Goal: Information Seeking & Learning: Learn about a topic

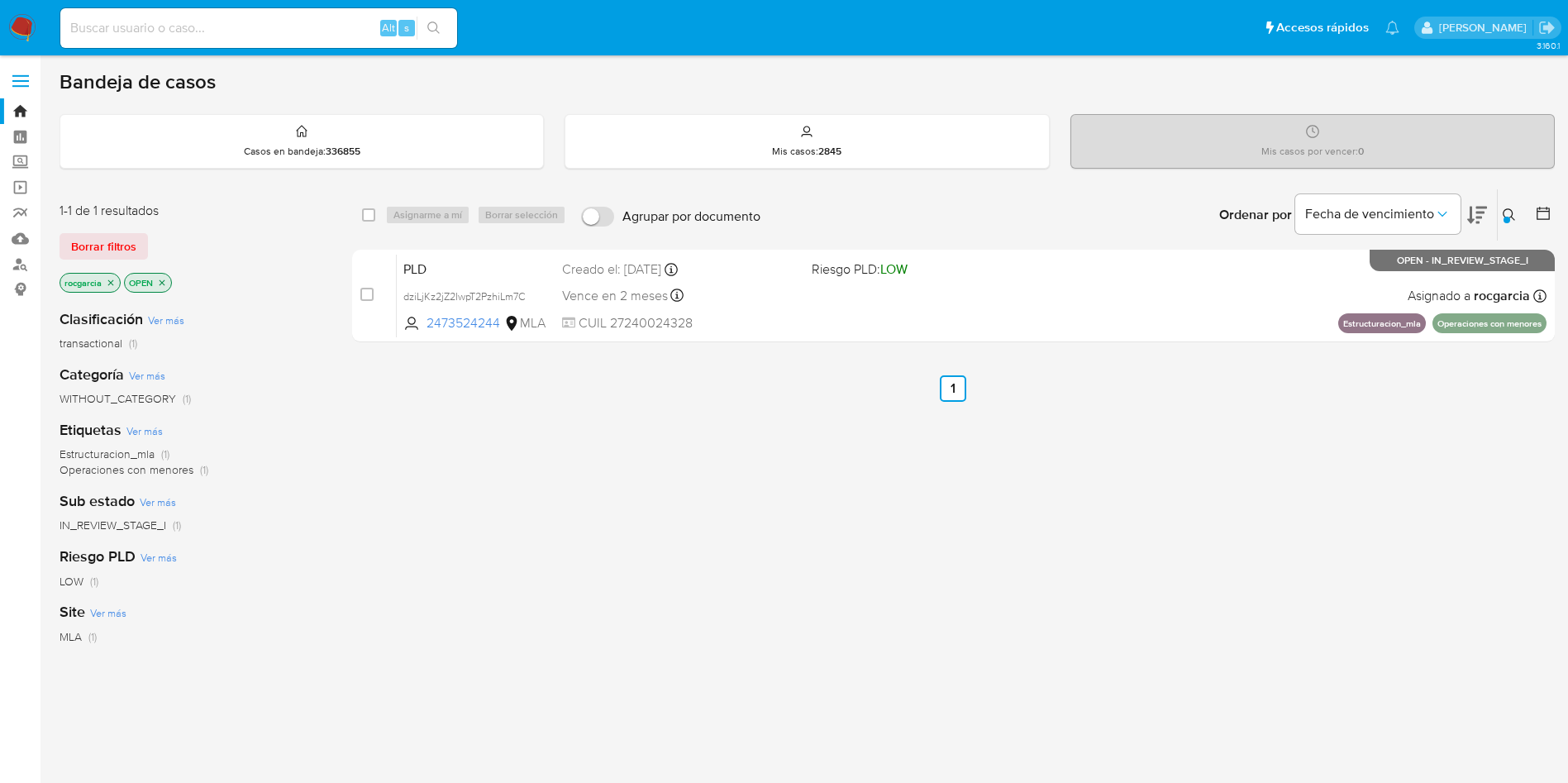
click at [1507, 219] on div at bounding box center [1507, 219] width 7 height 7
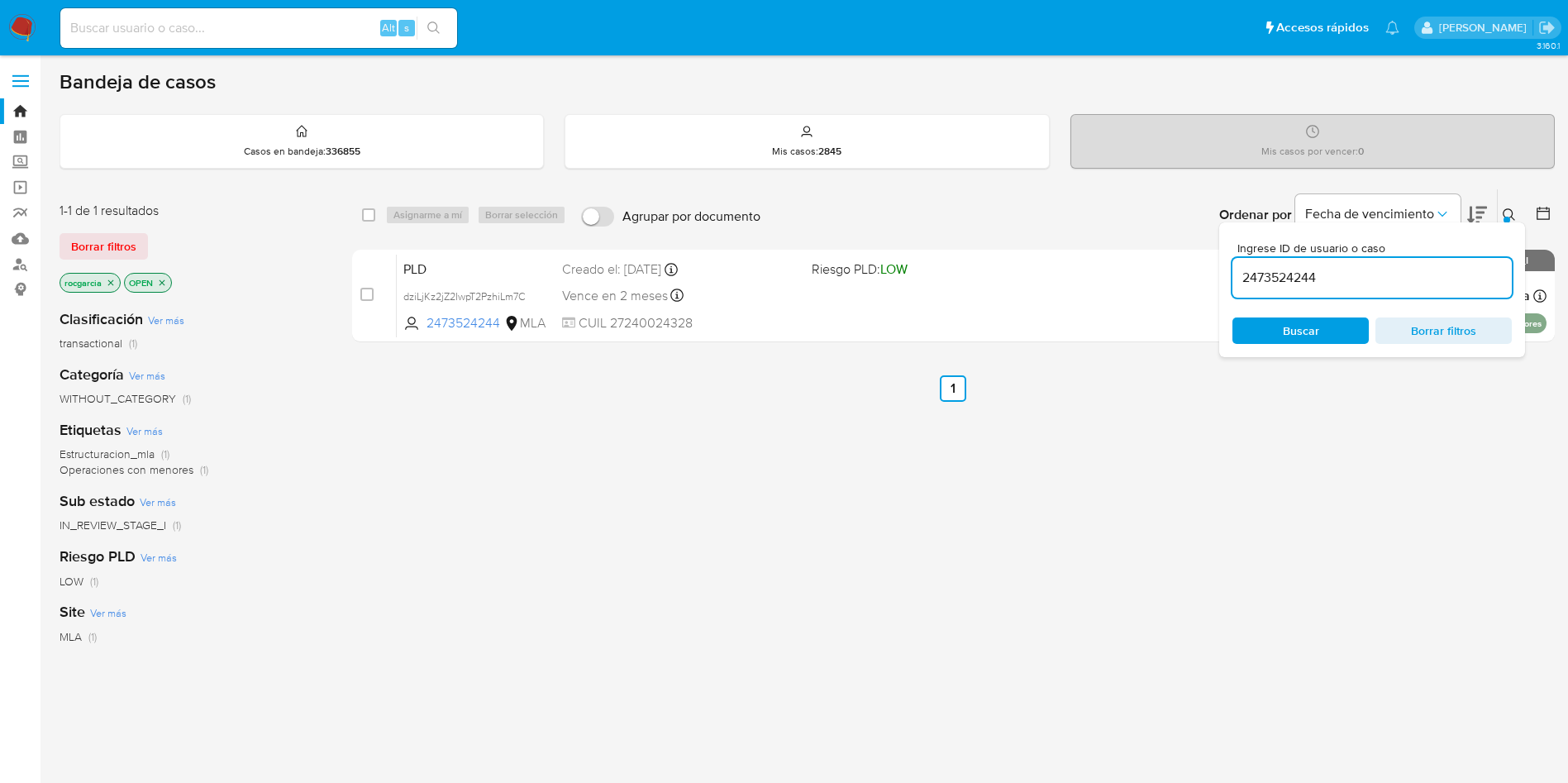
click at [1311, 285] on input "2473524244" at bounding box center [1372, 278] width 279 height 21
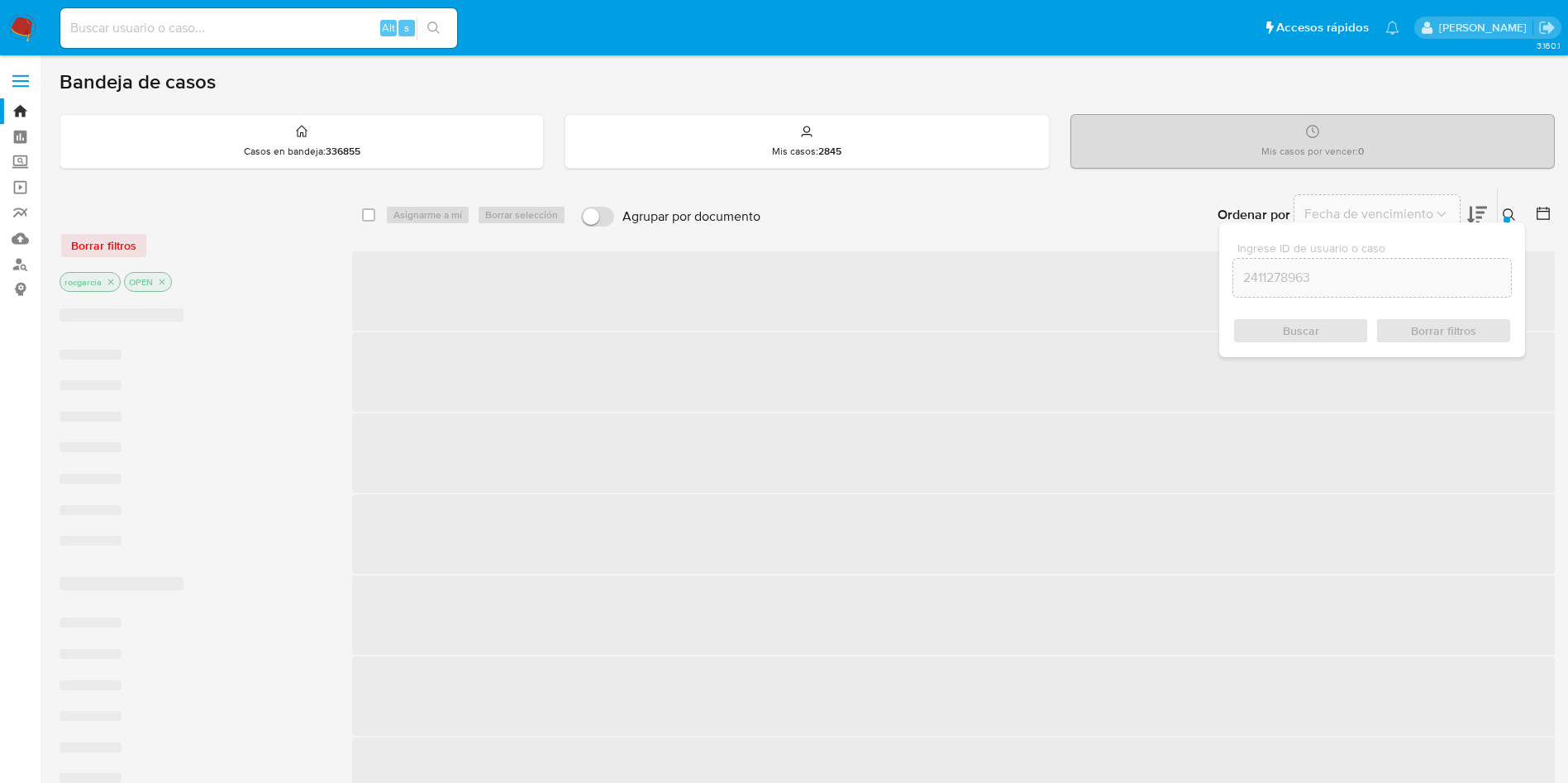
click at [1503, 220] on icon at bounding box center [1510, 215] width 13 height 13
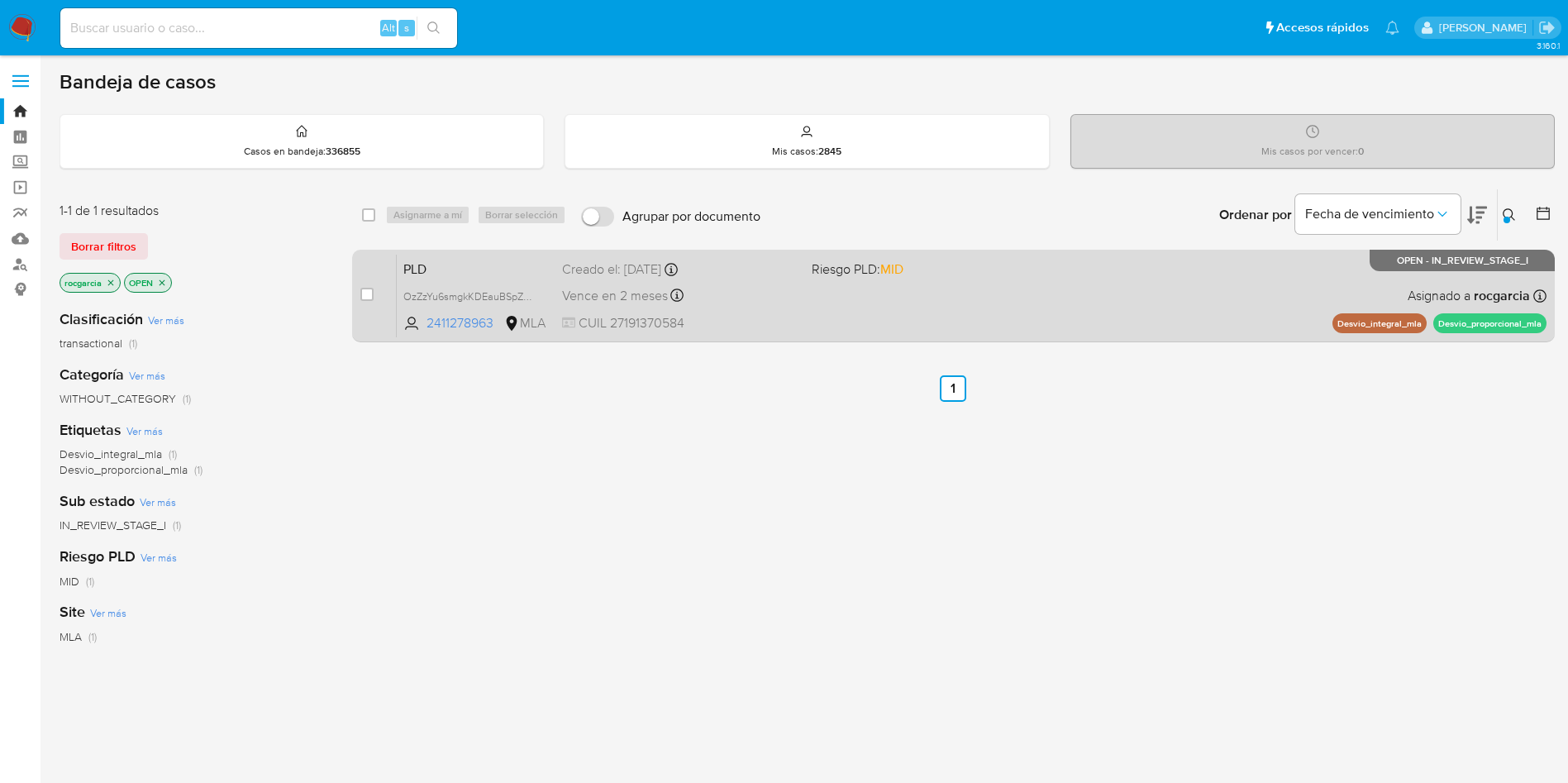
click at [974, 280] on div "PLD OzZzYu6smgkKDEauBSpZ4e30 2411278963 MLA Riesgo PLD: MID Creado el: 12/09/20…" at bounding box center [972, 295] width 1150 height 83
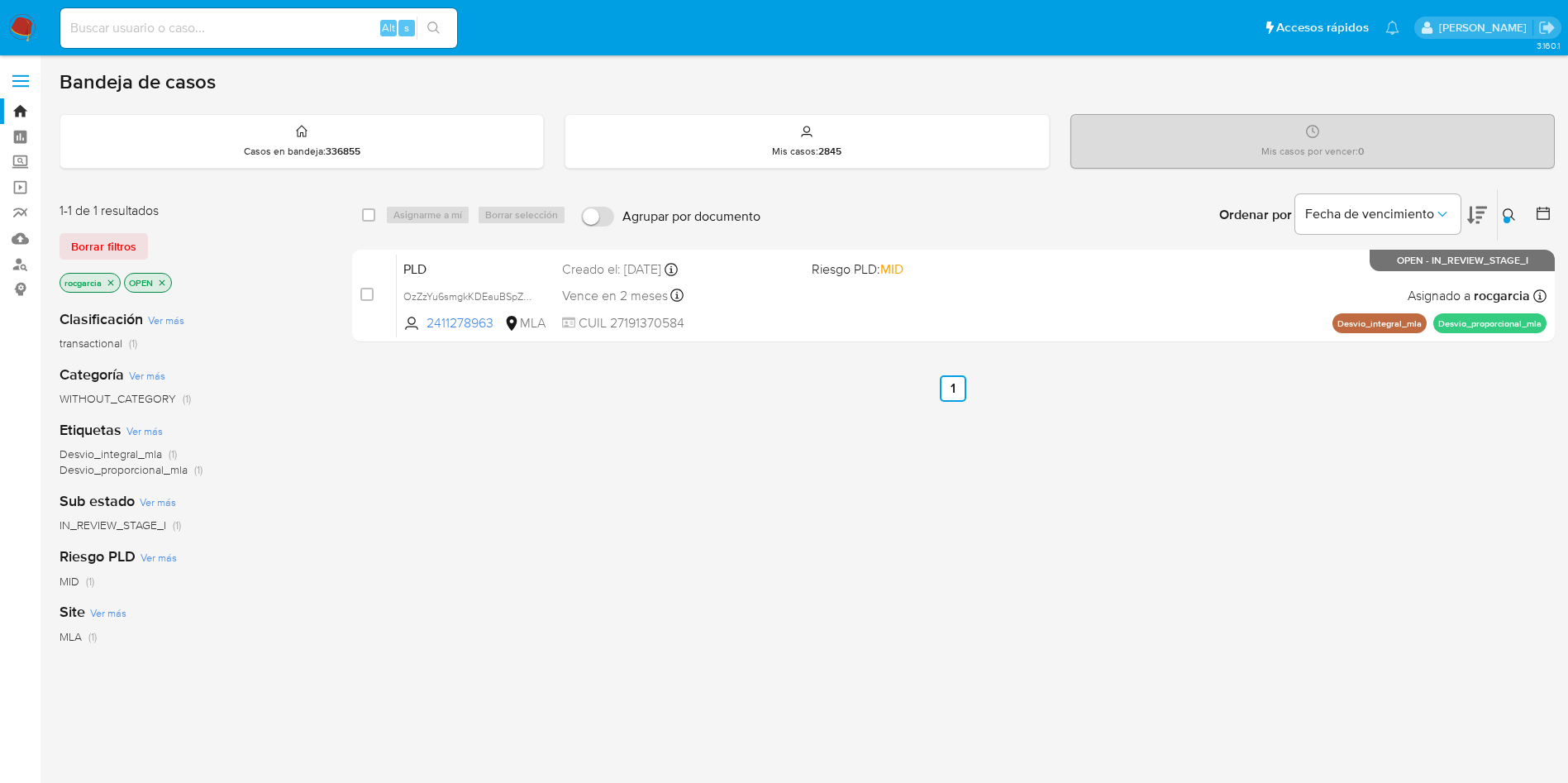
click at [1502, 228] on div "Ingrese ID de usuario o caso 2411278963 Buscar Borrar filtros" at bounding box center [1511, 215] width 28 height 52
click at [1506, 218] on div at bounding box center [1507, 219] width 7 height 7
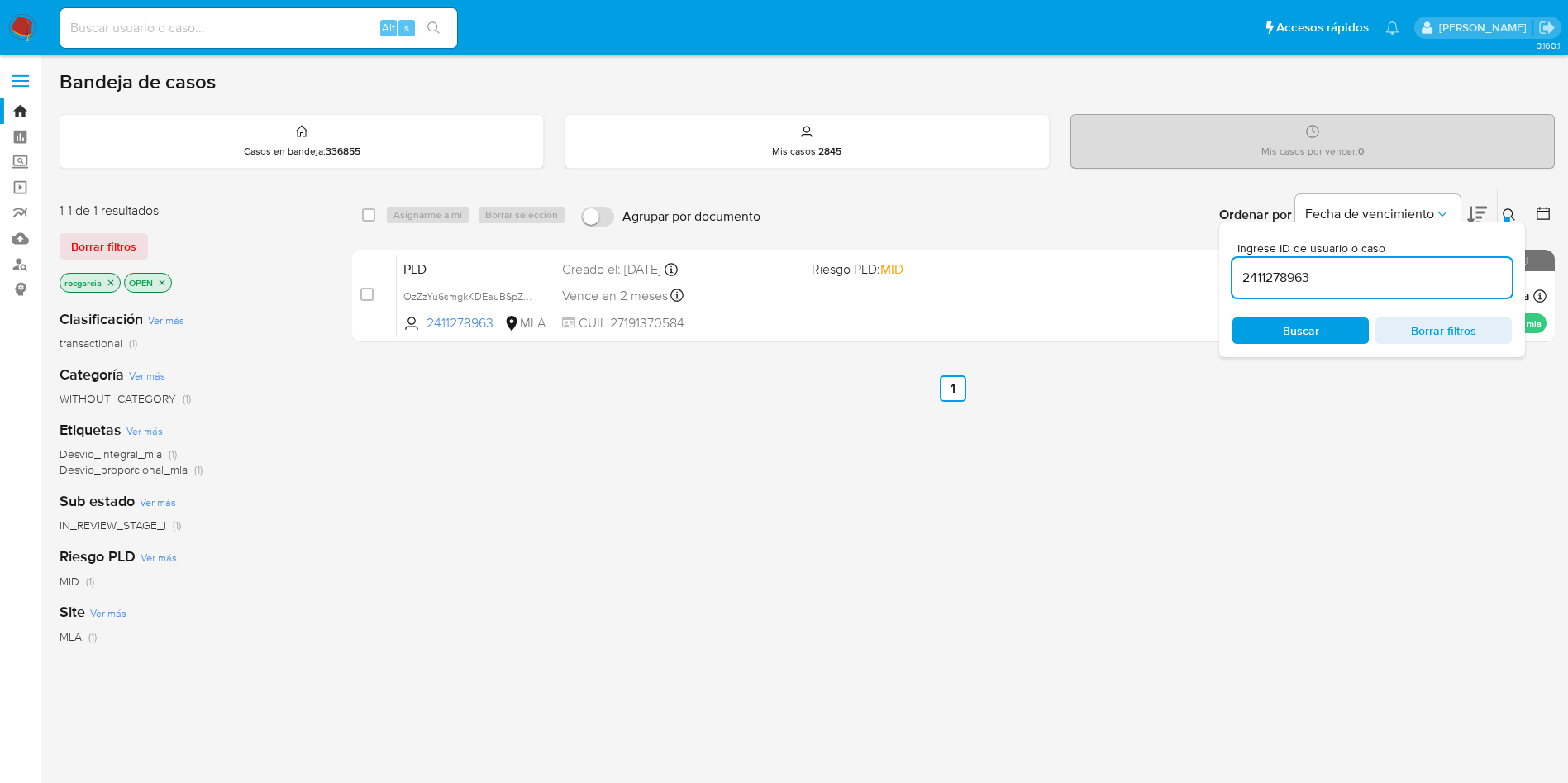
click at [1364, 283] on input "2411278963" at bounding box center [1372, 278] width 279 height 21
drag, startPoint x: 1364, startPoint y: 283, endPoint x: 1352, endPoint y: 280, distance: 12.4
click at [1352, 280] on input "2411278963" at bounding box center [1372, 278] width 279 height 21
type input "447675996"
click at [1510, 205] on button at bounding box center [1512, 214] width 28 height 20
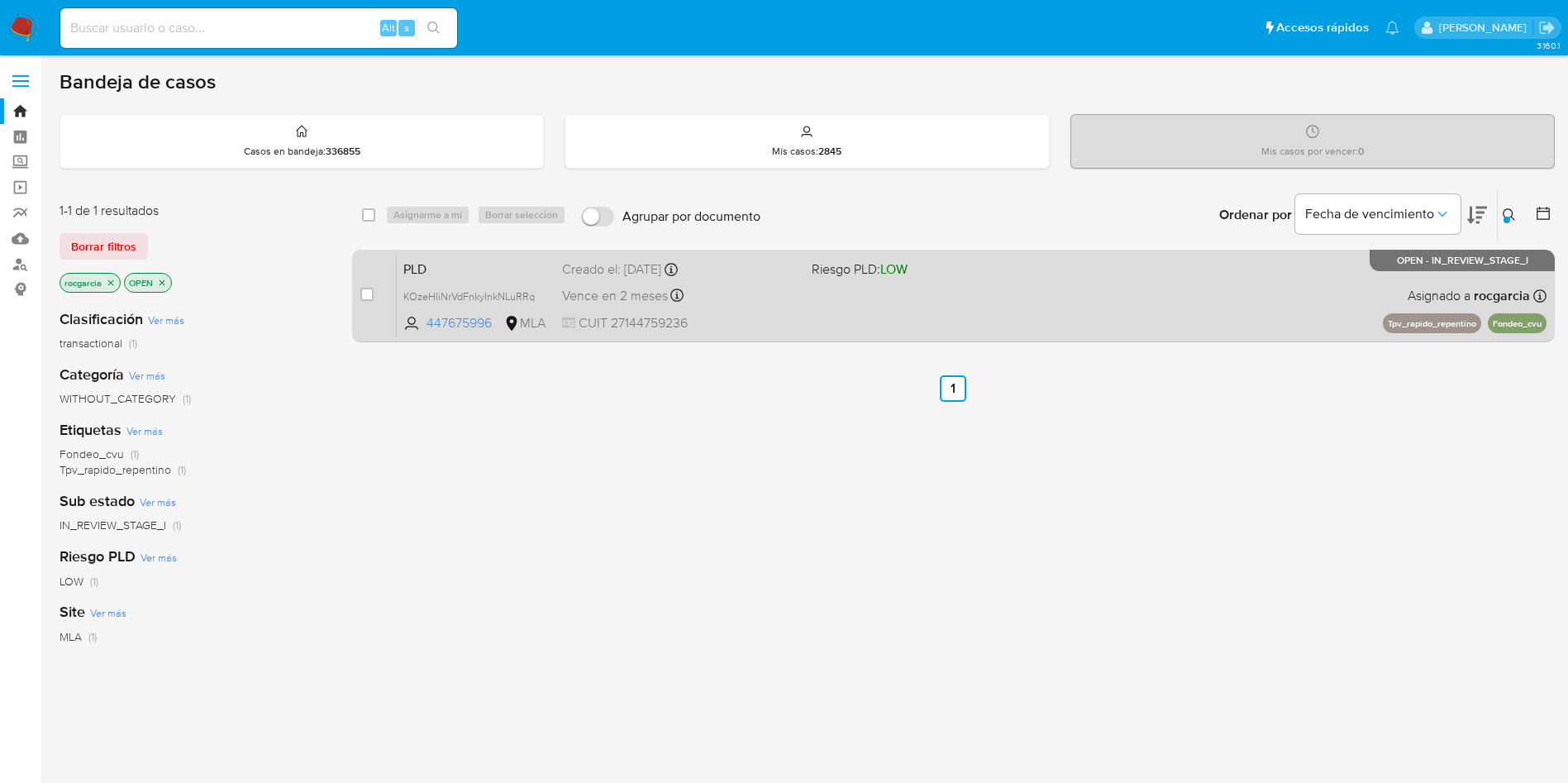
click at [1107, 320] on div "PLD KOzeHIiNrVdFnkyInkNLuRRq 447675996 MLA Riesgo PLD: LOW Creado el: 12/09/202…" at bounding box center [972, 295] width 1150 height 83
click at [1049, 292] on div "PLD KOzeHIiNrVdFnkyInkNLuRRq 447675996 MLA Riesgo PLD: LOW Creado el: 12/09/202…" at bounding box center [972, 295] width 1150 height 83
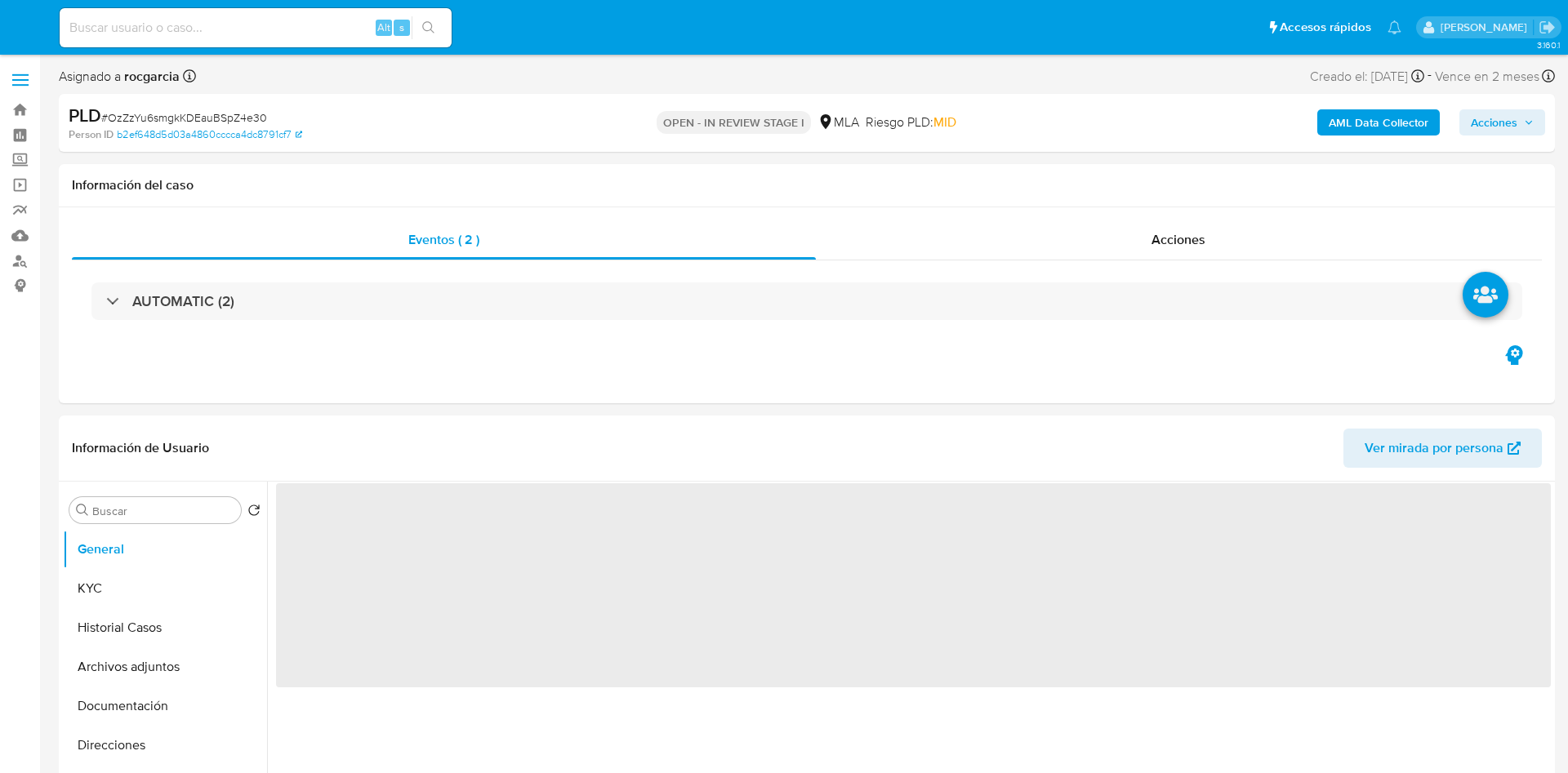
select select "10"
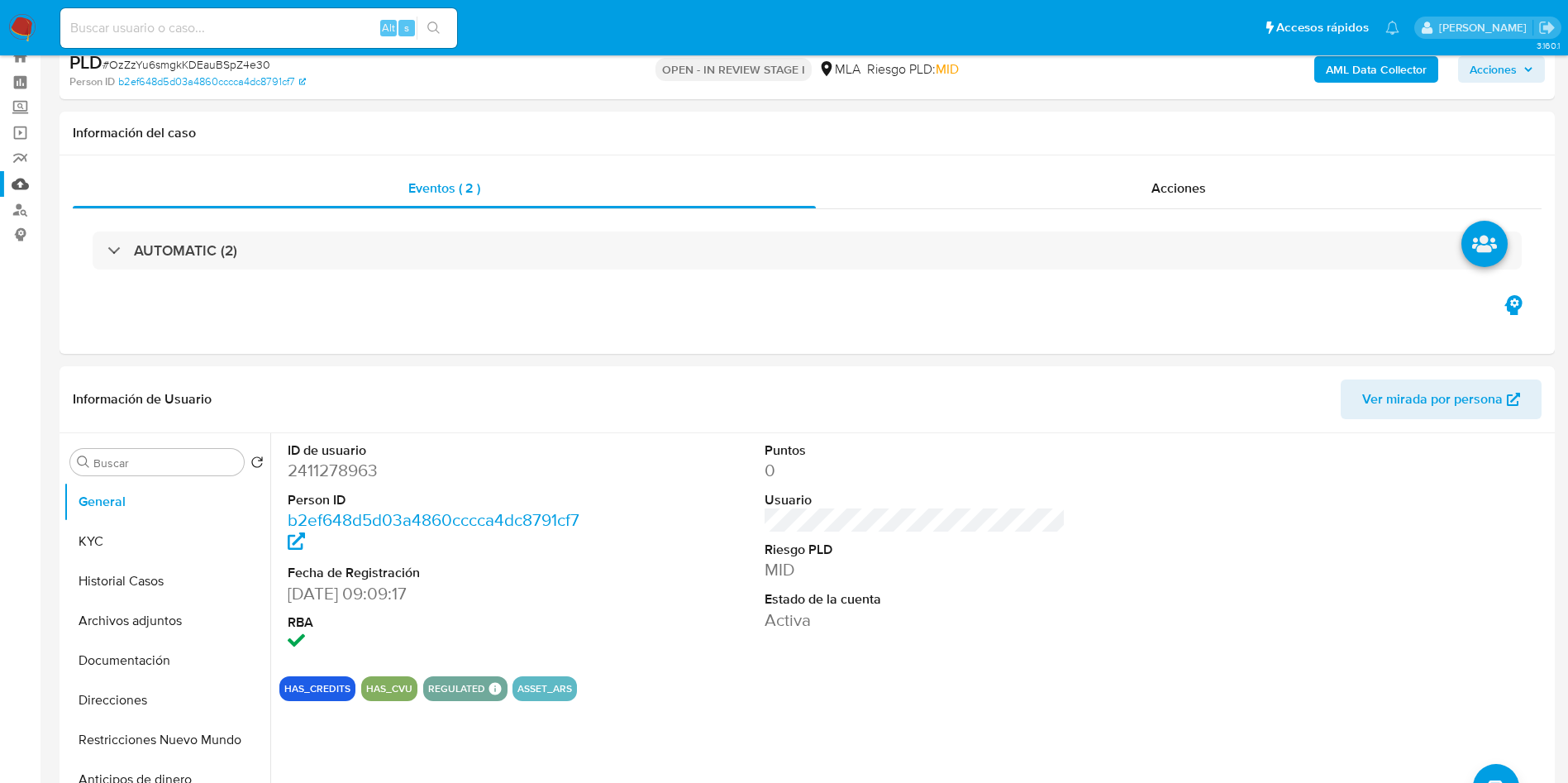
scroll to position [620, 0]
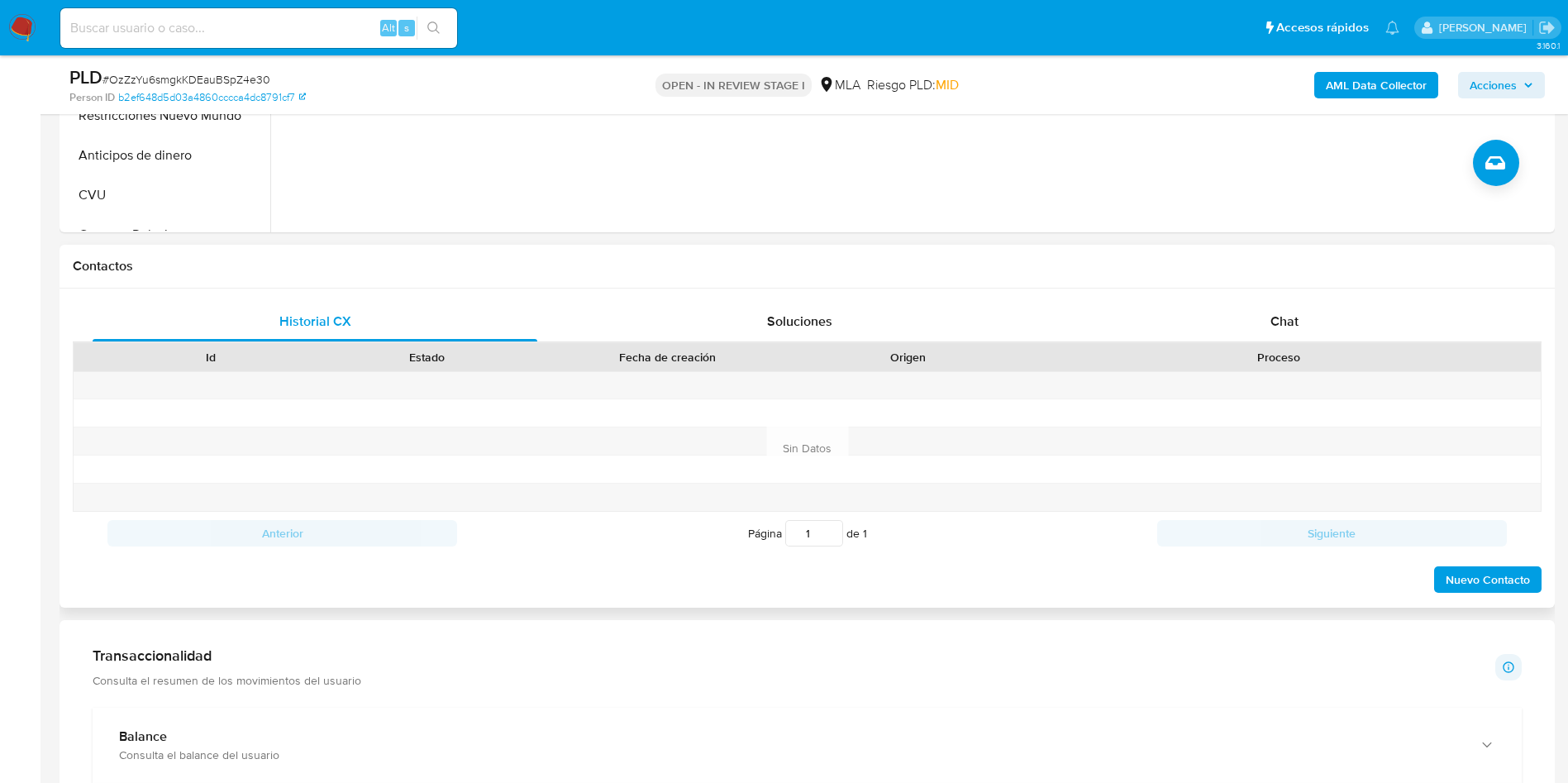
click at [1272, 349] on div "Proceso" at bounding box center [1279, 357] width 501 height 16
click at [1269, 320] on div "Chat" at bounding box center [1284, 321] width 445 height 39
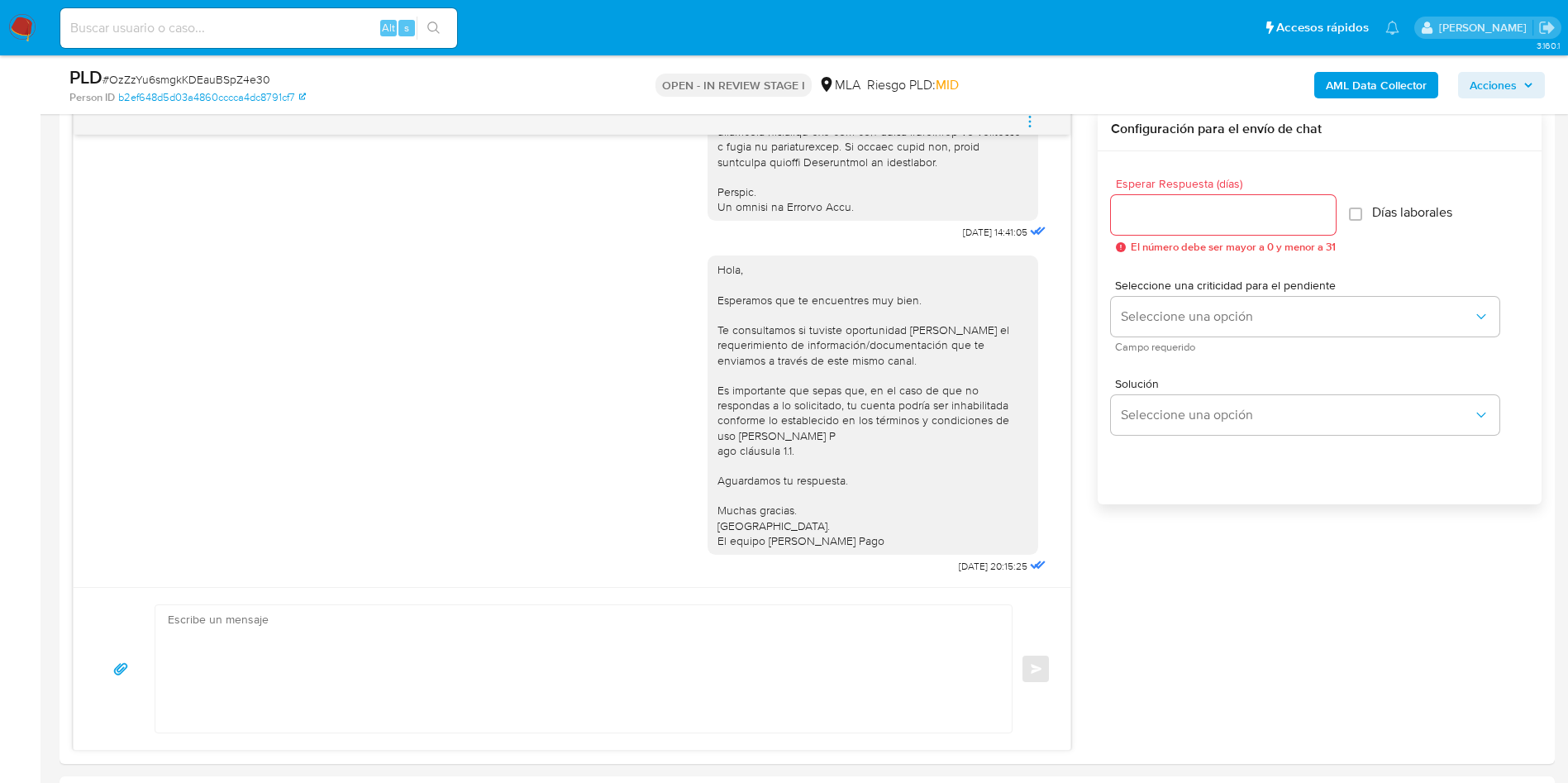
scroll to position [372, 0]
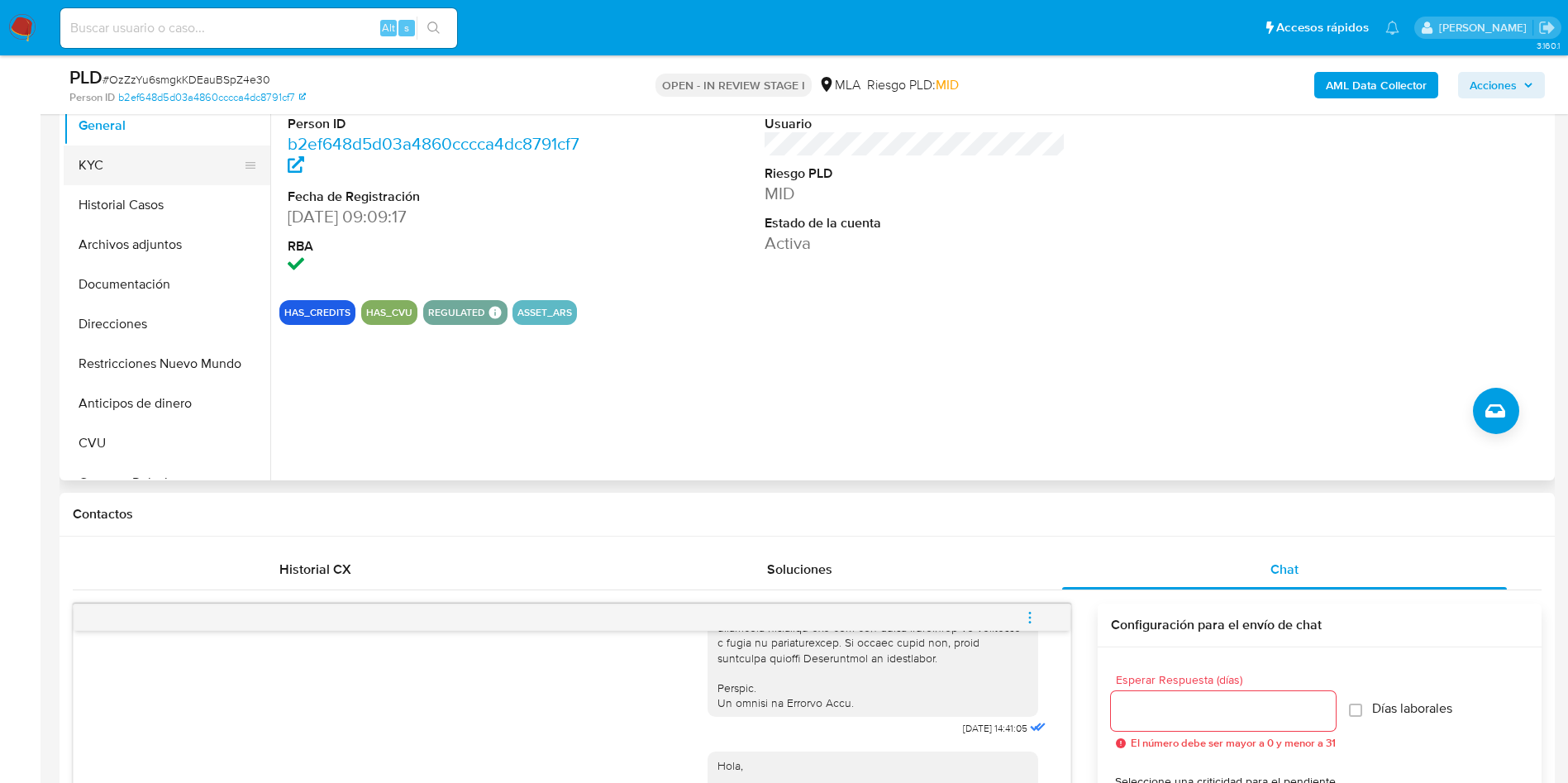
click at [106, 168] on button "KYC" at bounding box center [161, 165] width 193 height 39
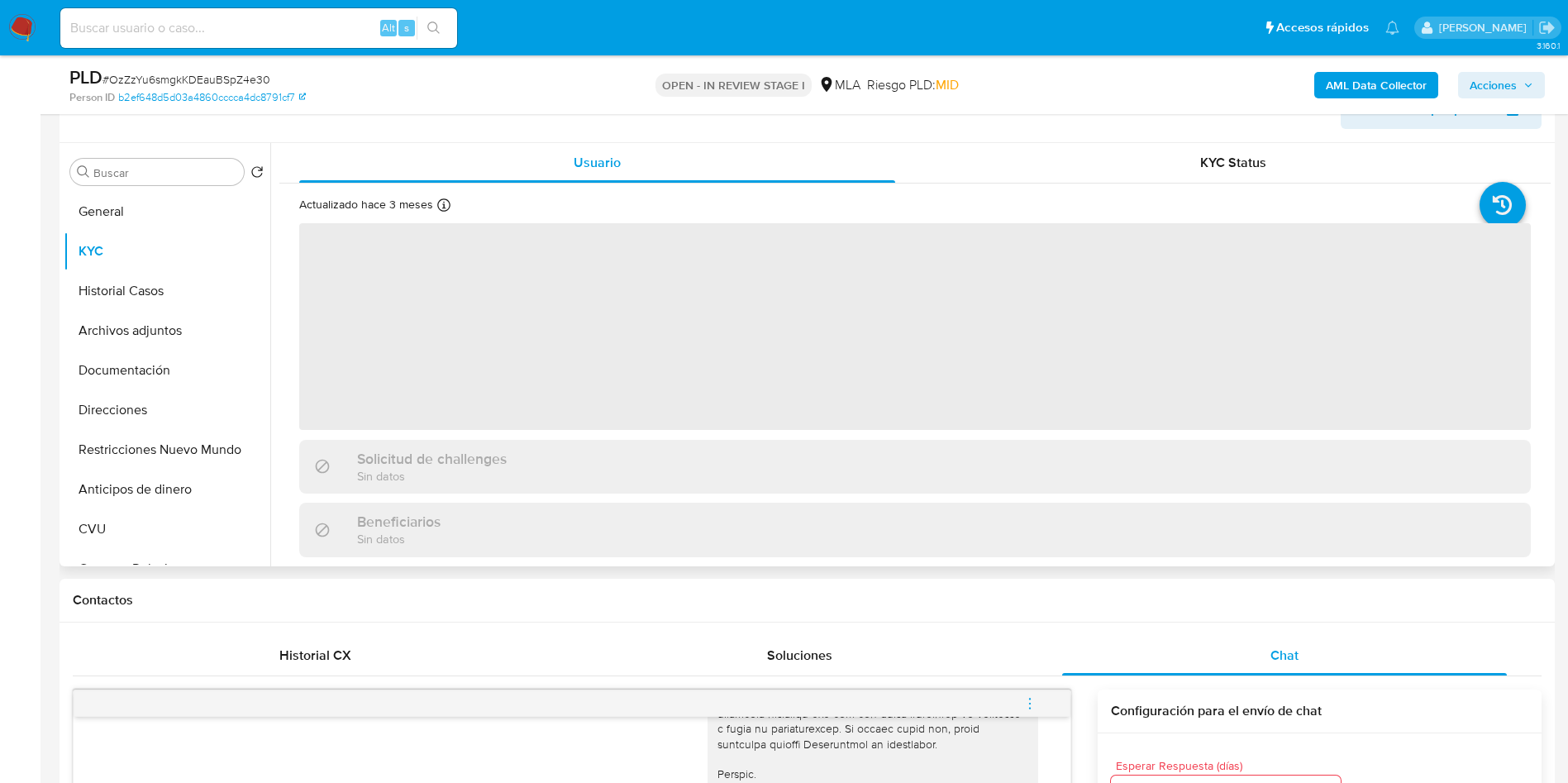
scroll to position [248, 0]
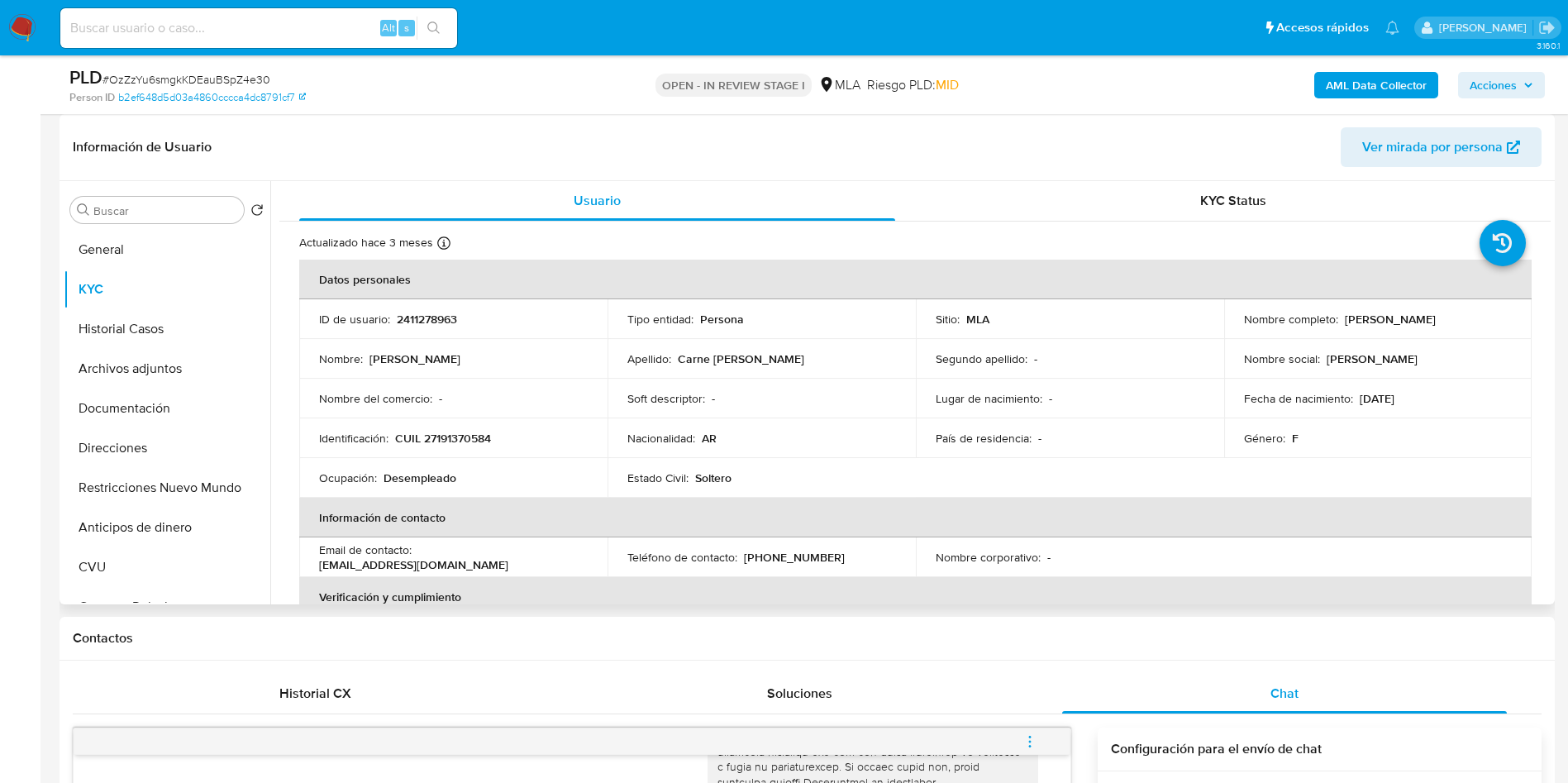
click at [459, 439] on p "CUIL 27191370584" at bounding box center [443, 438] width 96 height 15
copy p "27191370584"
click at [133, 481] on button "Restricciones Nuevo Mundo" at bounding box center [161, 487] width 193 height 39
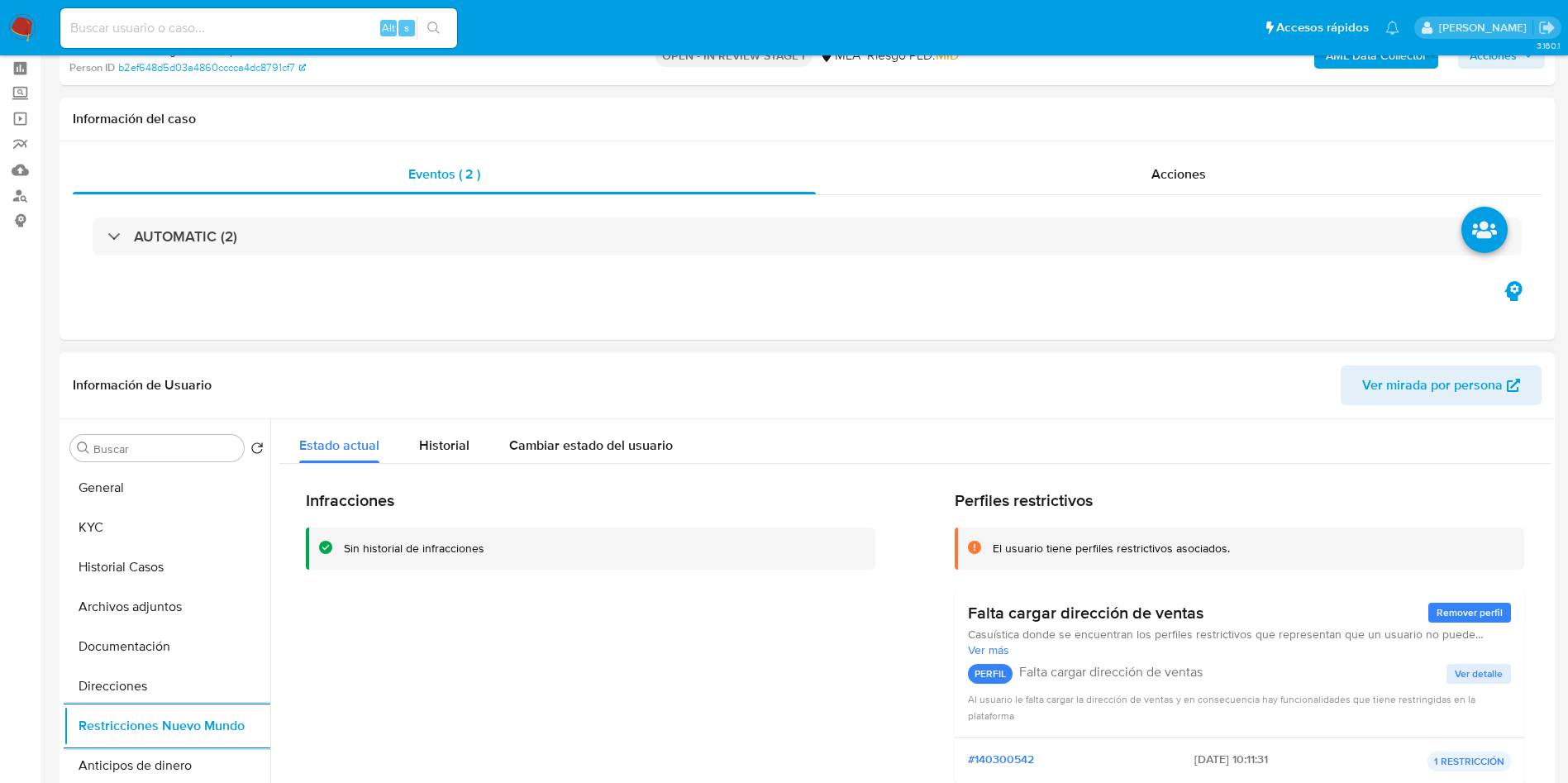
scroll to position [372, 0]
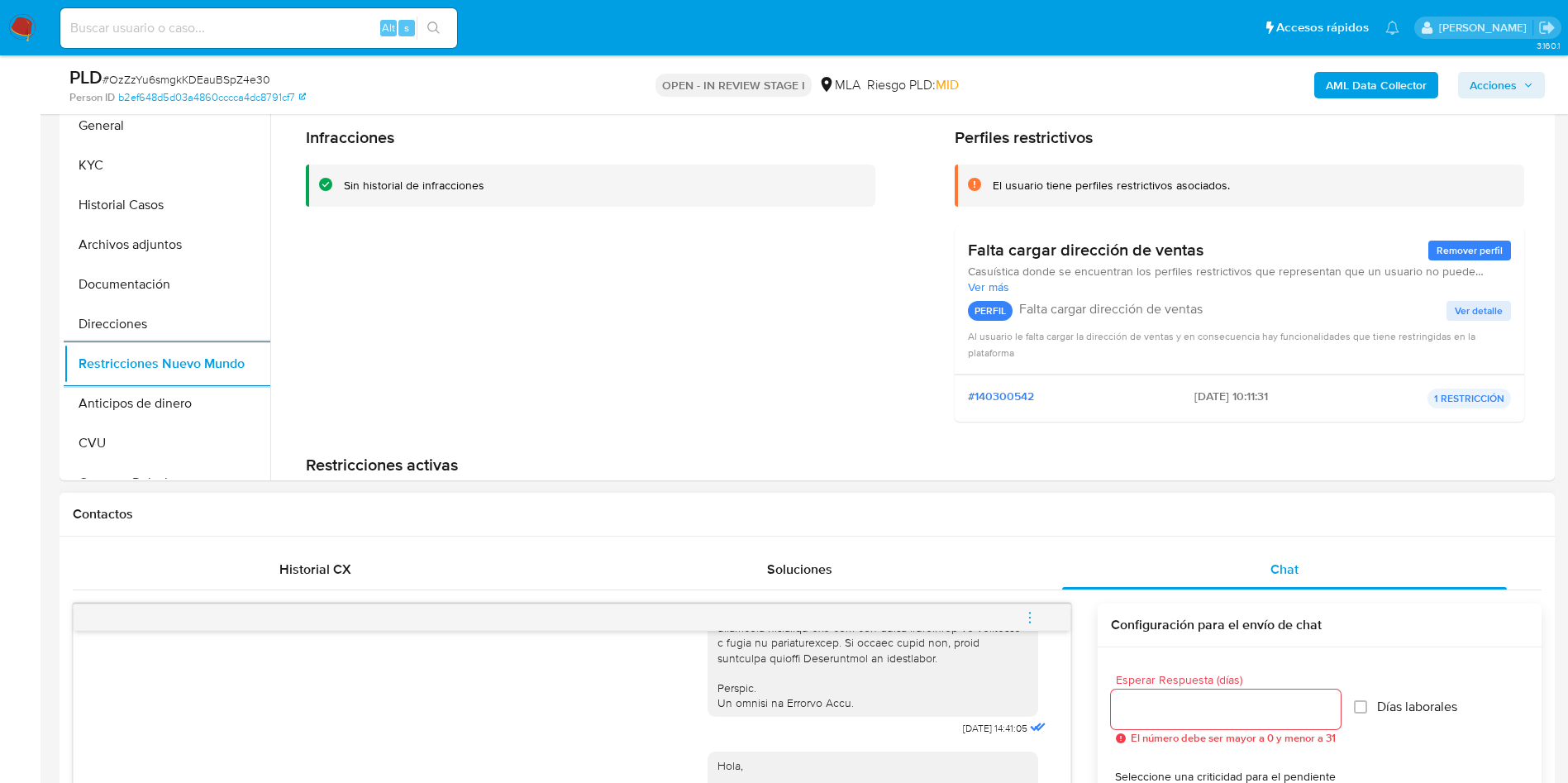
click at [1025, 609] on span "menu-action" at bounding box center [1030, 617] width 15 height 39
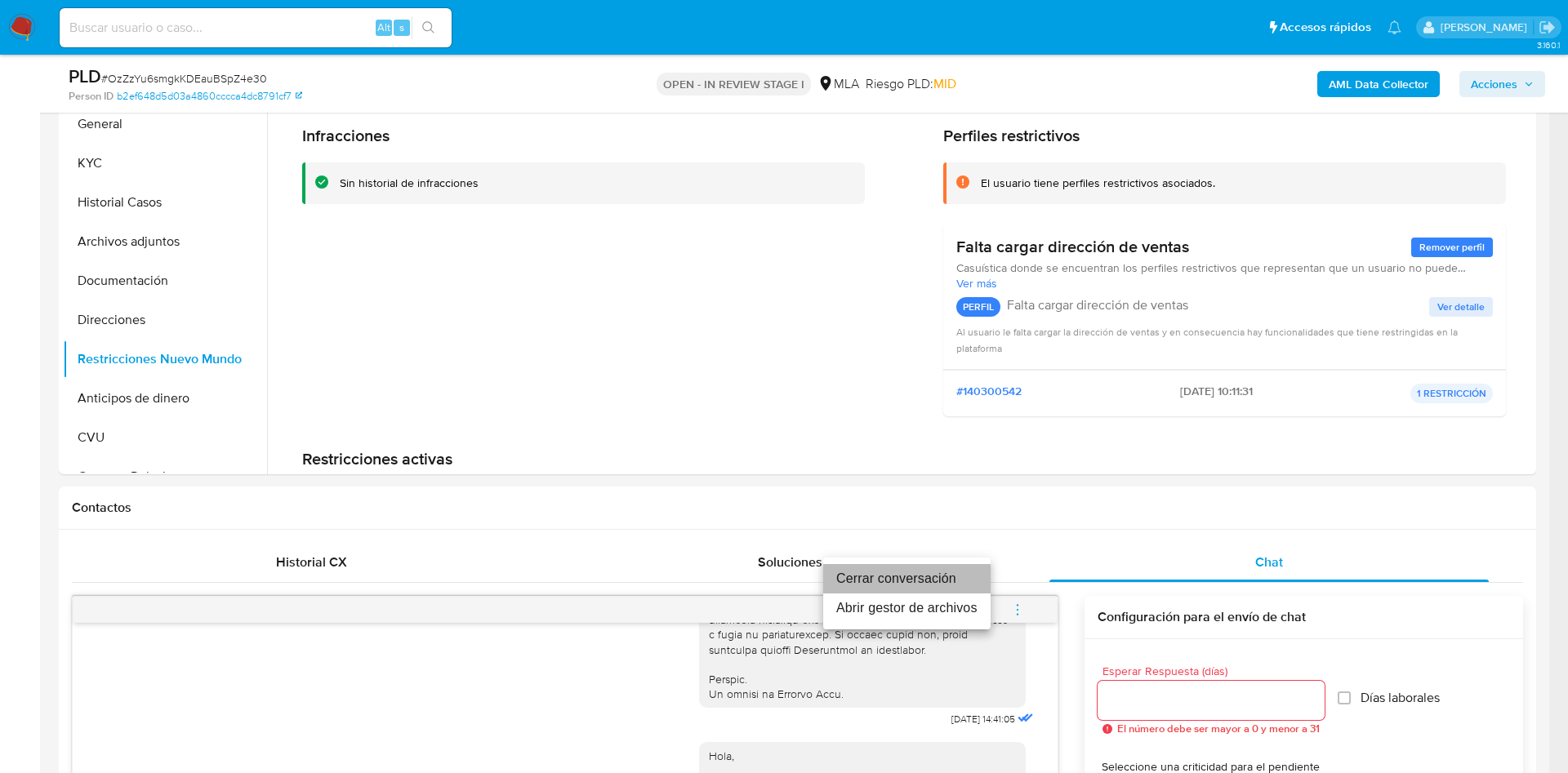
click at [939, 569] on li "Cerrar conversación" at bounding box center [906, 578] width 167 height 29
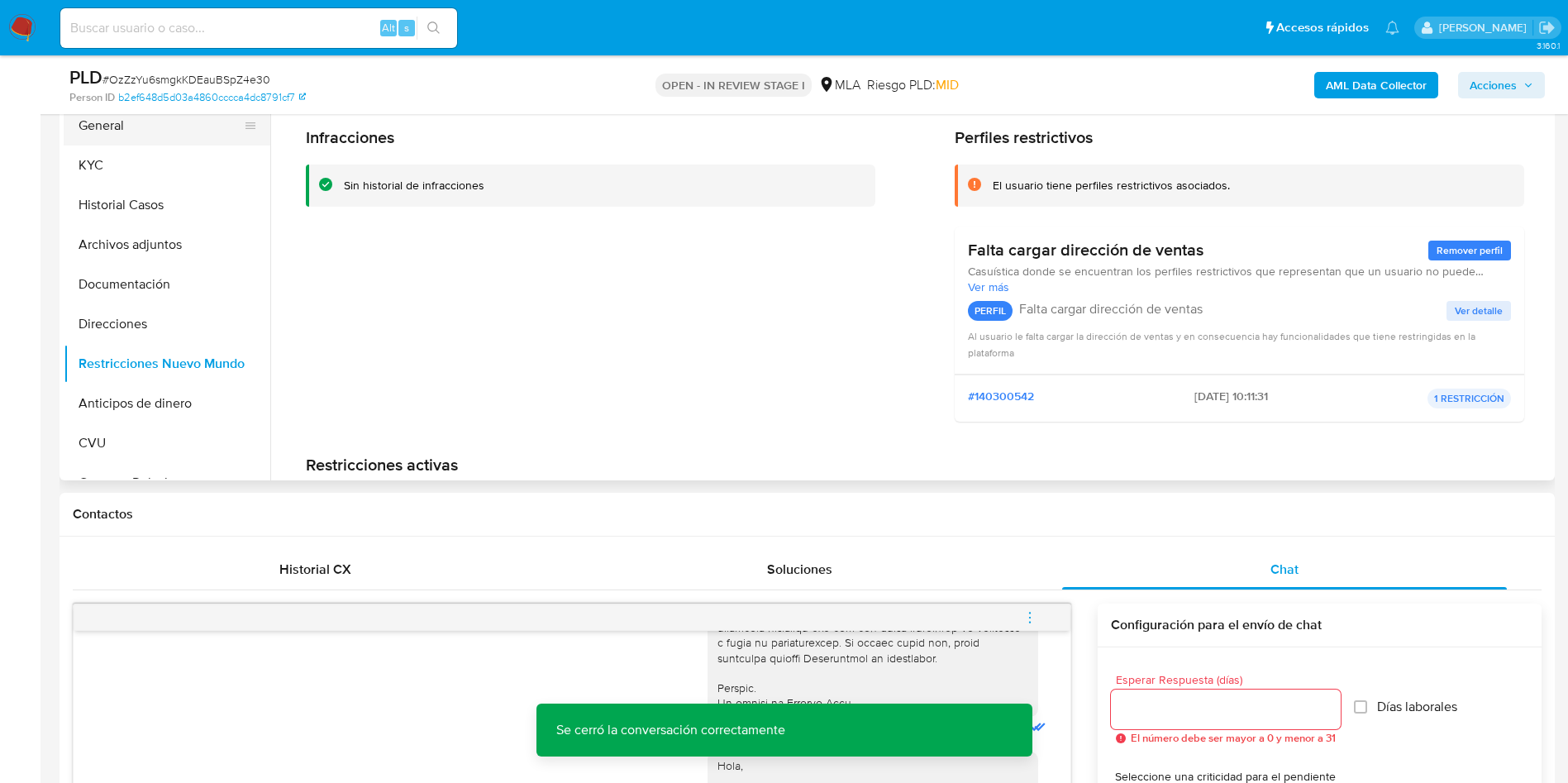
click at [116, 130] on button "General" at bounding box center [161, 125] width 193 height 39
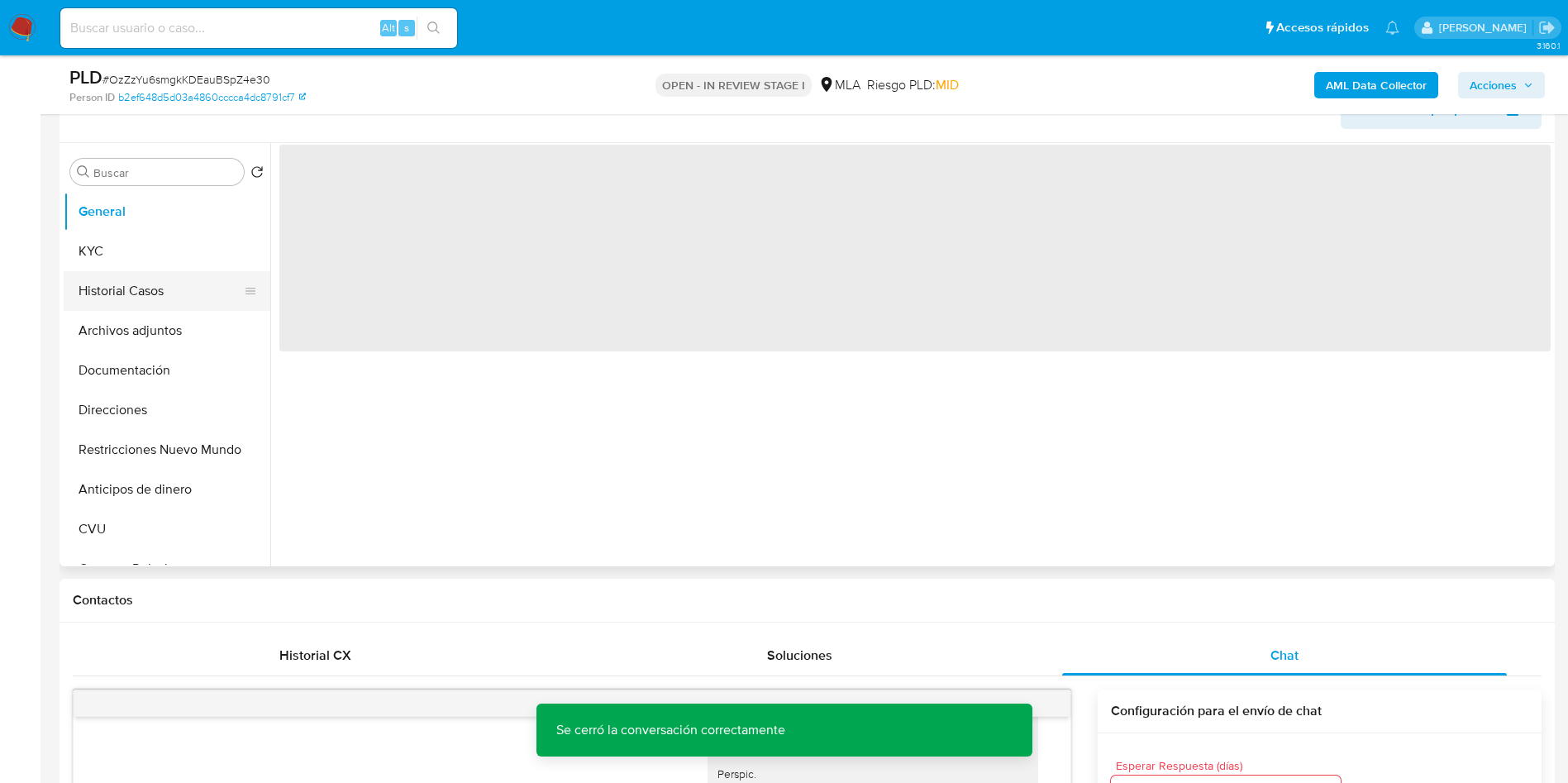
scroll to position [248, 0]
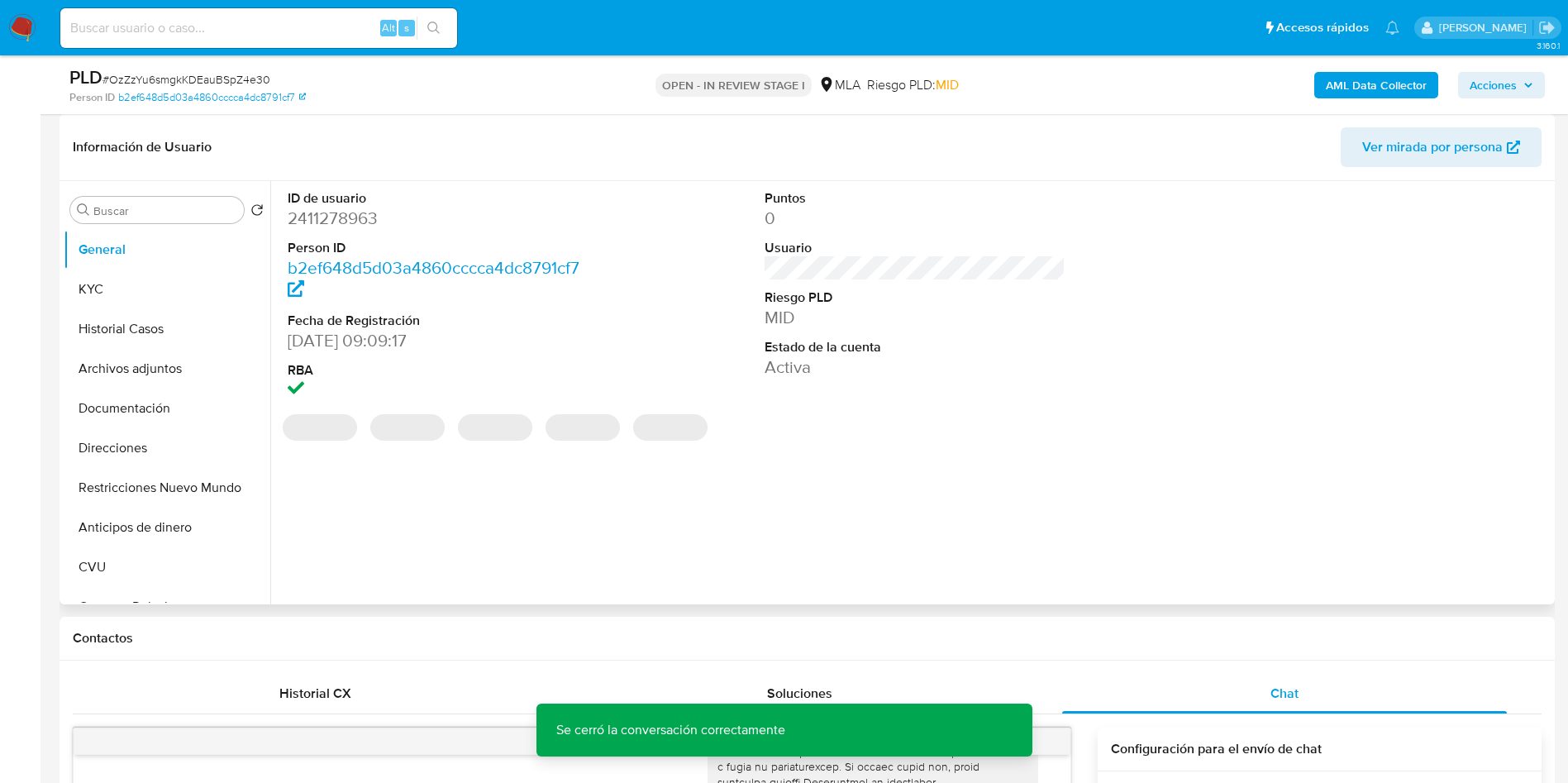
click at [321, 210] on dd "2411278963" at bounding box center [438, 218] width 301 height 23
copy dd "2411278963"
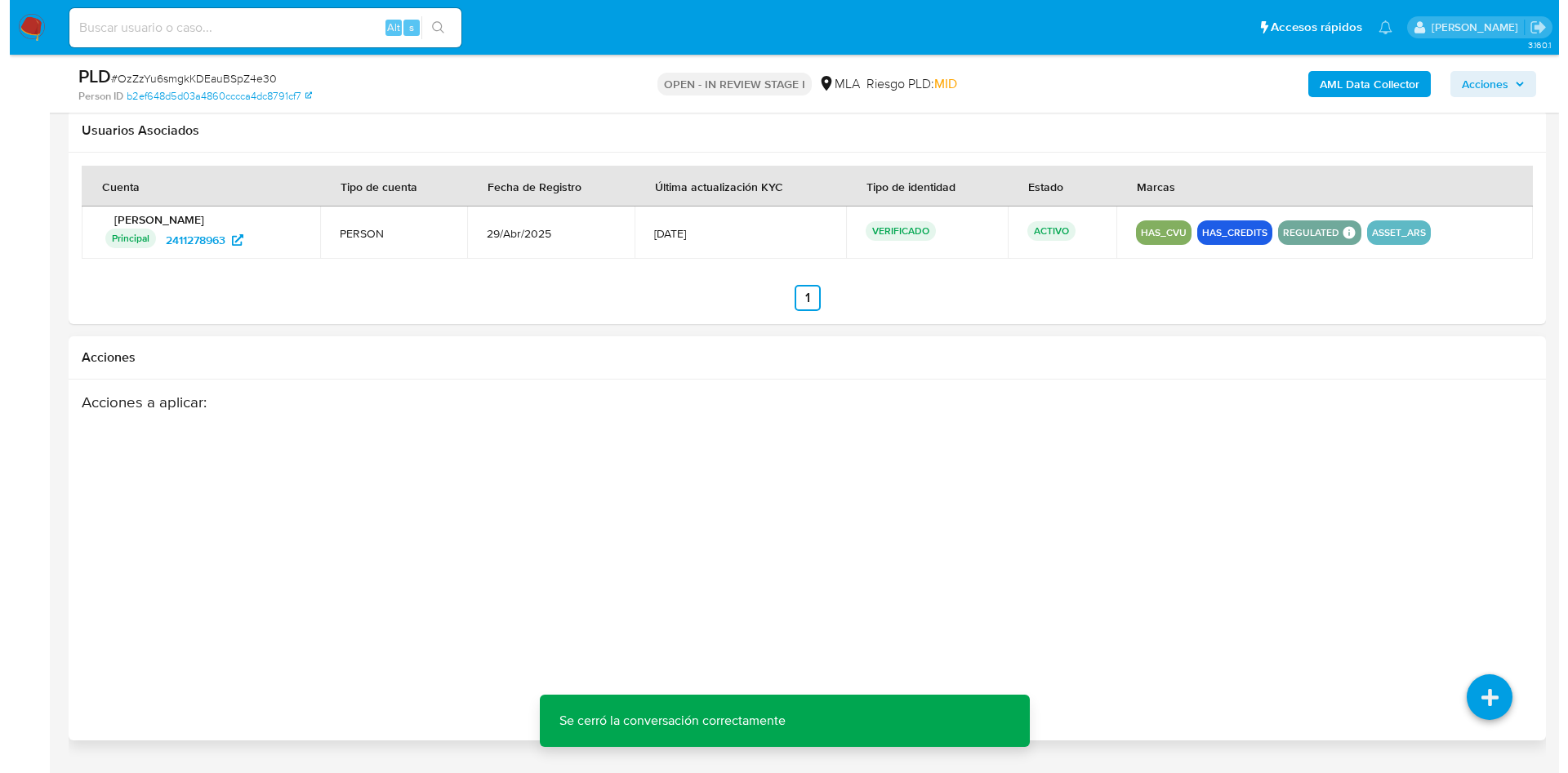
scroll to position [2499, 0]
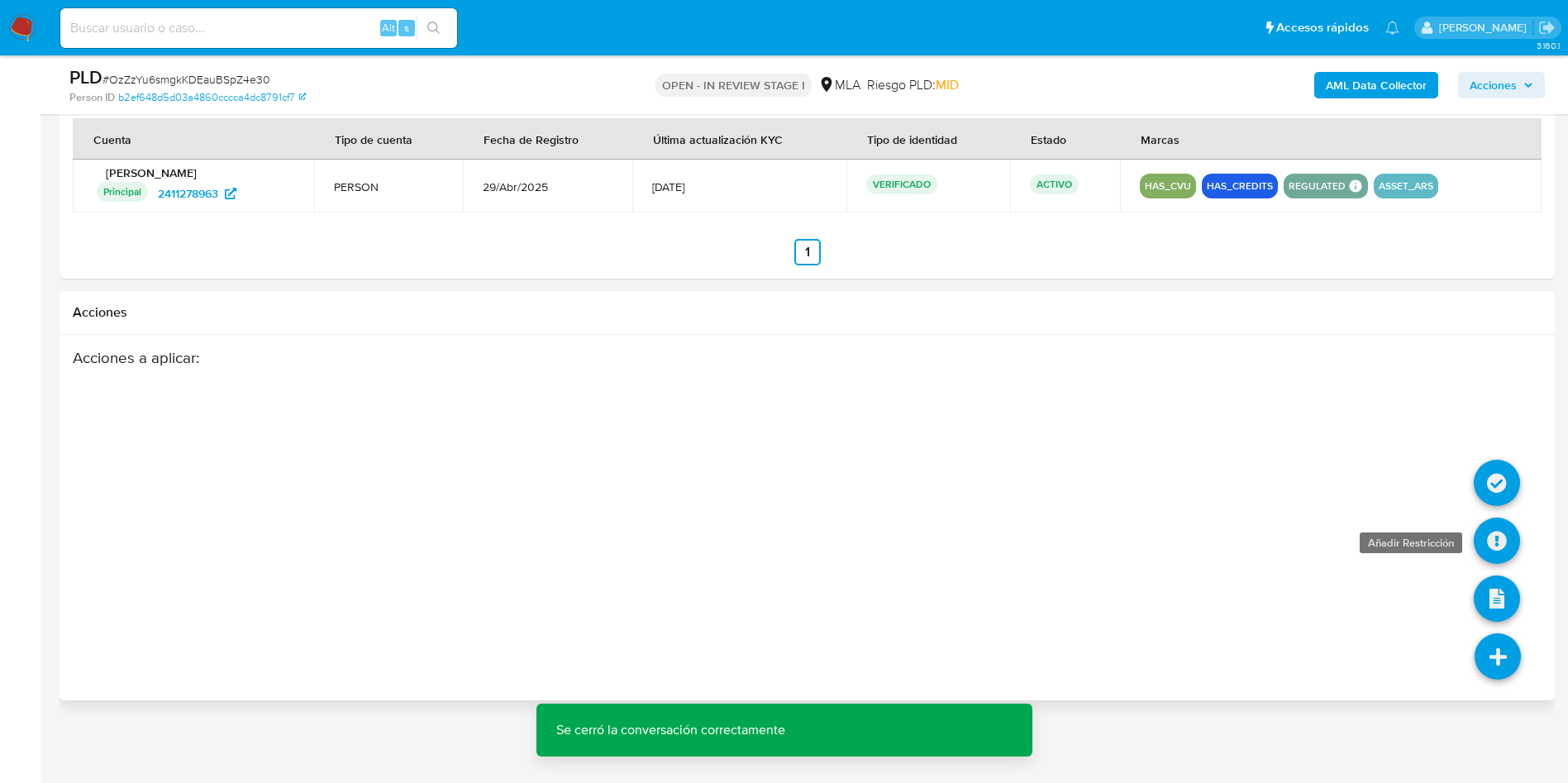
click at [1505, 549] on icon at bounding box center [1497, 541] width 46 height 46
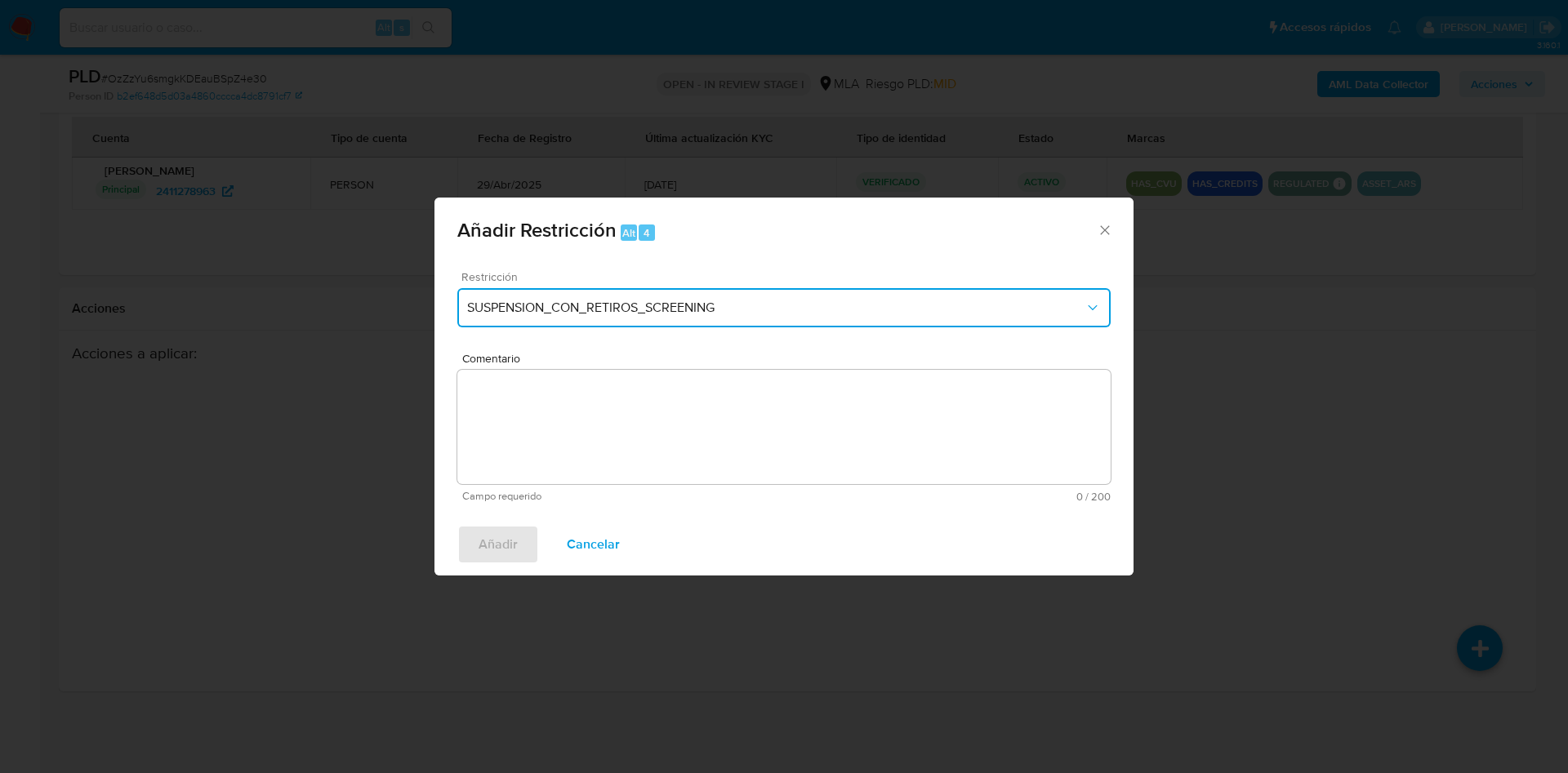
click at [480, 302] on span "SUSPENSION_CON_RETIROS_SCREENING" at bounding box center [775, 307] width 617 height 16
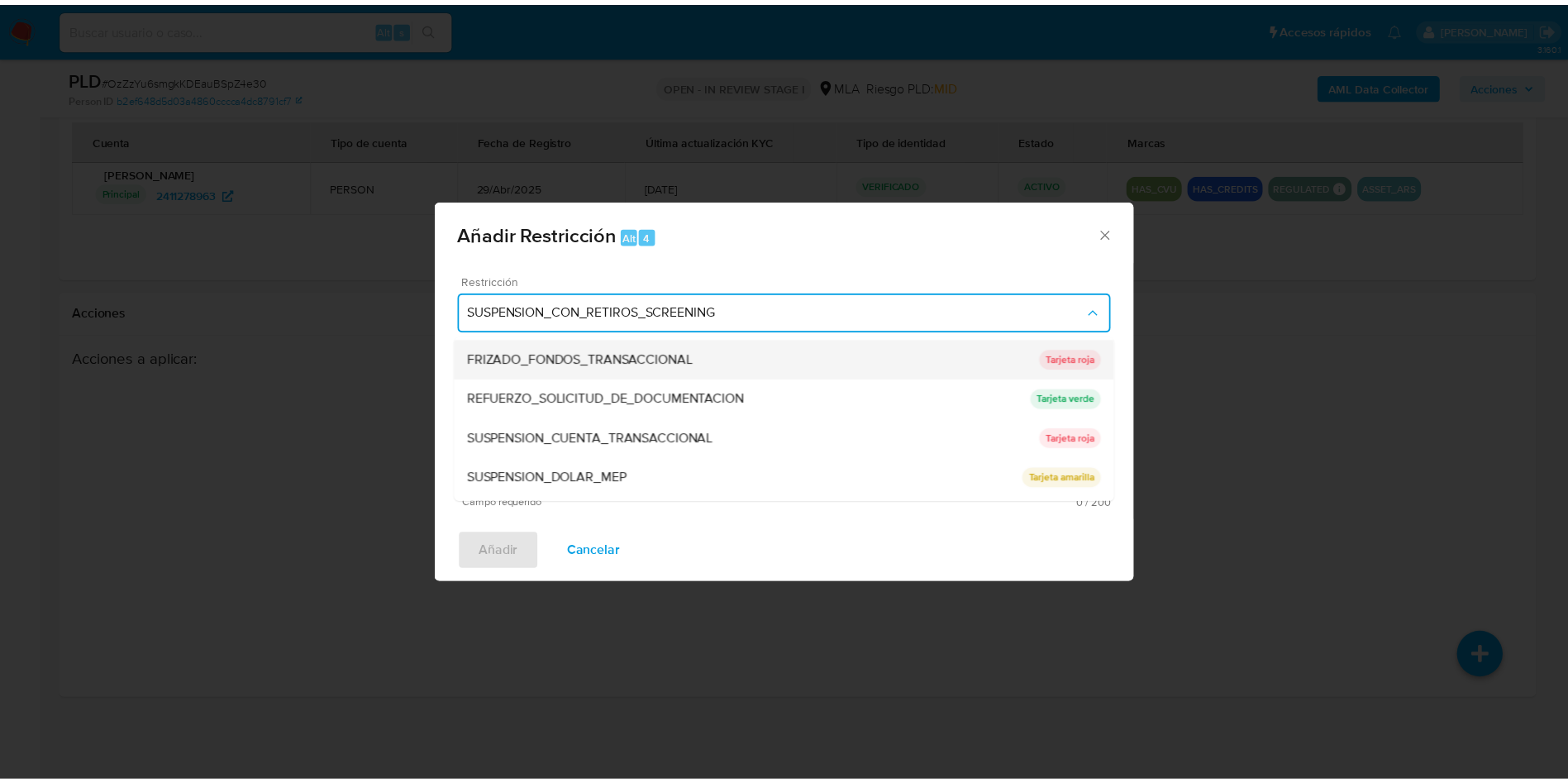
scroll to position [350, 0]
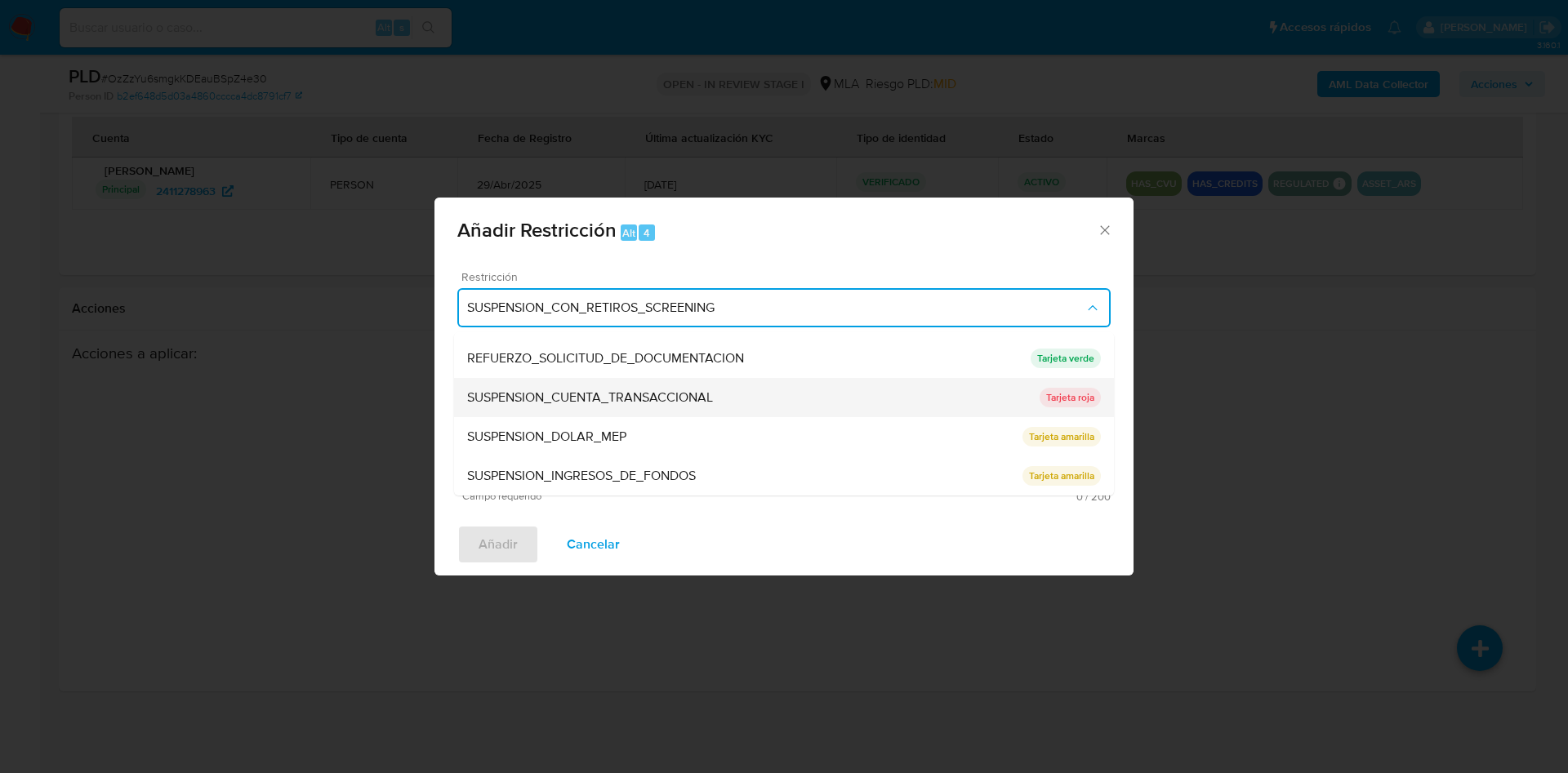
click at [574, 413] on div "SUSPENSION_CUENTA_TRANSACCIONAL" at bounding box center [753, 397] width 573 height 39
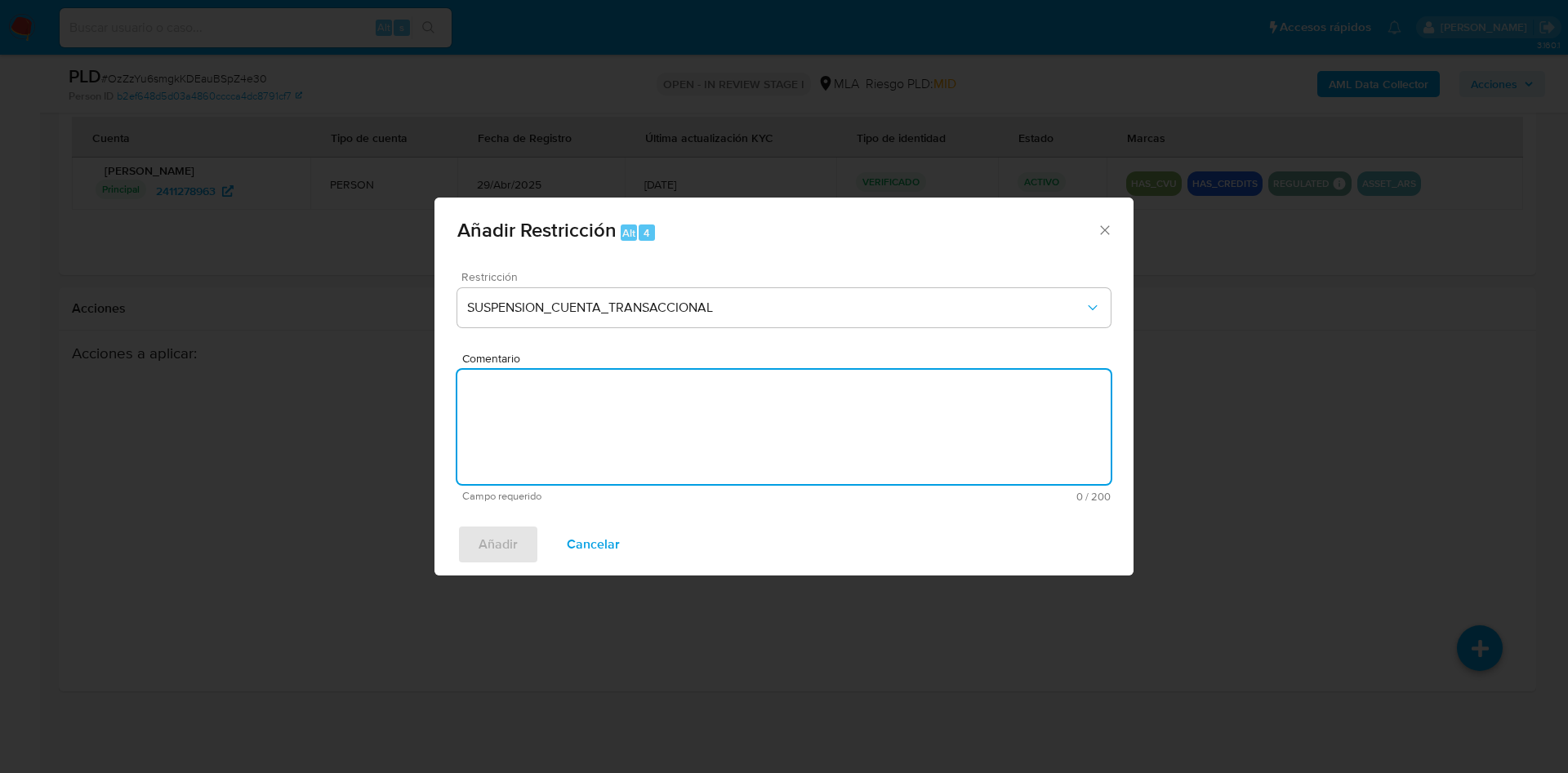
click at [574, 413] on textarea "Comentario" at bounding box center [784, 426] width 653 height 114
type textarea "AML"
click at [484, 544] on span "Añadir" at bounding box center [497, 544] width 39 height 36
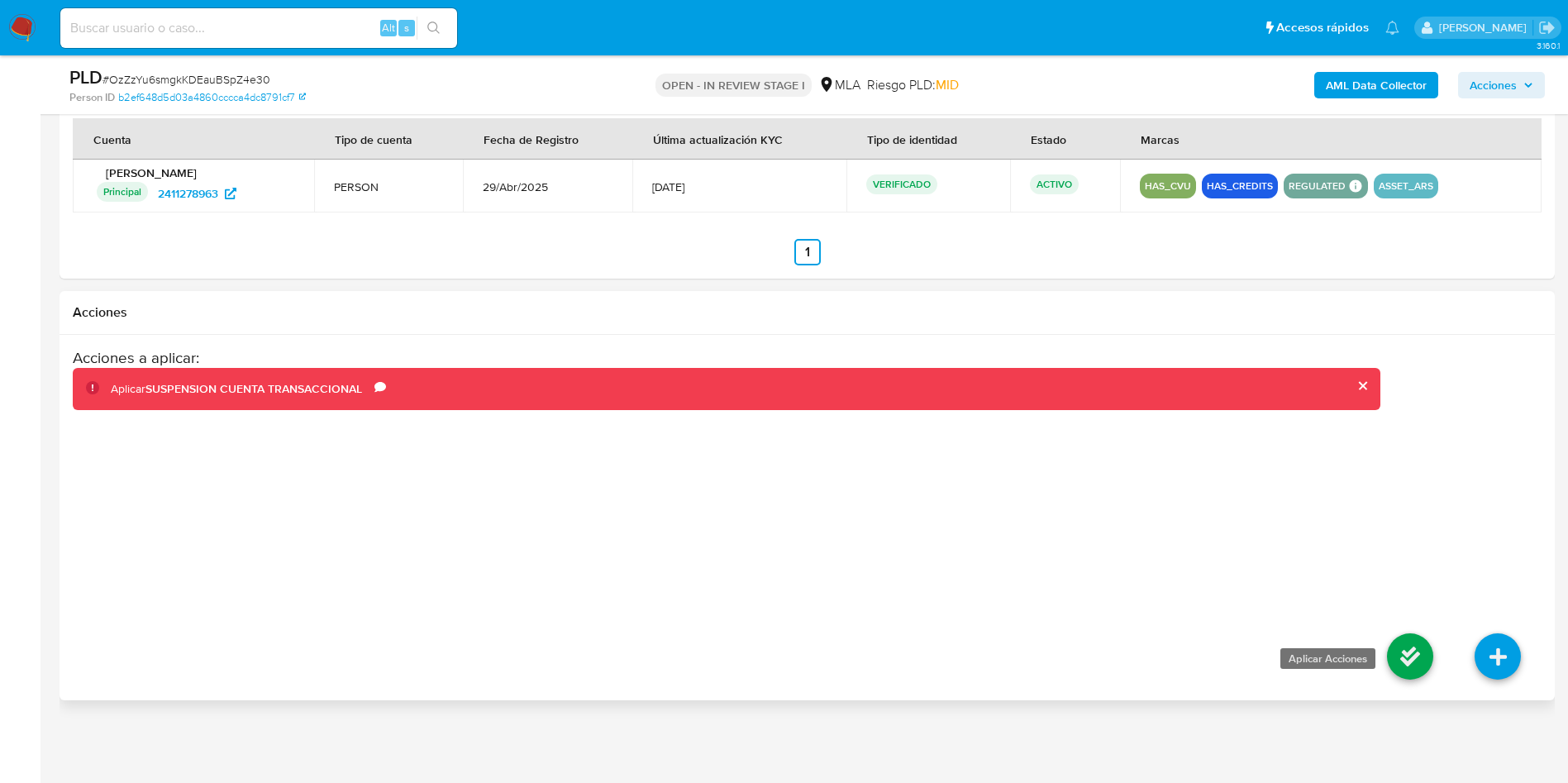
click at [1396, 660] on icon at bounding box center [1410, 657] width 46 height 46
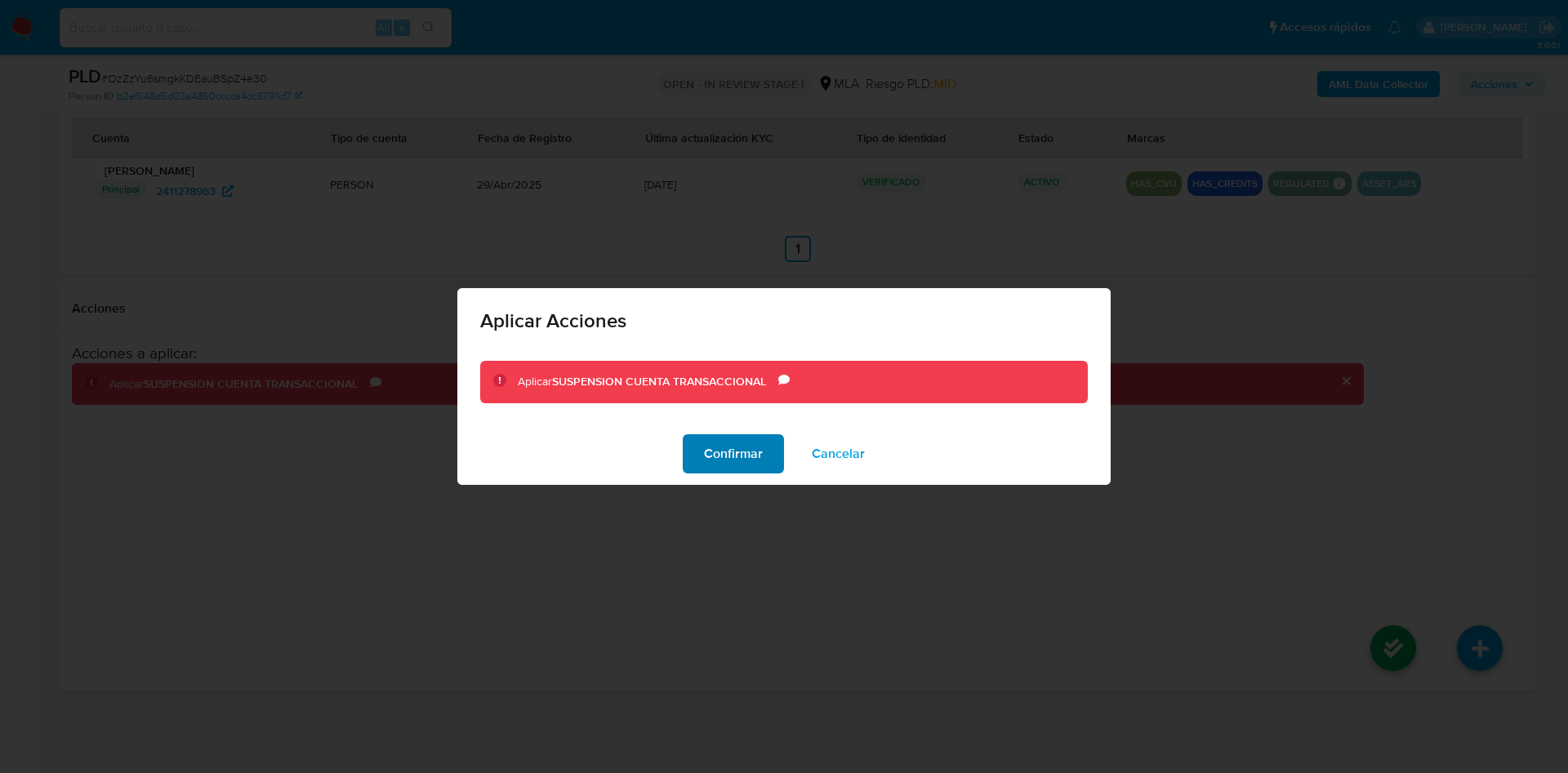
click at [744, 438] on span "Confirmar" at bounding box center [733, 454] width 59 height 36
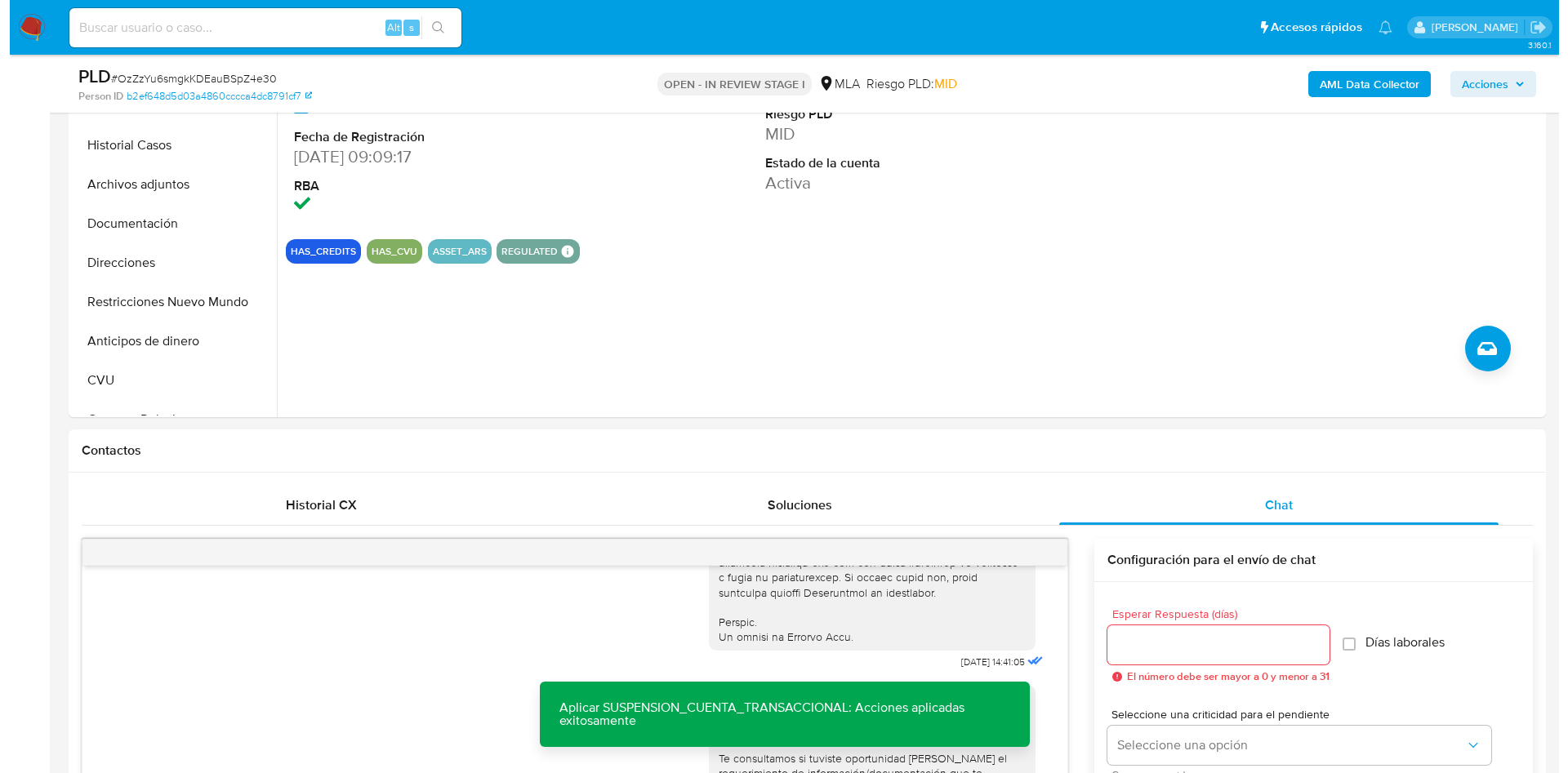
scroll to position [294, 0]
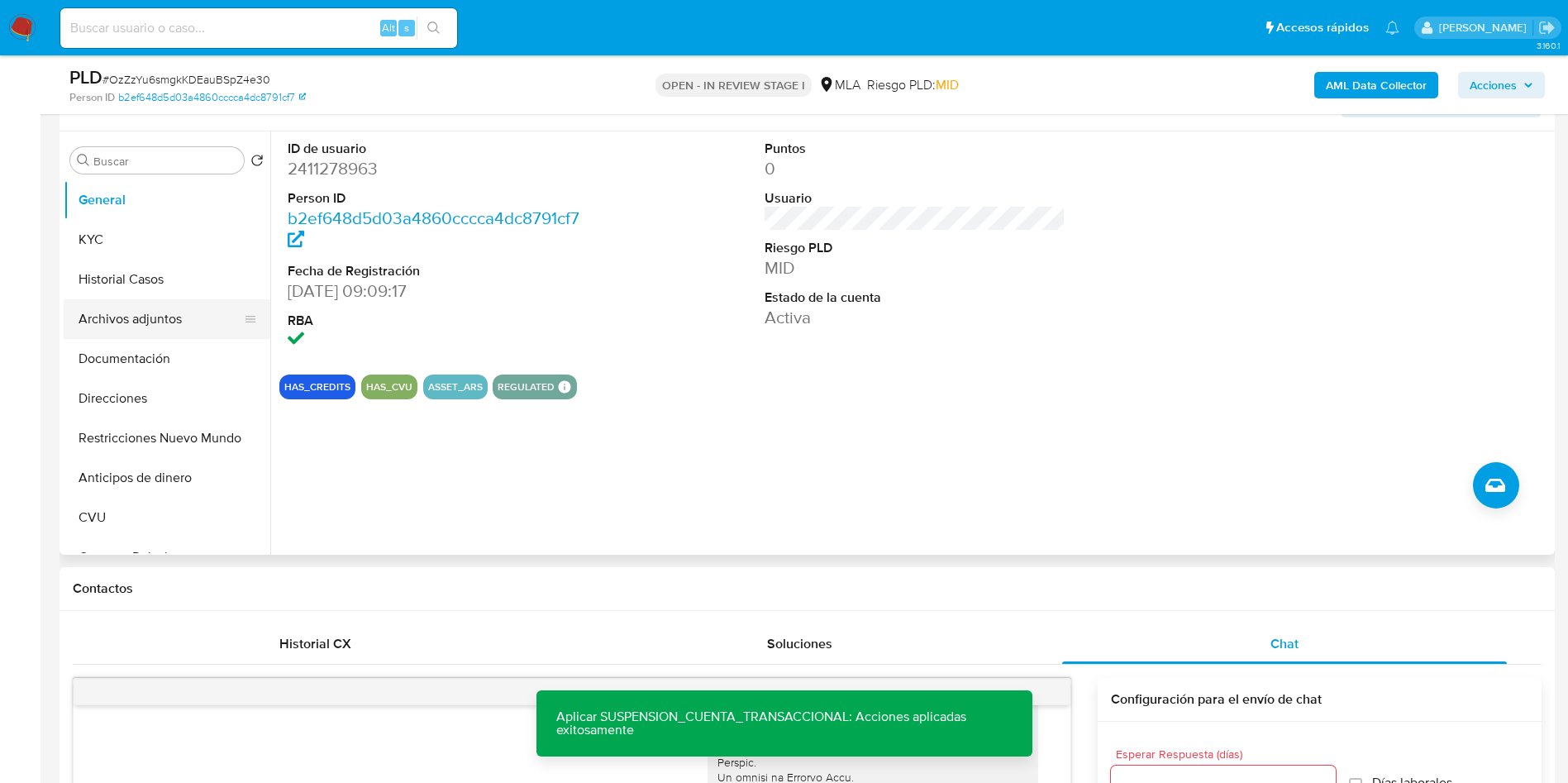
click at [114, 321] on button "Archivos adjuntos" at bounding box center [161, 319] width 193 height 39
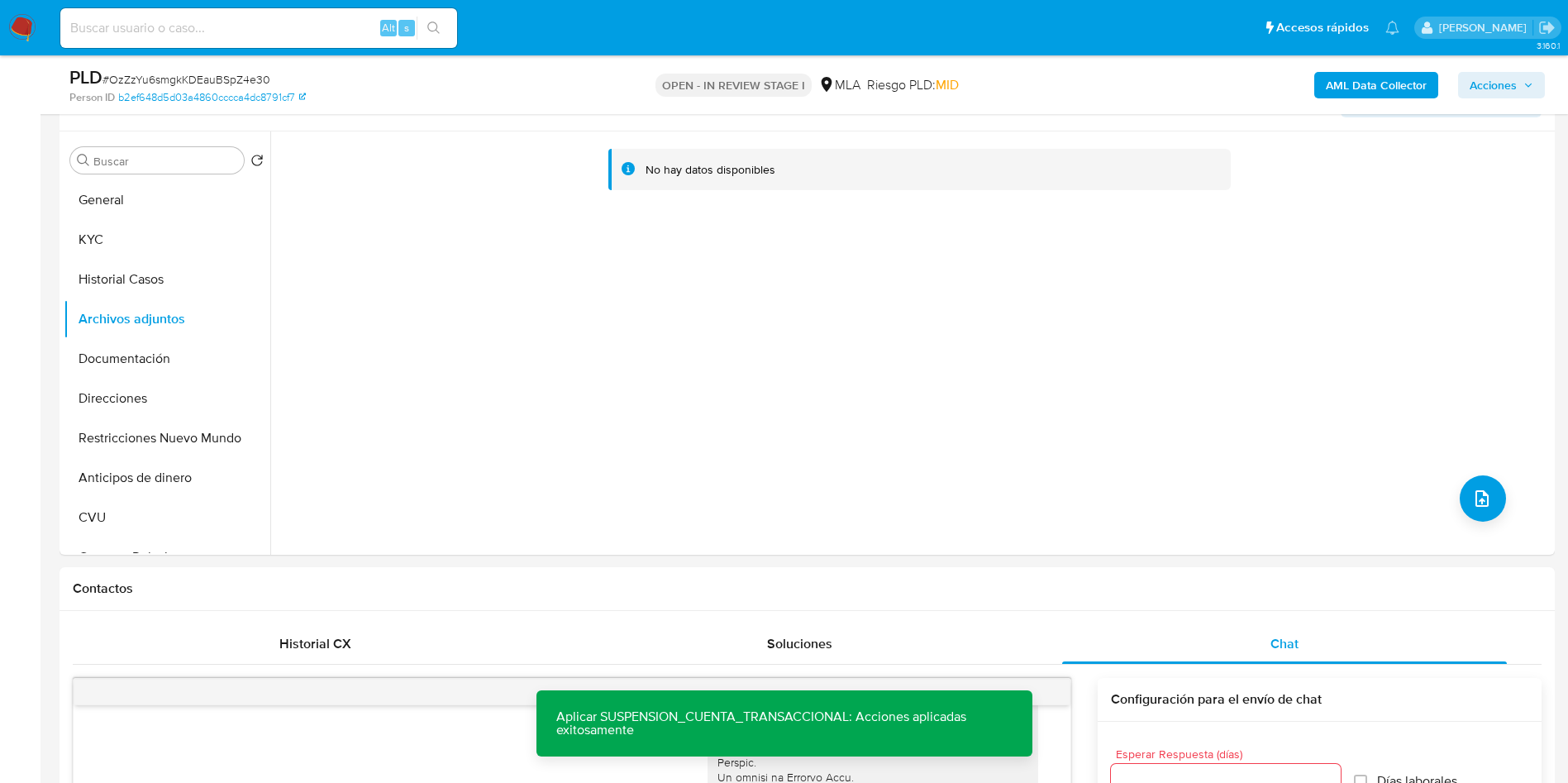
click at [1337, 84] on b "AML Data Collector" at bounding box center [1376, 85] width 100 height 27
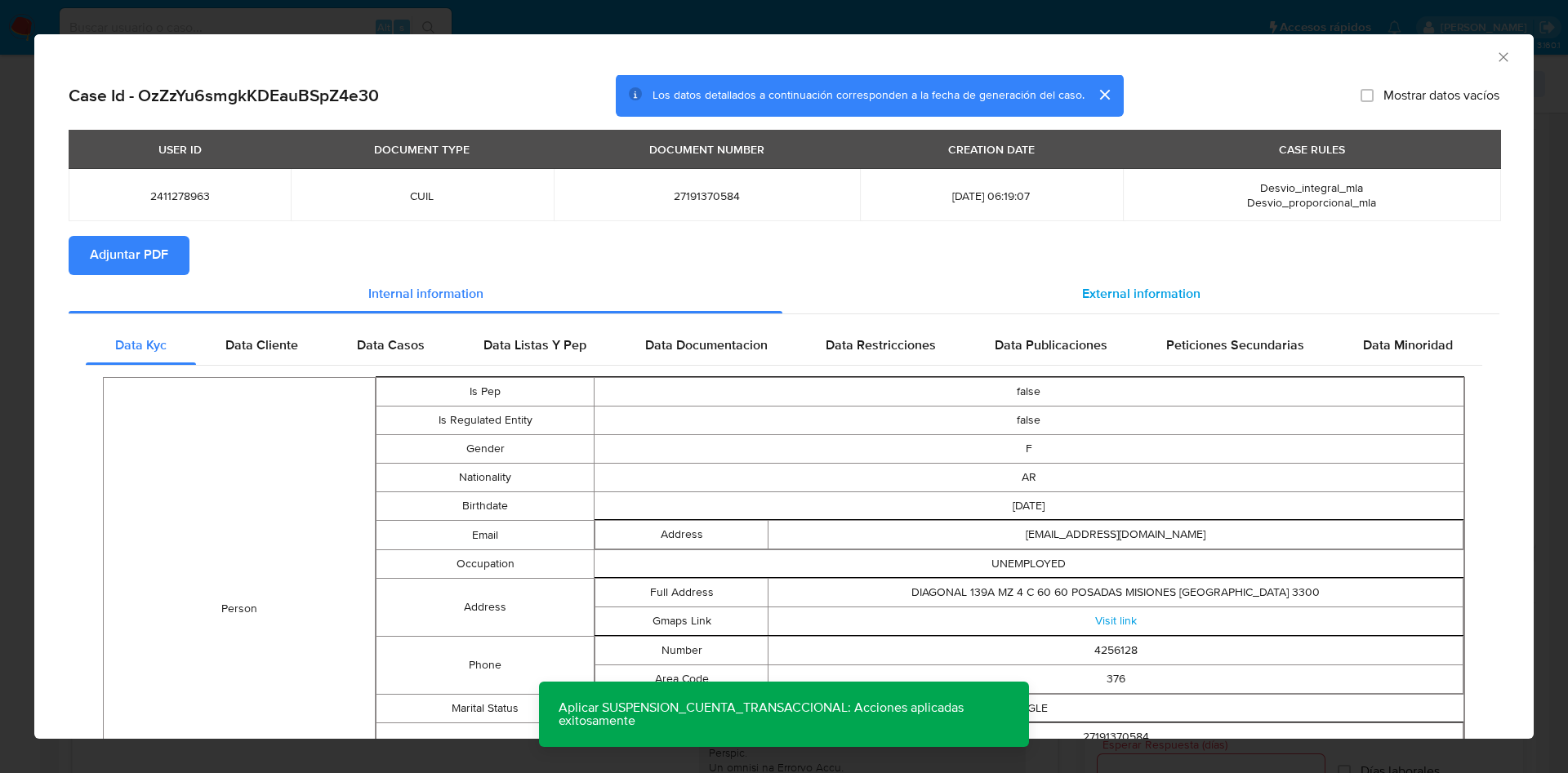
click at [1083, 290] on span "External information" at bounding box center [1141, 295] width 118 height 19
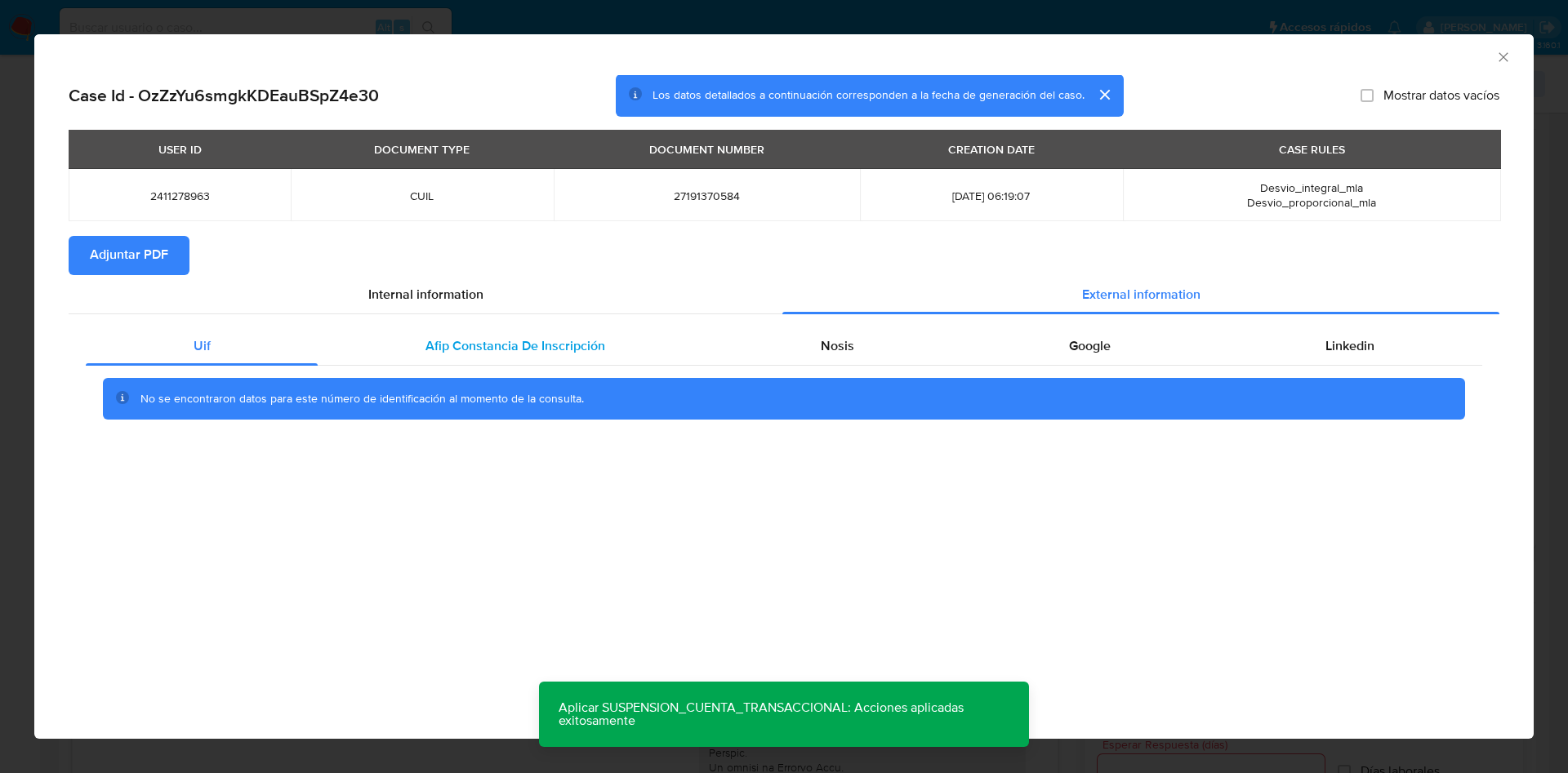
click at [540, 343] on span "Afip Constancia De Inscripción" at bounding box center [515, 346] width 180 height 19
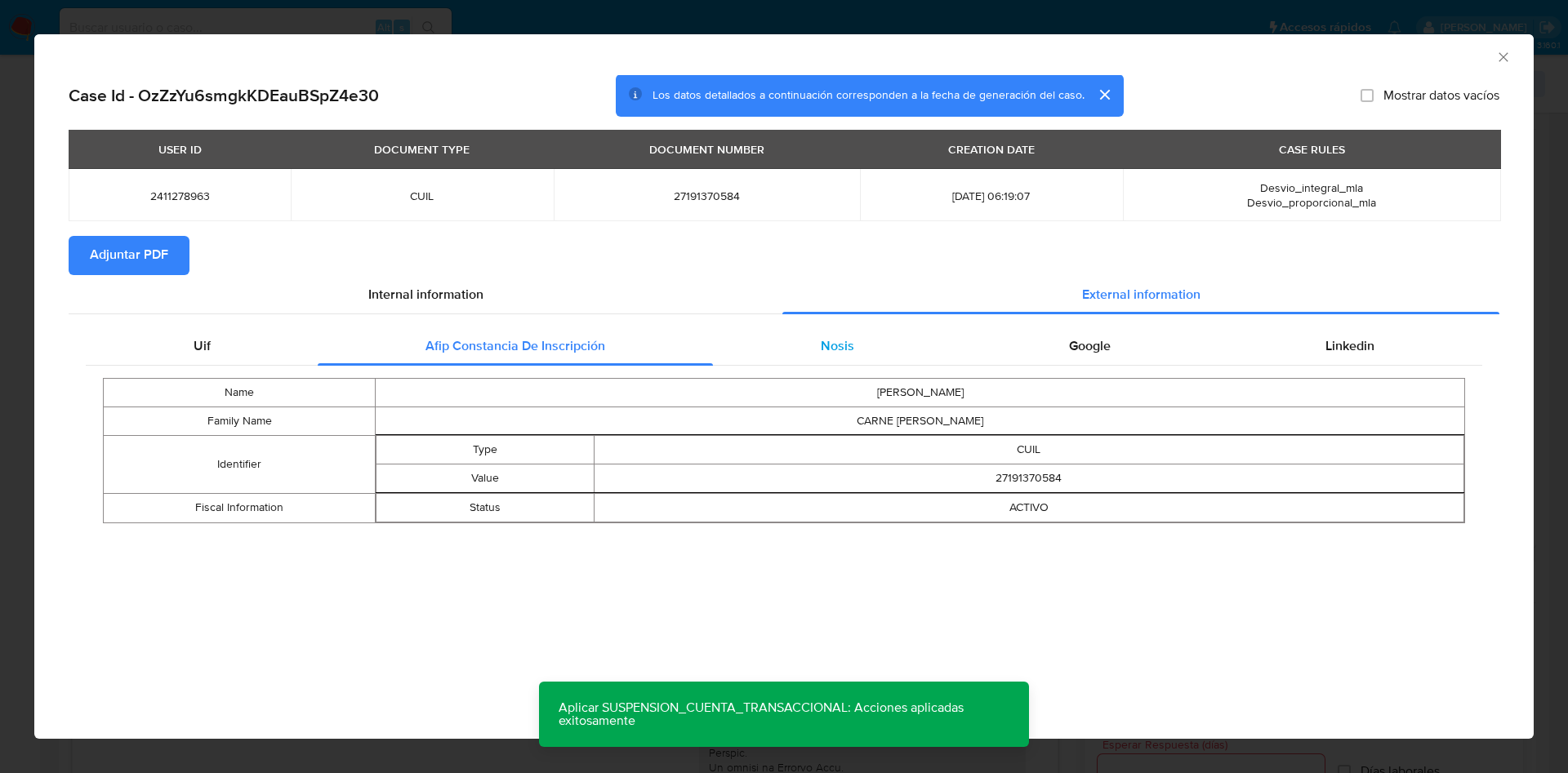
click at [824, 342] on span "Nosis" at bounding box center [836, 346] width 33 height 19
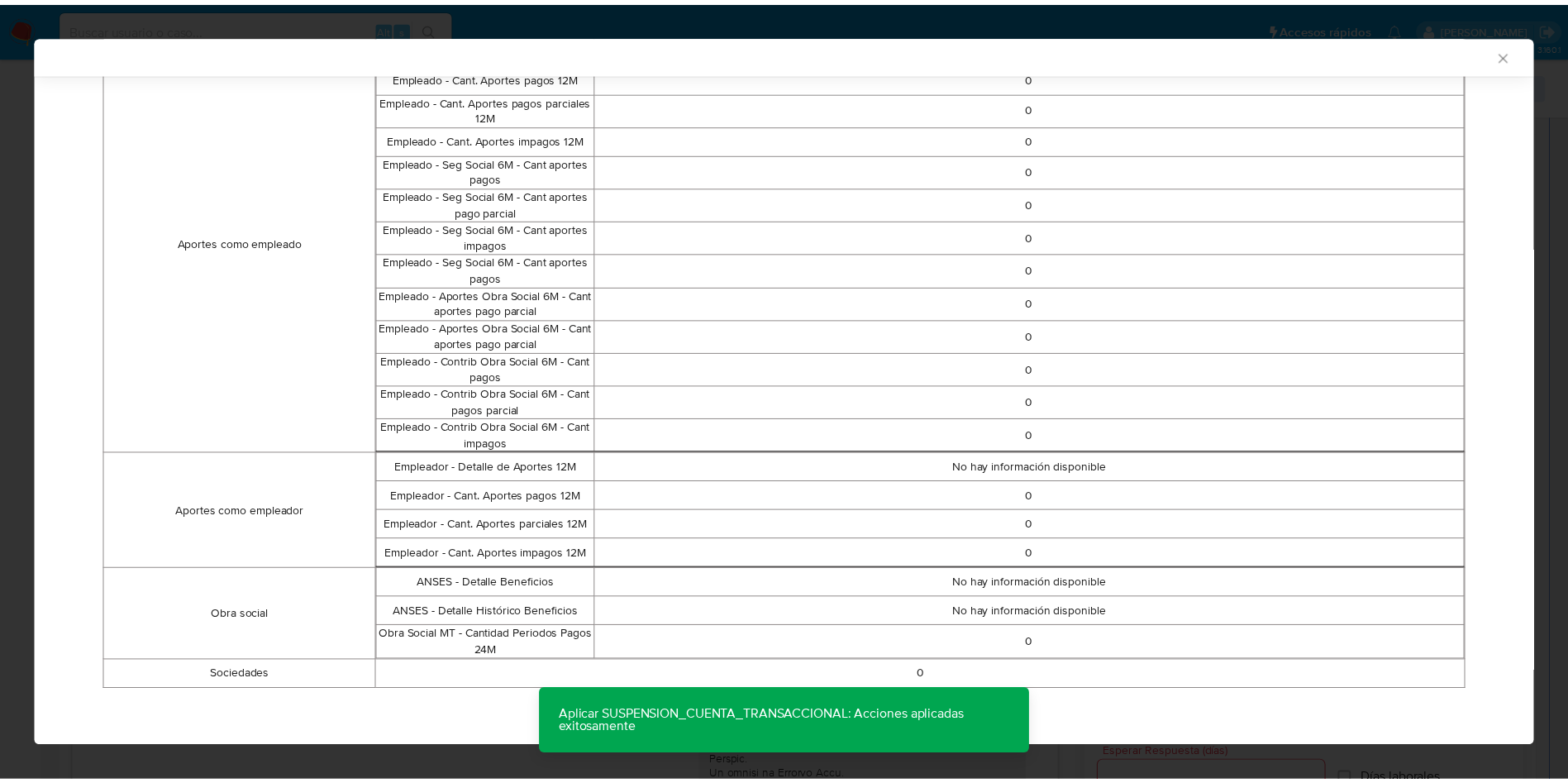
scroll to position [0, 0]
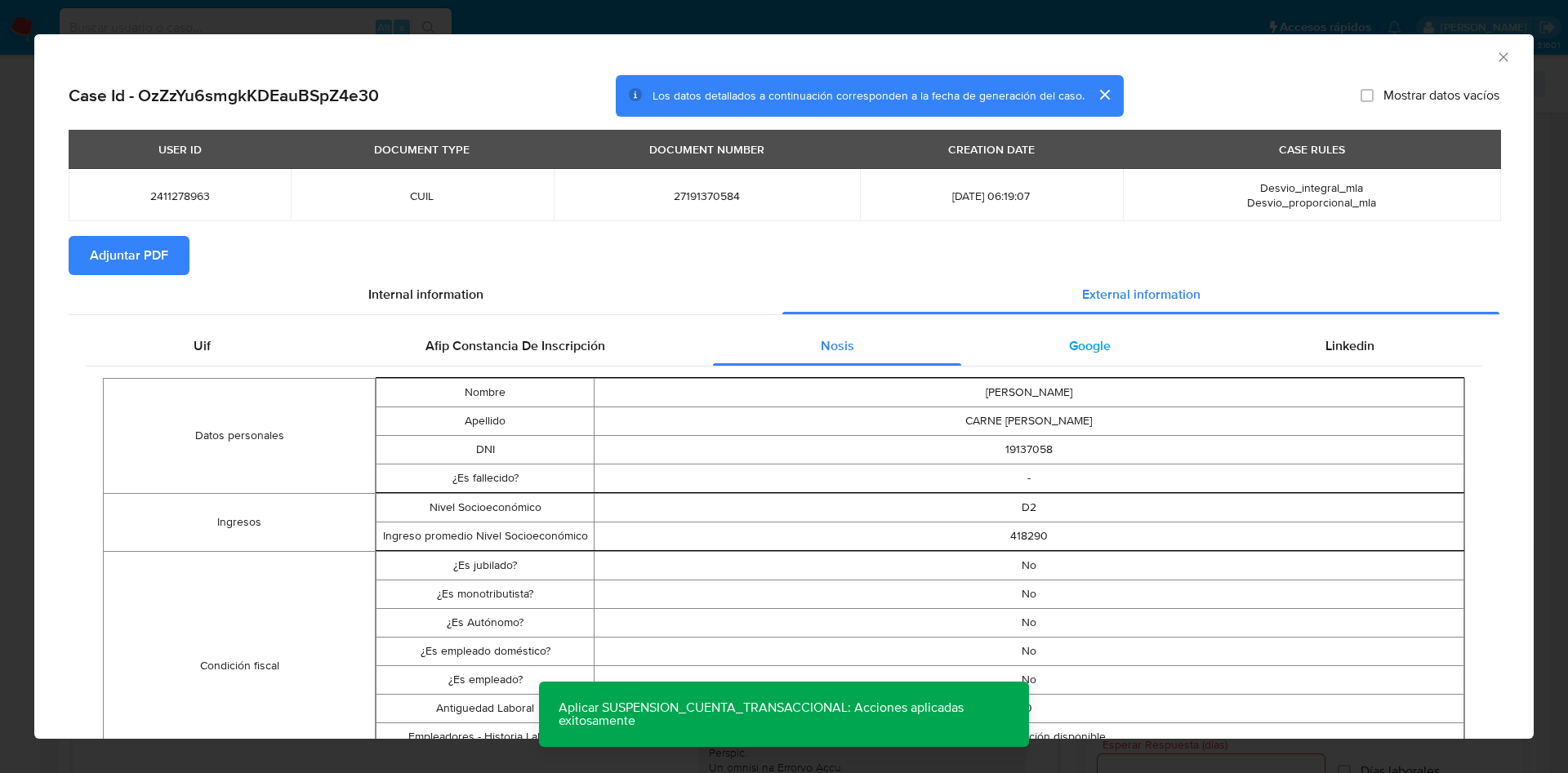
drag, startPoint x: 1067, startPoint y: 357, endPoint x: 1103, endPoint y: 356, distance: 36.0
click at [1067, 356] on div "Google" at bounding box center [1089, 346] width 256 height 39
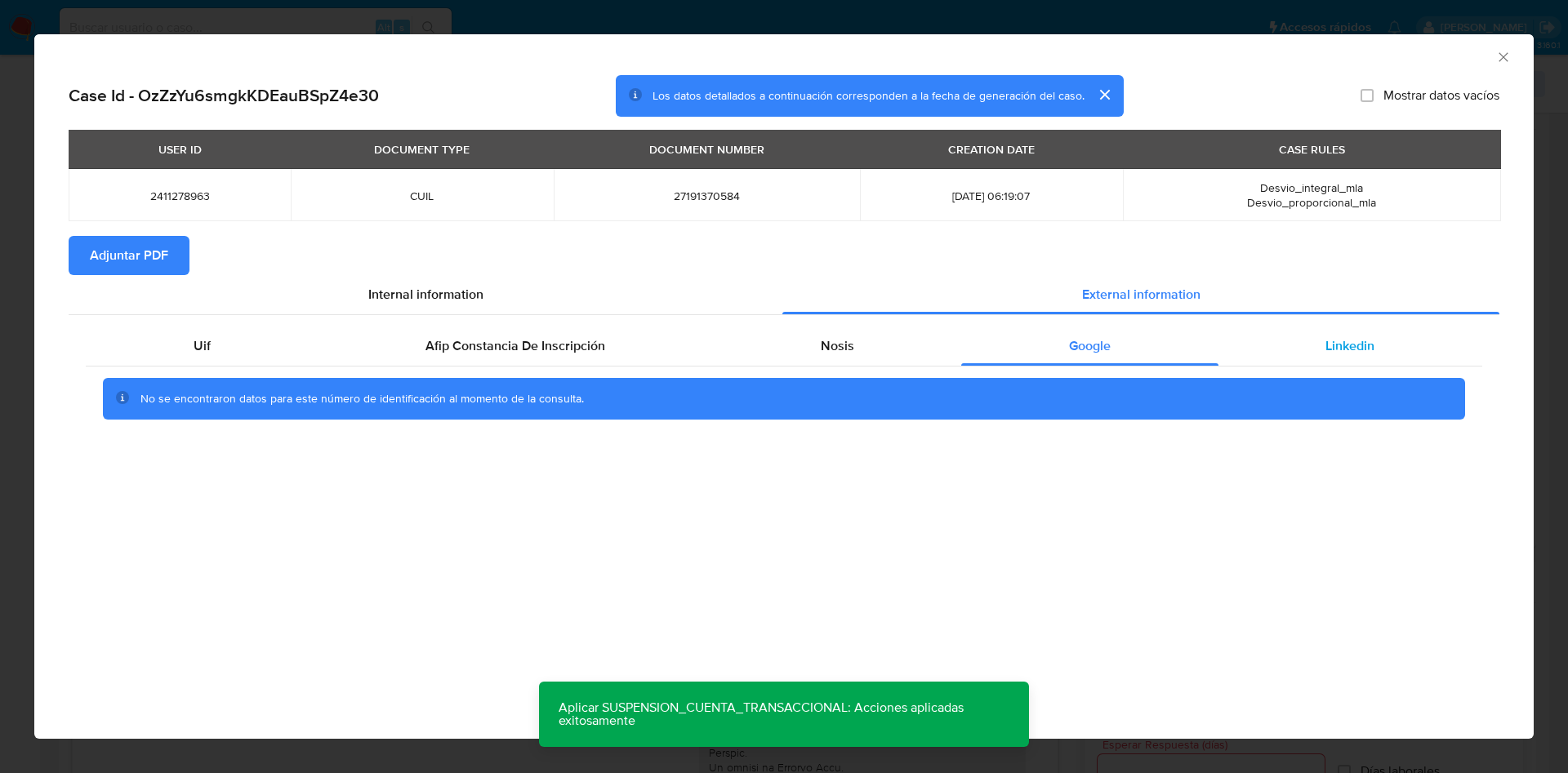
click at [1332, 338] on span "Linkedin" at bounding box center [1351, 346] width 49 height 19
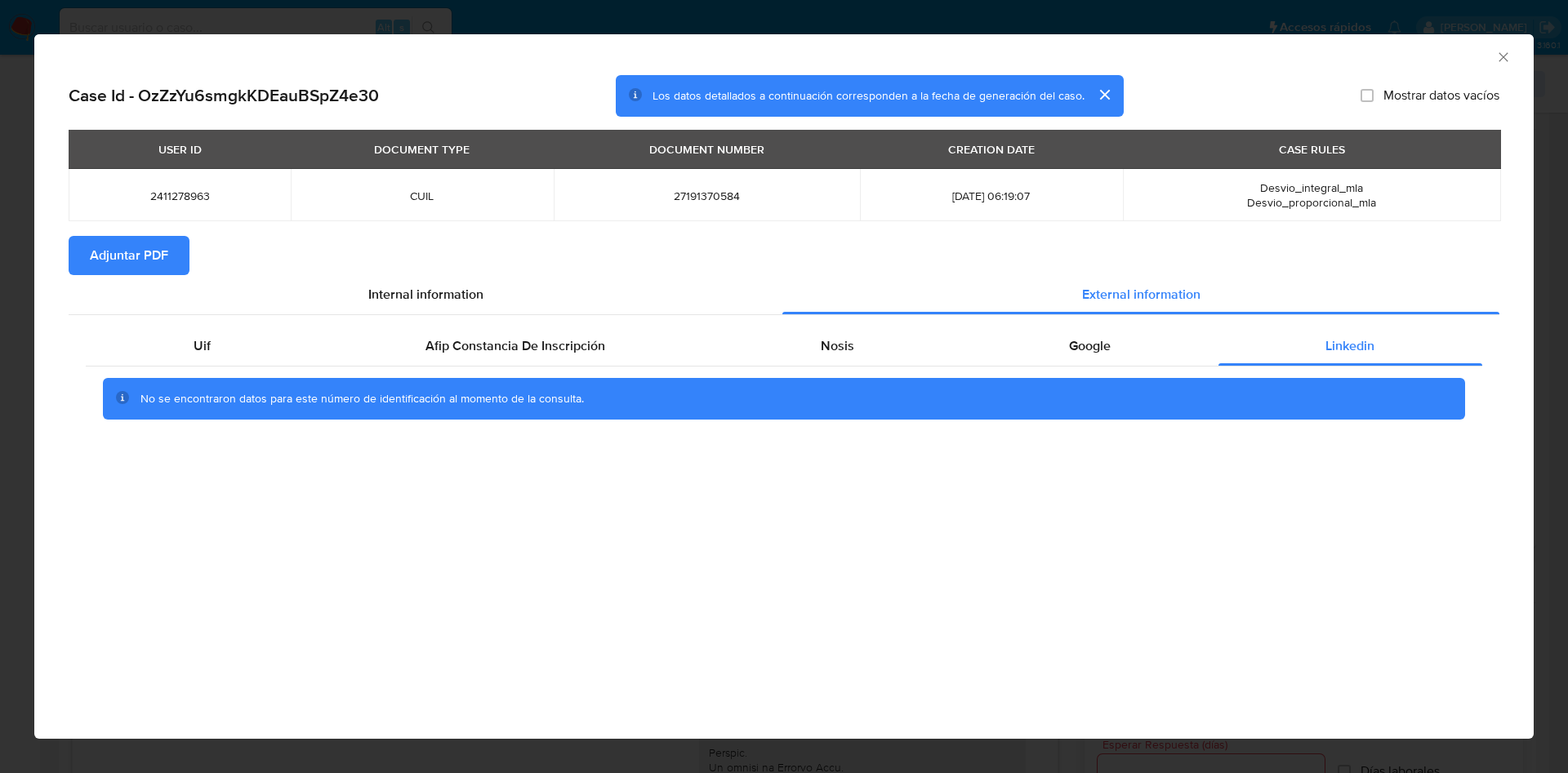
click at [172, 268] on button "Adjuntar PDF" at bounding box center [129, 255] width 121 height 39
click at [1500, 60] on icon "Cerrar ventana" at bounding box center [1504, 57] width 9 height 9
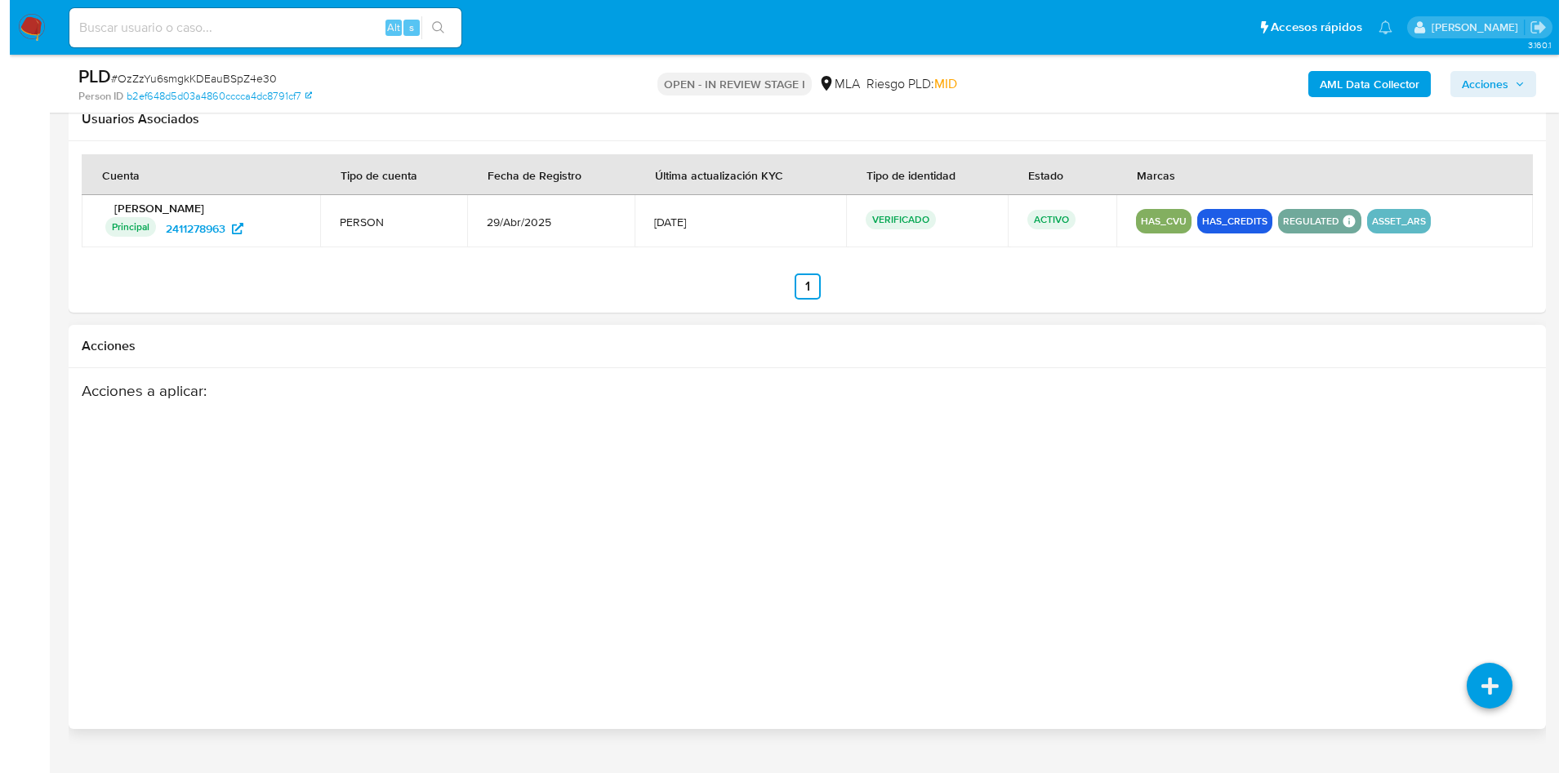
scroll to position [2499, 0]
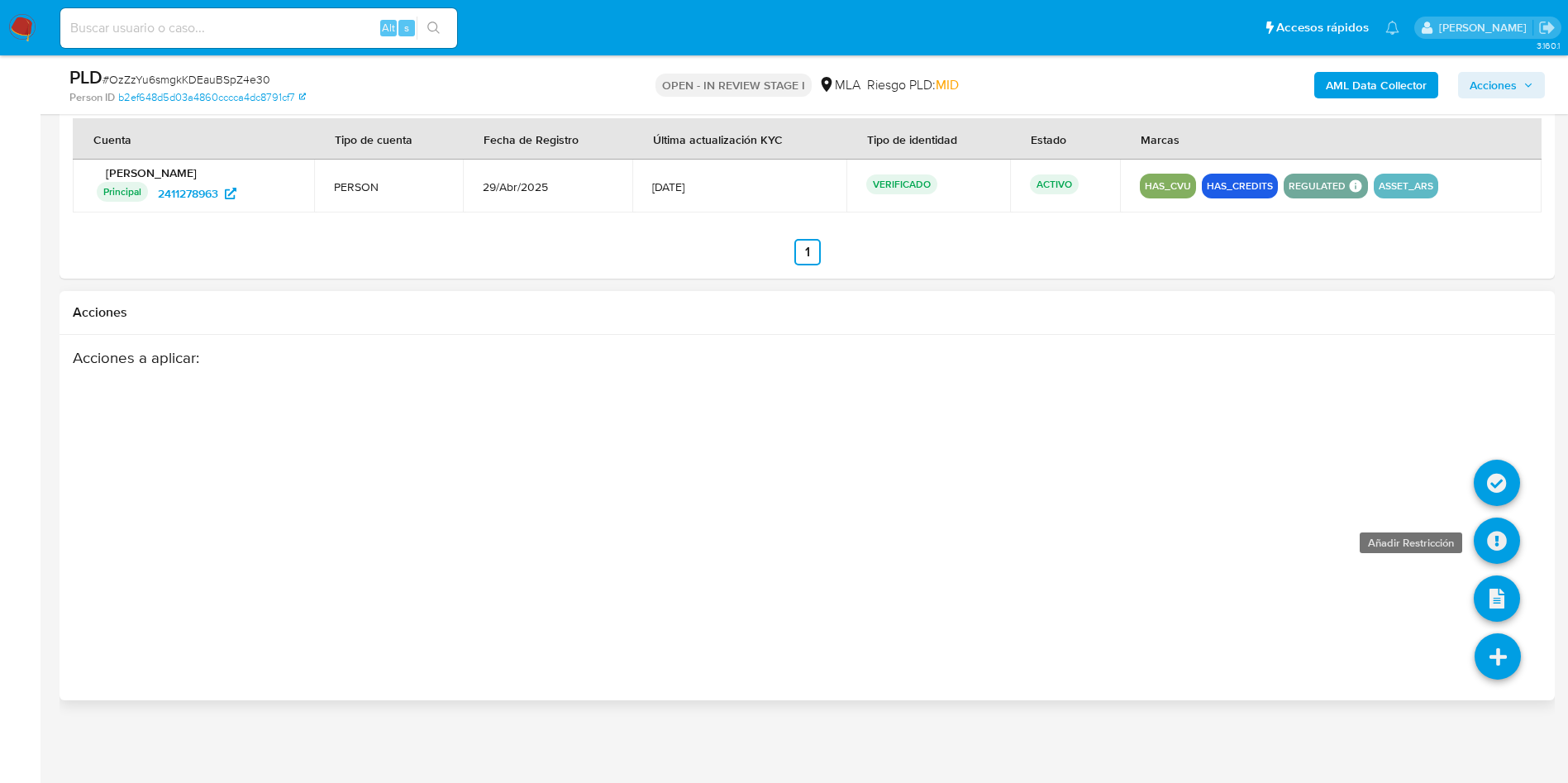
click at [1483, 546] on icon at bounding box center [1497, 541] width 46 height 46
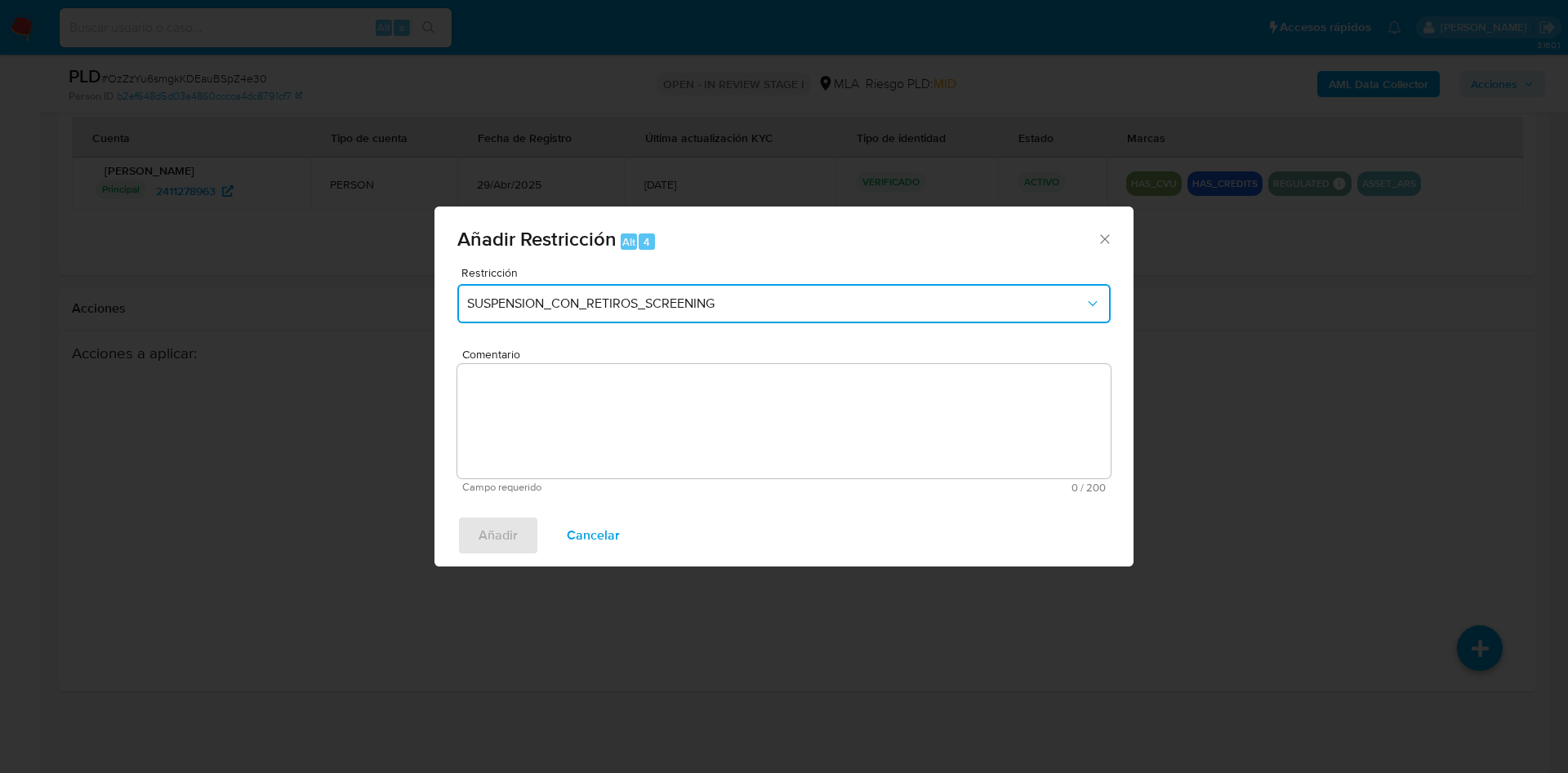
click at [526, 310] on span "SUSPENSION_CON_RETIROS_SCREENING" at bounding box center [775, 303] width 617 height 16
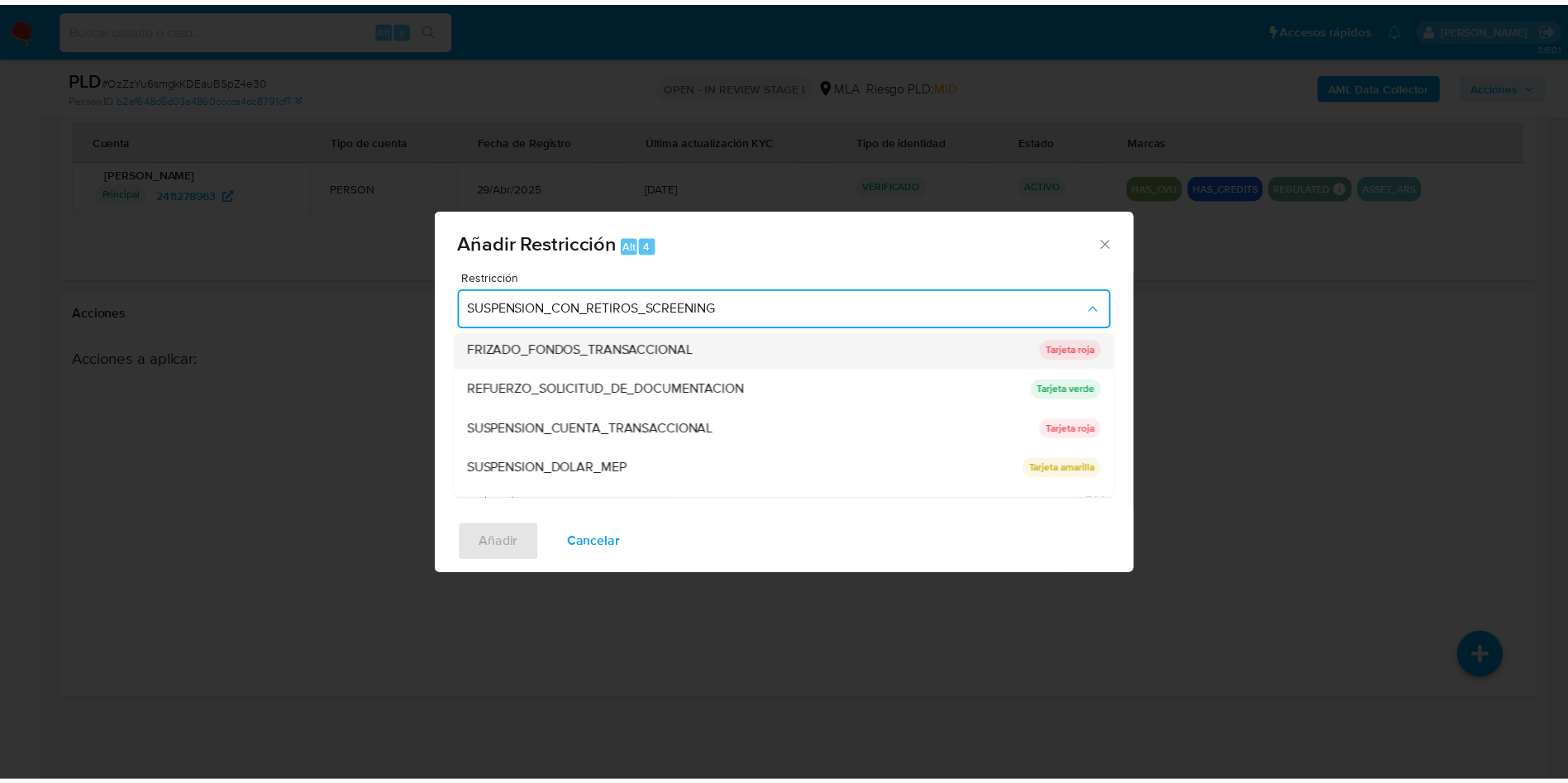
scroll to position [350, 0]
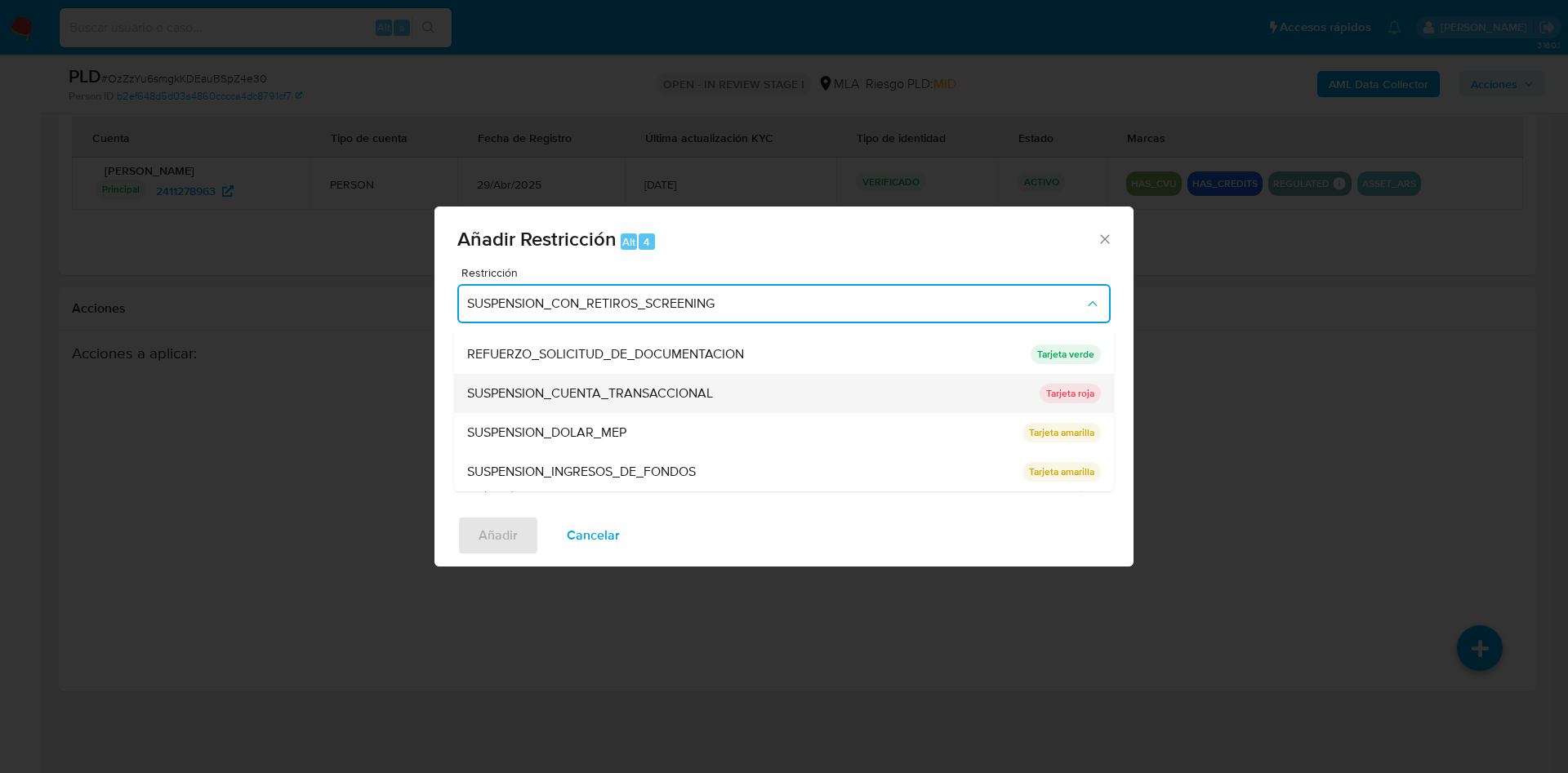
click at [626, 386] on span "SUSPENSION_CUENTA_TRANSACCIONAL" at bounding box center [590, 393] width 246 height 16
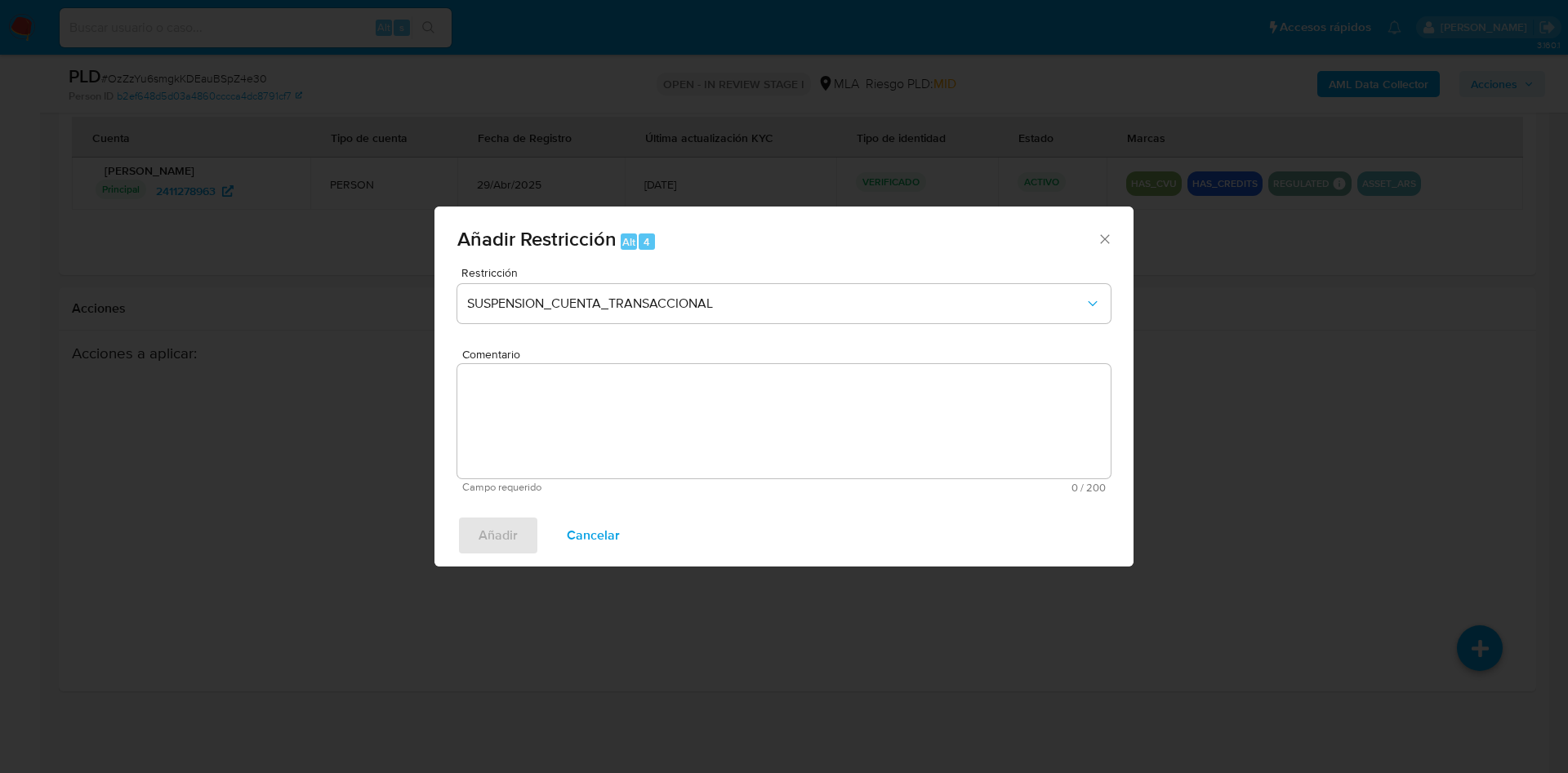
click at [626, 385] on textarea "Comentario" at bounding box center [784, 421] width 653 height 114
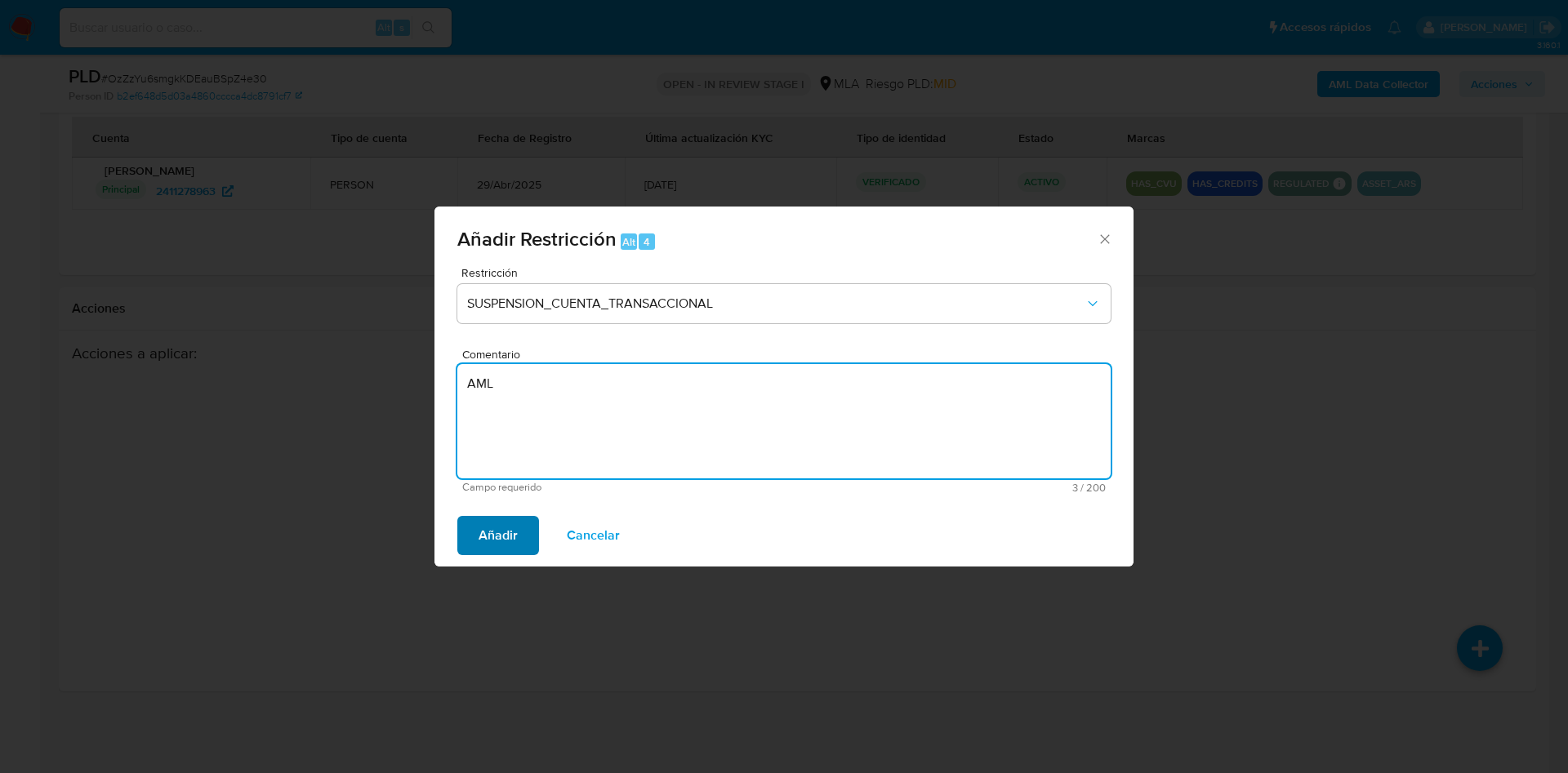
type textarea "AML"
click at [477, 544] on button "Añadir" at bounding box center [498, 535] width 81 height 39
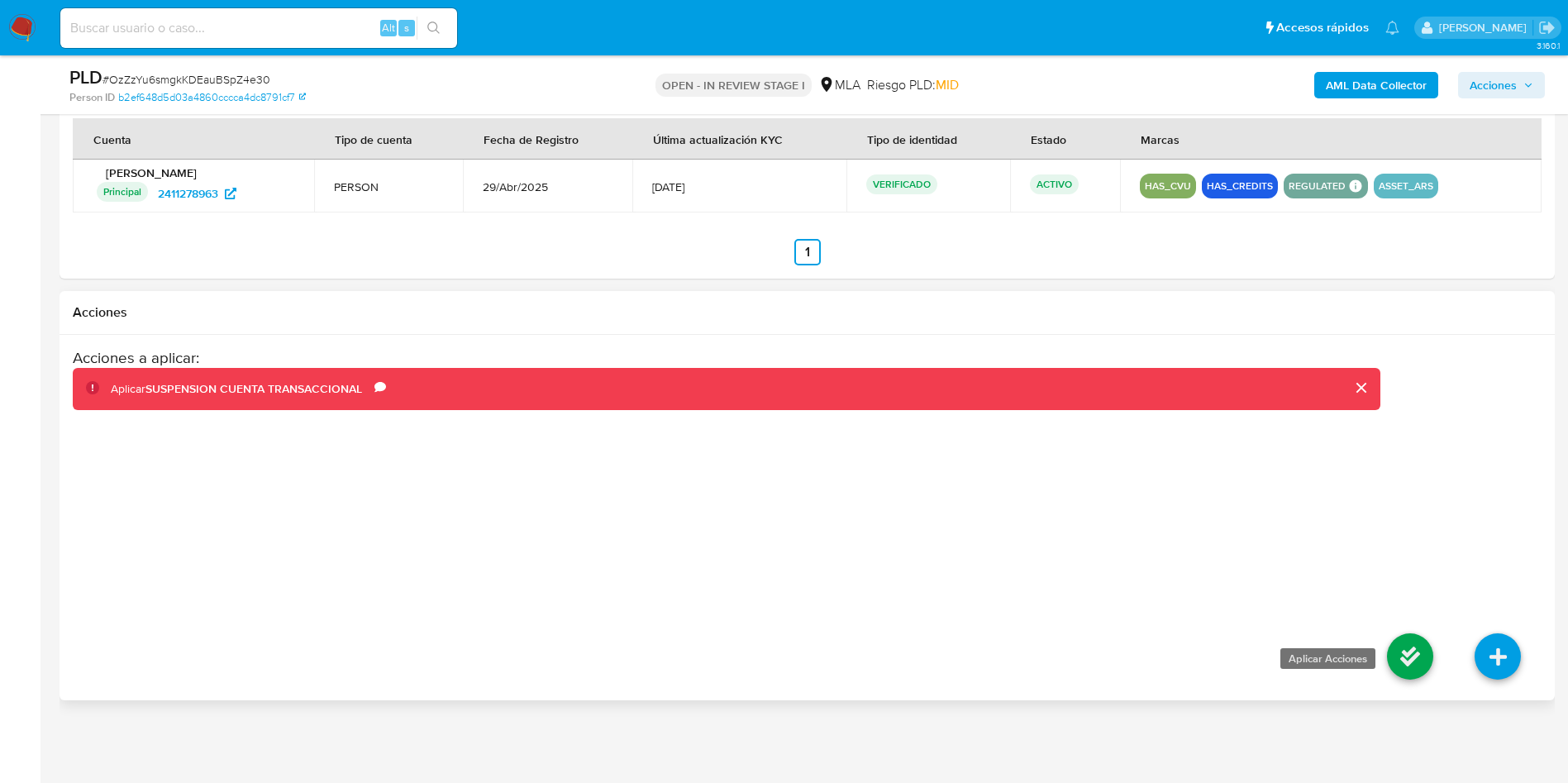
click at [1397, 655] on icon at bounding box center [1410, 657] width 46 height 46
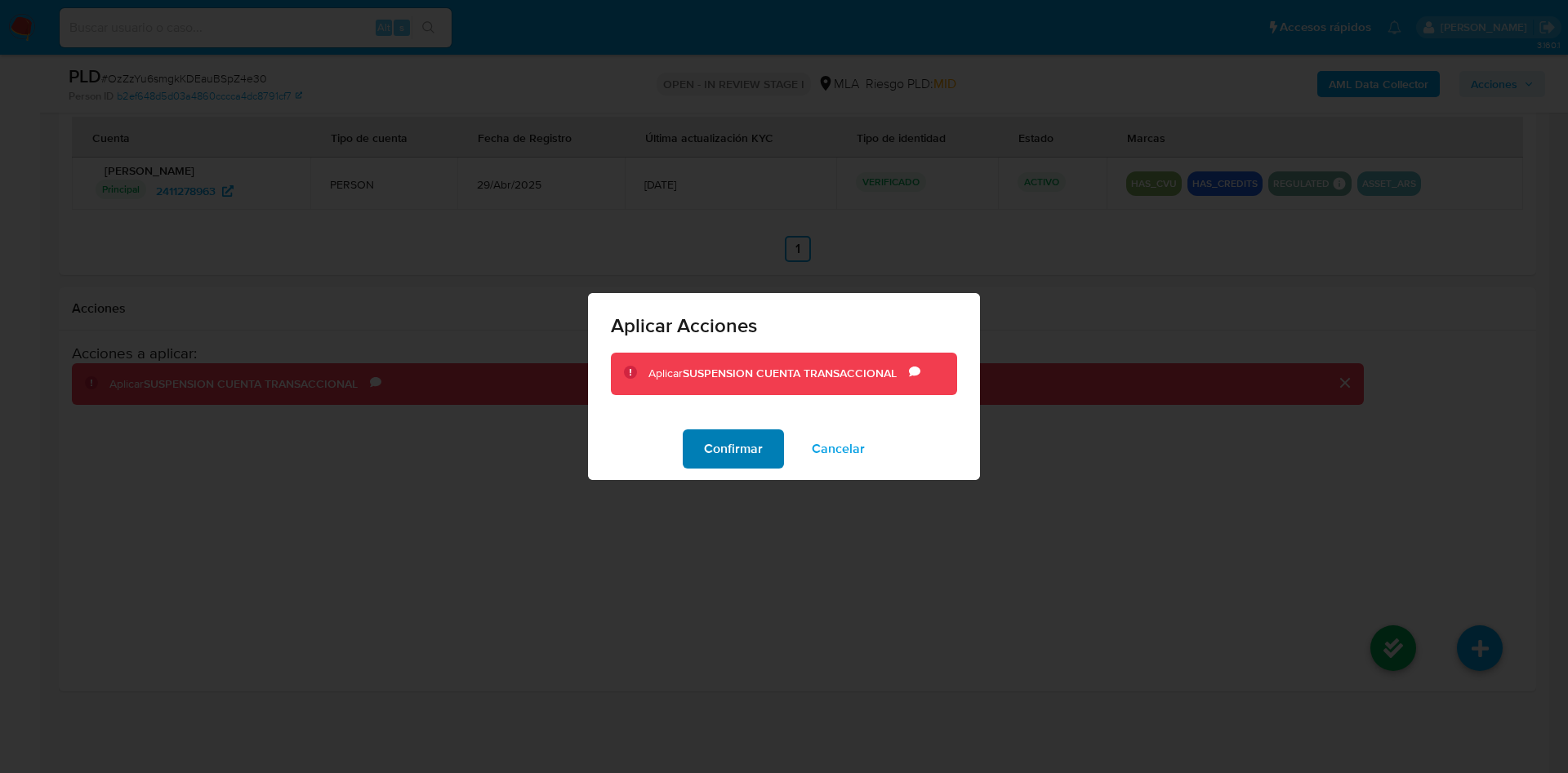
click at [741, 431] on span "Confirmar" at bounding box center [733, 449] width 59 height 36
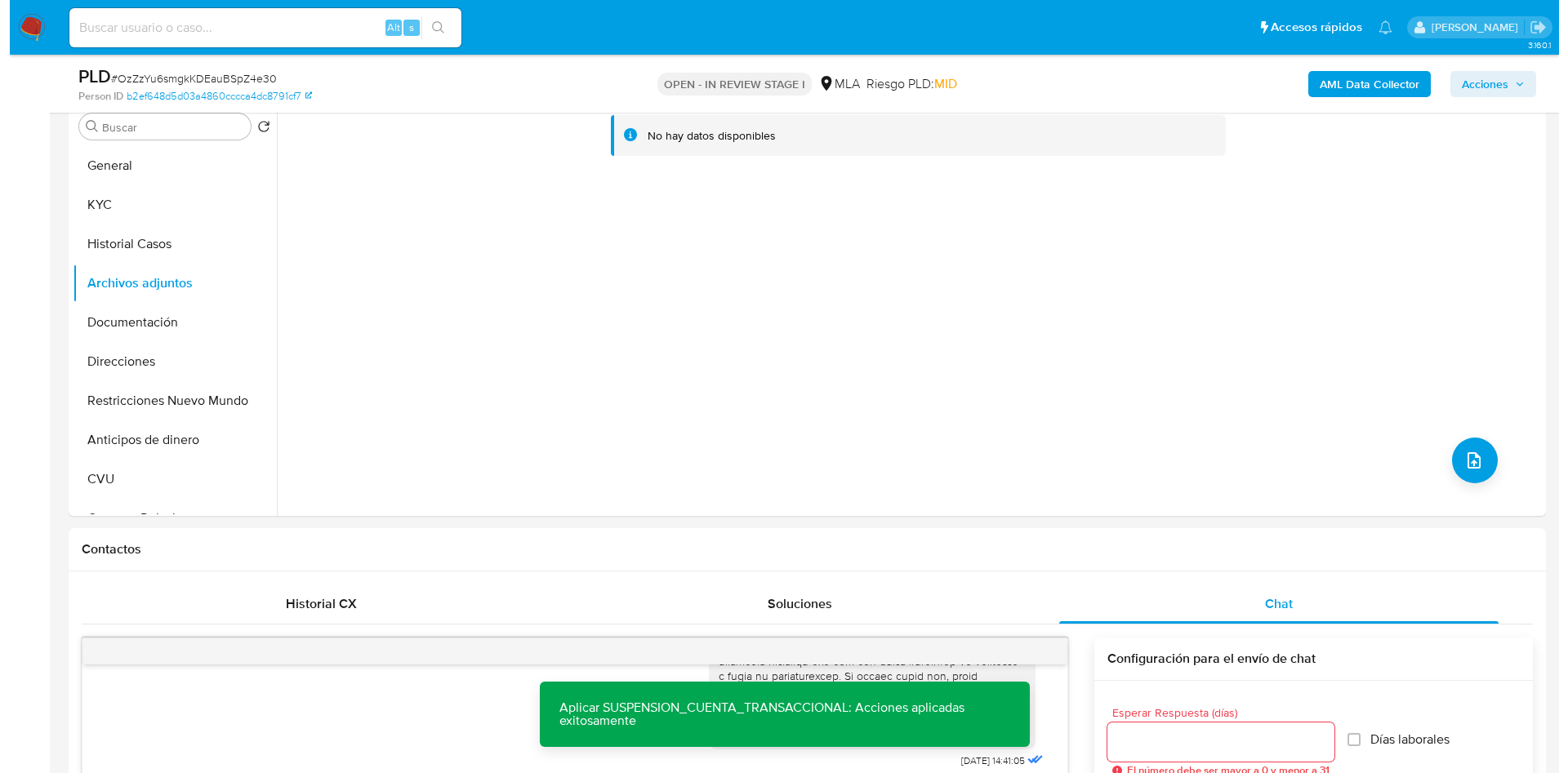
scroll to position [171, 0]
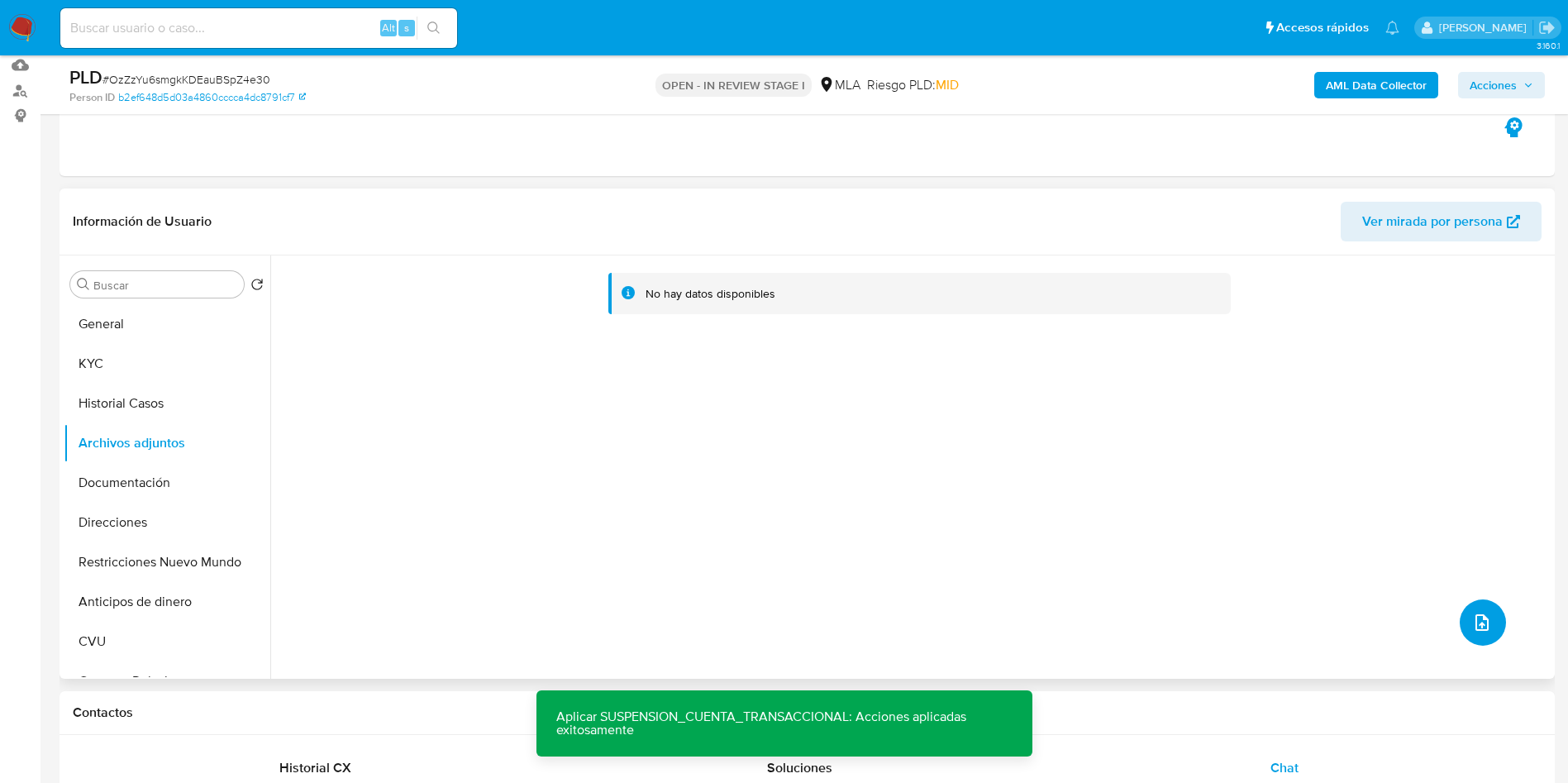
click at [1488, 624] on button "upload-file" at bounding box center [1483, 623] width 46 height 46
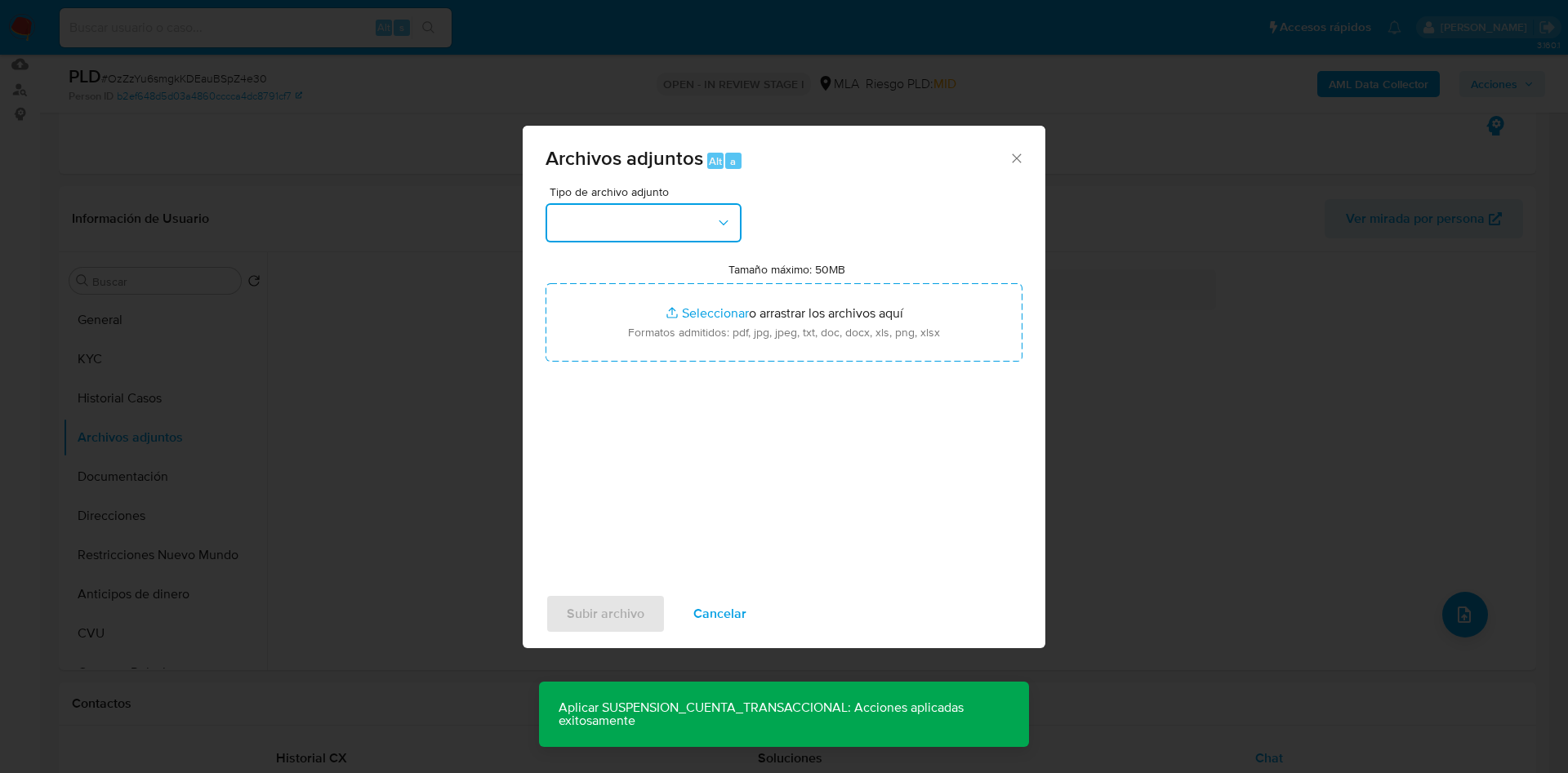
click at [634, 207] on button "button" at bounding box center [643, 222] width 196 height 39
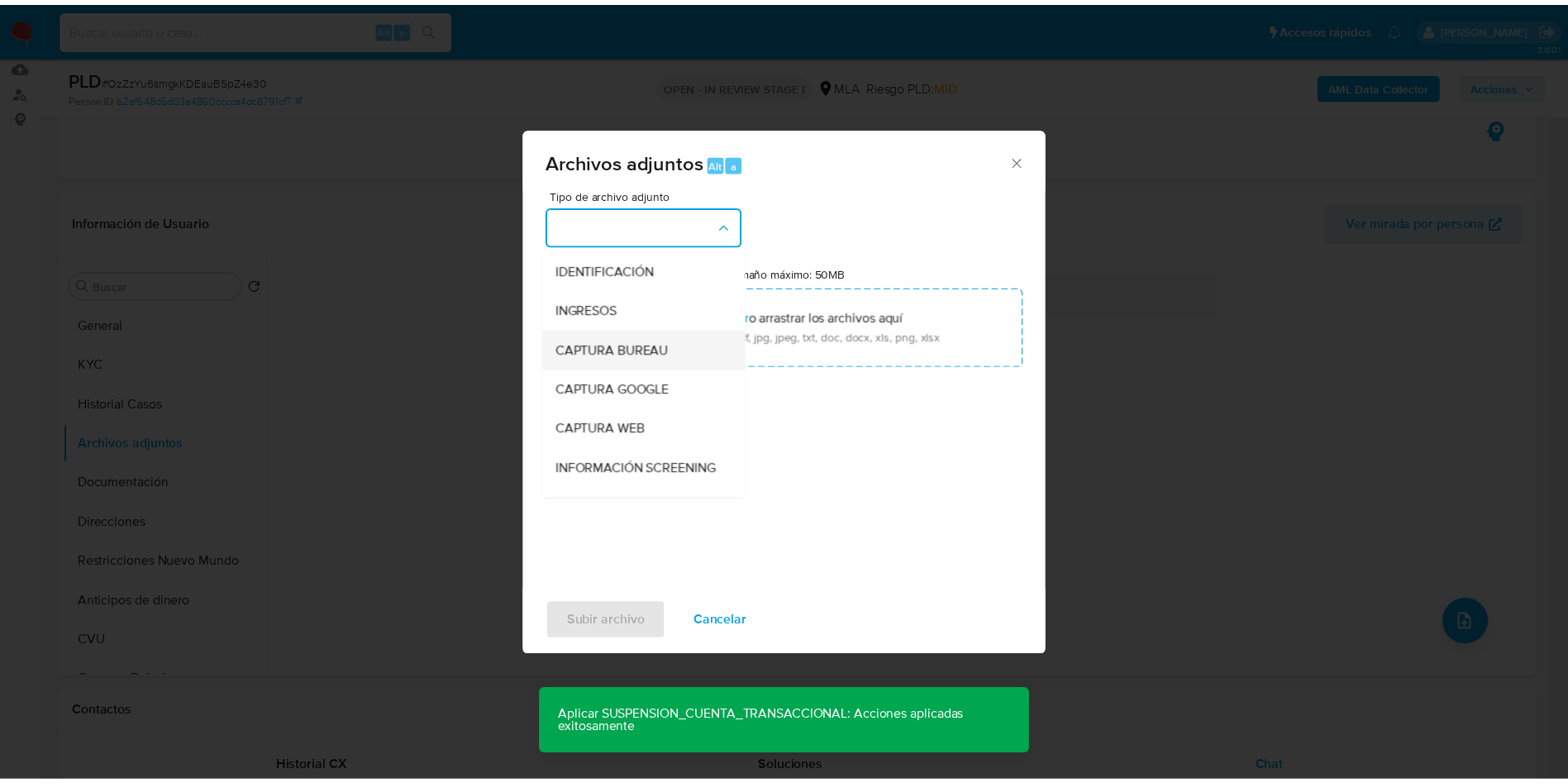
scroll to position [248, 0]
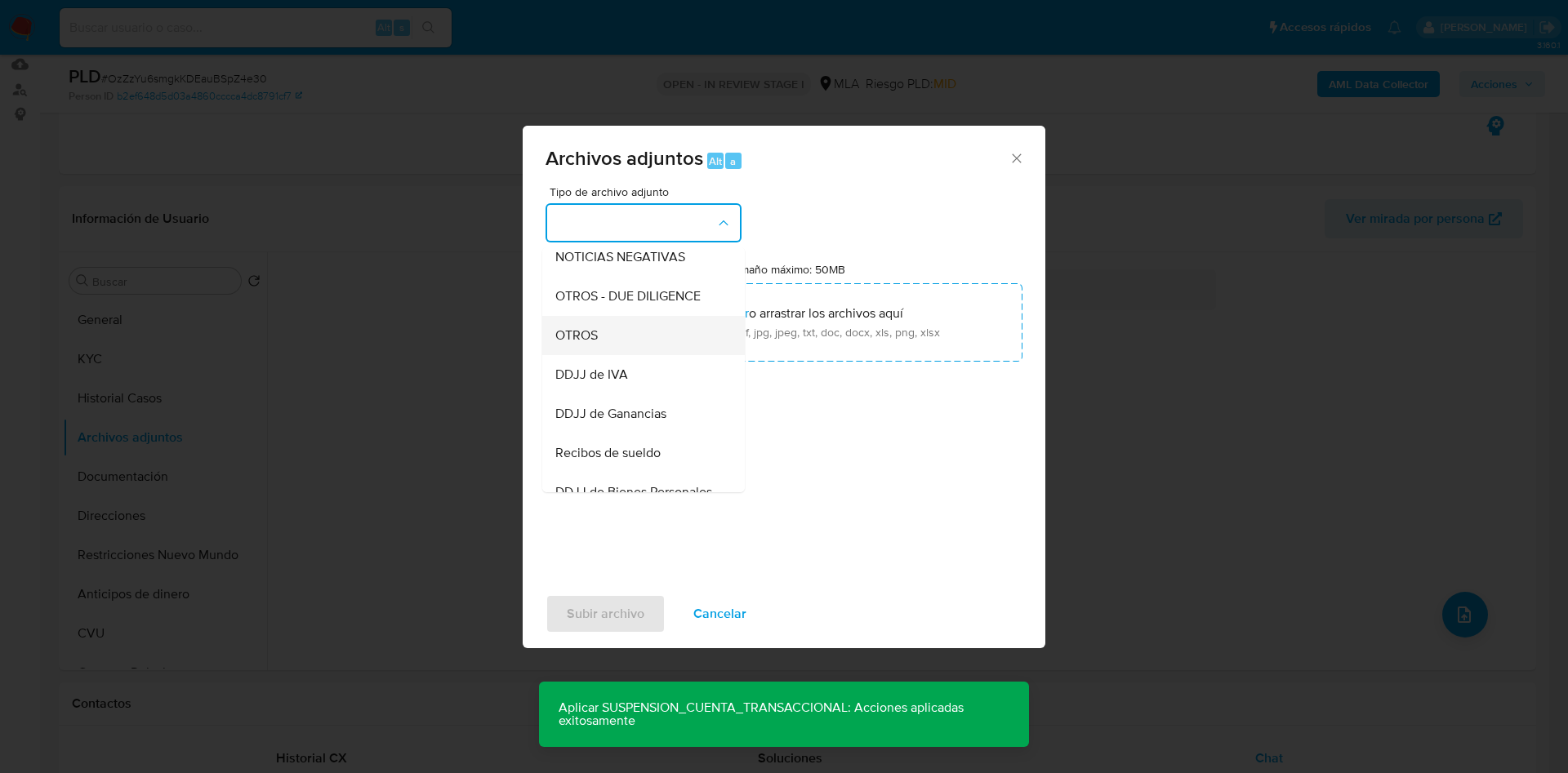
click at [650, 355] on div "OTROS" at bounding box center [639, 335] width 166 height 39
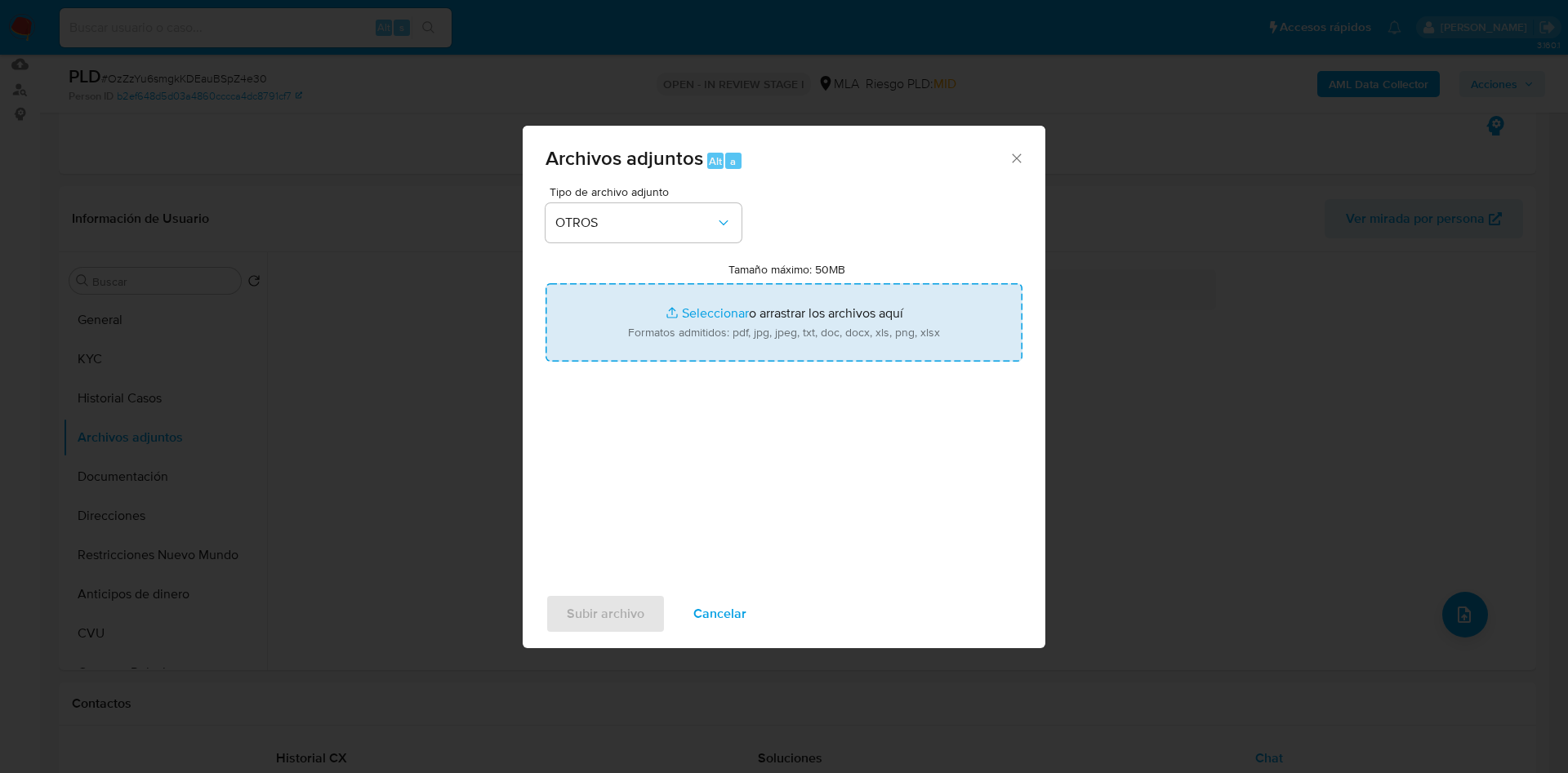
click at [685, 296] on input "Tamaño máximo: 50MB Seleccionar archivos" at bounding box center [784, 322] width 477 height 78
type input "C:\fakepath\Caselog OzZzYu6smgkKDEauBSpZ4e30 - 2411278963.docx"
click at [701, 312] on input "Tamaño máximo: 50MB Seleccionar archivos" at bounding box center [784, 322] width 477 height 78
type input "C:\fakepath\Movimientos 2411278963.xlsx"
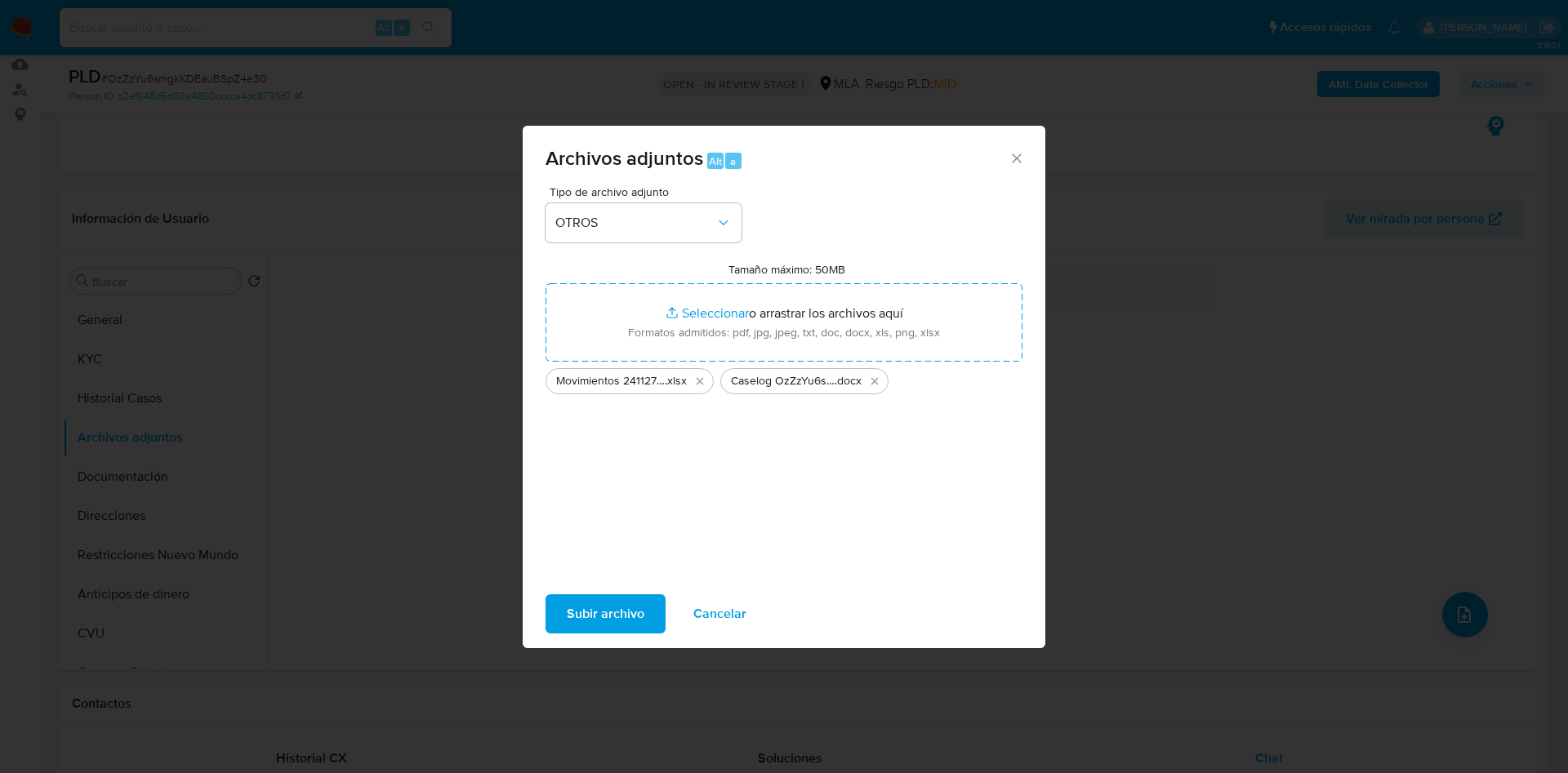
click at [597, 605] on span "Subir archivo" at bounding box center [606, 614] width 78 height 36
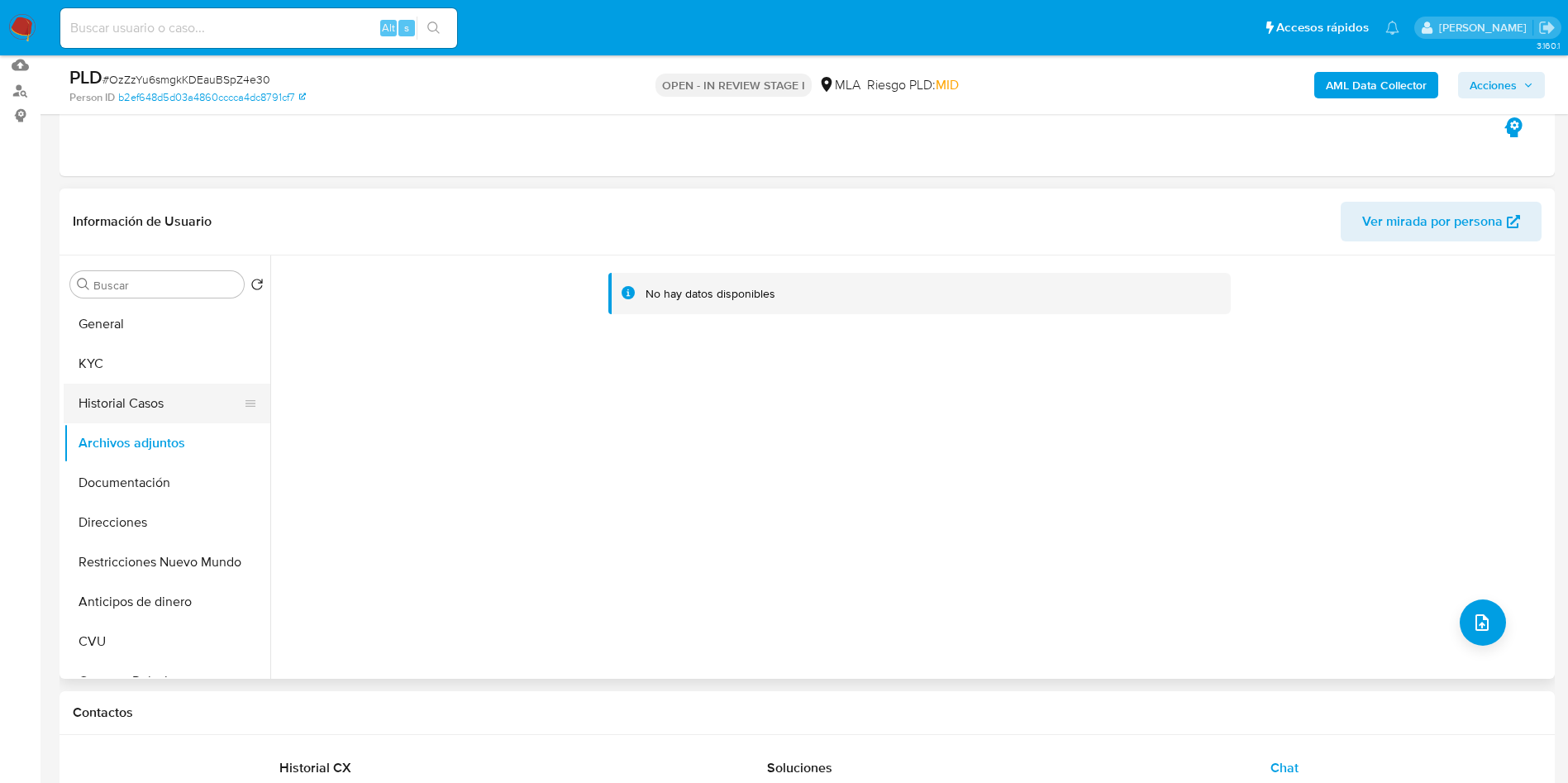
click at [124, 393] on button "Historial Casos" at bounding box center [161, 403] width 193 height 39
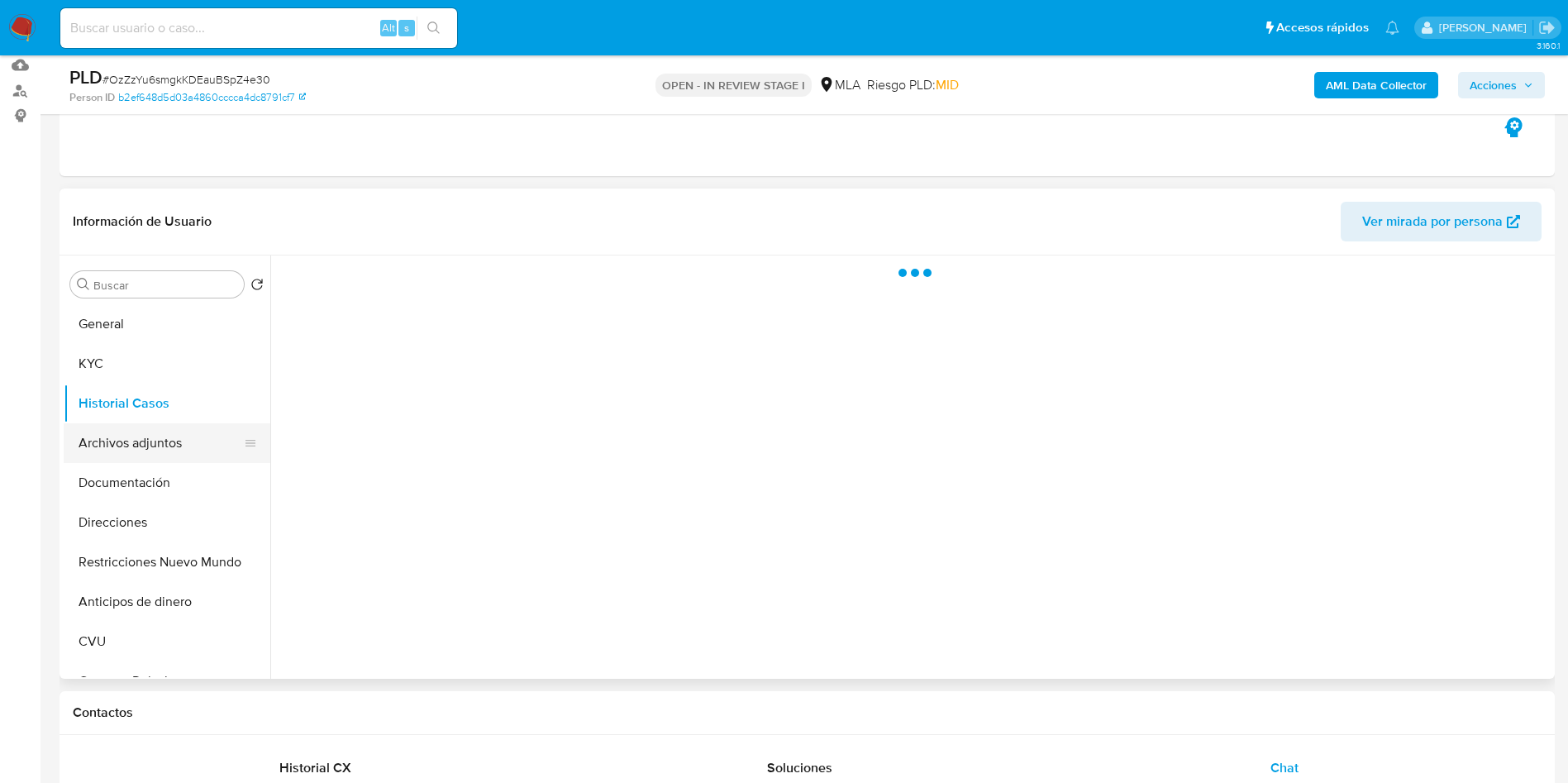
click at [147, 447] on button "Archivos adjuntos" at bounding box center [161, 442] width 193 height 39
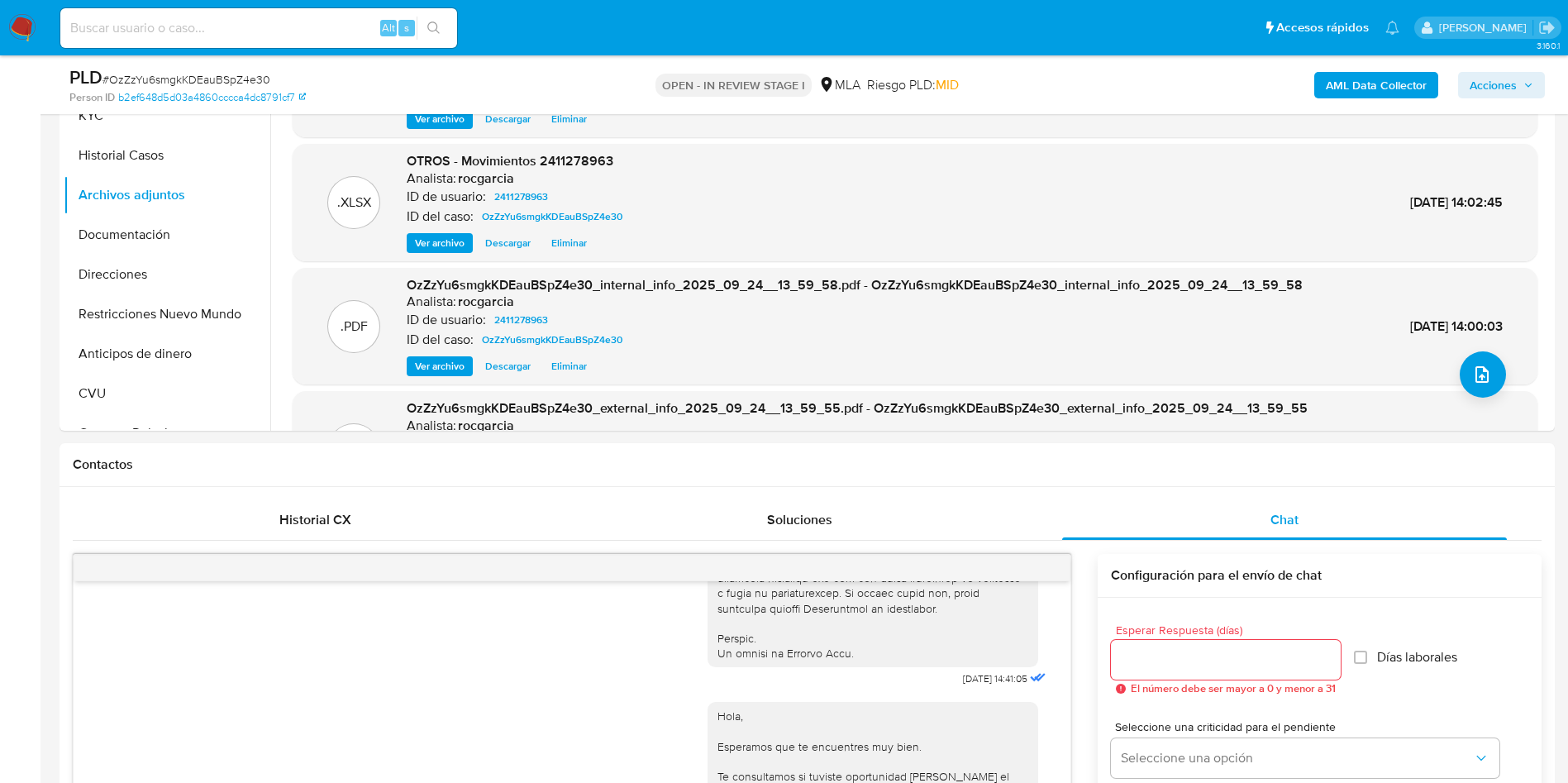
scroll to position [50, 0]
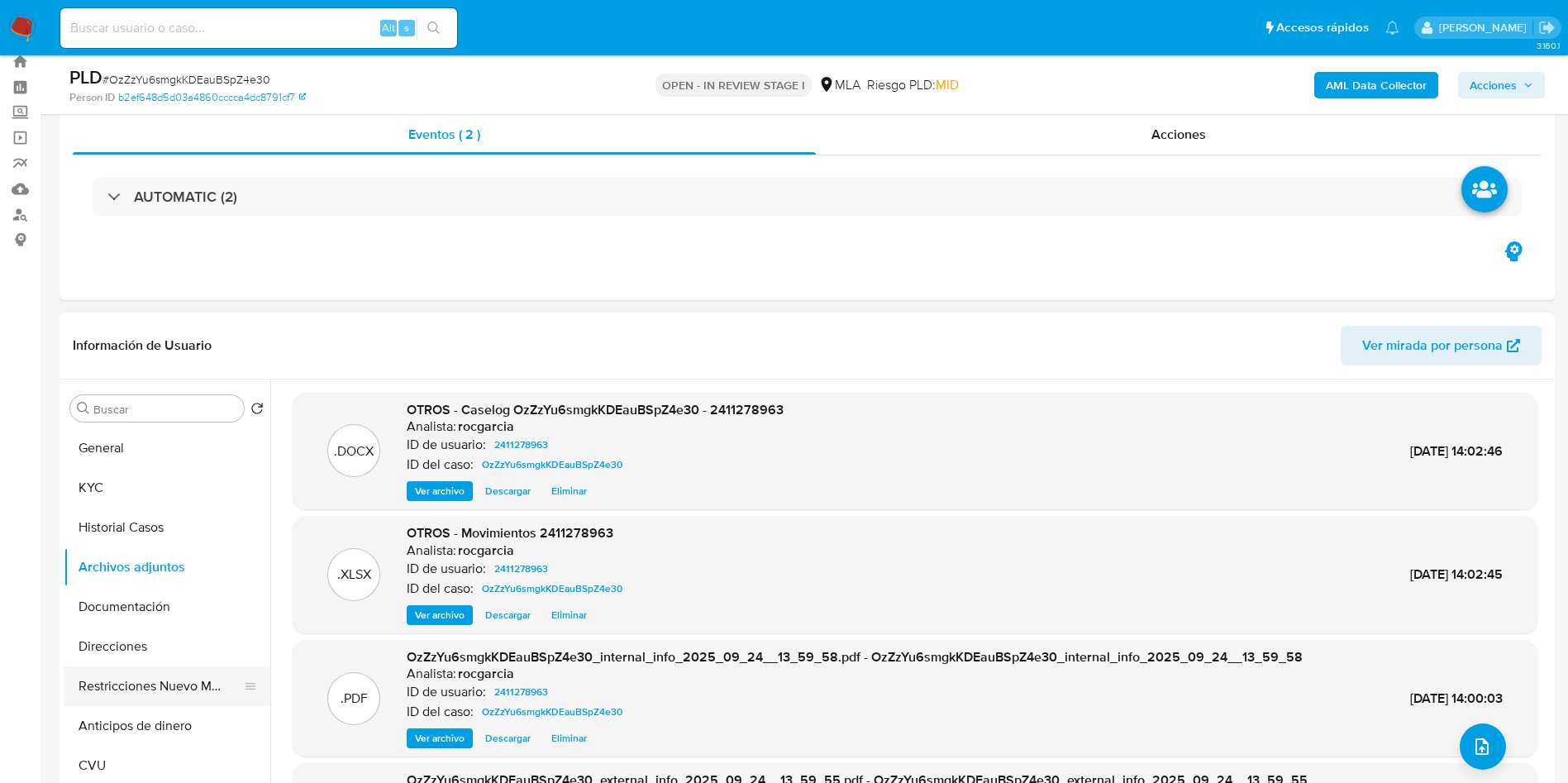
click at [208, 694] on button "Restricciones Nuevo Mundo" at bounding box center [161, 686] width 193 height 39
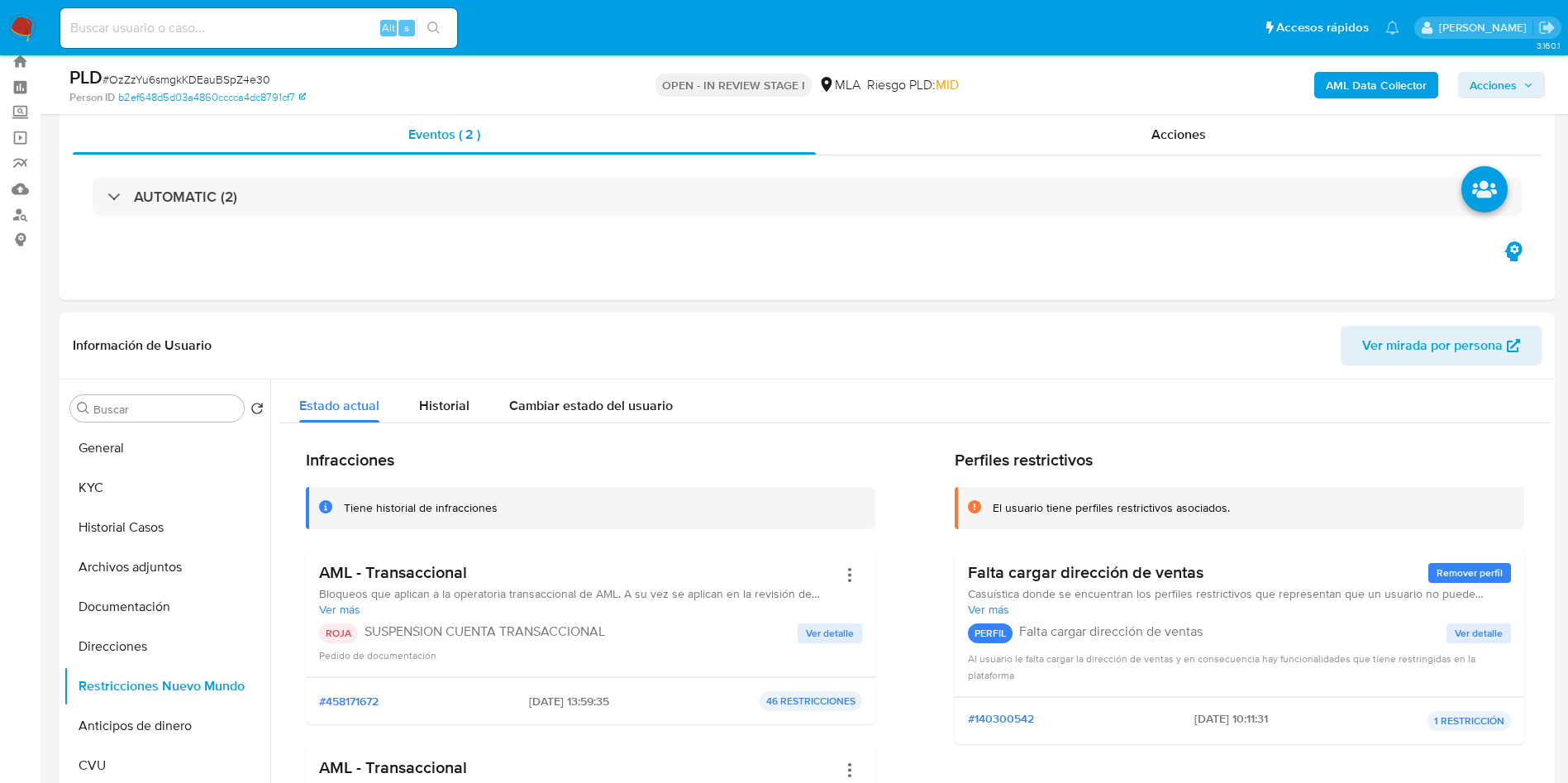
click at [1472, 81] on span "Acciones" at bounding box center [1492, 85] width 47 height 27
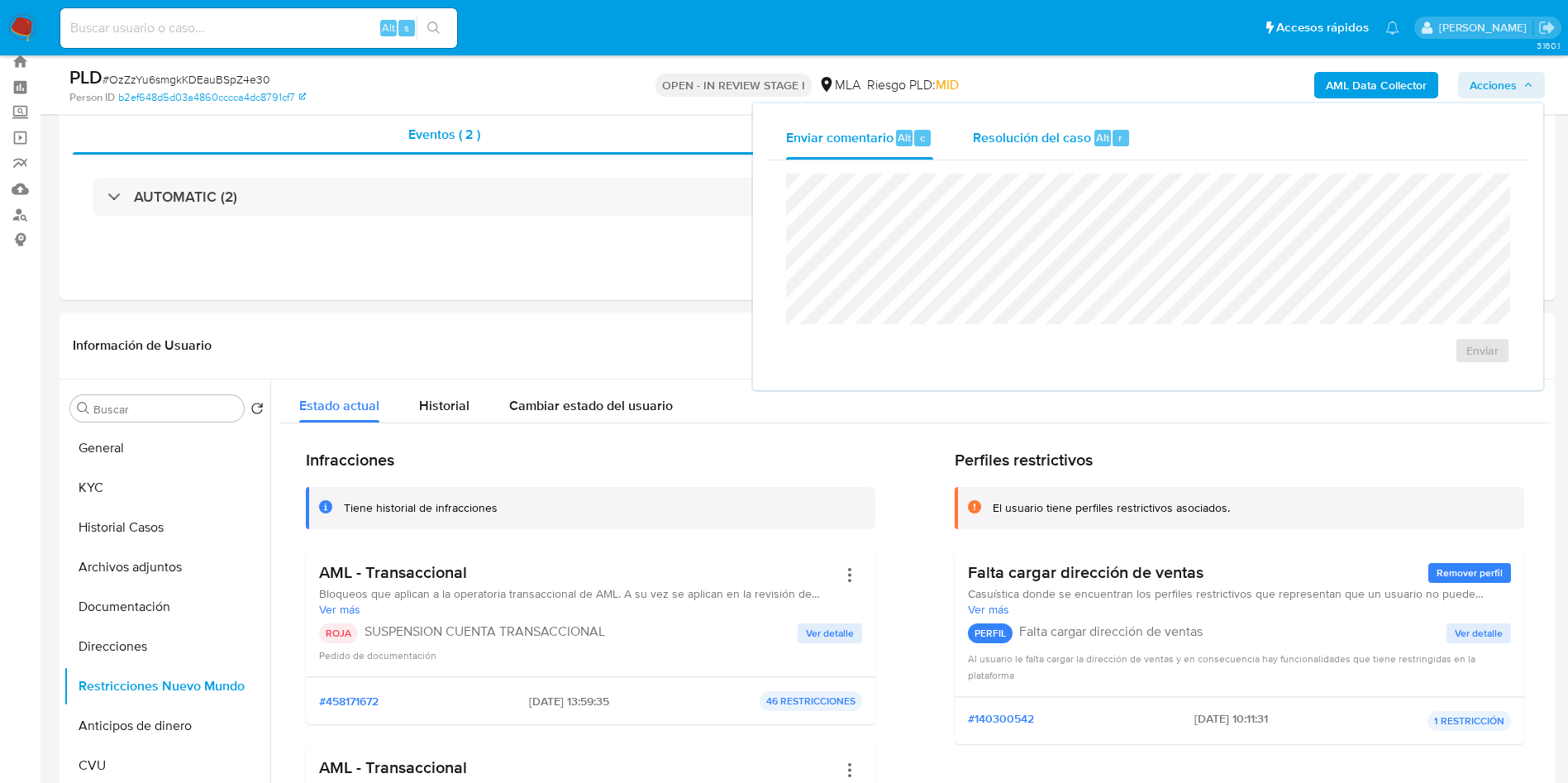
click at [1067, 153] on div "Resolución del caso Alt r" at bounding box center [1051, 138] width 158 height 43
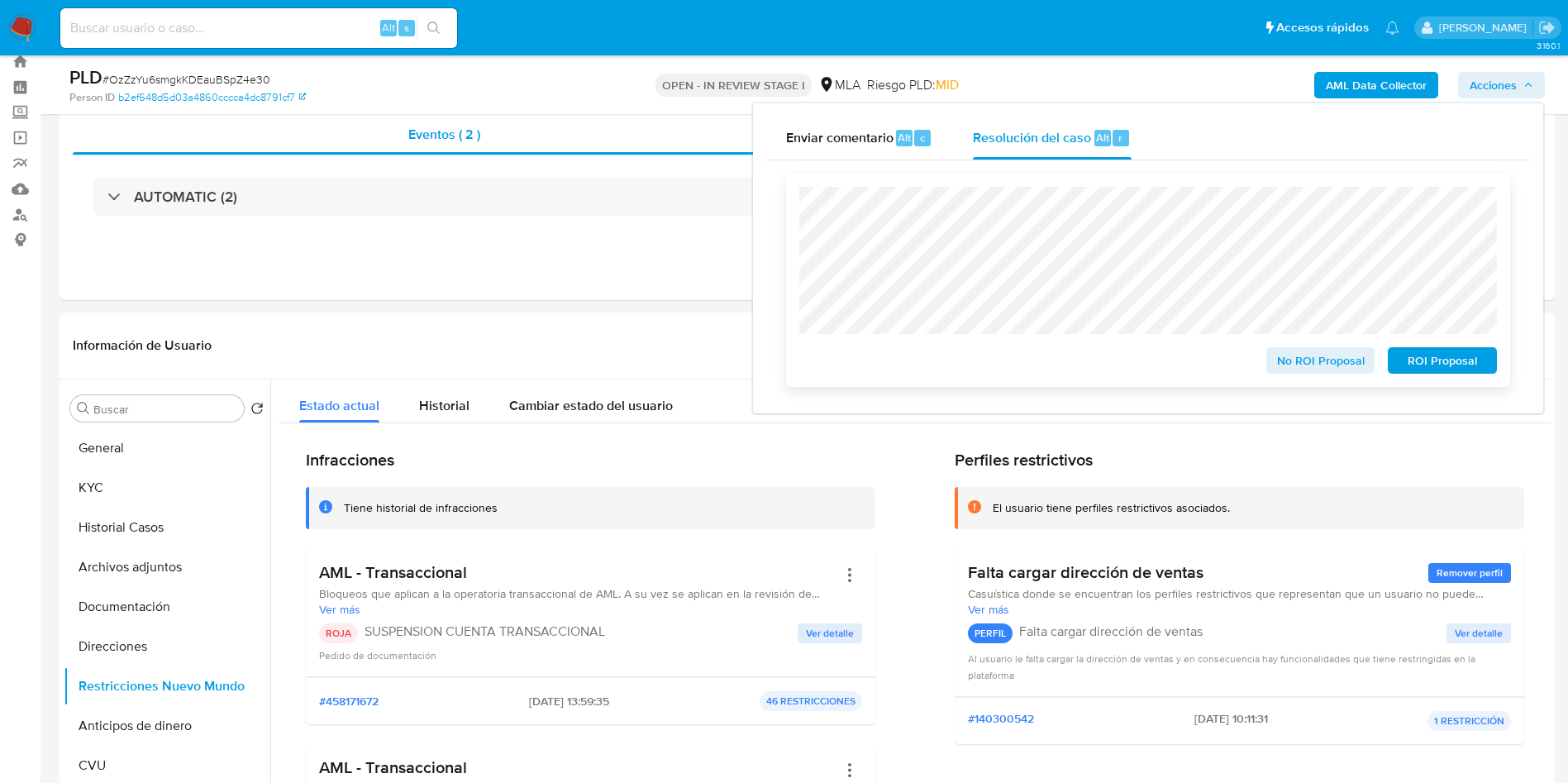
click at [1432, 357] on span "ROI Proposal" at bounding box center [1443, 361] width 86 height 23
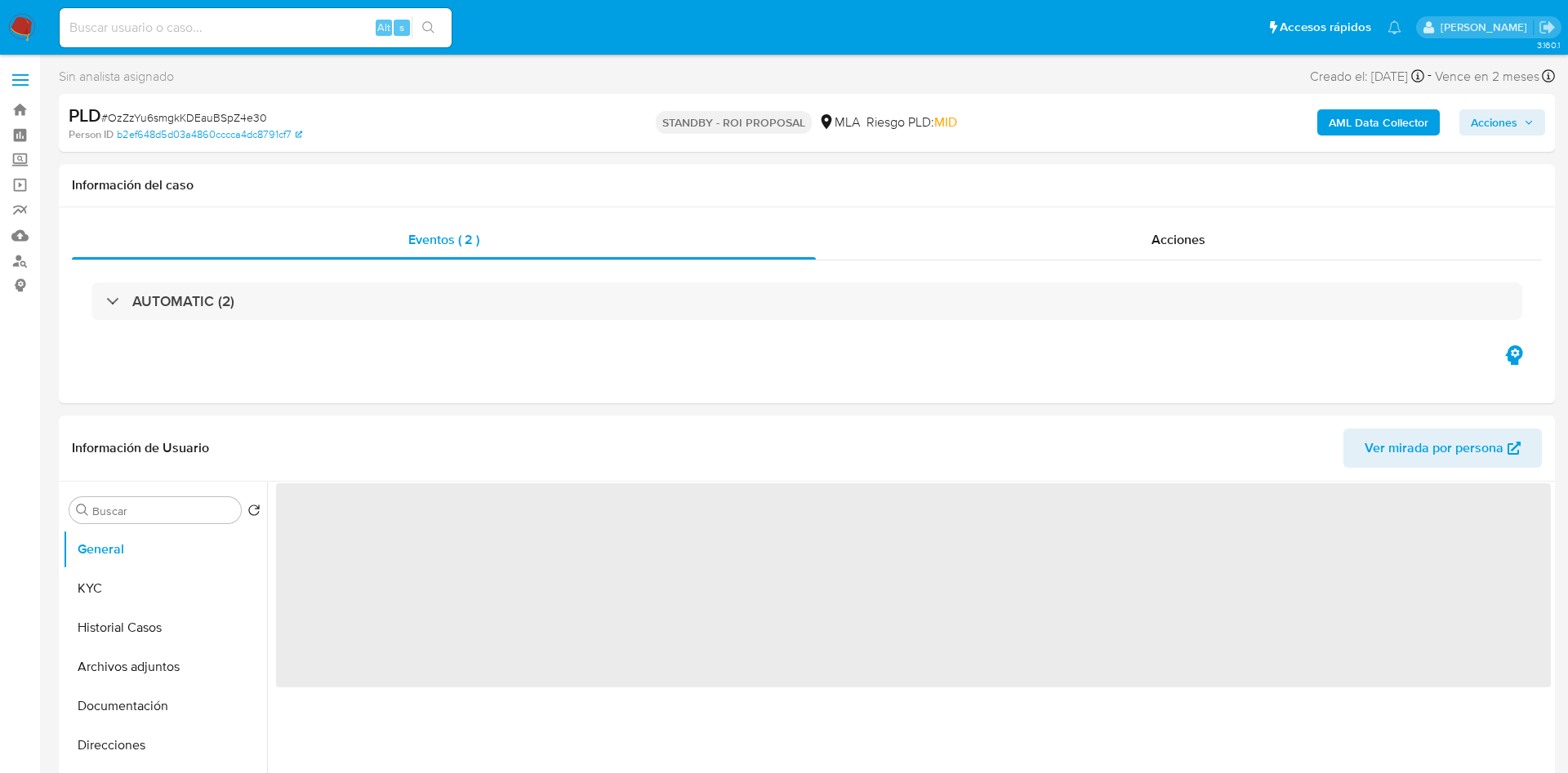
select select "10"
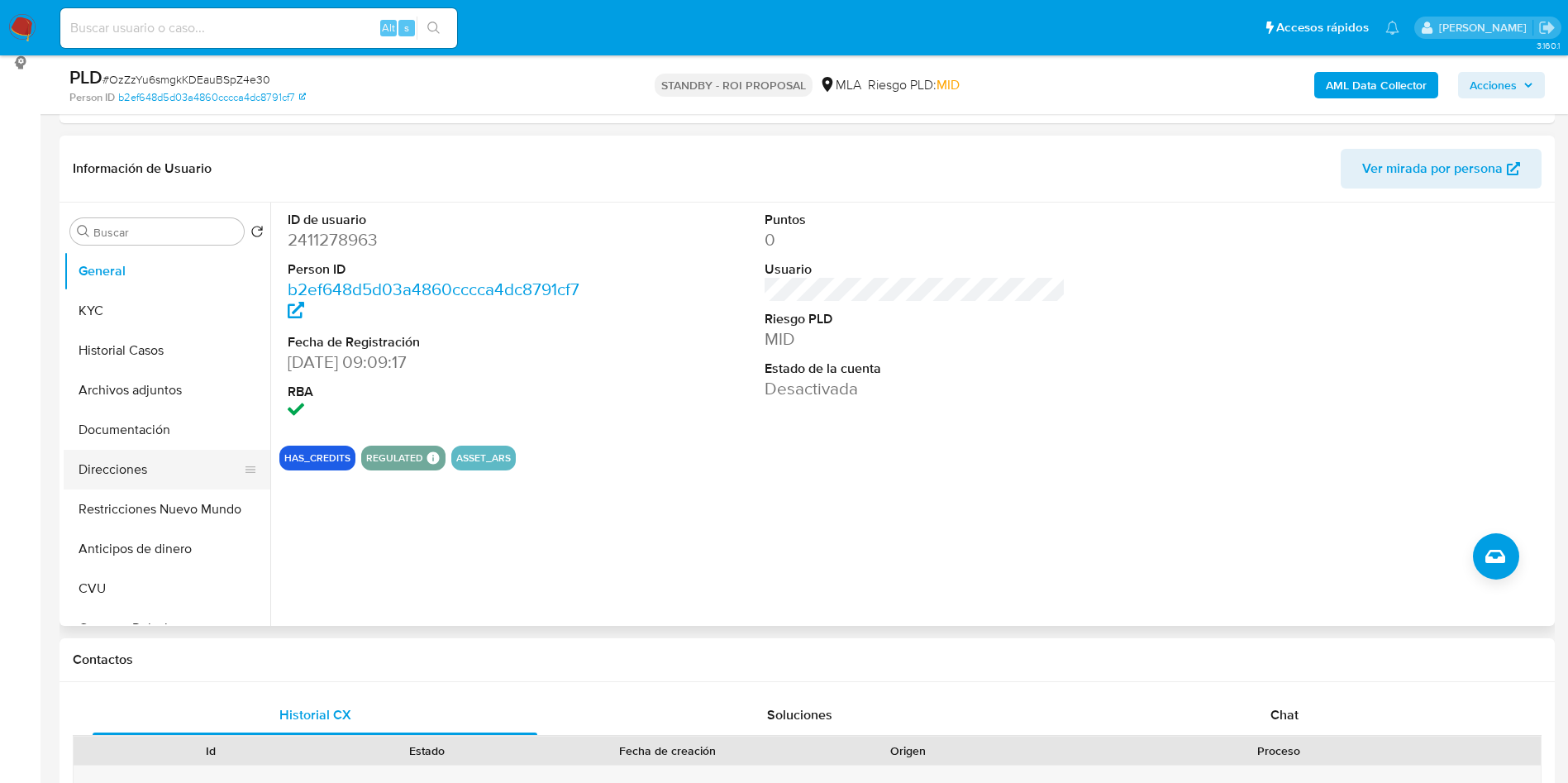
scroll to position [248, 0]
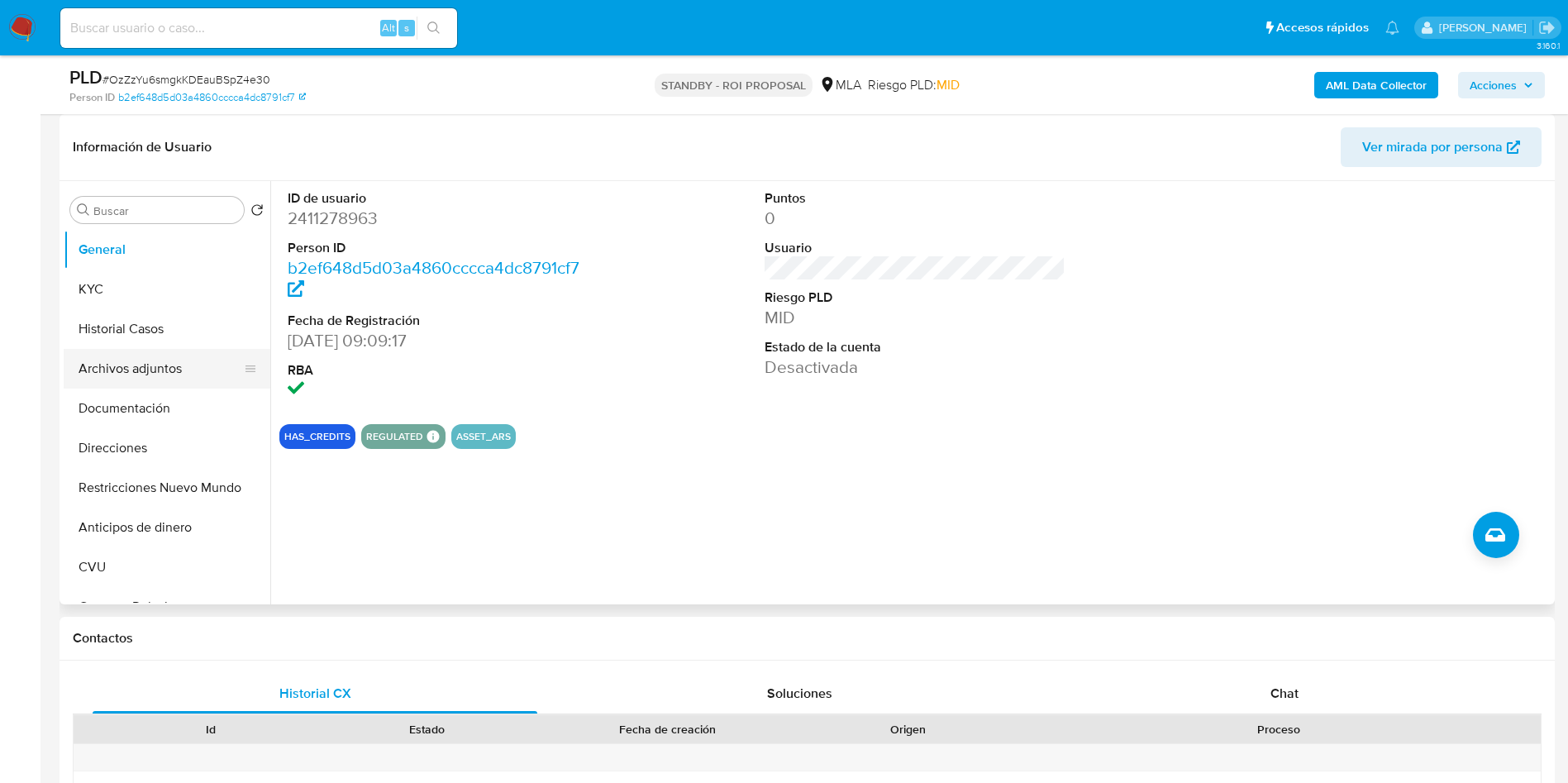
click at [144, 353] on button "Archivos adjuntos" at bounding box center [161, 369] width 193 height 39
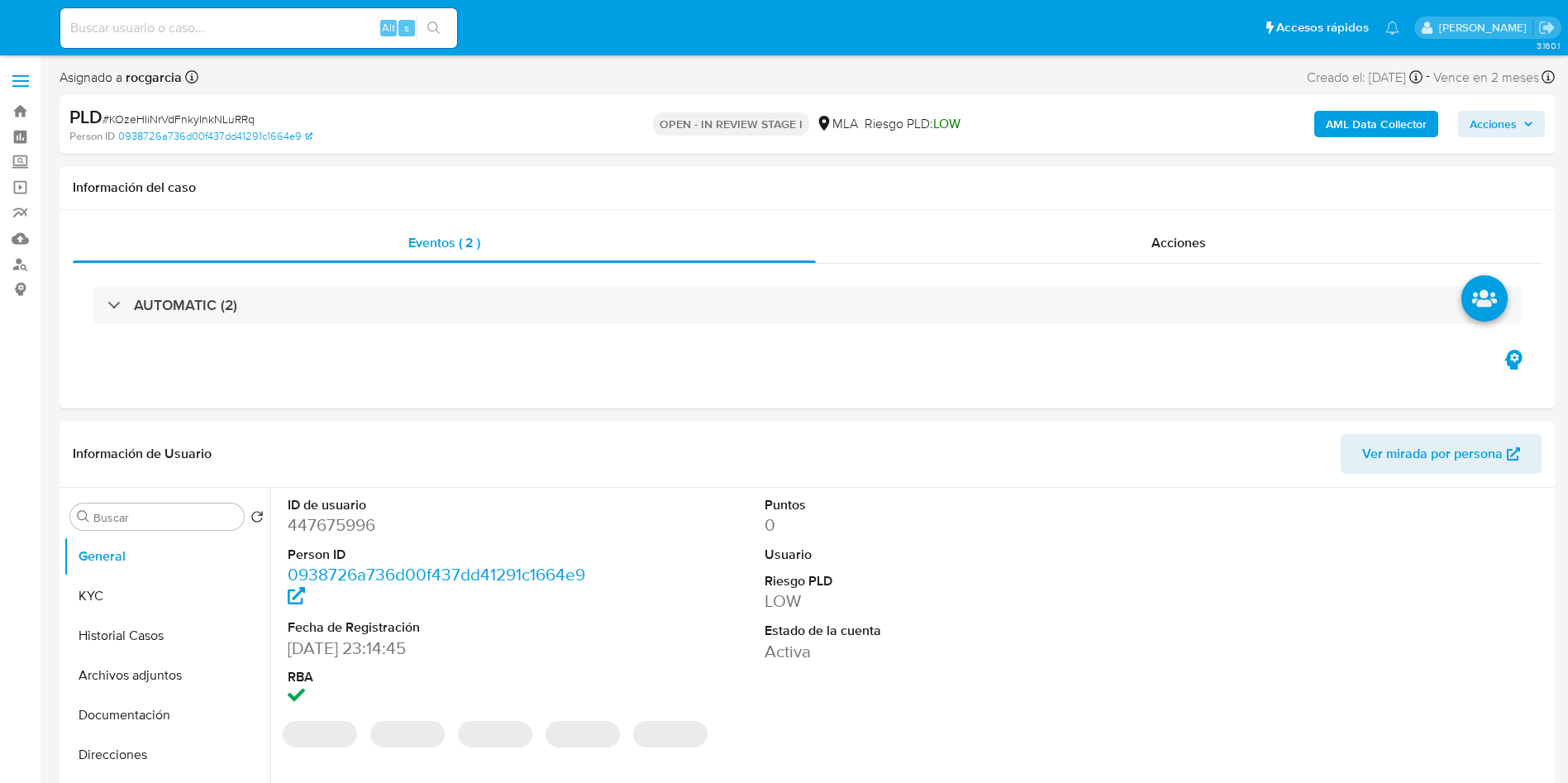
select select "10"
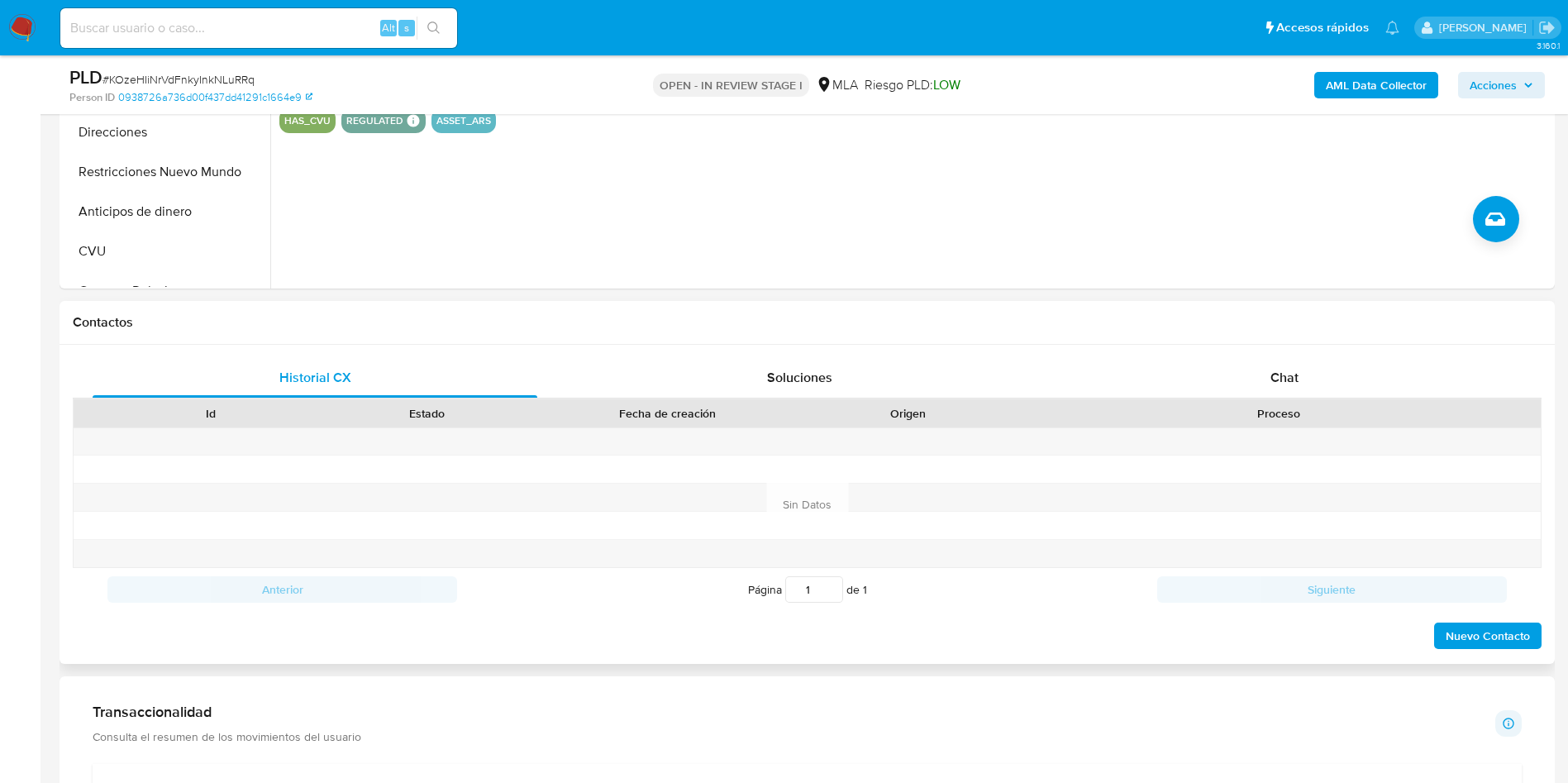
scroll to position [620, 0]
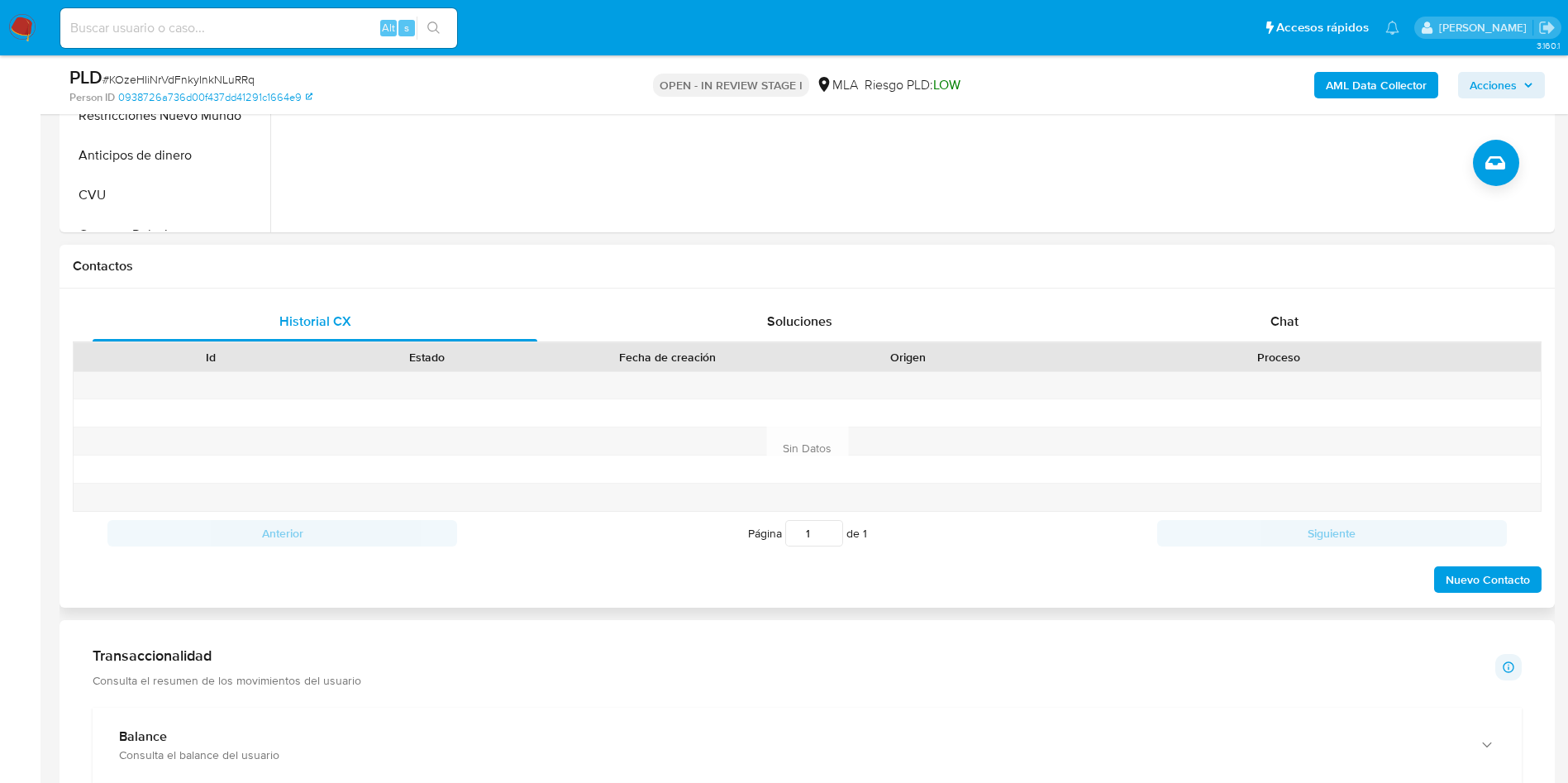
click at [1298, 352] on div "Proceso" at bounding box center [1279, 357] width 501 height 16
click at [1270, 306] on div "Chat" at bounding box center [1284, 321] width 445 height 39
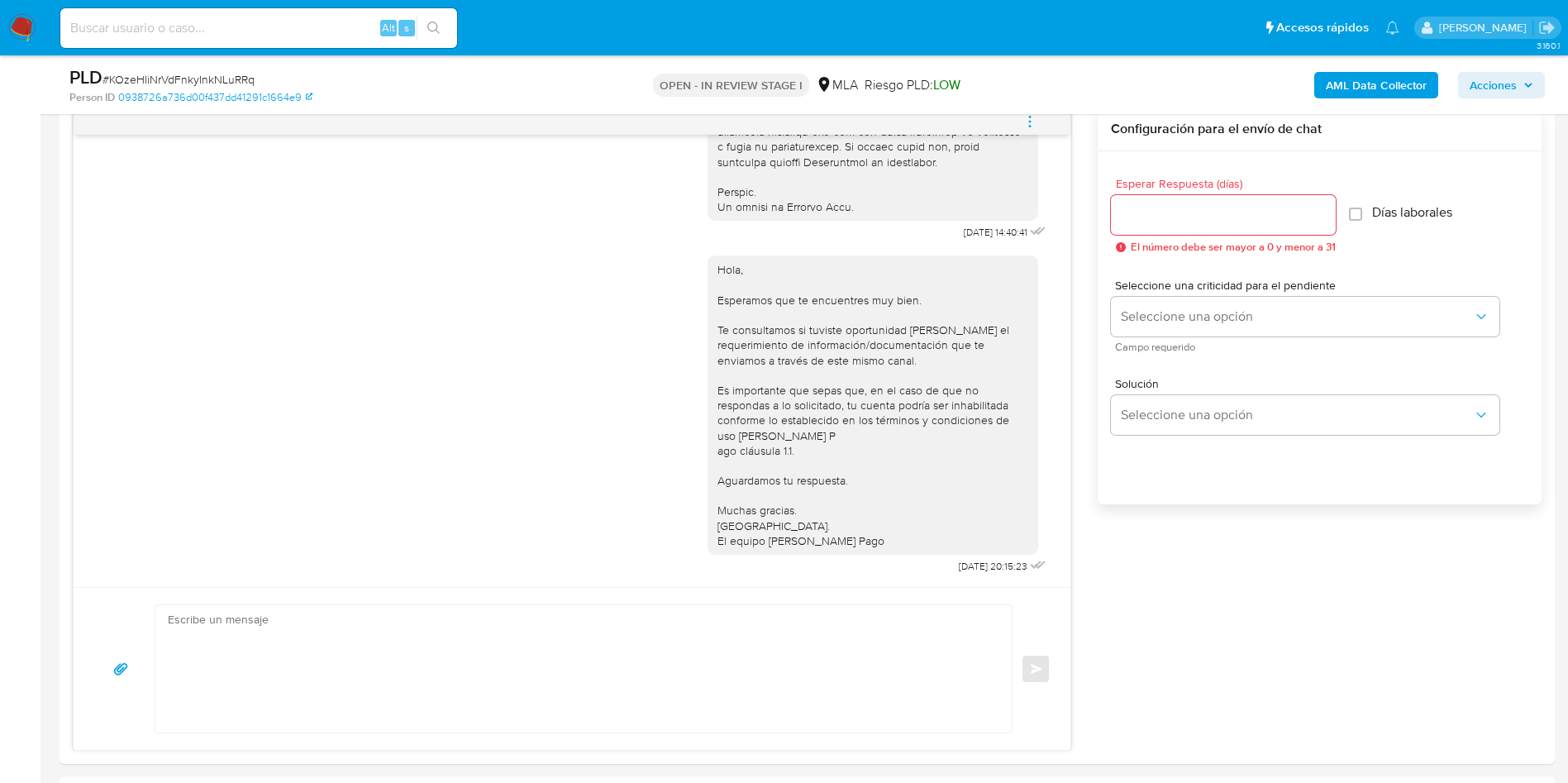
scroll to position [372, 0]
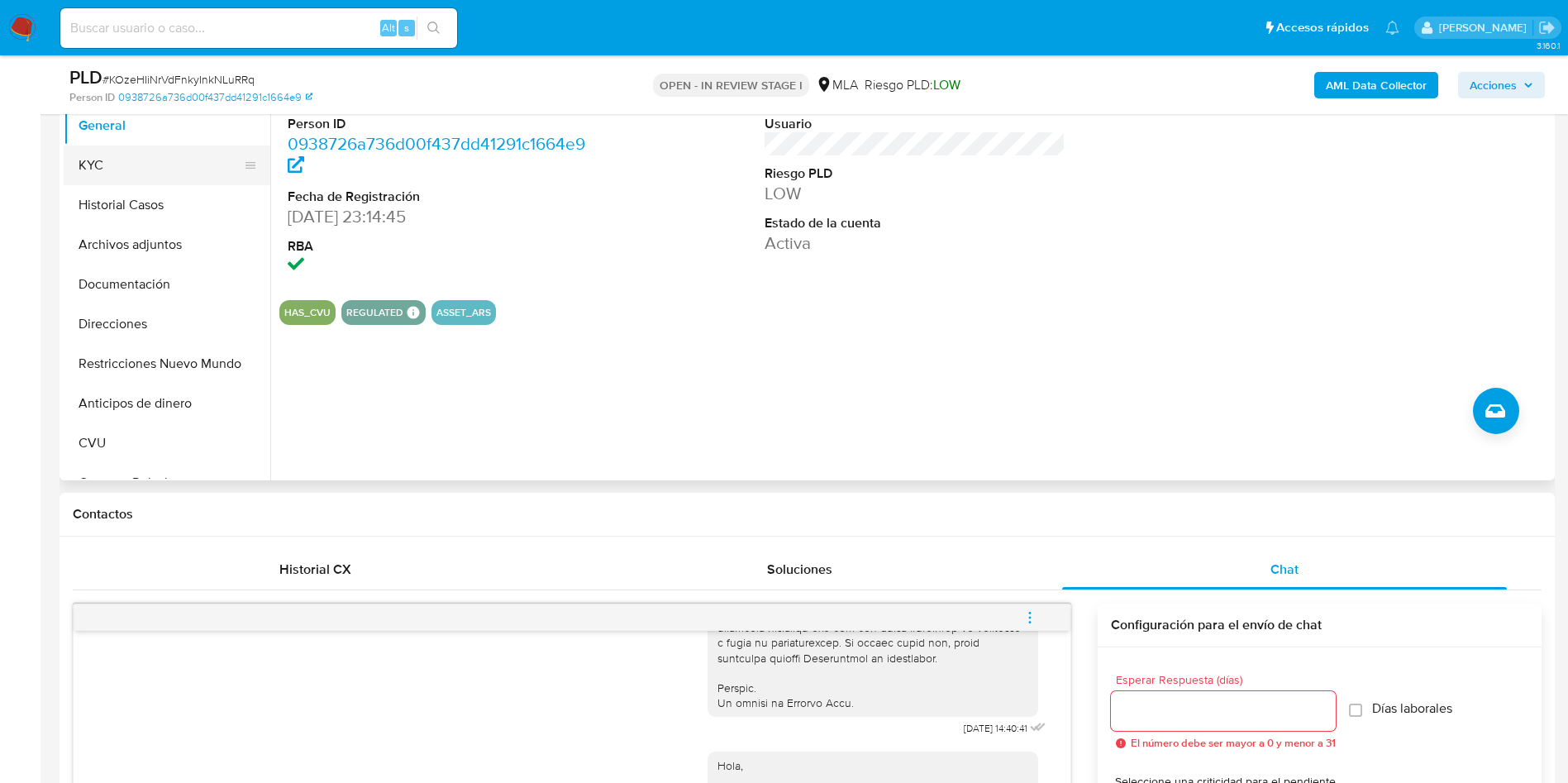
click at [105, 173] on button "KYC" at bounding box center [161, 165] width 193 height 39
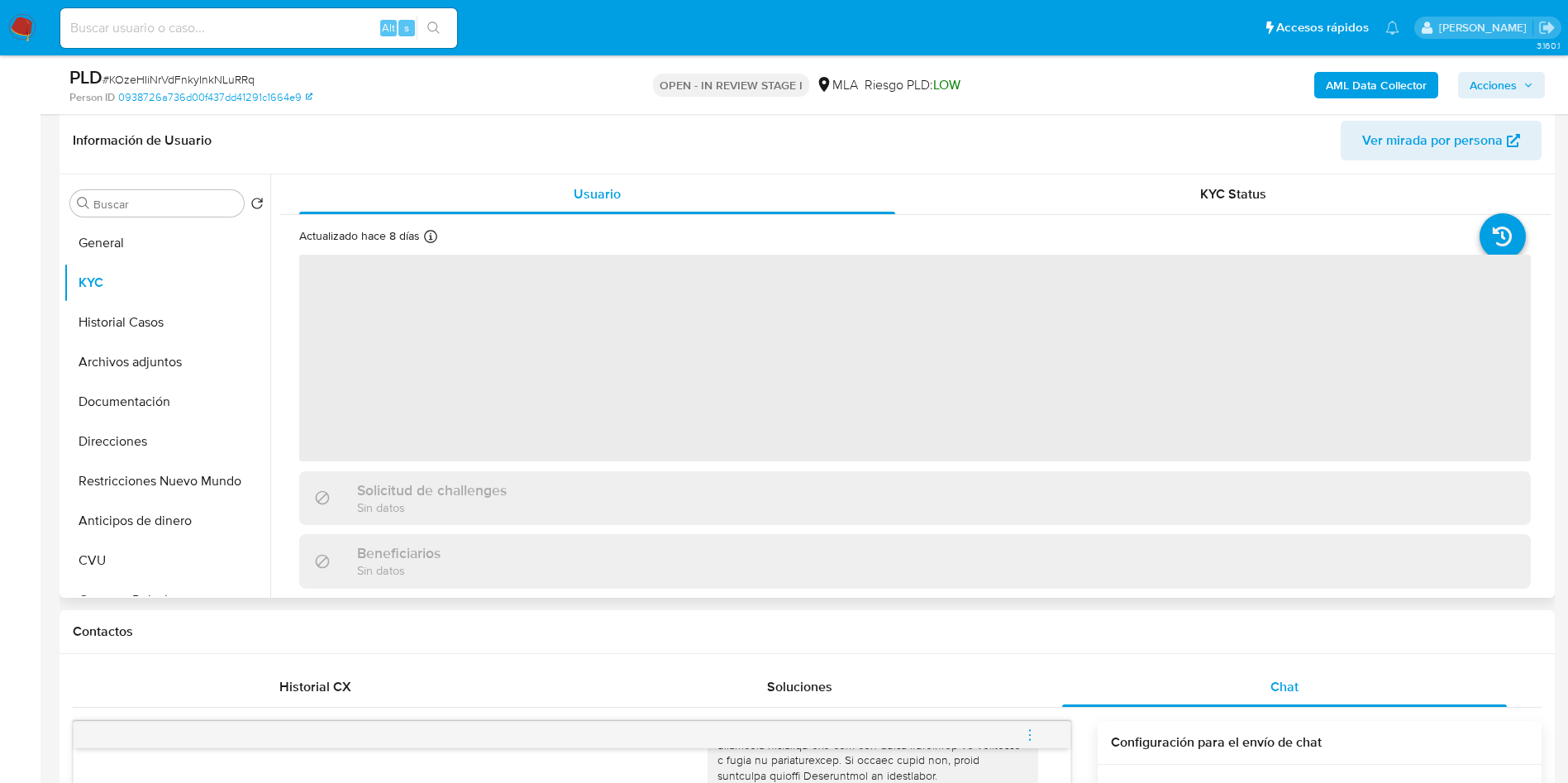
scroll to position [124, 0]
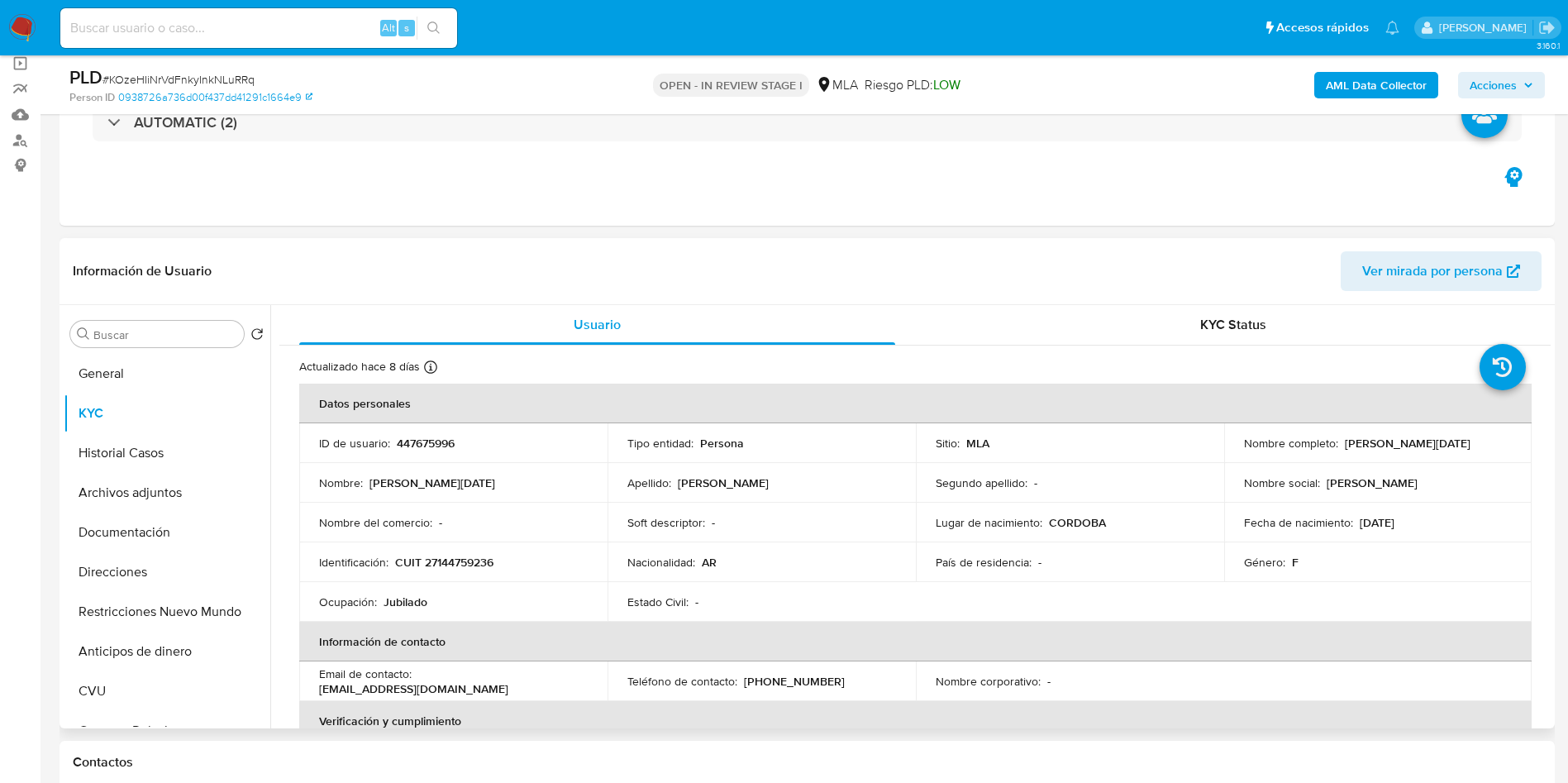
click at [462, 561] on p "CUIT 27144759236" at bounding box center [444, 563] width 99 height 15
copy p "27144759236"
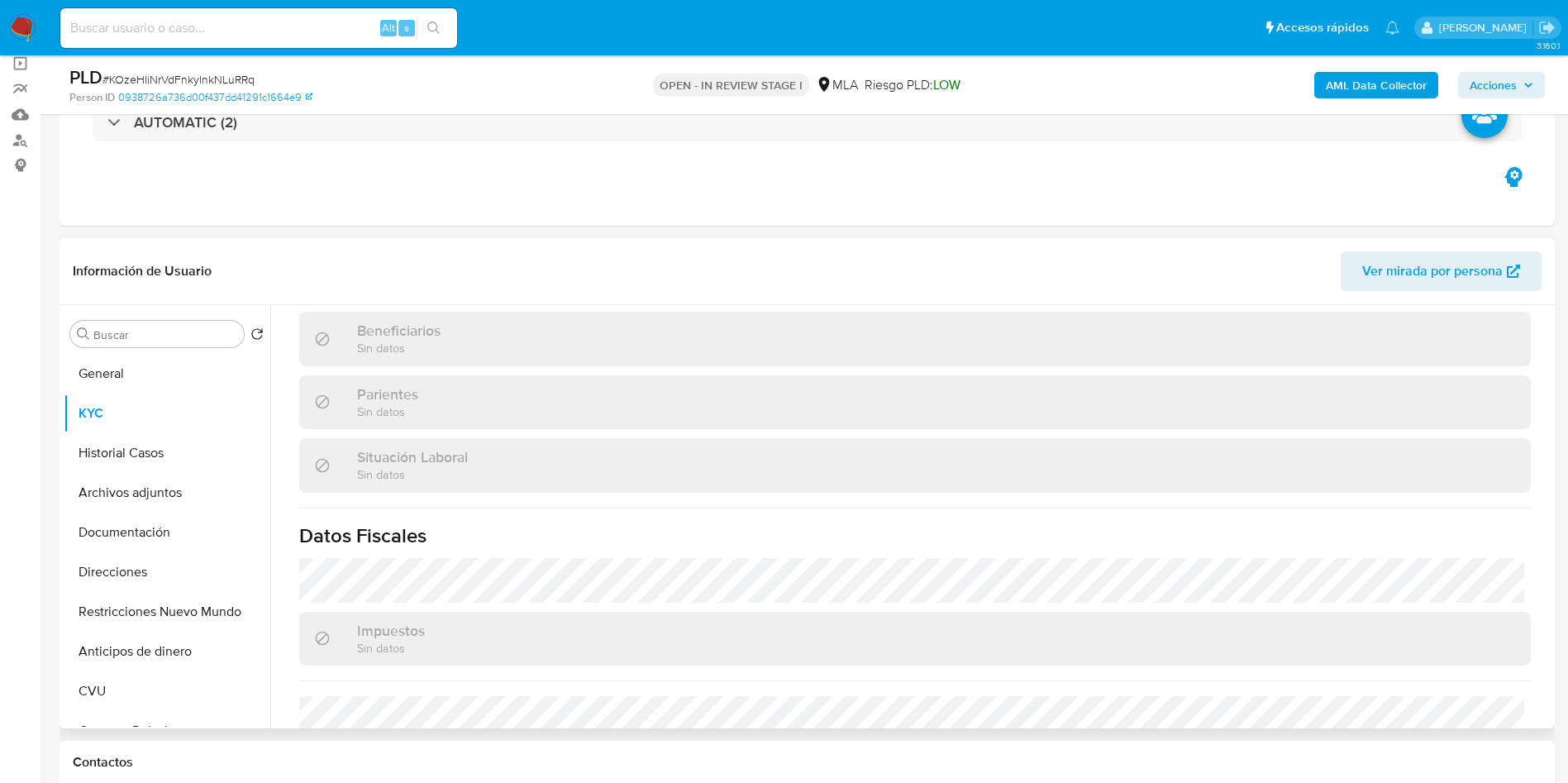
scroll to position [856, 0]
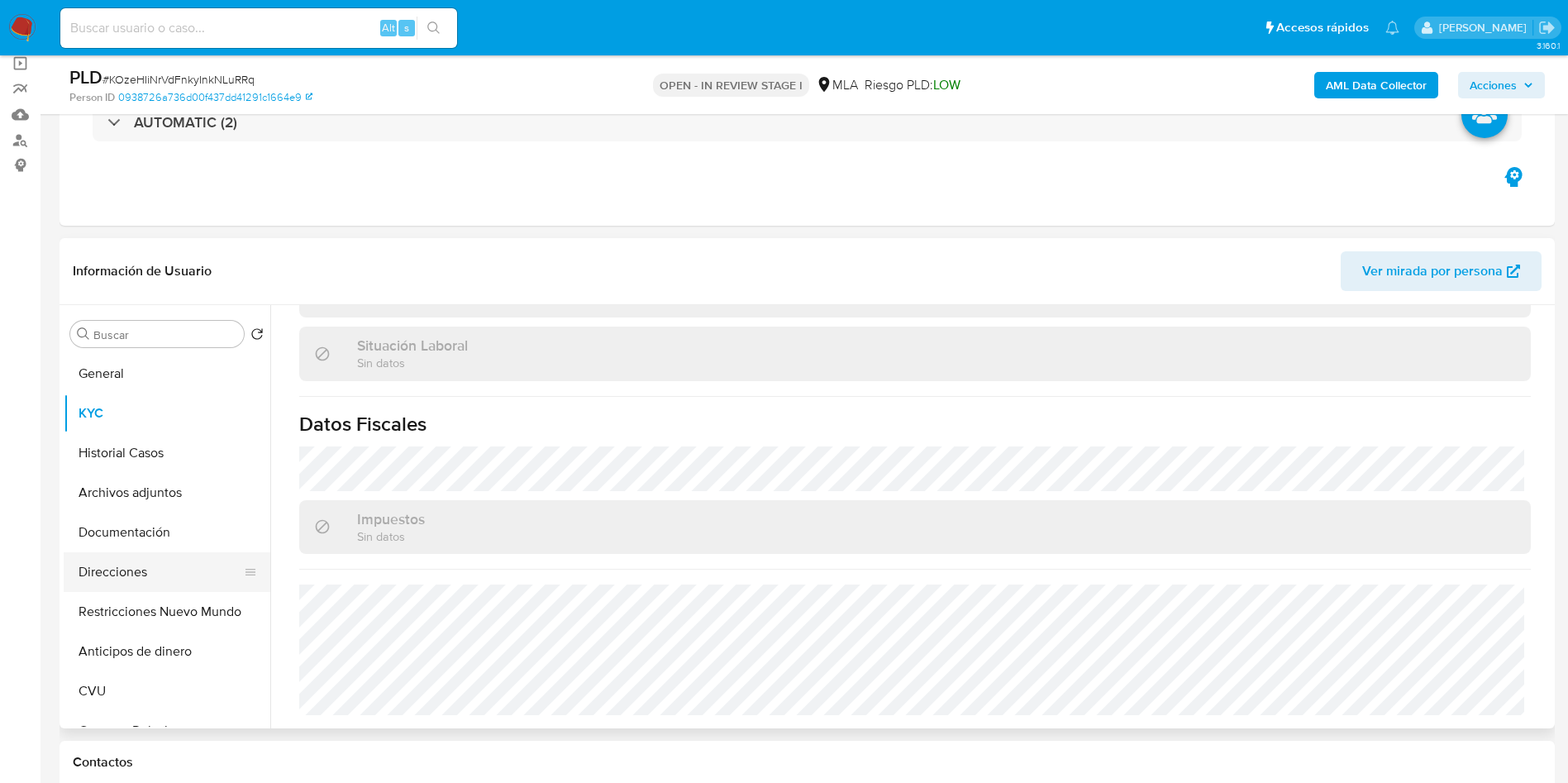
click at [139, 571] on button "Direcciones" at bounding box center [161, 571] width 193 height 39
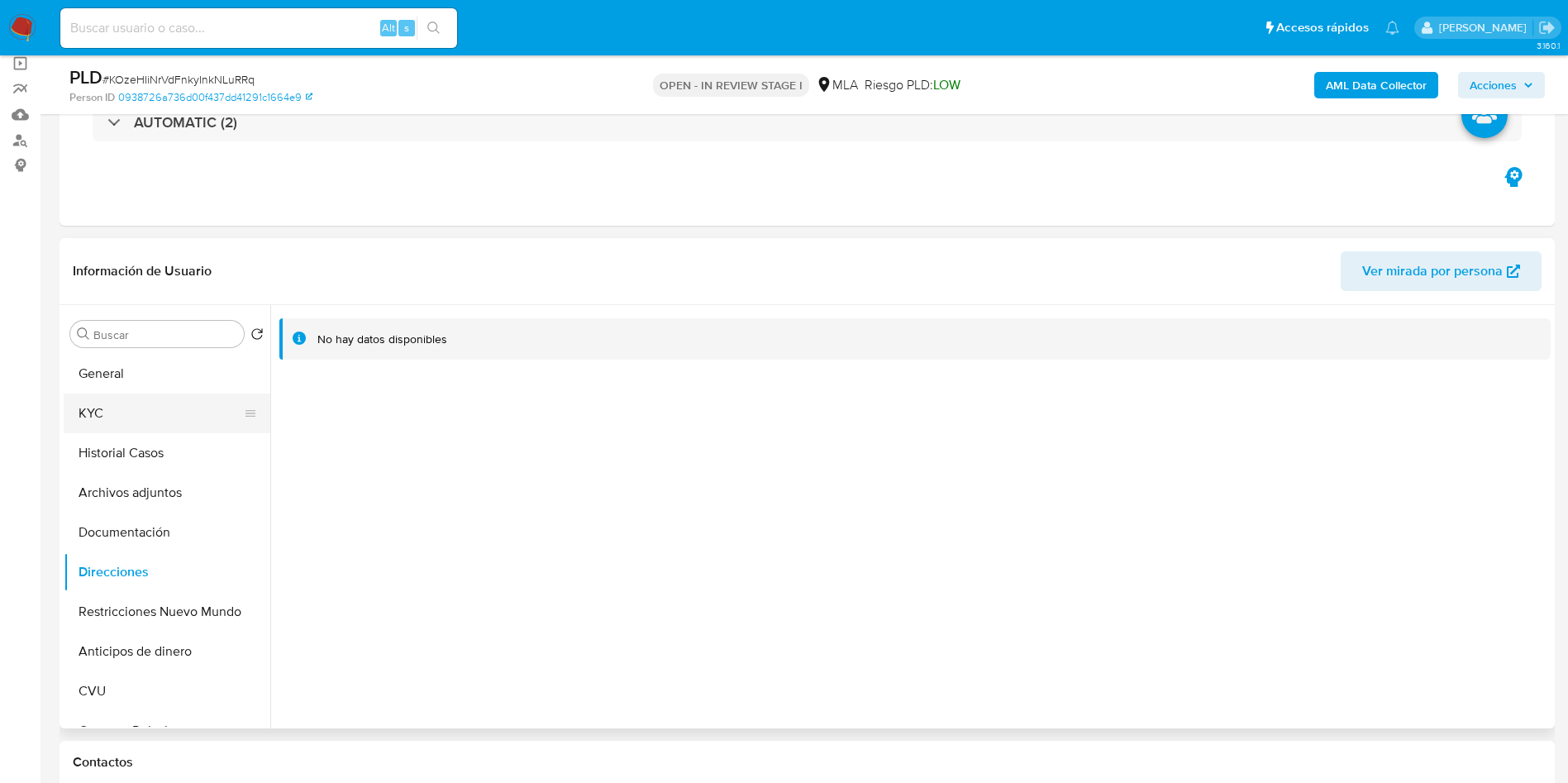
click at [122, 417] on button "KYC" at bounding box center [161, 413] width 193 height 39
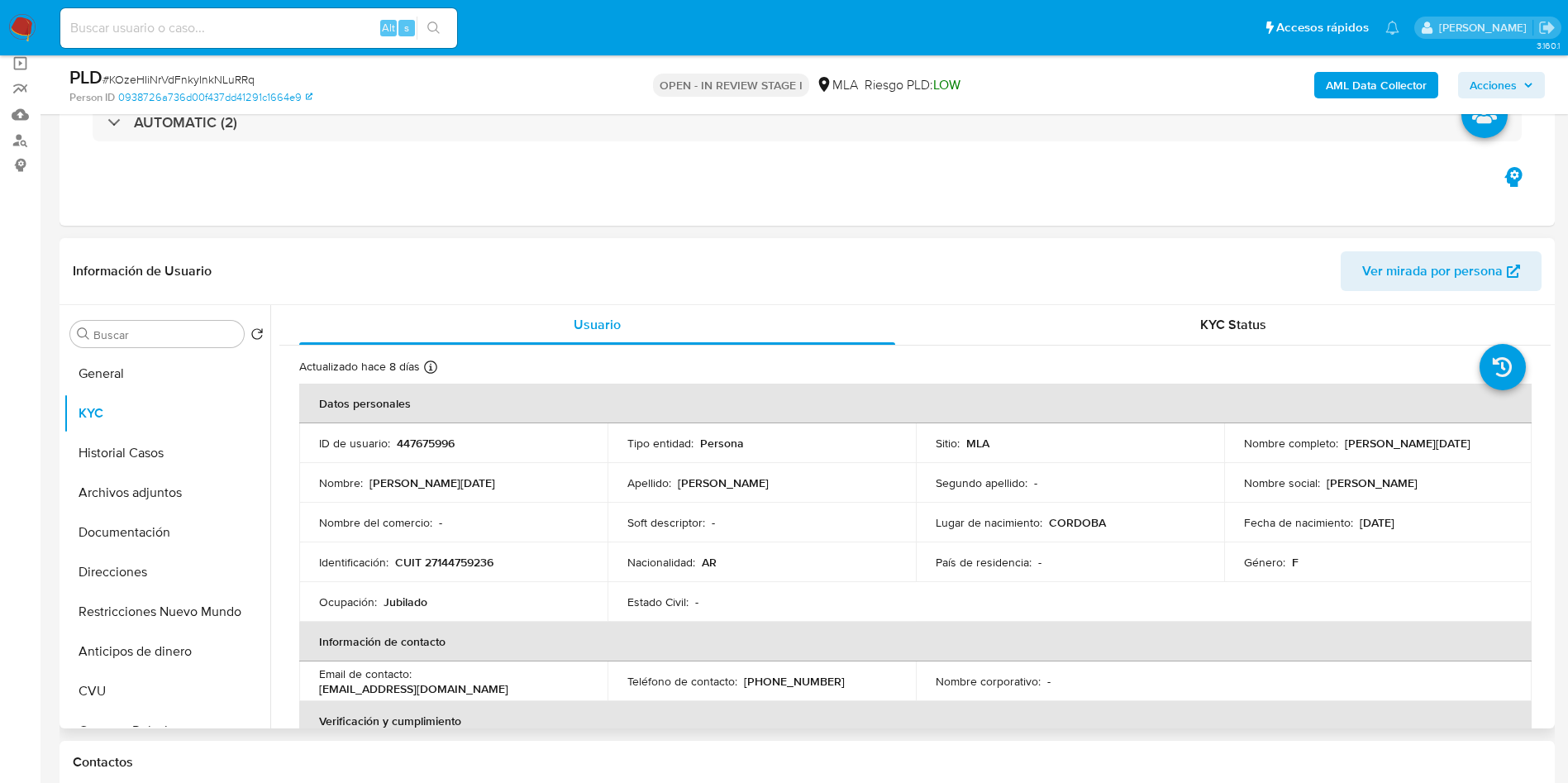
click at [422, 449] on p "447675996" at bounding box center [426, 443] width 57 height 15
copy p "447675996"
click at [106, 486] on button "Archivos adjuntos" at bounding box center [161, 492] width 193 height 39
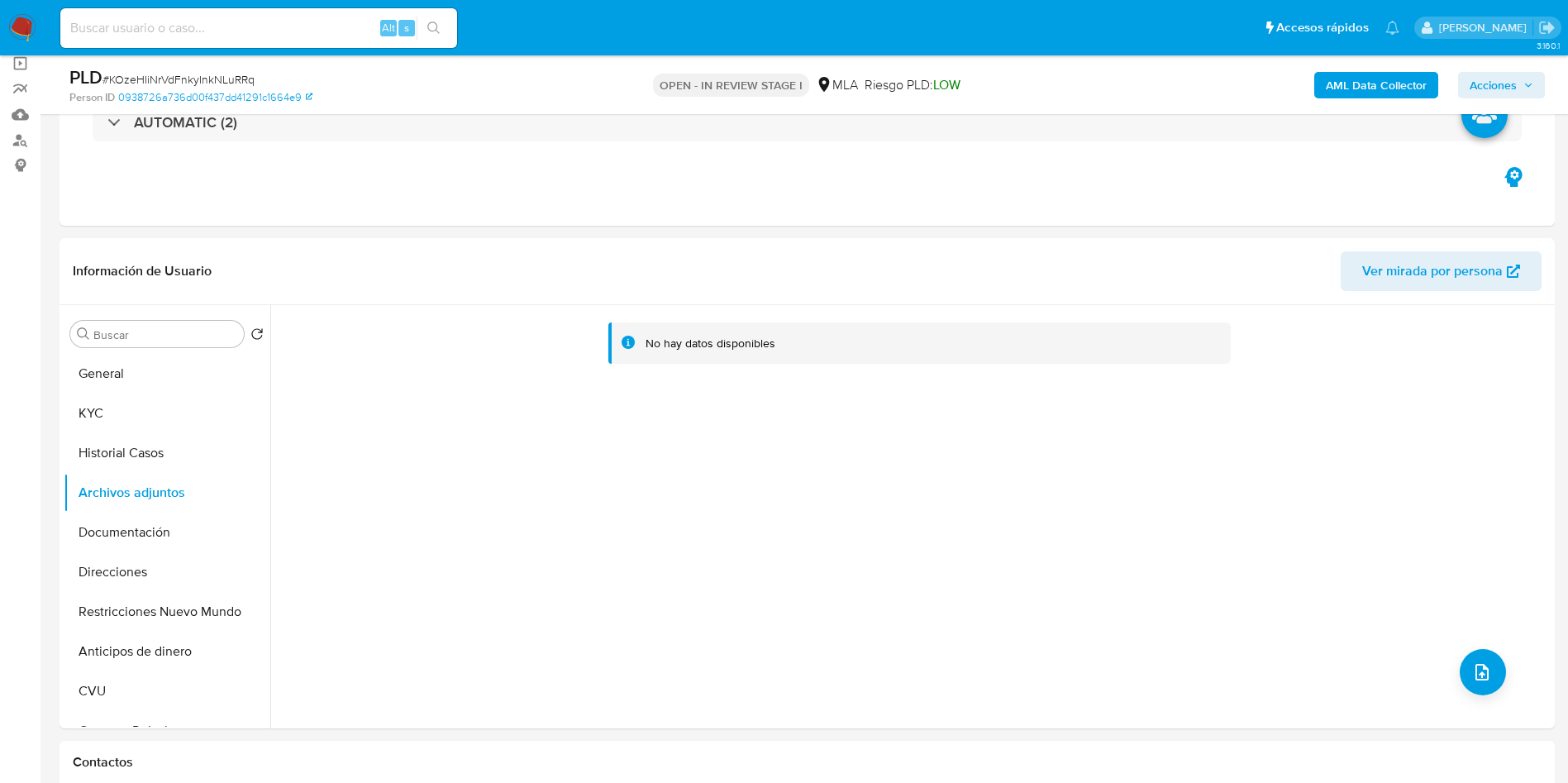
click at [1322, 78] on button "AML Data Collector" at bounding box center [1377, 85] width 124 height 27
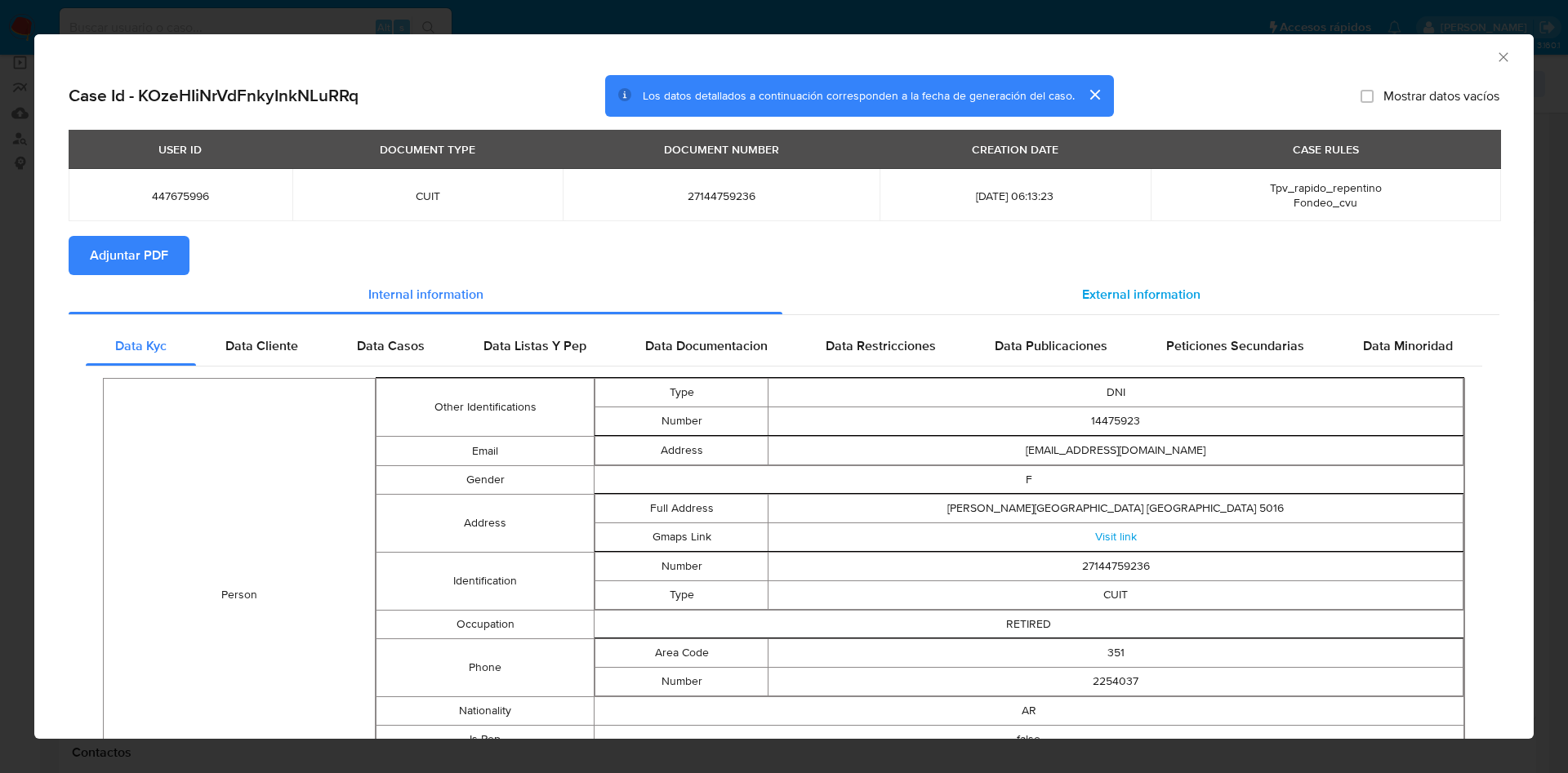
click at [1197, 290] on div "External information" at bounding box center [1141, 294] width 717 height 39
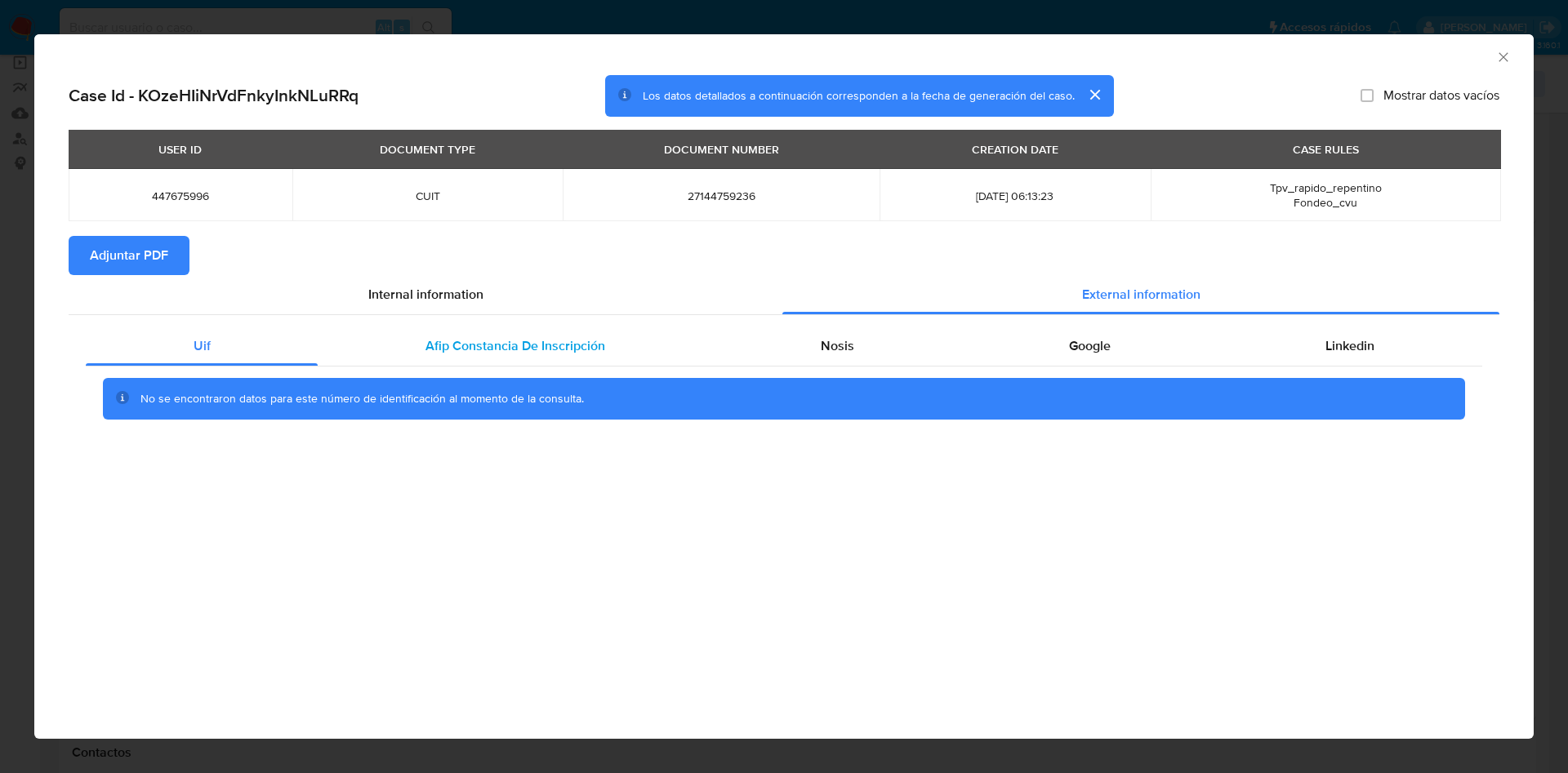
click at [544, 362] on div "Afip Constancia De Inscripción" at bounding box center [514, 346] width 394 height 39
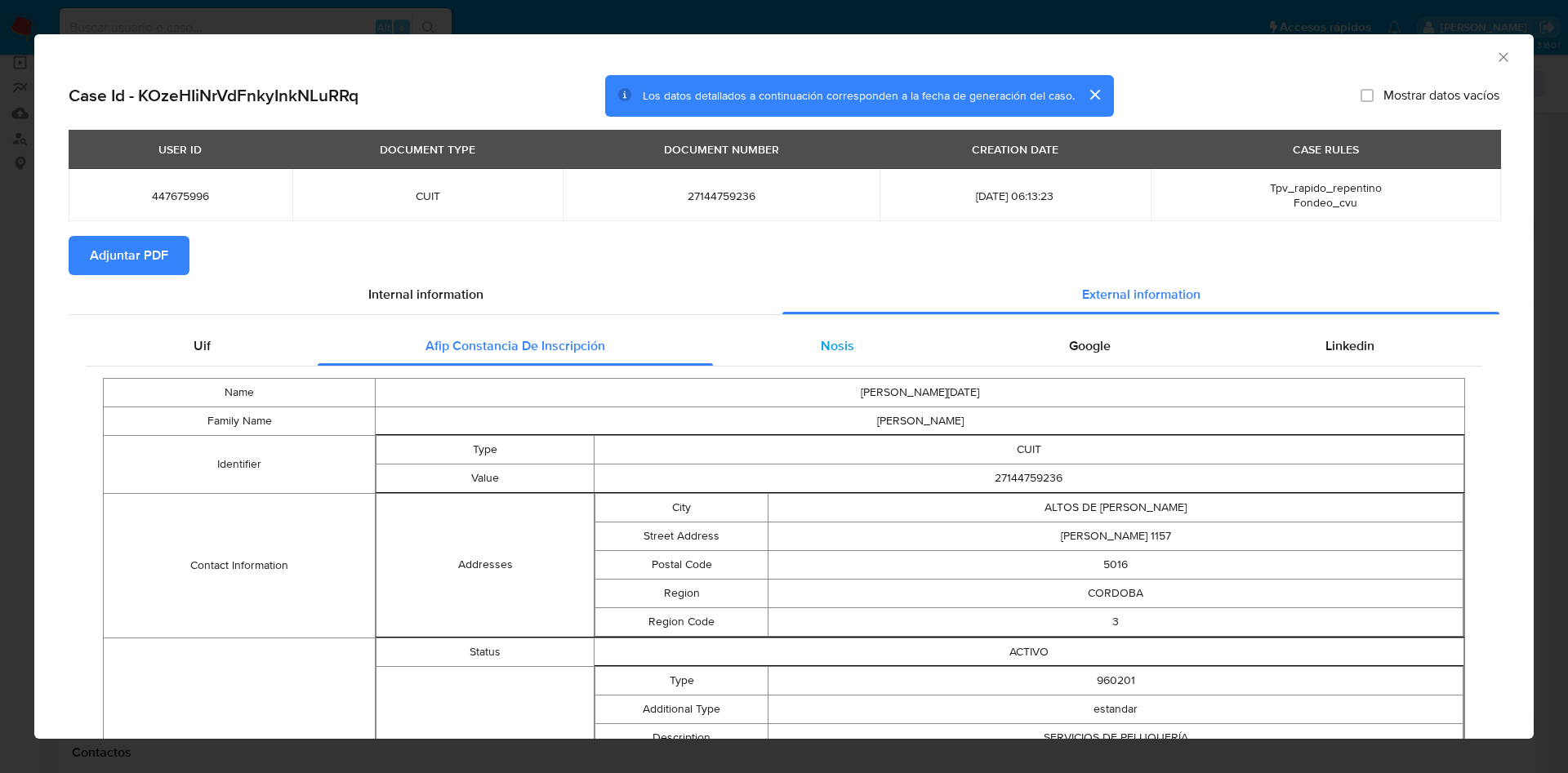
click at [820, 339] on span "Nosis" at bounding box center [836, 346] width 33 height 19
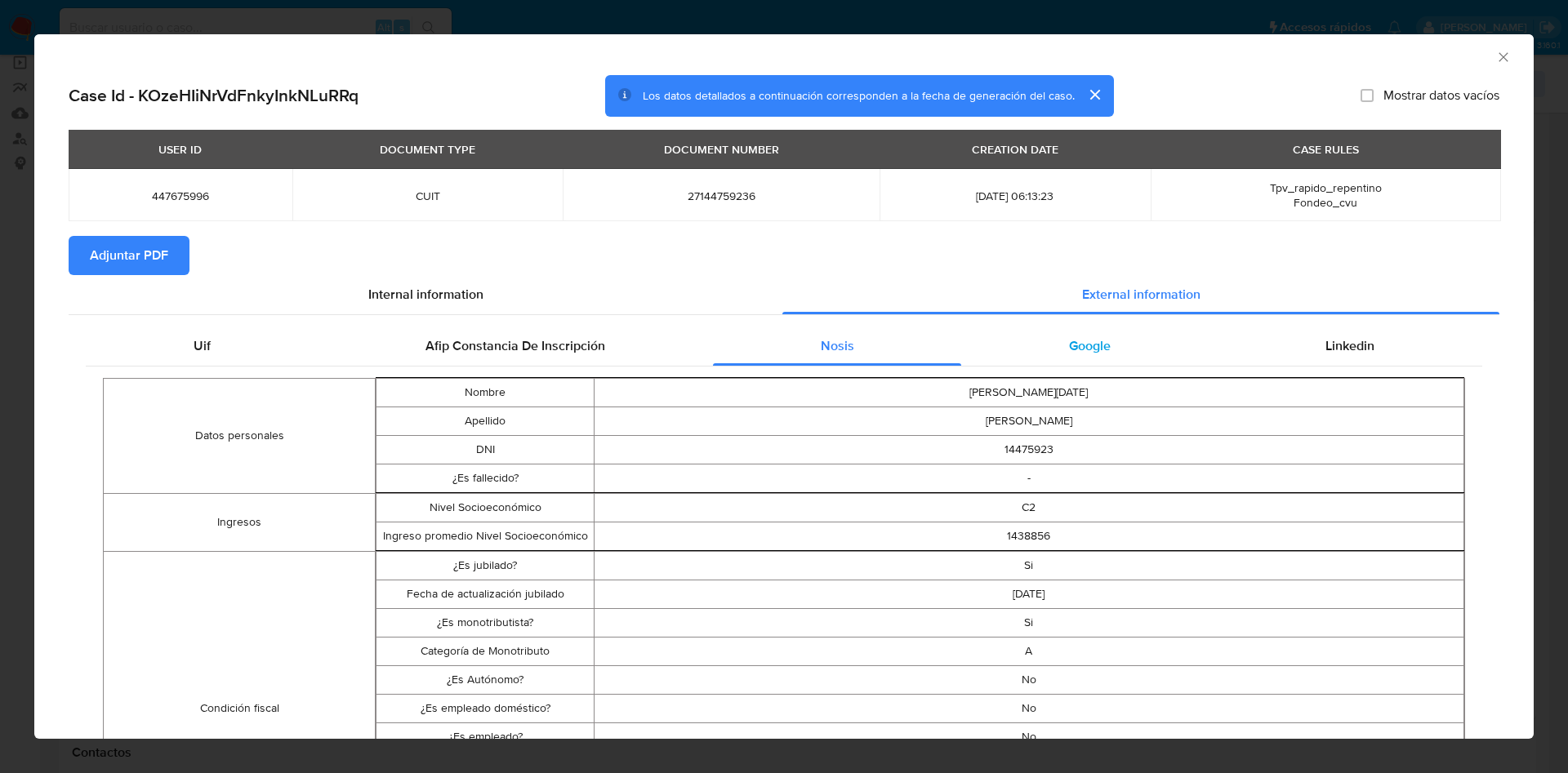
click at [1069, 356] on div "Google" at bounding box center [1089, 346] width 256 height 39
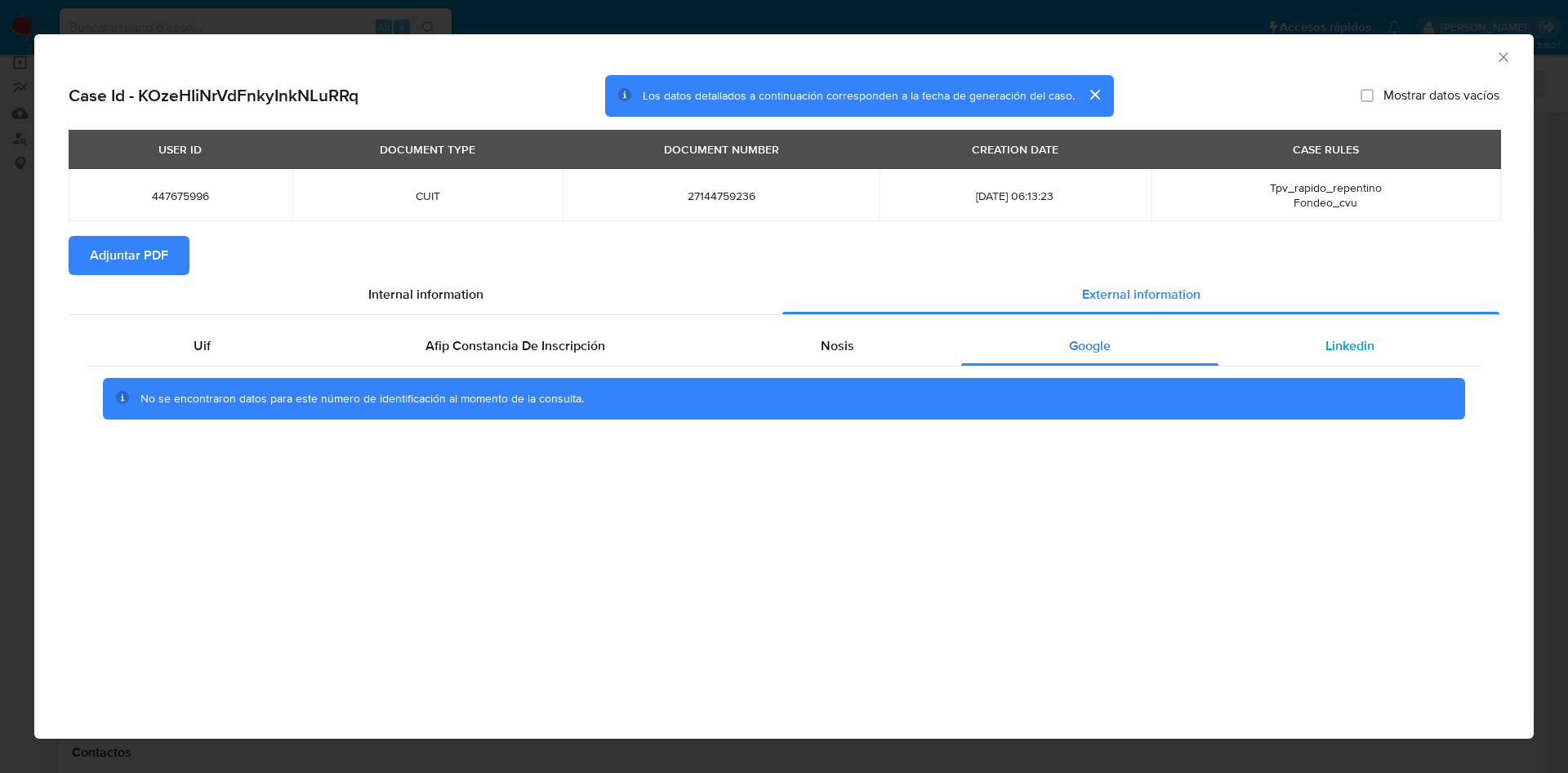
click at [1358, 350] on span "Linkedin" at bounding box center [1351, 346] width 49 height 19
click at [158, 254] on span "Adjuntar PDF" at bounding box center [129, 255] width 78 height 36
click at [1508, 57] on icon "Cerrar ventana" at bounding box center [1503, 57] width 16 height 16
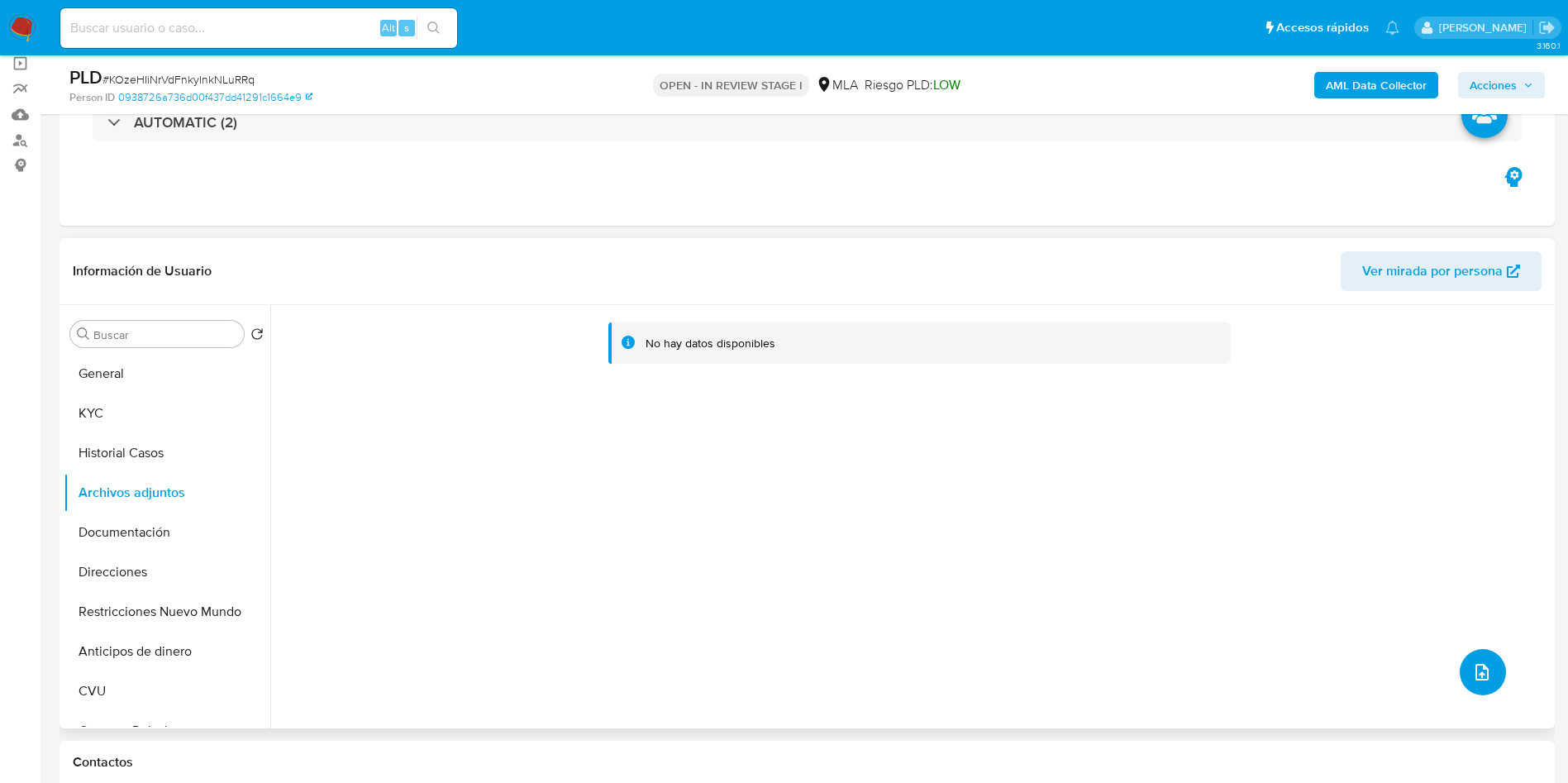
click at [1474, 671] on icon "upload-file" at bounding box center [1482, 672] width 20 height 20
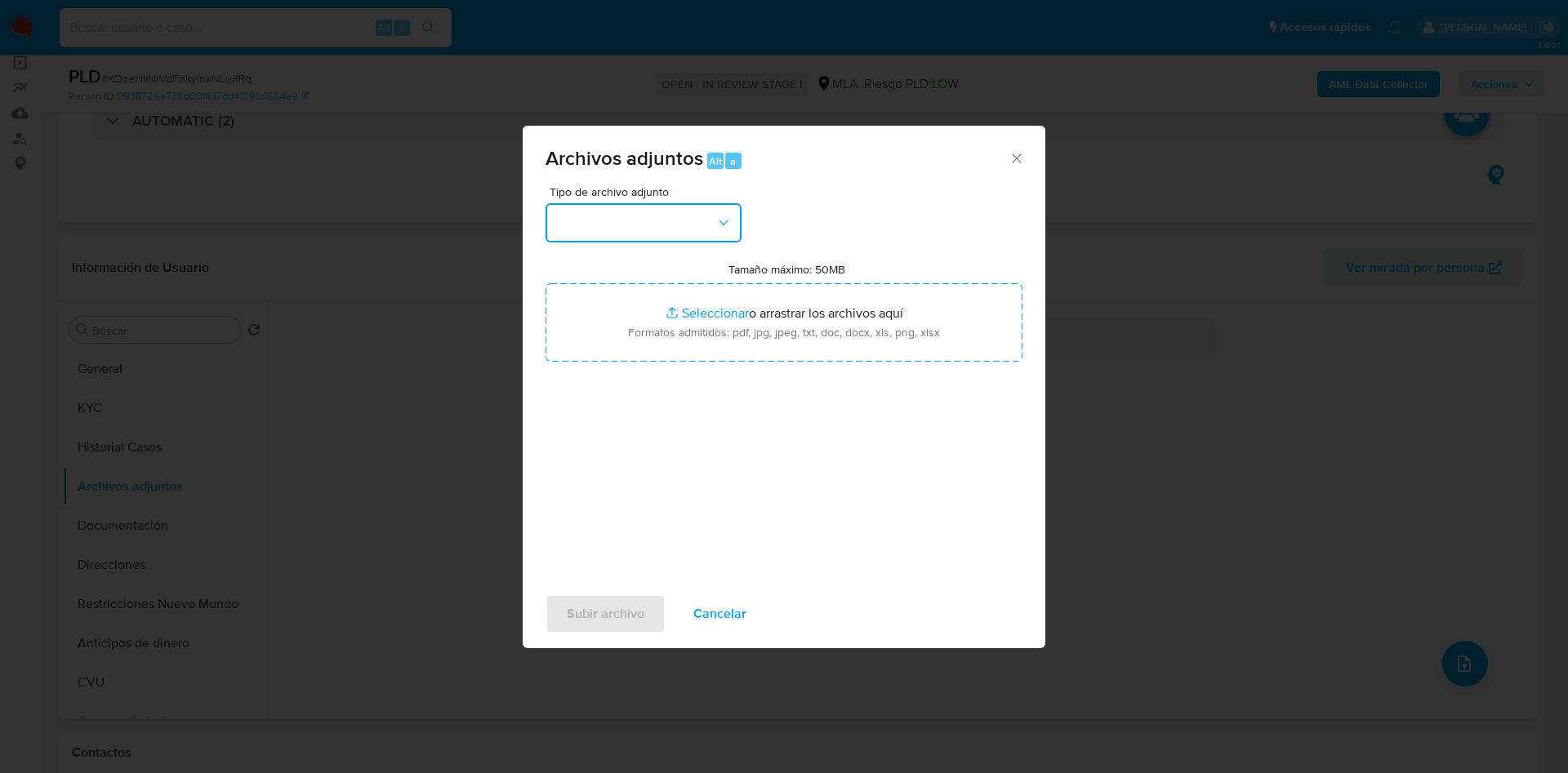
click at [624, 216] on button "button" at bounding box center [643, 222] width 196 height 39
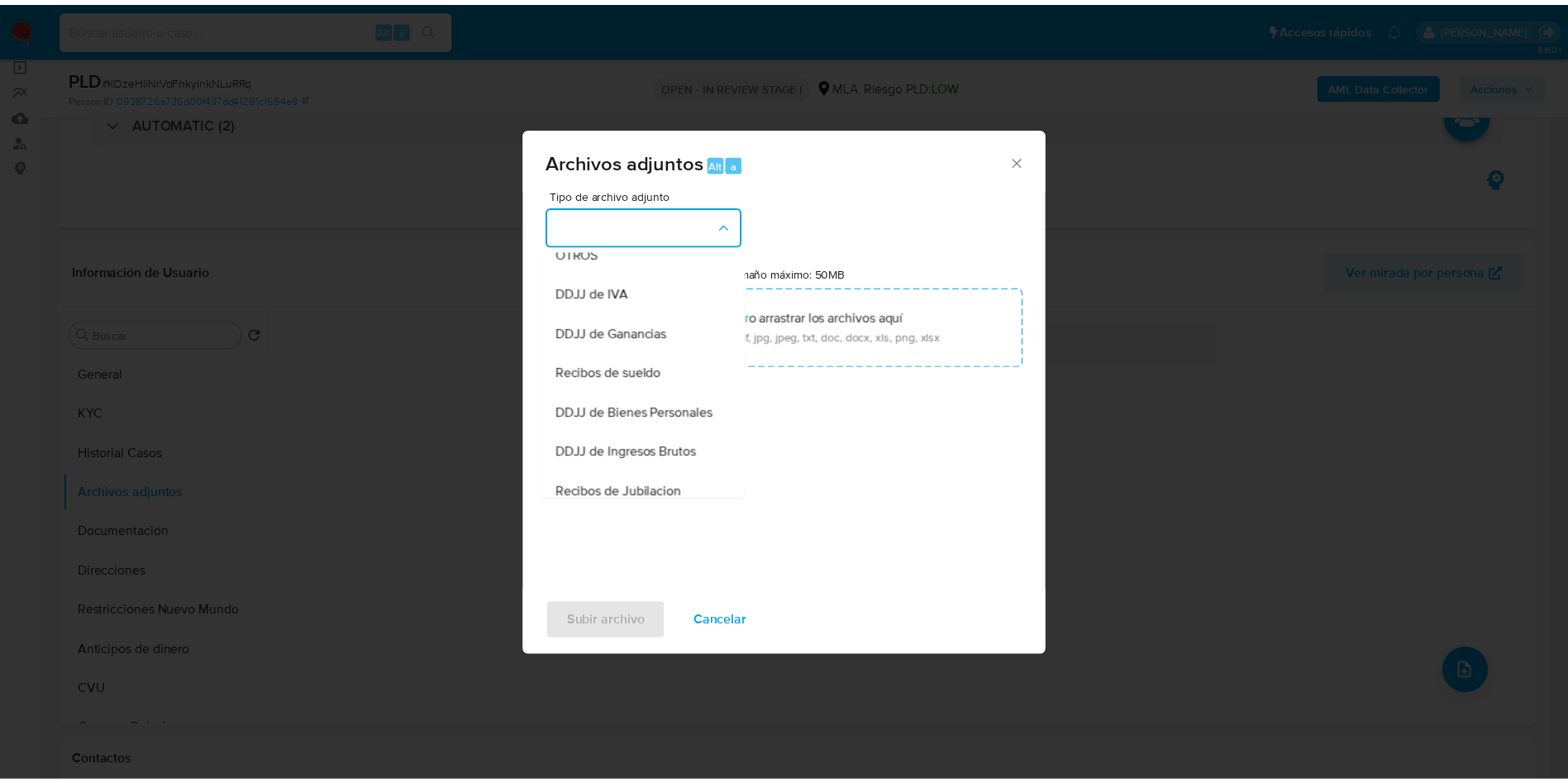
scroll to position [252, 0]
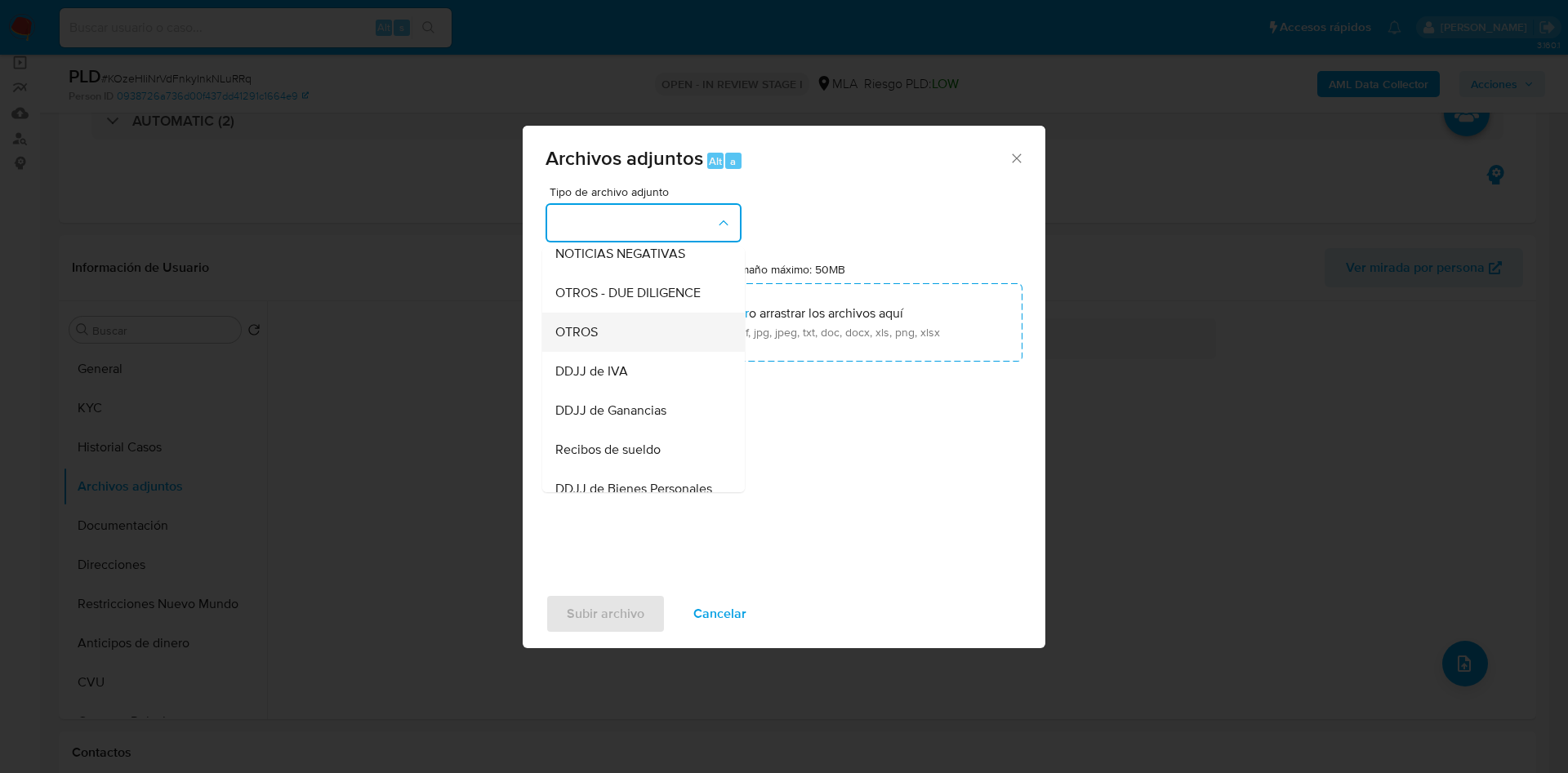
click at [619, 341] on div "OTROS" at bounding box center [639, 332] width 166 height 39
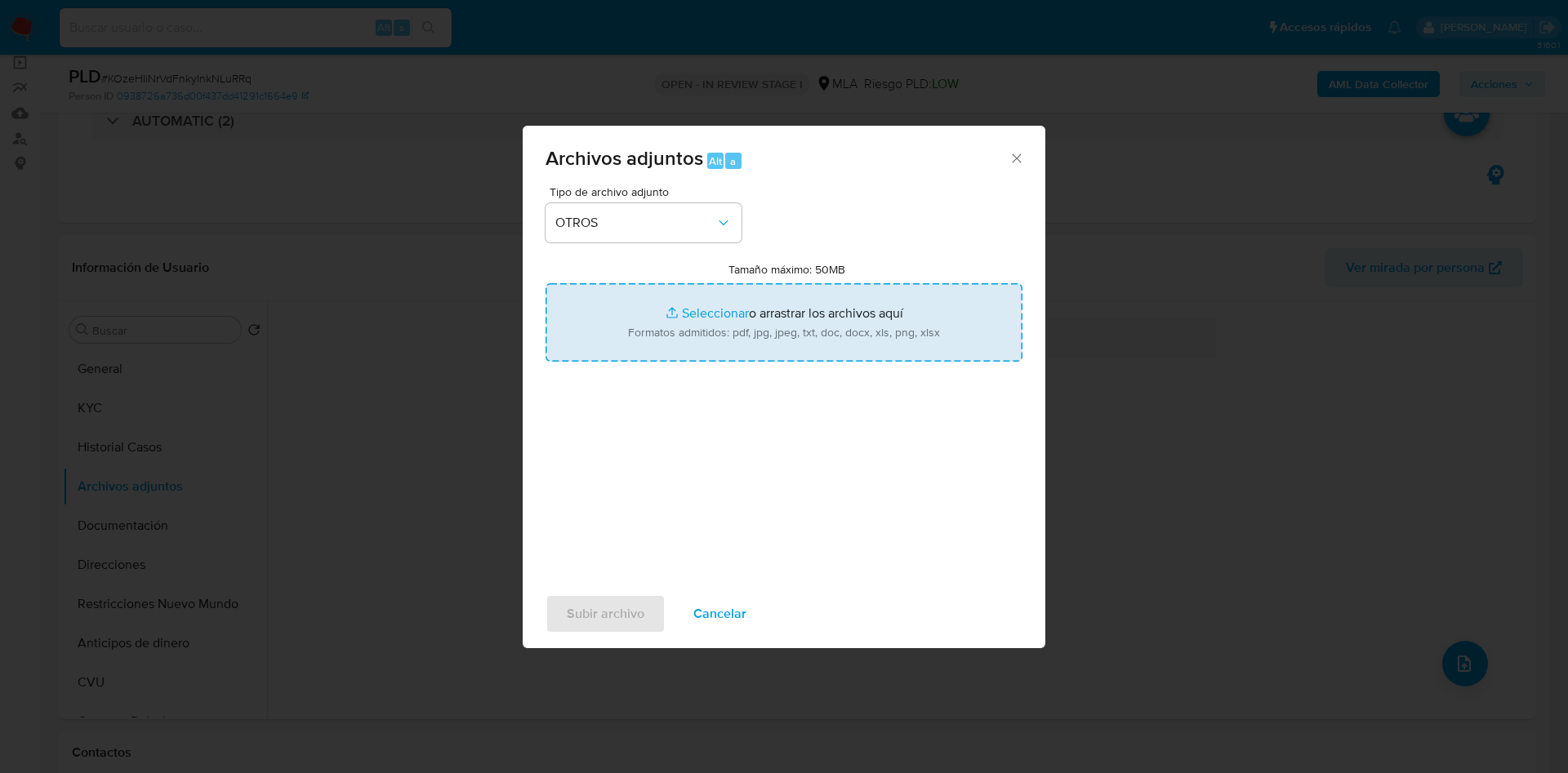
click at [677, 310] on input "Tamaño máximo: 50MB Seleccionar archivos" at bounding box center [784, 322] width 477 height 78
type input "C:\fakepath\Movimientos 447675996.xlsx"
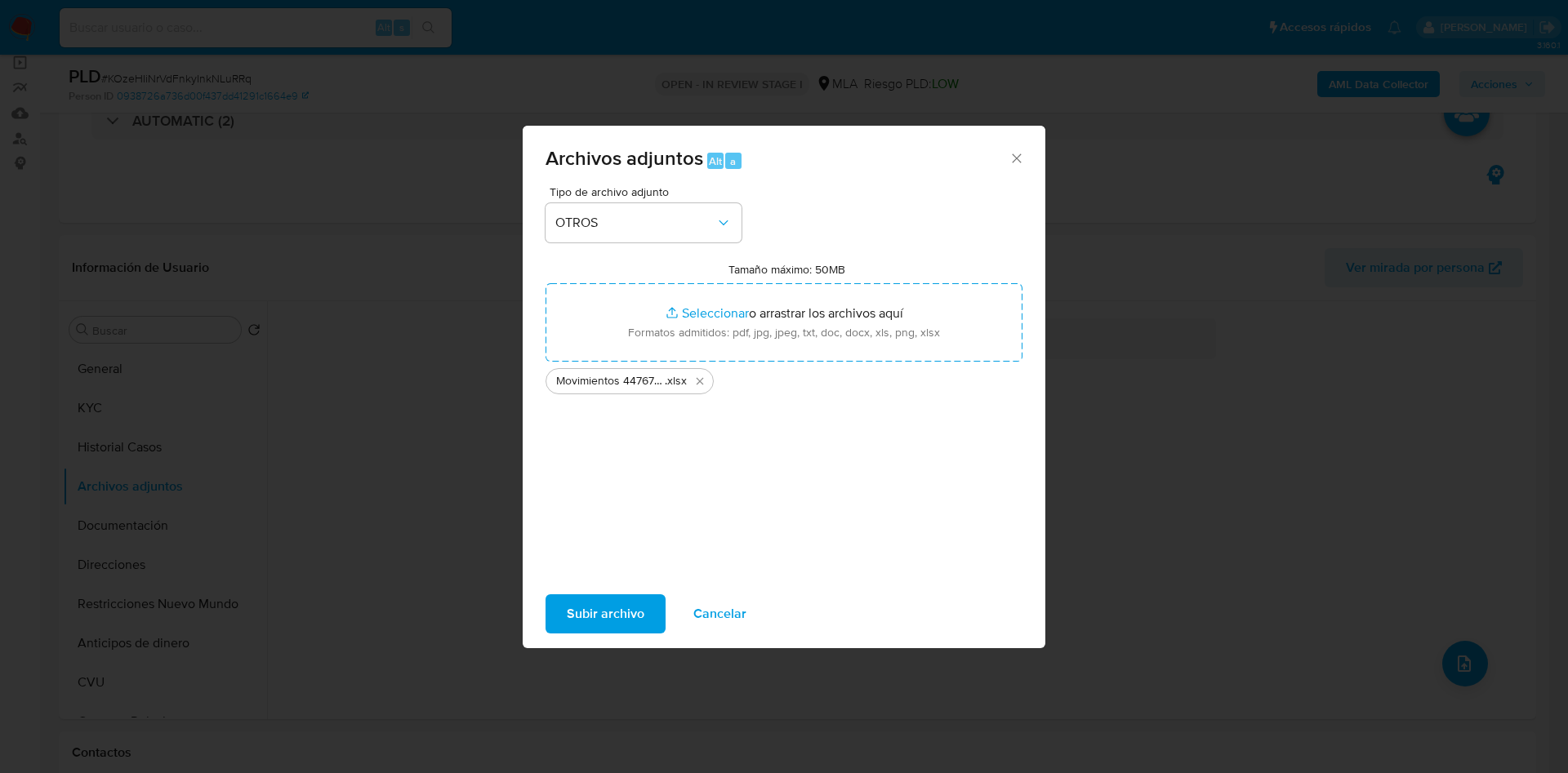
click at [590, 618] on span "Subir archivo" at bounding box center [606, 614] width 78 height 36
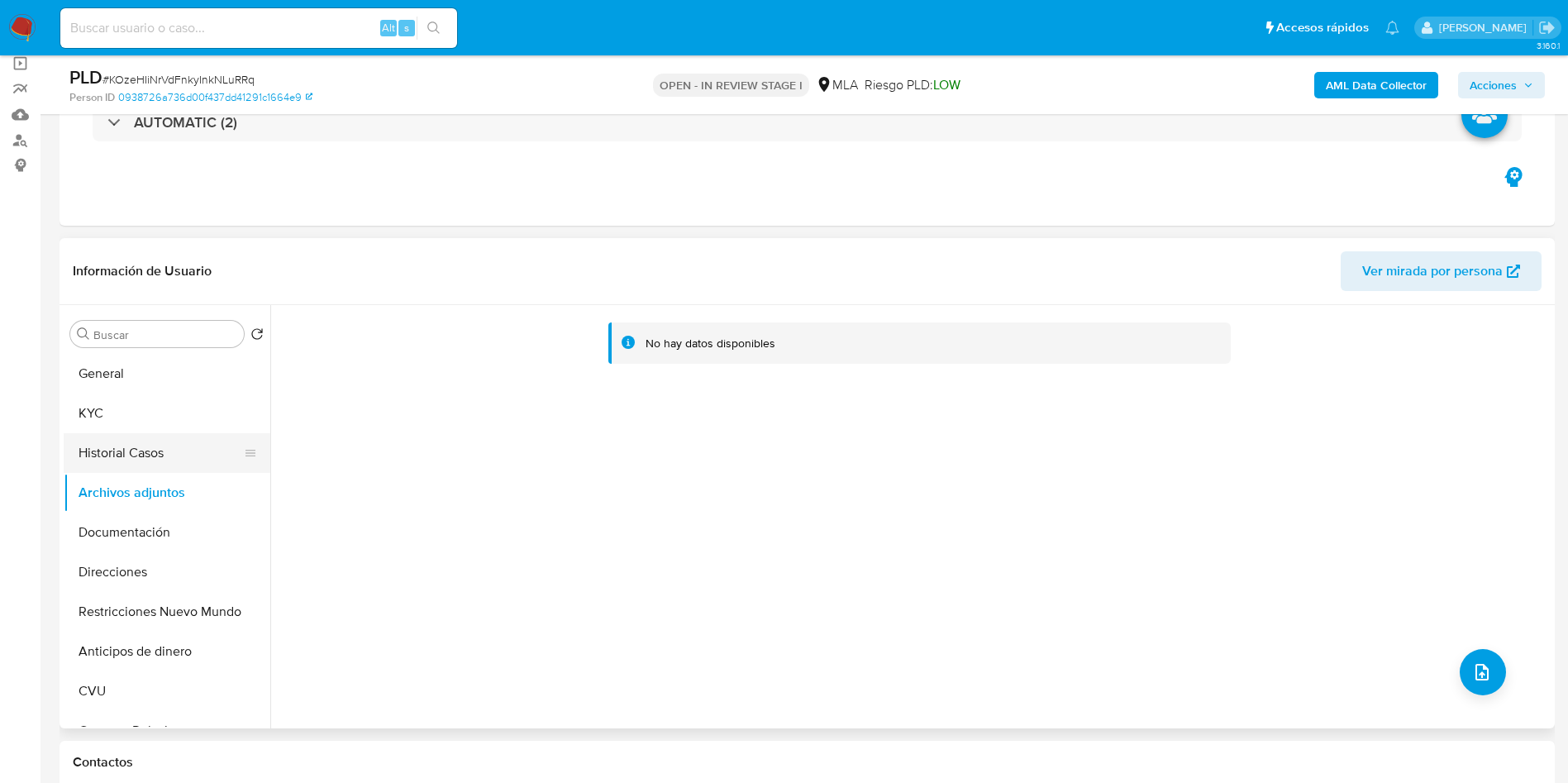
click at [74, 462] on button "Historial Casos" at bounding box center [161, 453] width 193 height 39
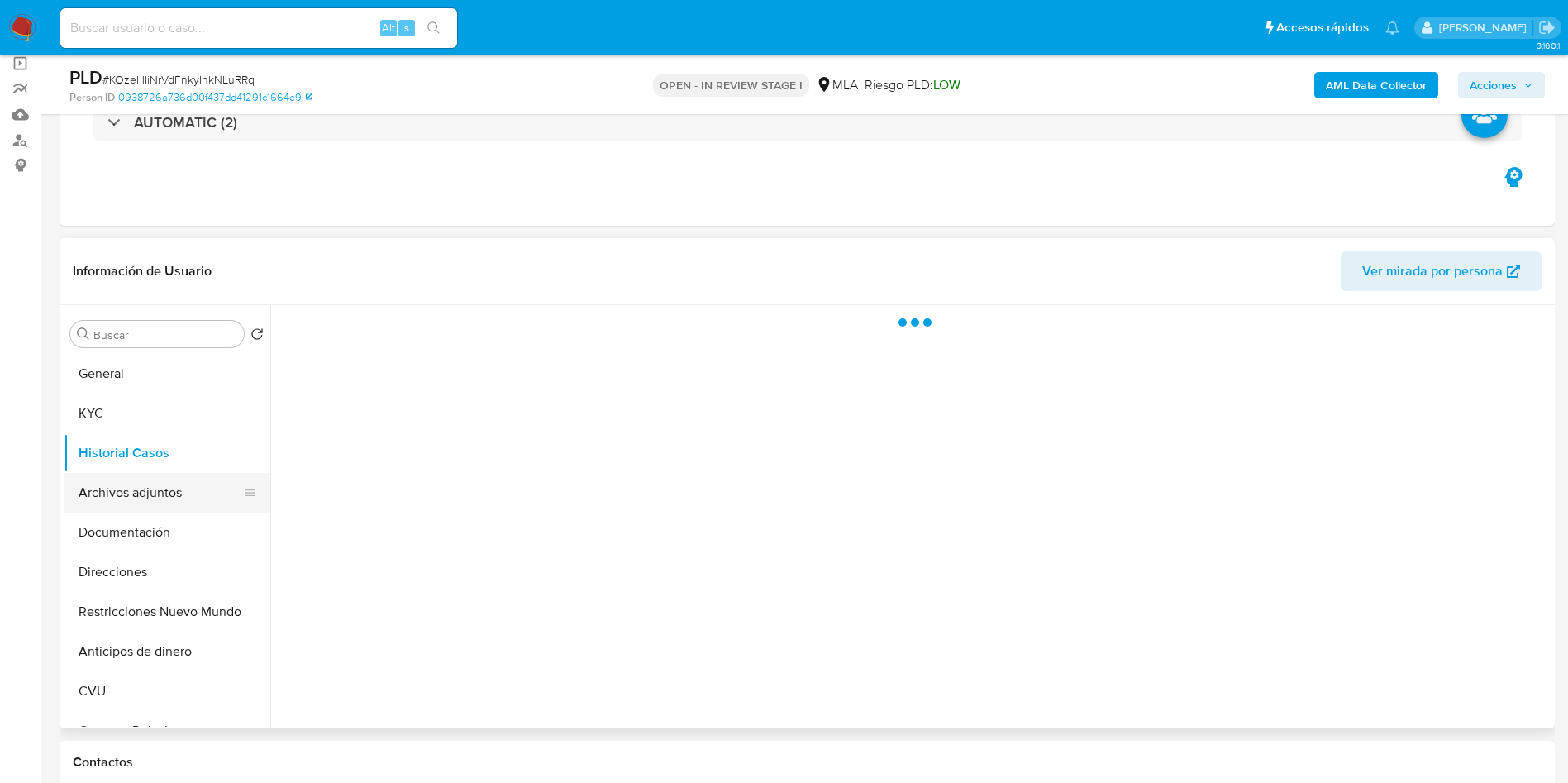
click at [86, 481] on button "Archivos adjuntos" at bounding box center [161, 492] width 193 height 39
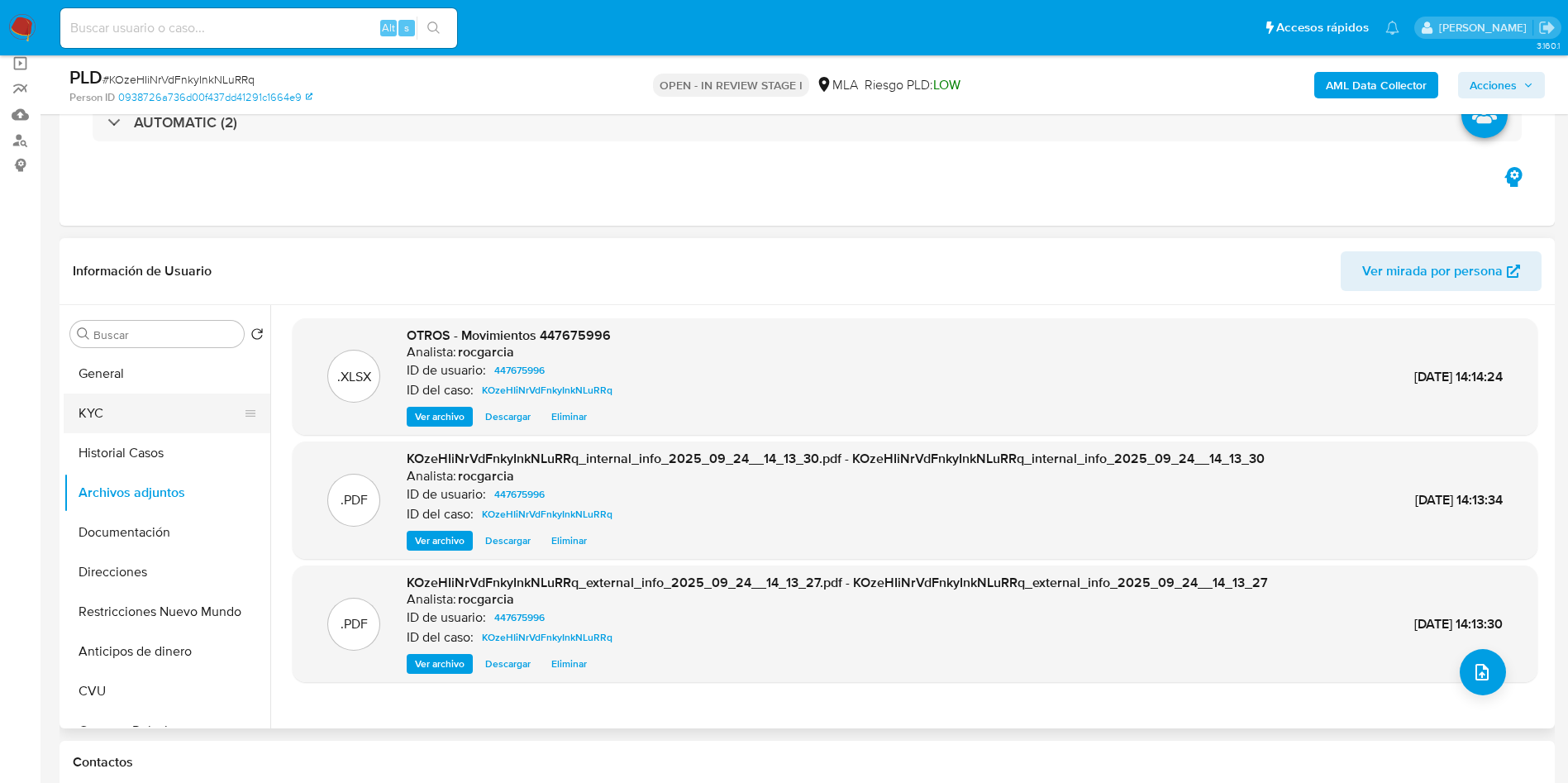
click at [117, 399] on button "KYC" at bounding box center [161, 413] width 193 height 39
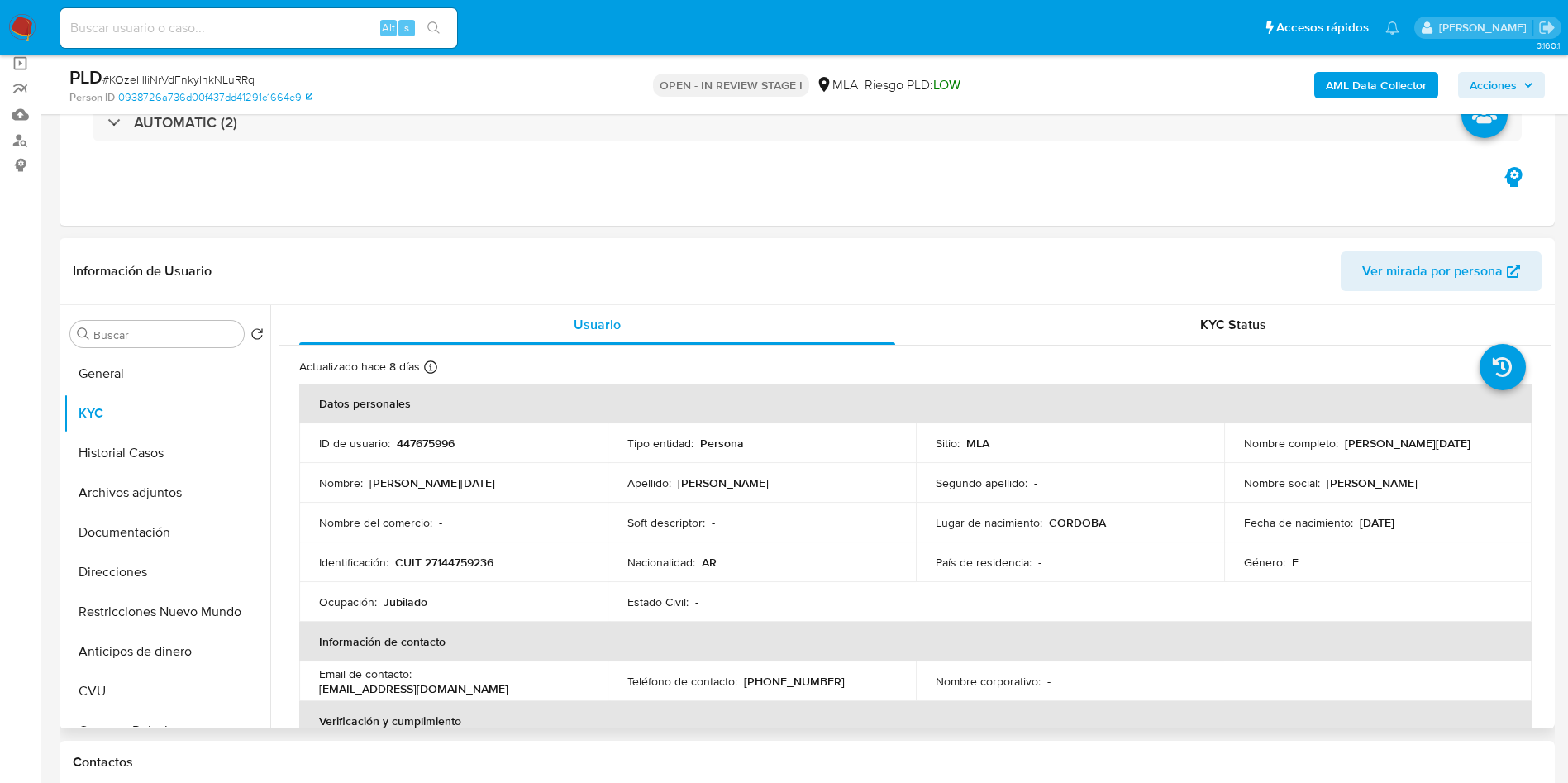
drag, startPoint x: 1337, startPoint y: 441, endPoint x: 1459, endPoint y: 444, distance: 122.0
click at [1485, 458] on td "Nombre completo : Teresa Lucia Batistella" at bounding box center [1379, 442] width 308 height 39
copy div "Teresa Lucia Batistella"
click at [149, 612] on button "Restricciones Nuevo Mundo" at bounding box center [161, 612] width 193 height 39
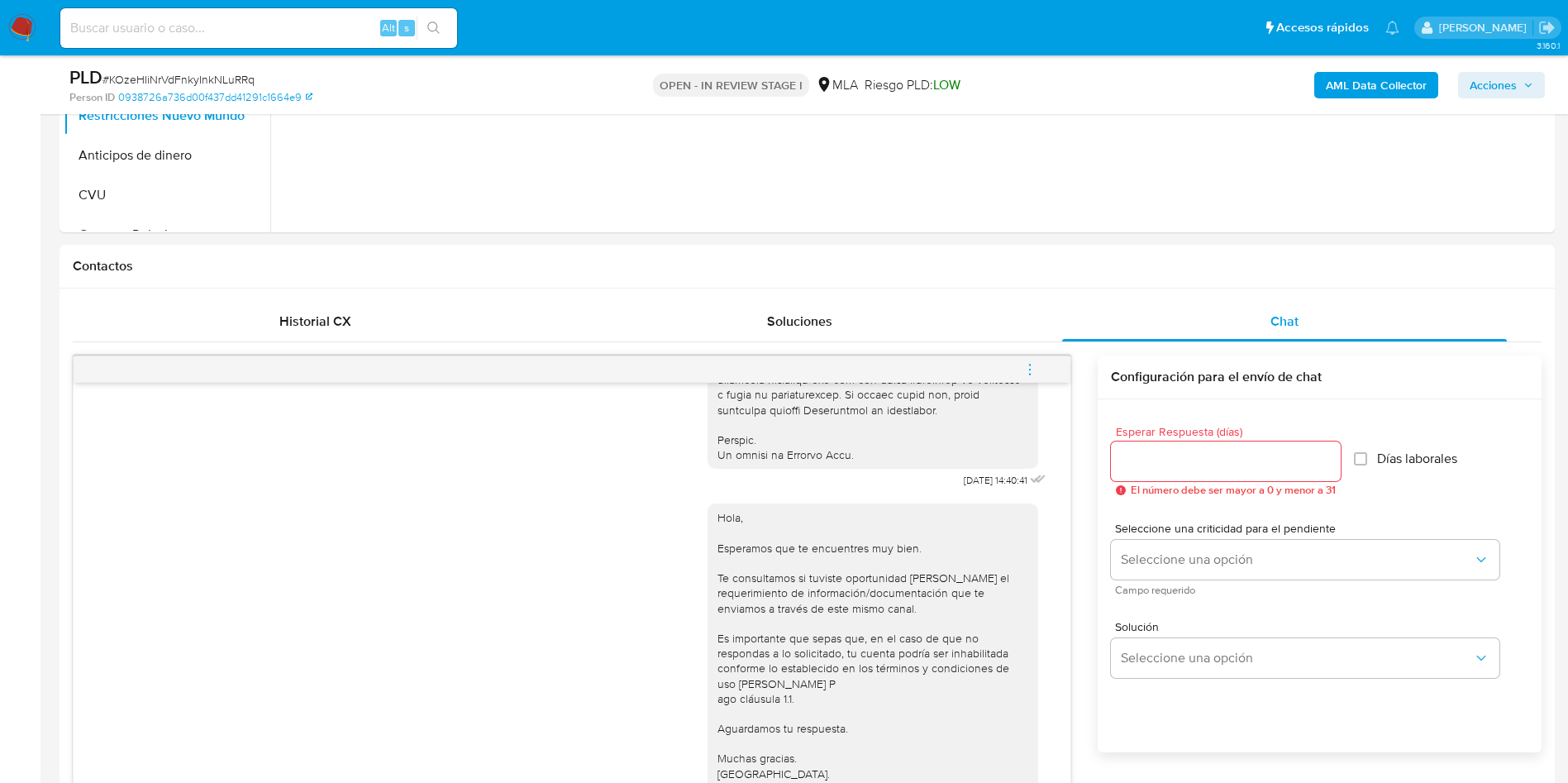
scroll to position [868, 0]
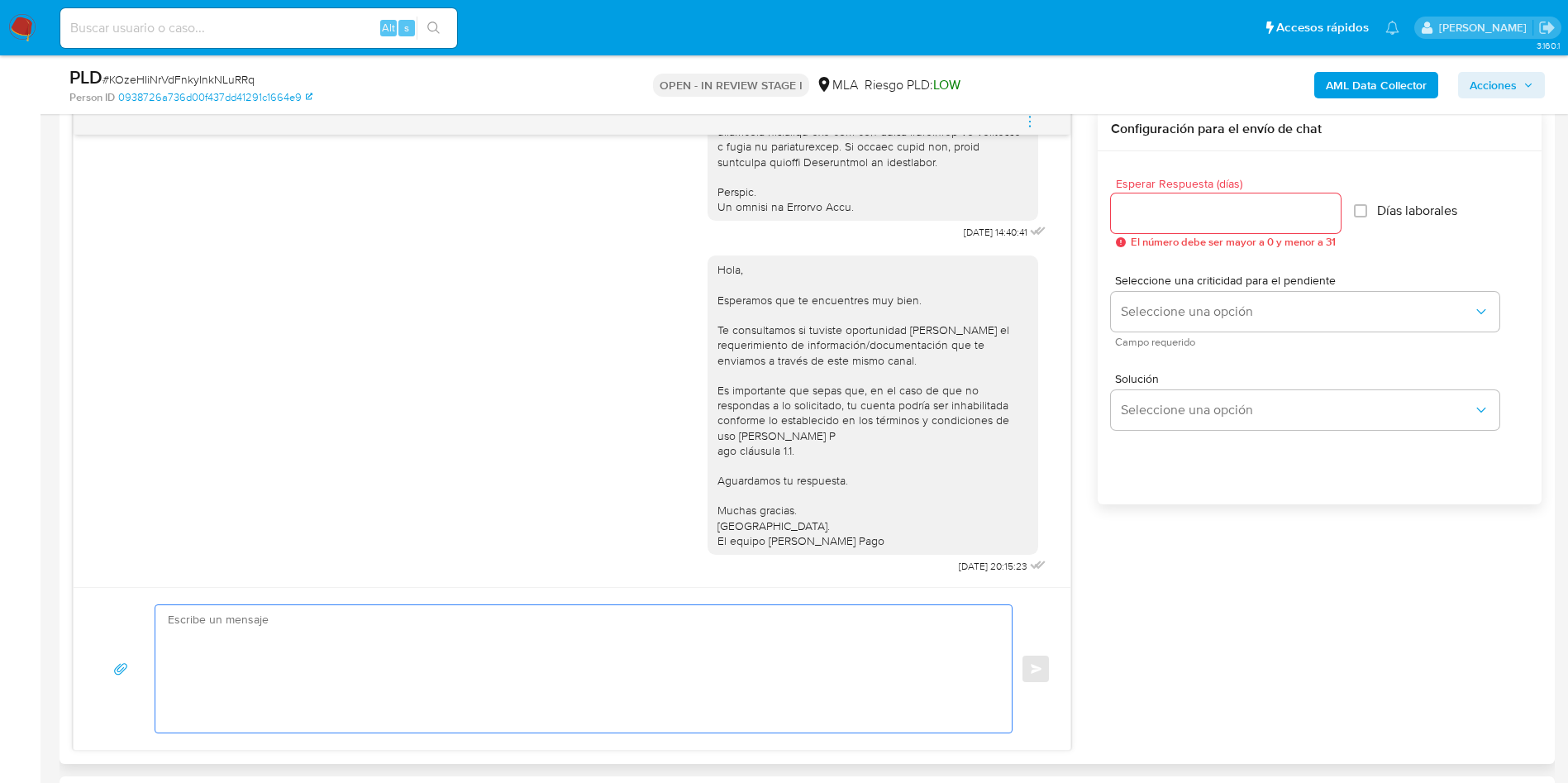
click at [212, 666] on textarea at bounding box center [579, 669] width 824 height 127
type textarea "P"
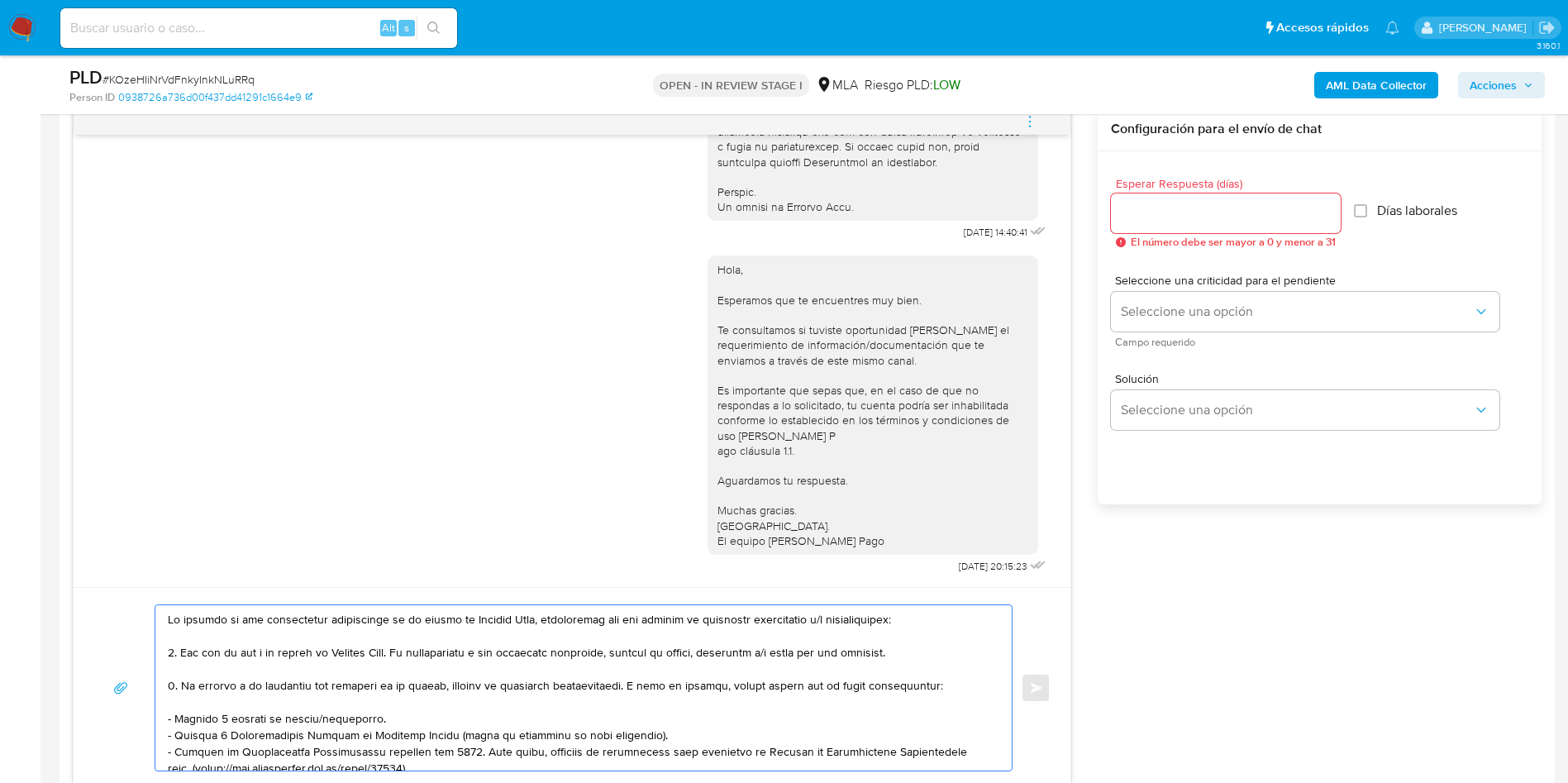
click at [170, 615] on textarea at bounding box center [579, 688] width 824 height 166
paste textarea "Teresa Lucia Batistella"
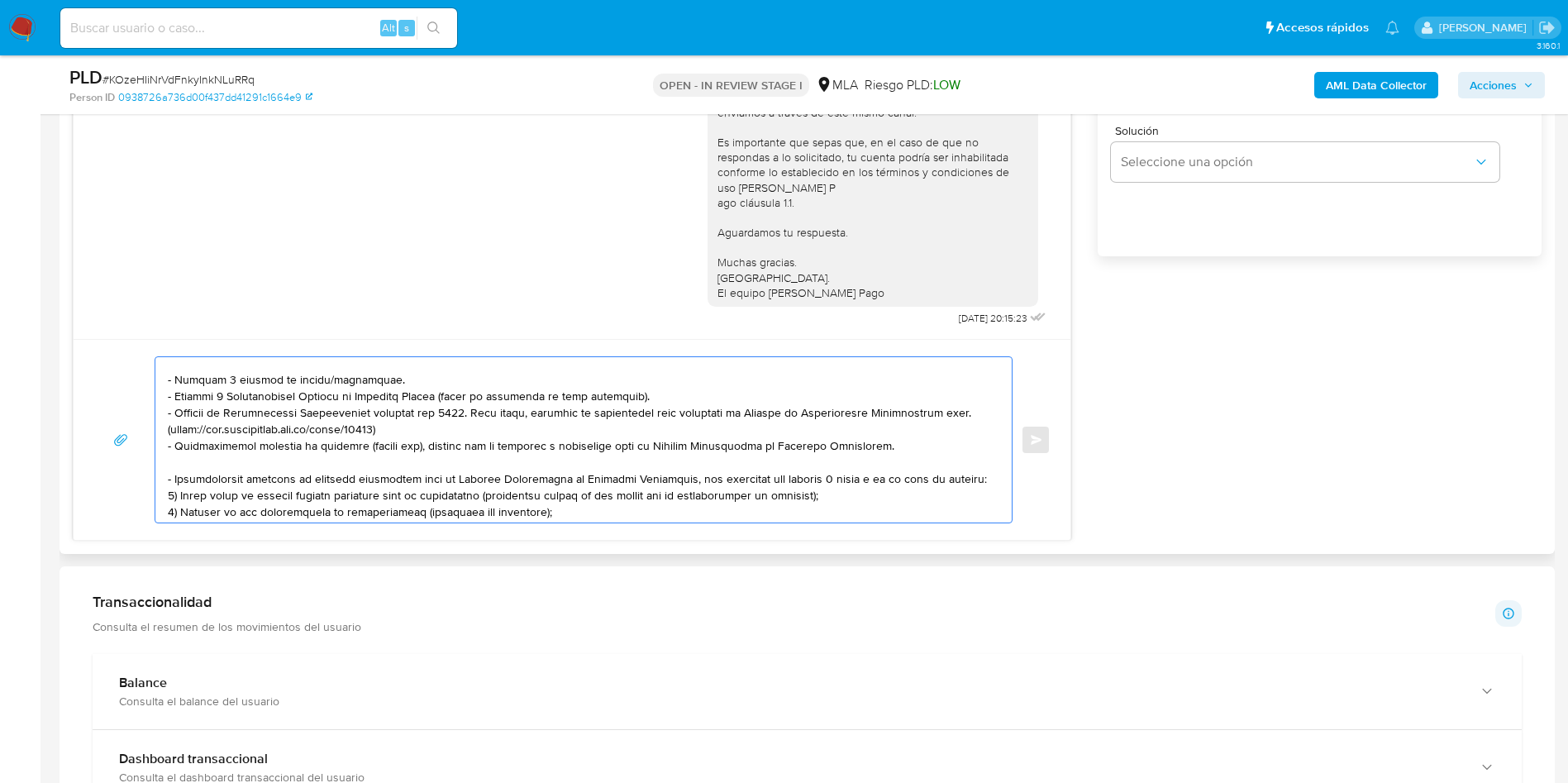
scroll to position [248, 0]
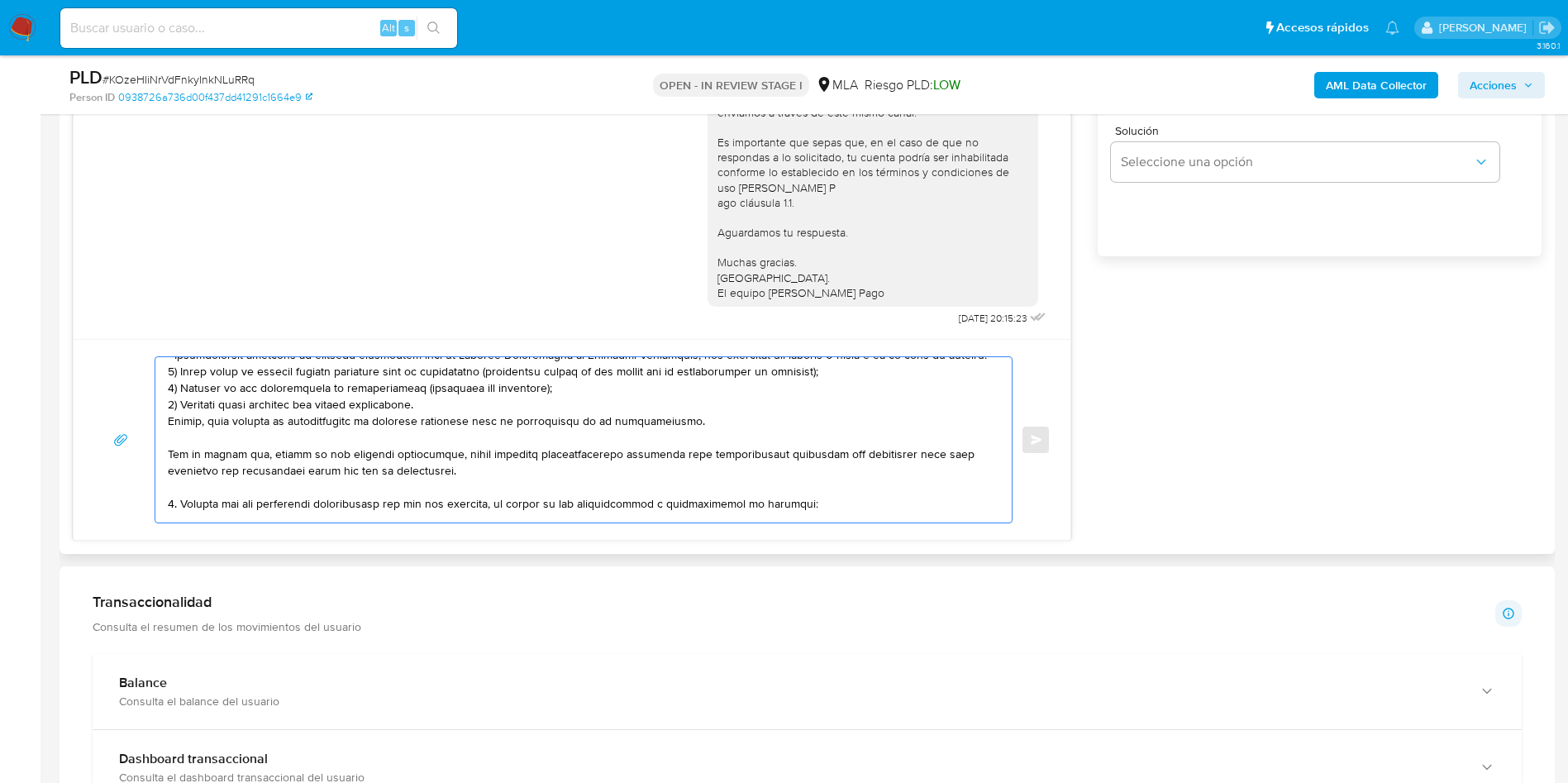
drag, startPoint x: 168, startPoint y: 441, endPoint x: 178, endPoint y: 500, distance: 59.8
click at [178, 500] on textarea at bounding box center [579, 439] width 824 height 166
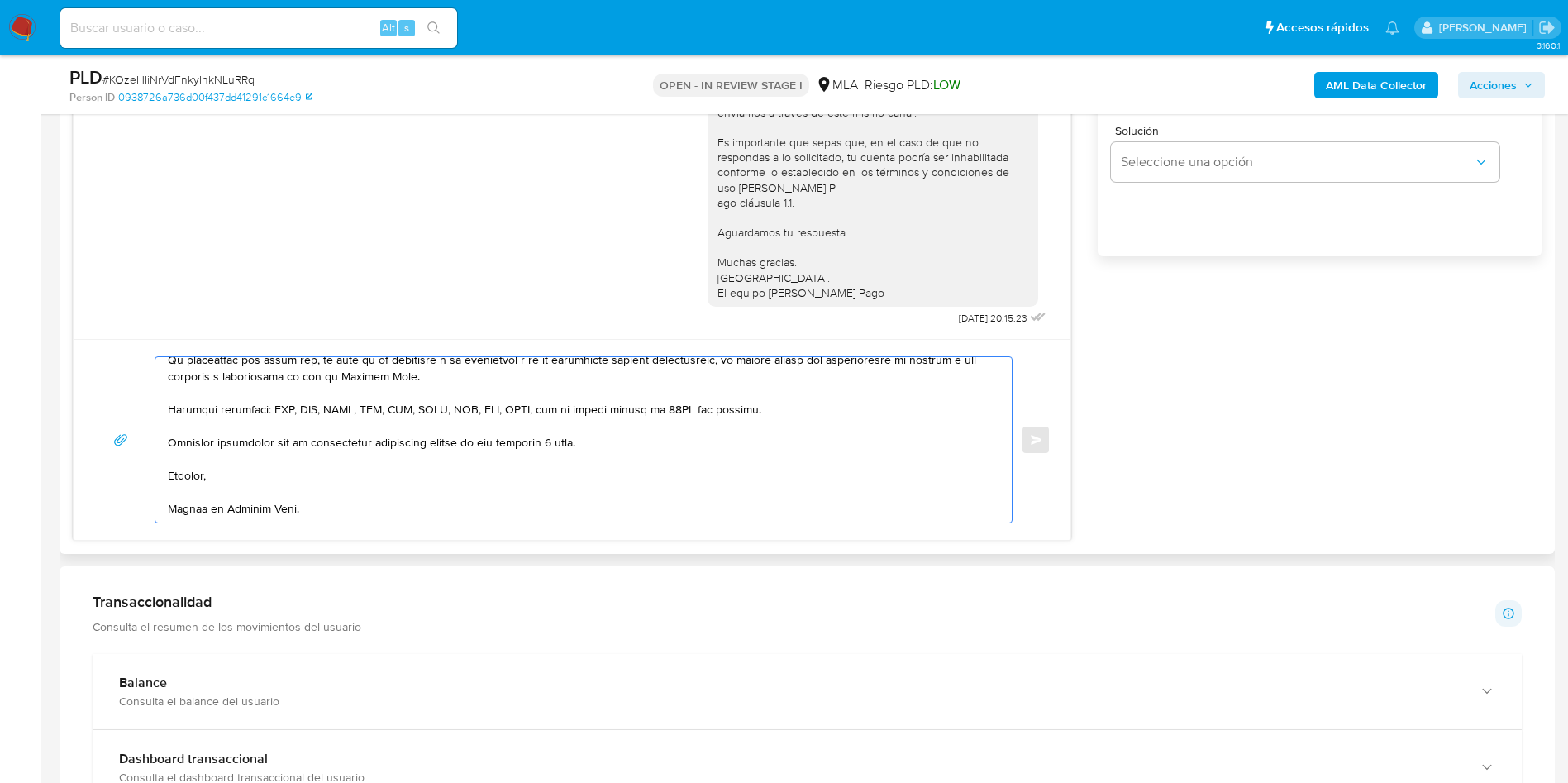
scroll to position [0, 0]
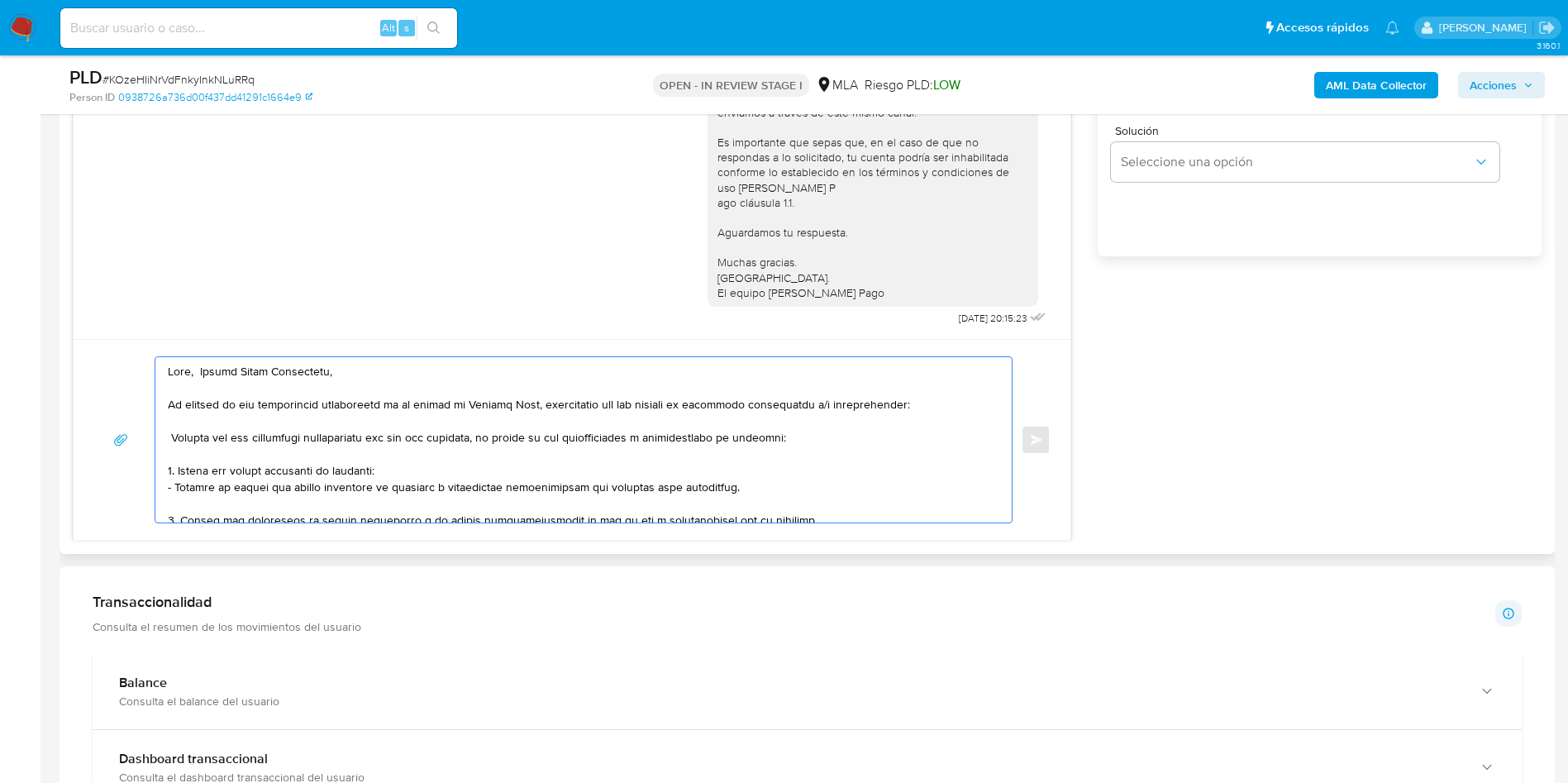
click at [814, 453] on textarea at bounding box center [579, 439] width 824 height 166
click at [825, 441] on textarea at bounding box center [579, 439] width 824 height 166
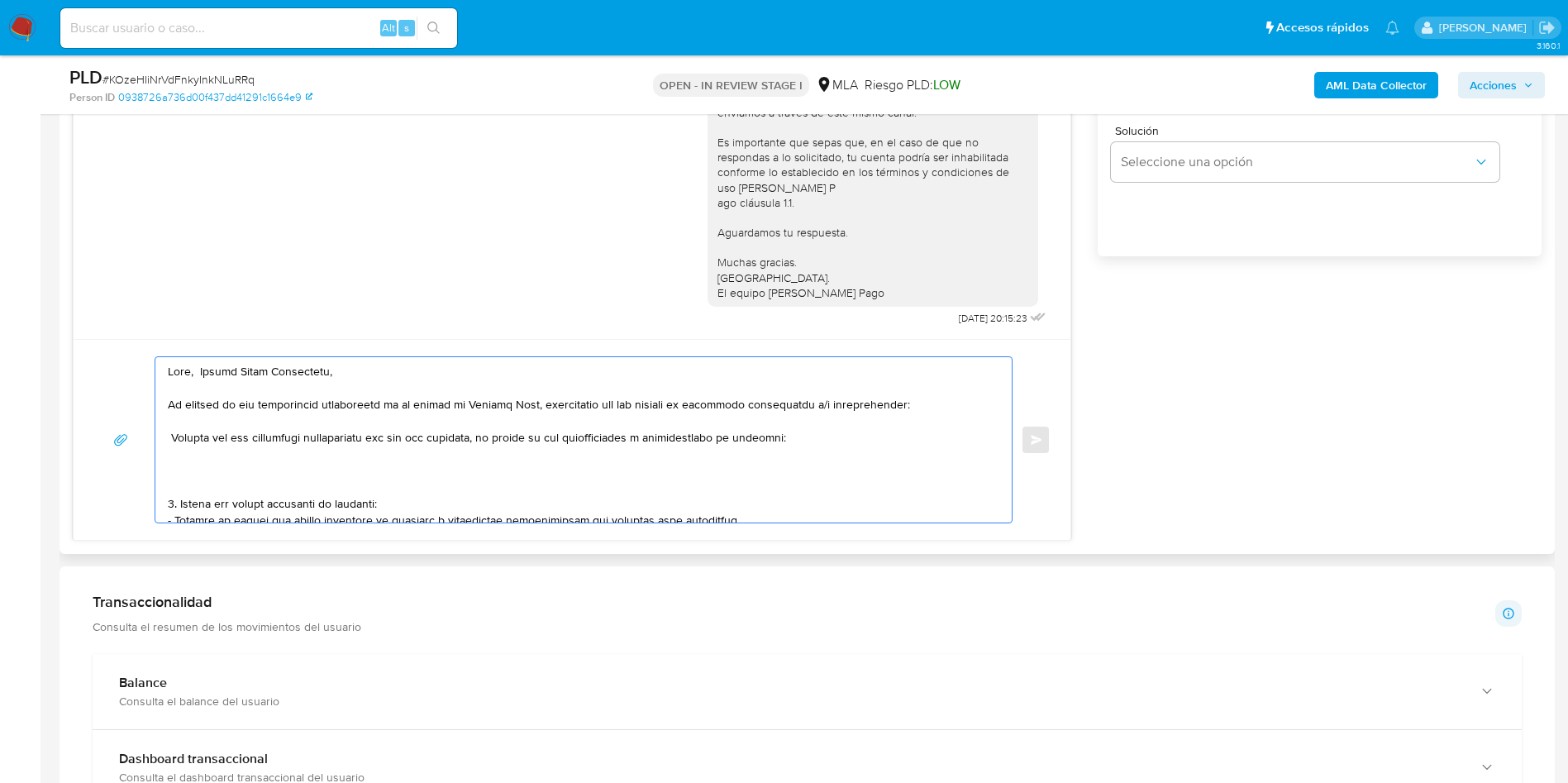
paste textarea "- Sanchez Tomas Ezequi - 20445626652 (ACTIVIDAD: Servicios de financiación y ac…"
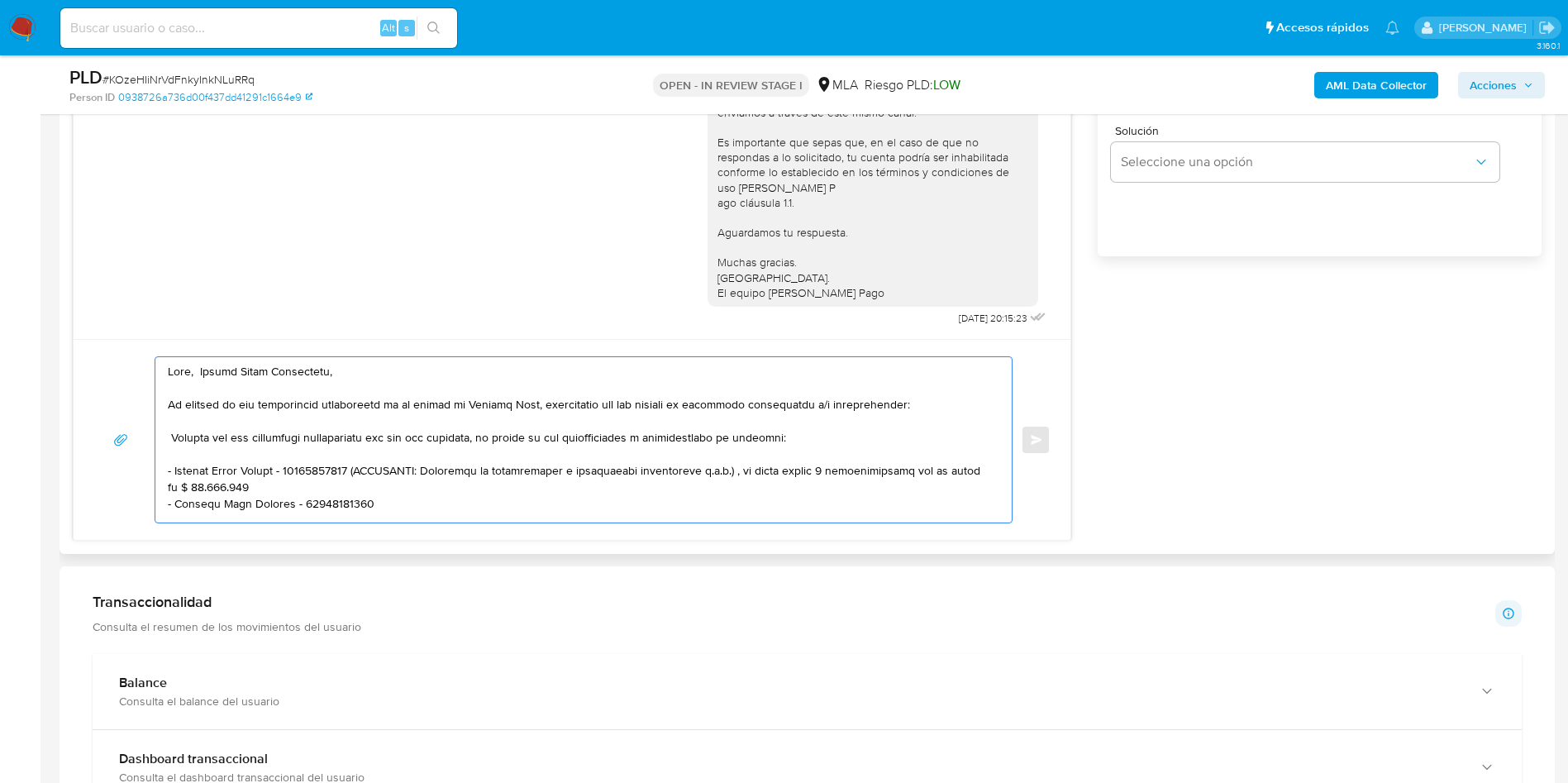
scroll to position [6, 0]
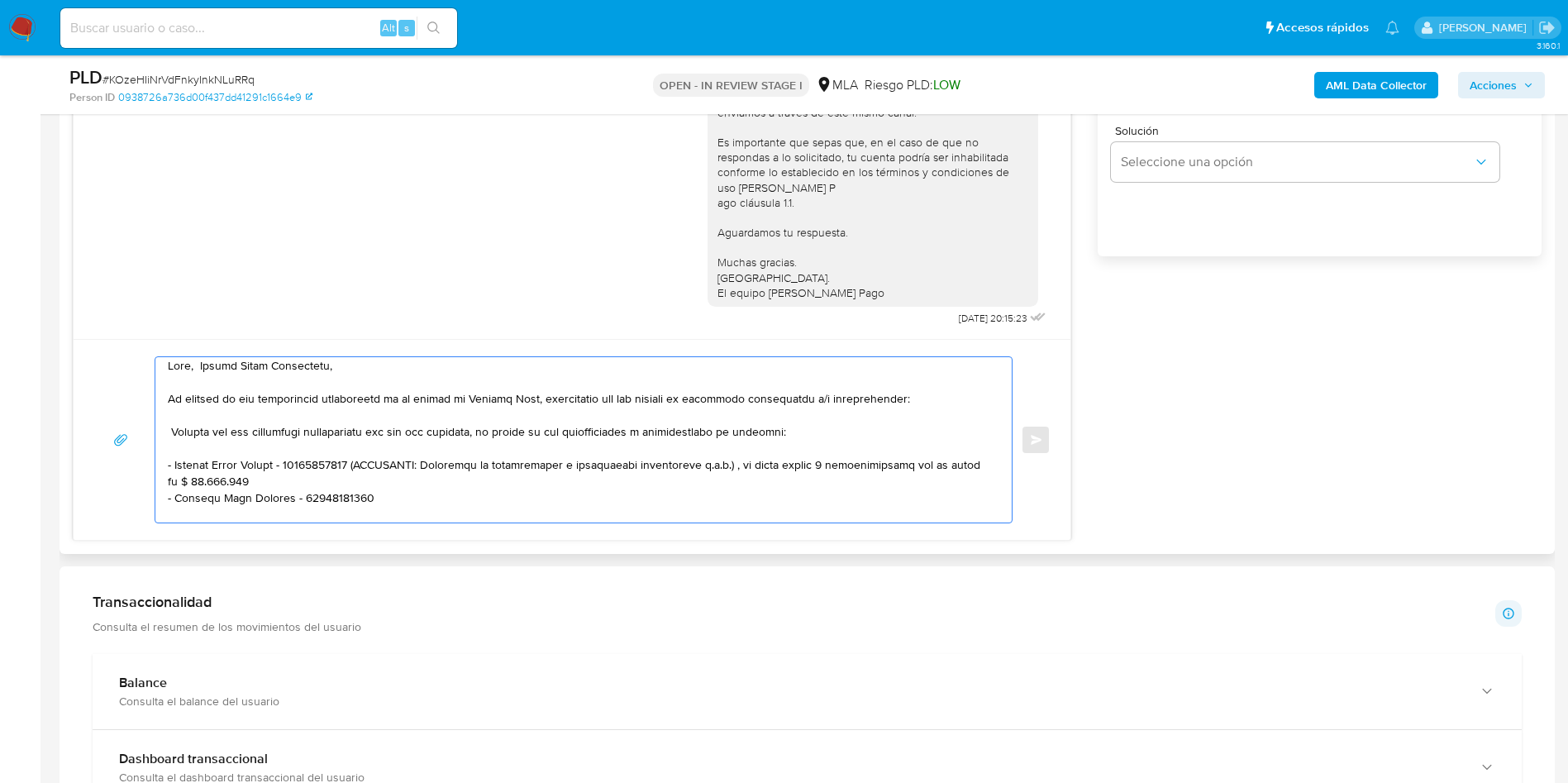
drag, startPoint x: 378, startPoint y: 466, endPoint x: 387, endPoint y: 481, distance: 17.5
click at [387, 481] on textarea at bounding box center [579, 439] width 824 height 166
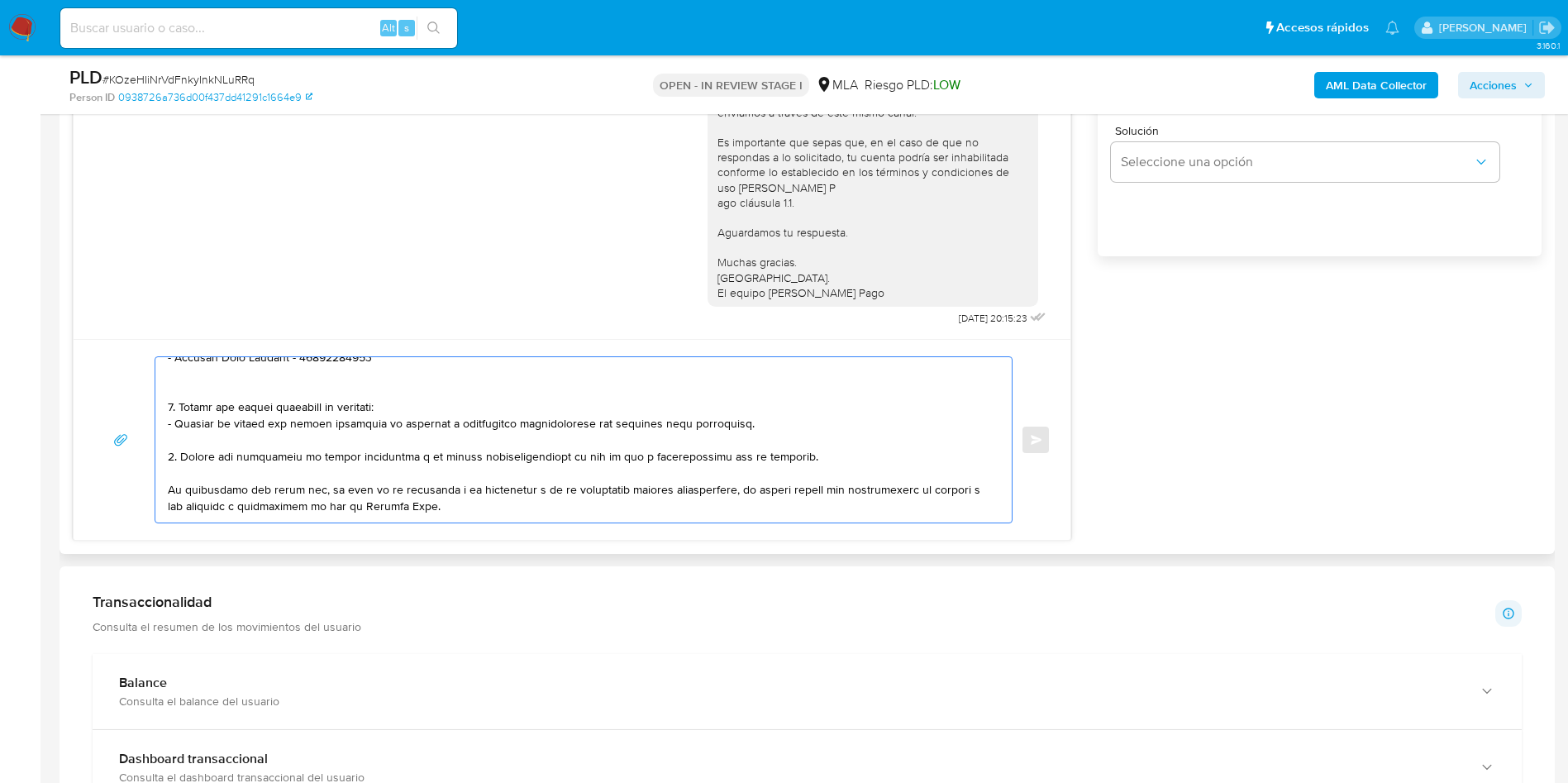
drag, startPoint x: 168, startPoint y: 390, endPoint x: 173, endPoint y: 459, distance: 69.2
click at [173, 459] on textarea at bounding box center [579, 439] width 824 height 166
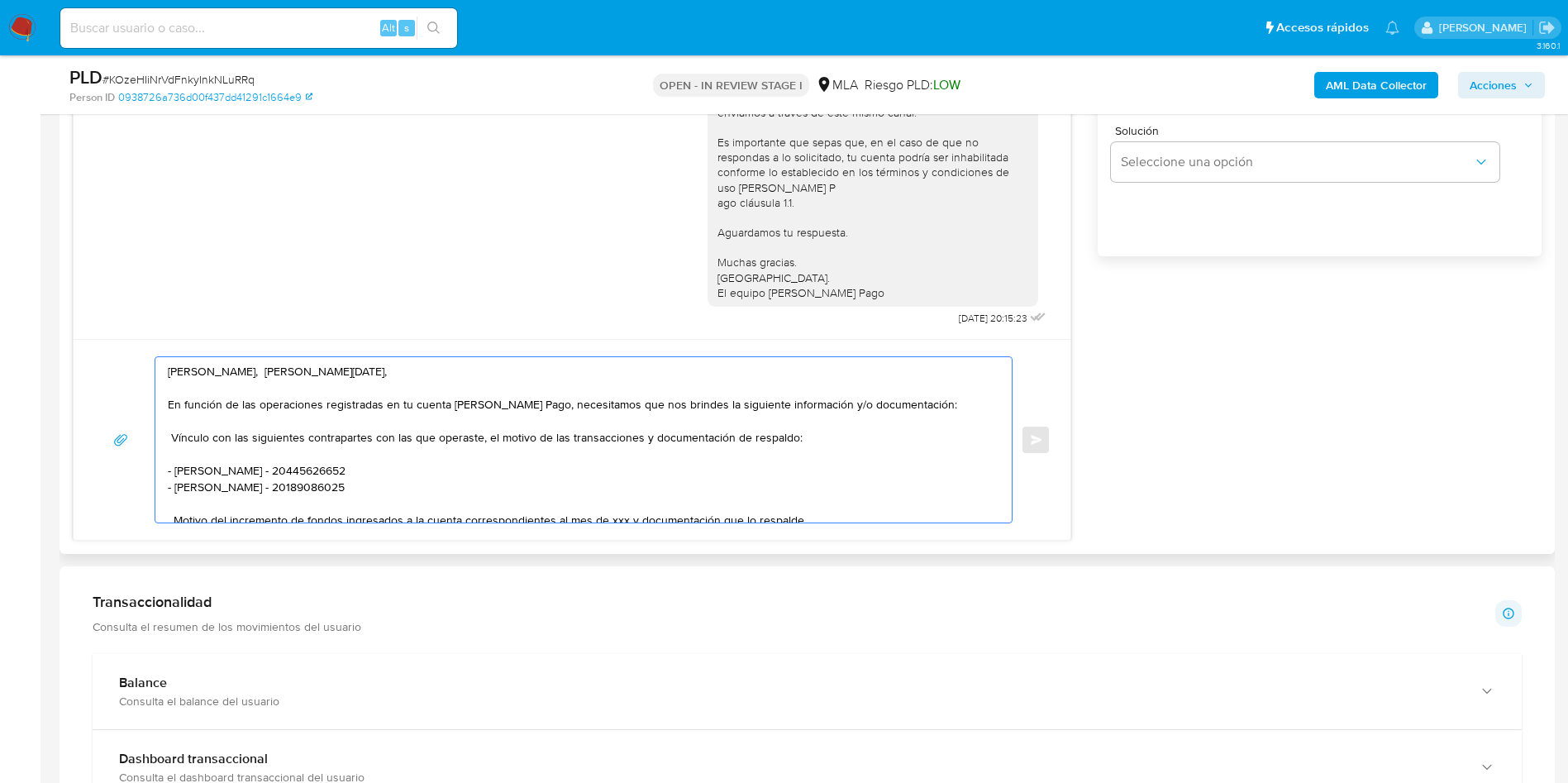
scroll to position [124, 0]
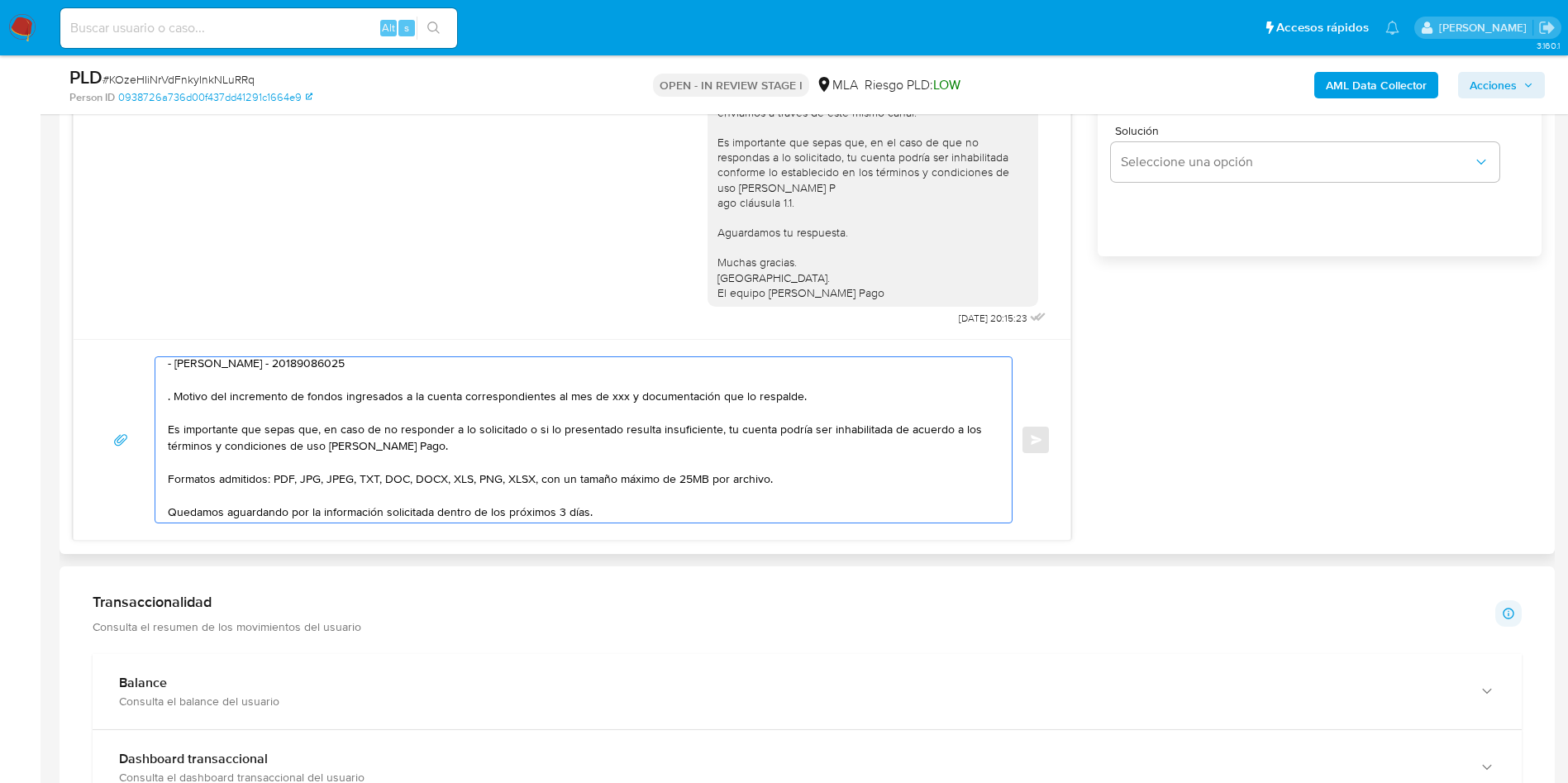
click at [189, 392] on textarea "Hola, Teresa Lucia Batistella, En función de las operaciones registradas en tu …" at bounding box center [579, 439] width 824 height 166
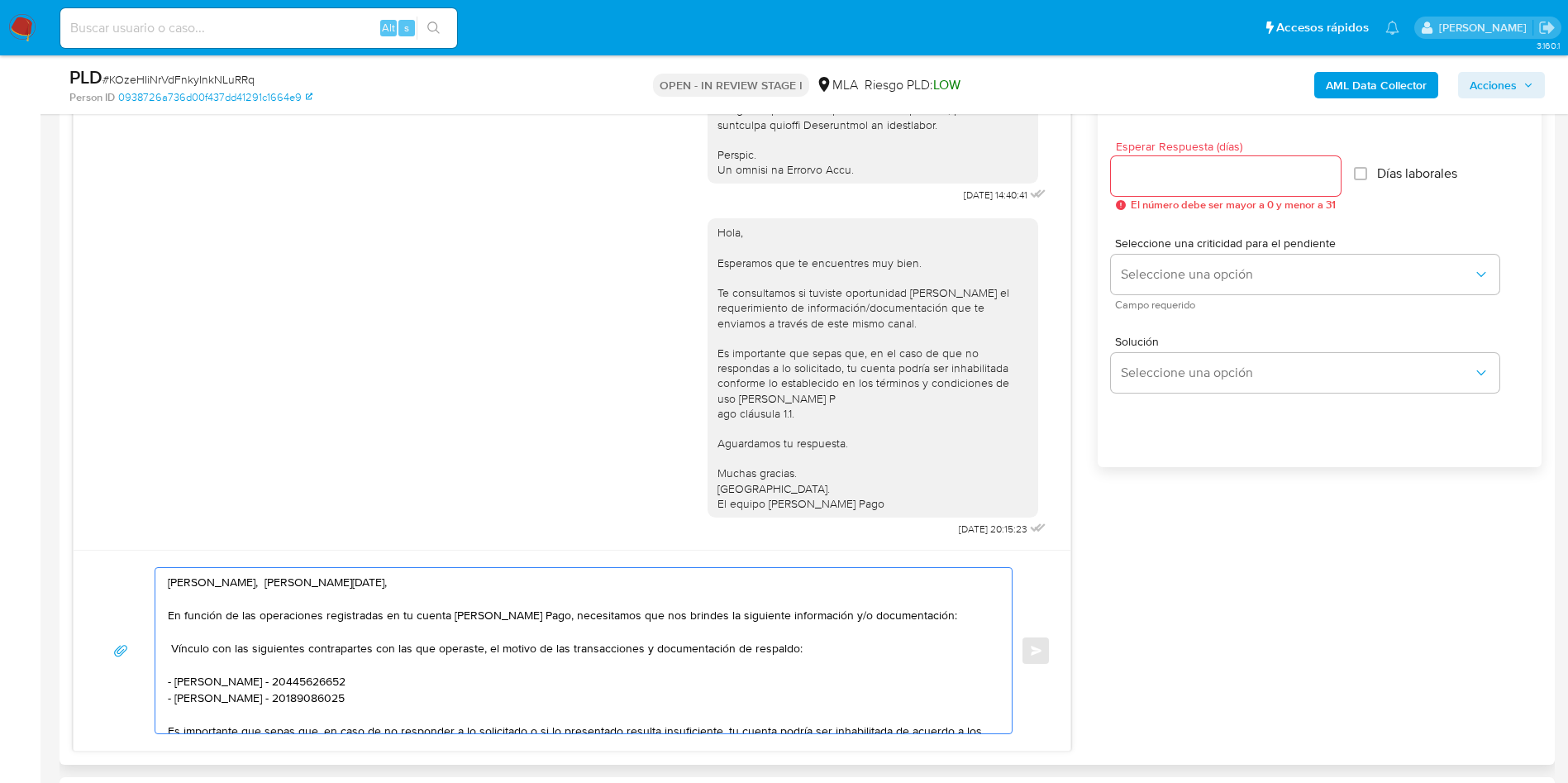
scroll to position [868, 0]
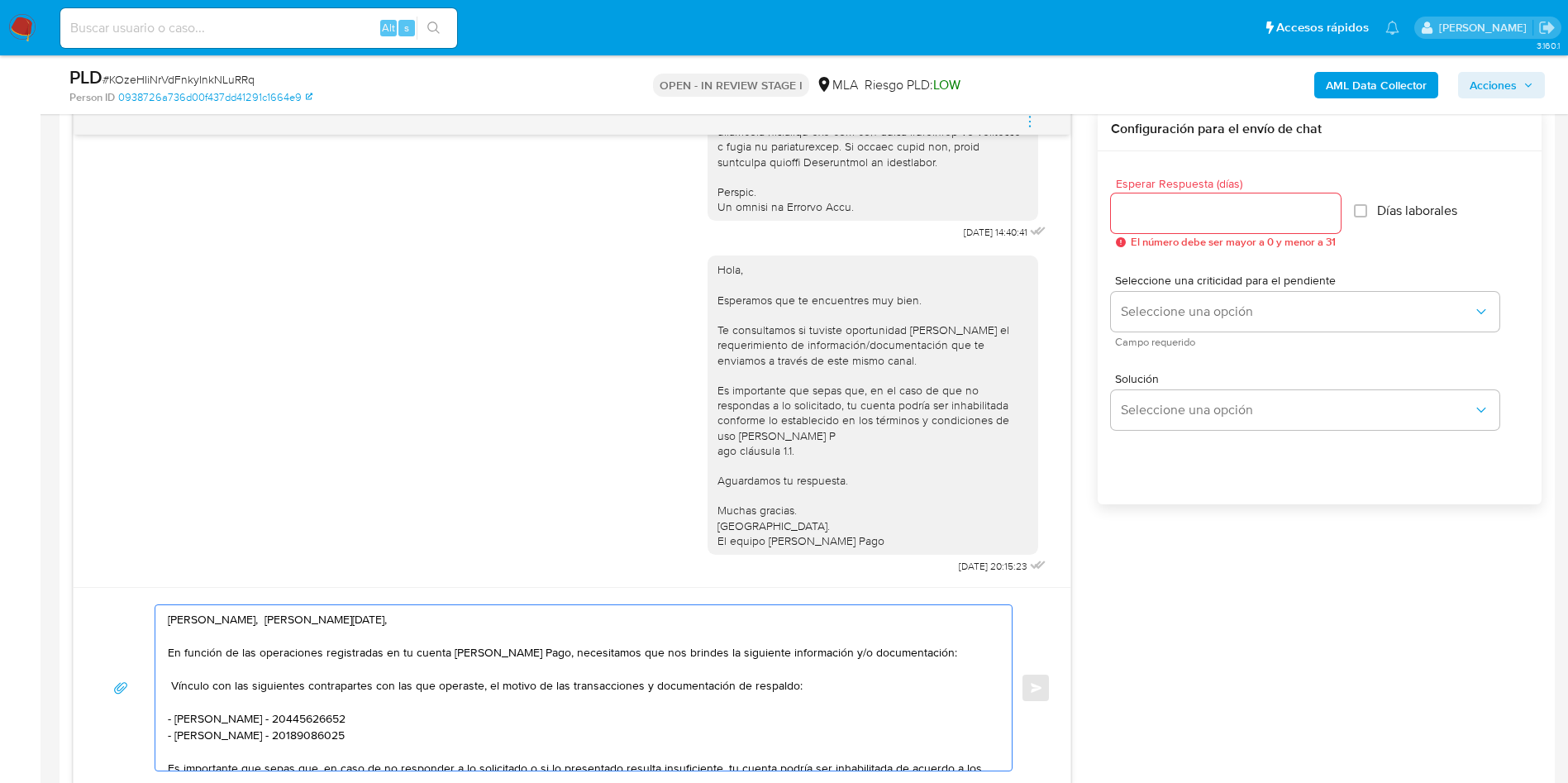
type textarea "Hola, Teresa Lucia Batistella, En función de las operaciones registradas en tu …"
click at [1149, 224] on div at bounding box center [1226, 213] width 230 height 39
click at [1176, 211] on input "Esperar Respuesta (días)" at bounding box center [1226, 213] width 230 height 21
type input "3"
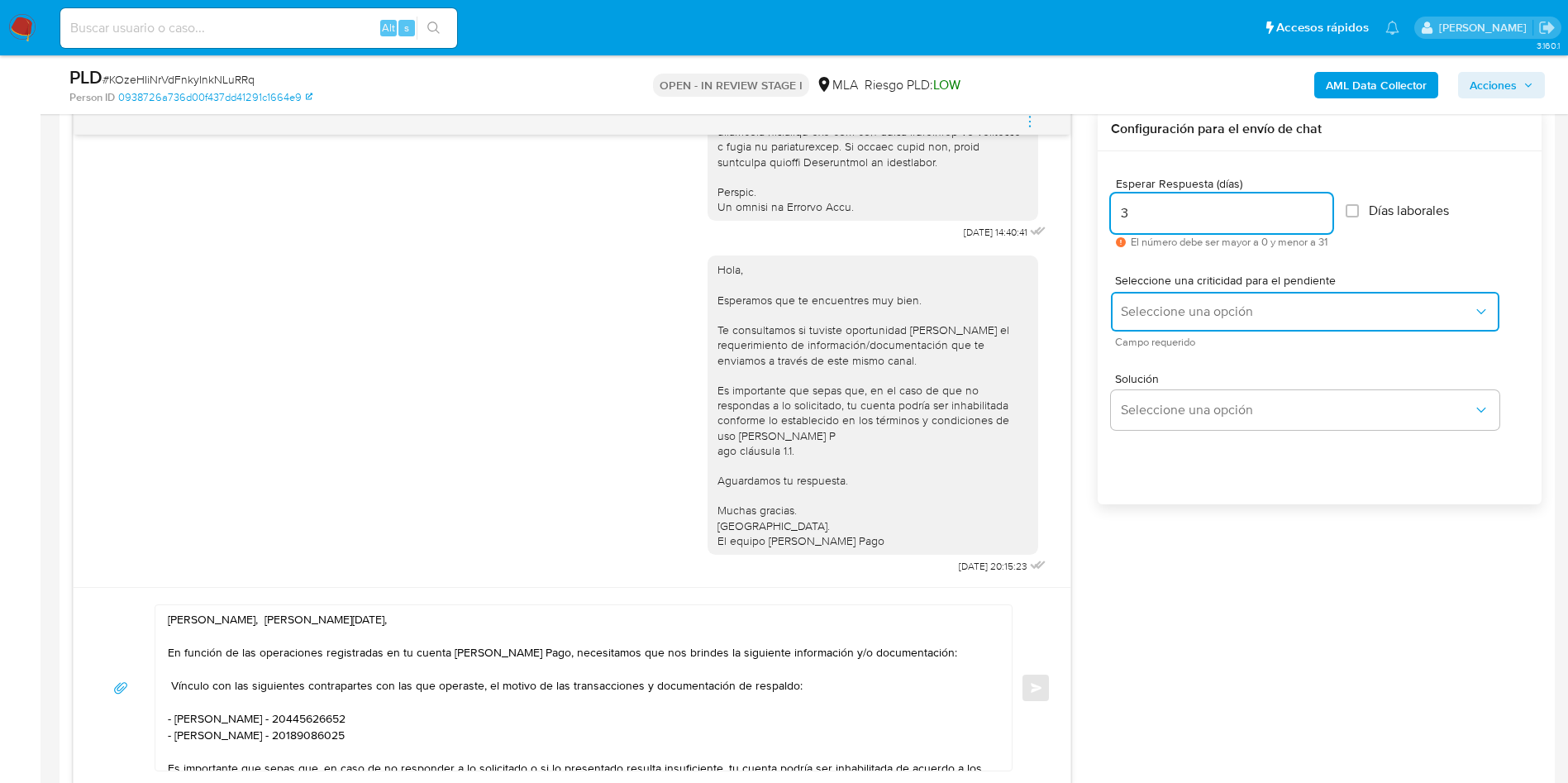
click at [1144, 307] on span "Seleccione una opción" at bounding box center [1297, 311] width 352 height 16
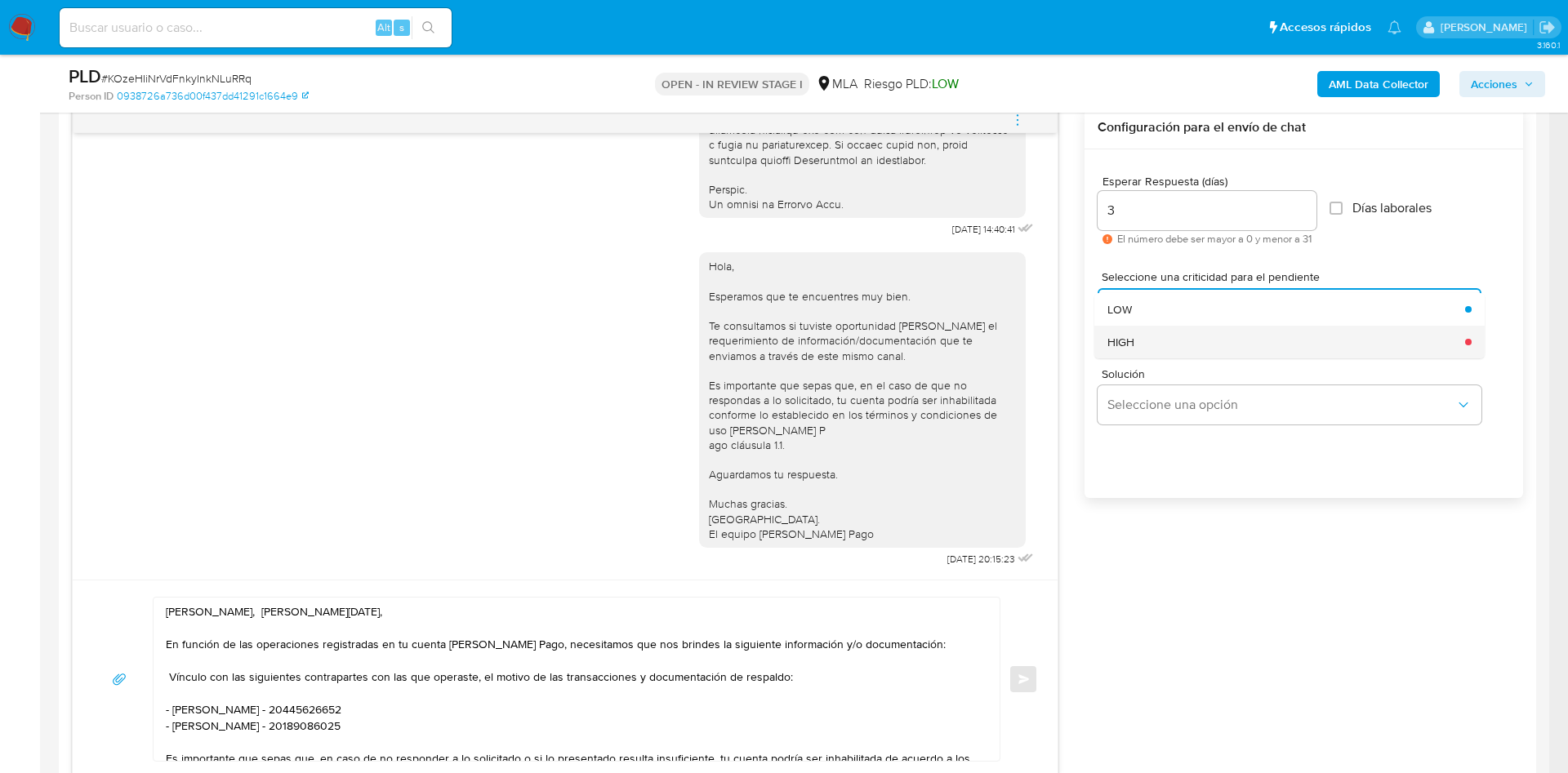
click at [1153, 333] on div "HIGH" at bounding box center [1282, 342] width 348 height 33
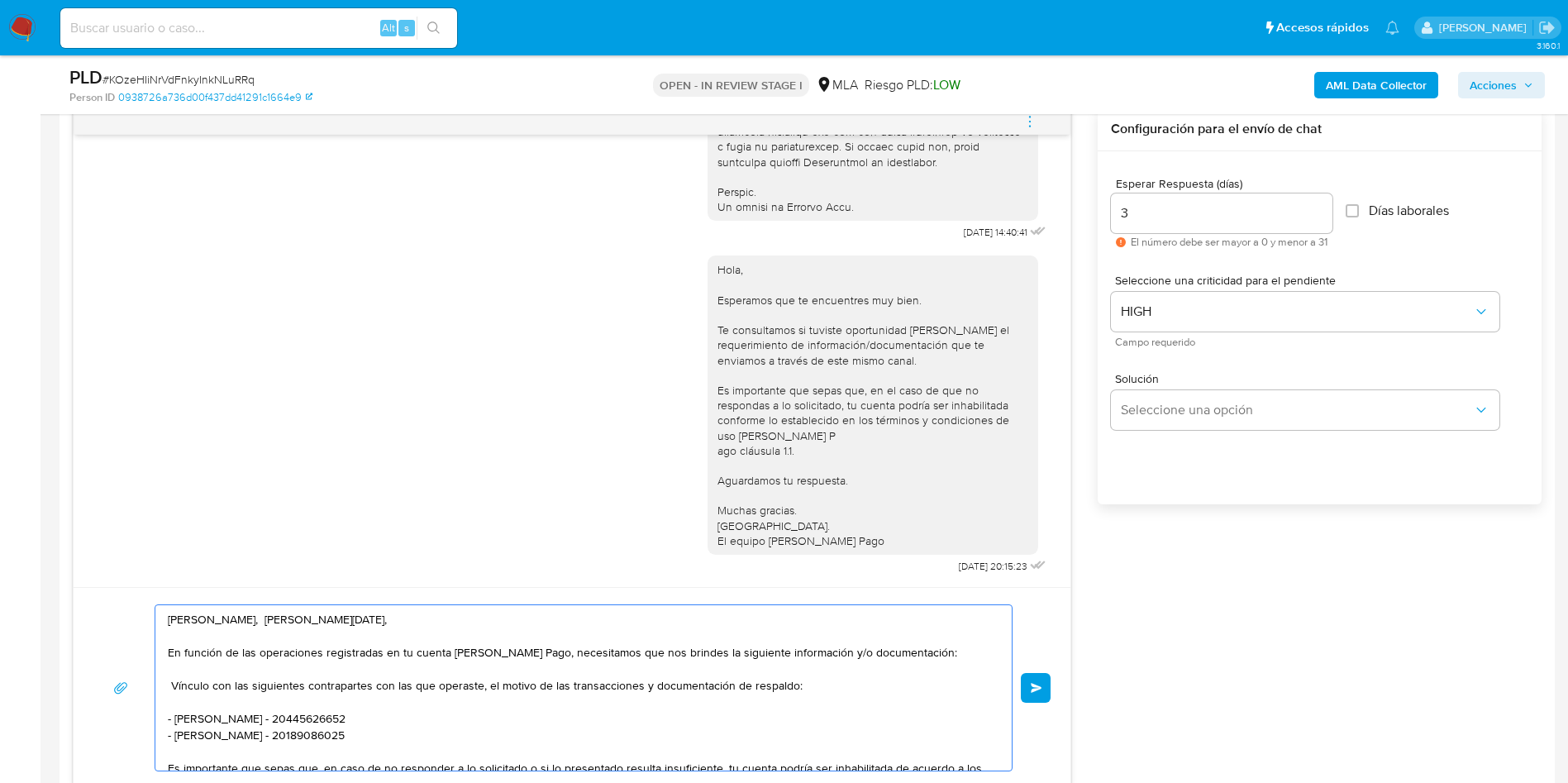
drag, startPoint x: 692, startPoint y: 656, endPoint x: 180, endPoint y: 685, distance: 512.8
click at [179, 685] on textarea "Hola, Teresa Lucia Batistella, En función de las operaciones registradas en tu …" at bounding box center [579, 688] width 824 height 166
click at [645, 650] on textarea "Hola, Teresa Lucia Batistella, En función de las operaciones registradas en tu …" at bounding box center [579, 688] width 824 height 166
drag, startPoint x: 651, startPoint y: 652, endPoint x: 180, endPoint y: 685, distance: 472.2
click at [180, 685] on textarea "Hola, Teresa Lucia Batistella, En función de las operaciones registradas en tu …" at bounding box center [579, 688] width 824 height 166
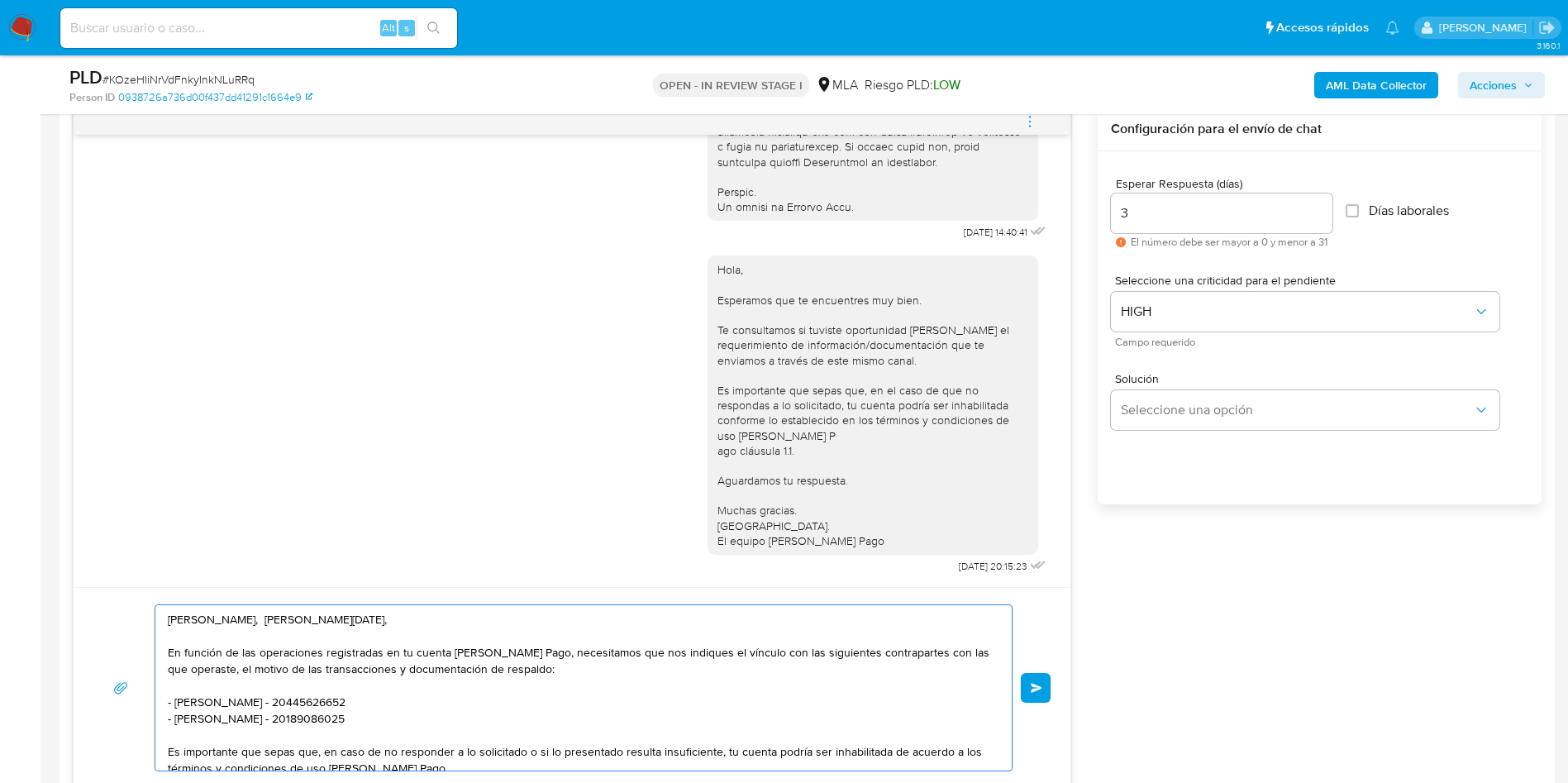
click at [548, 700] on textarea "Hola, Teresa Lucia Batistella, En función de las operaciones registradas en tu …" at bounding box center [579, 688] width 824 height 166
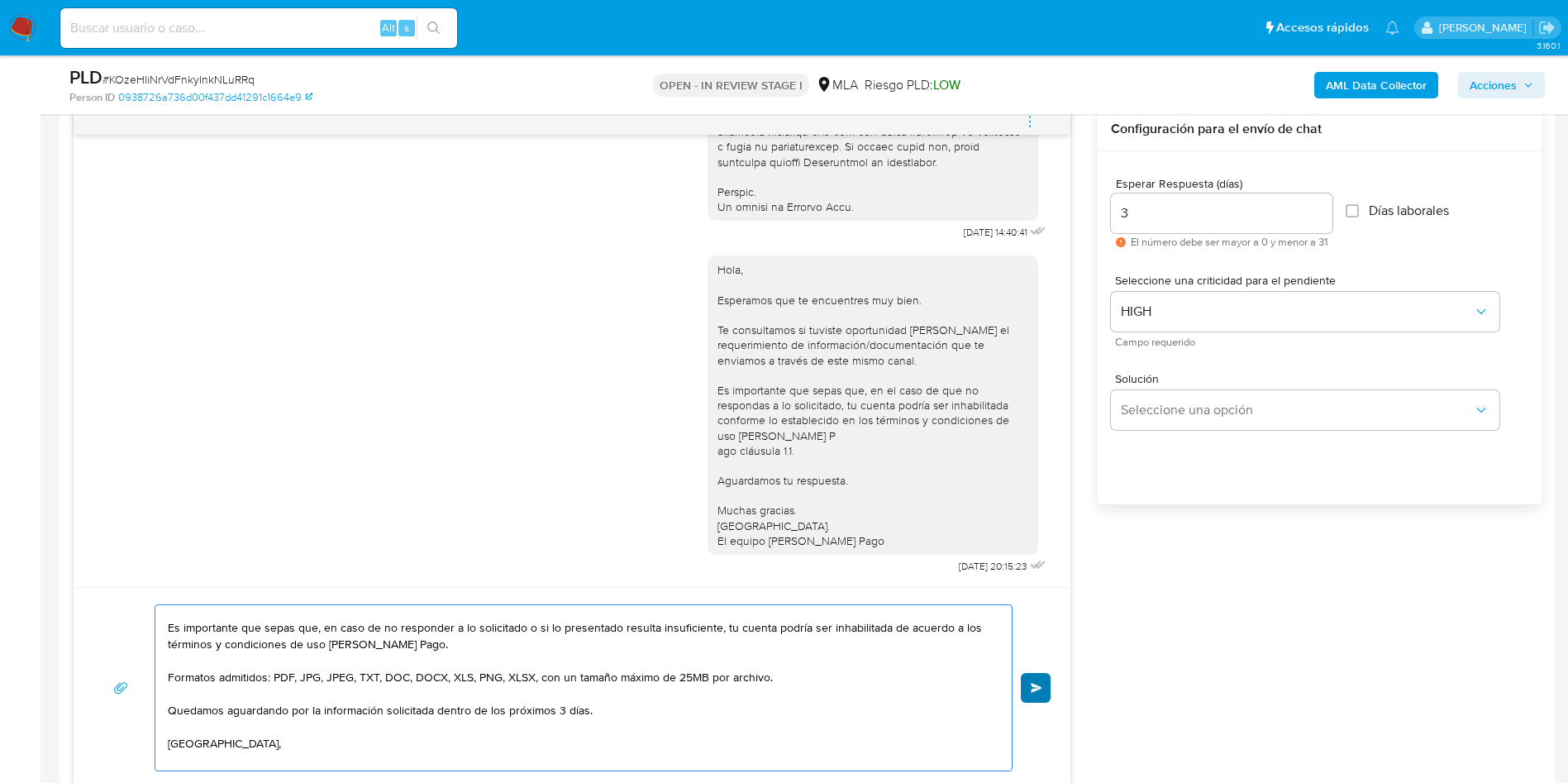
type textarea "Hola, Teresa Lucia Batistella, En función de las operaciones registradas en tu …"
click at [1041, 684] on span "Enviar" at bounding box center [1037, 688] width 11 height 10
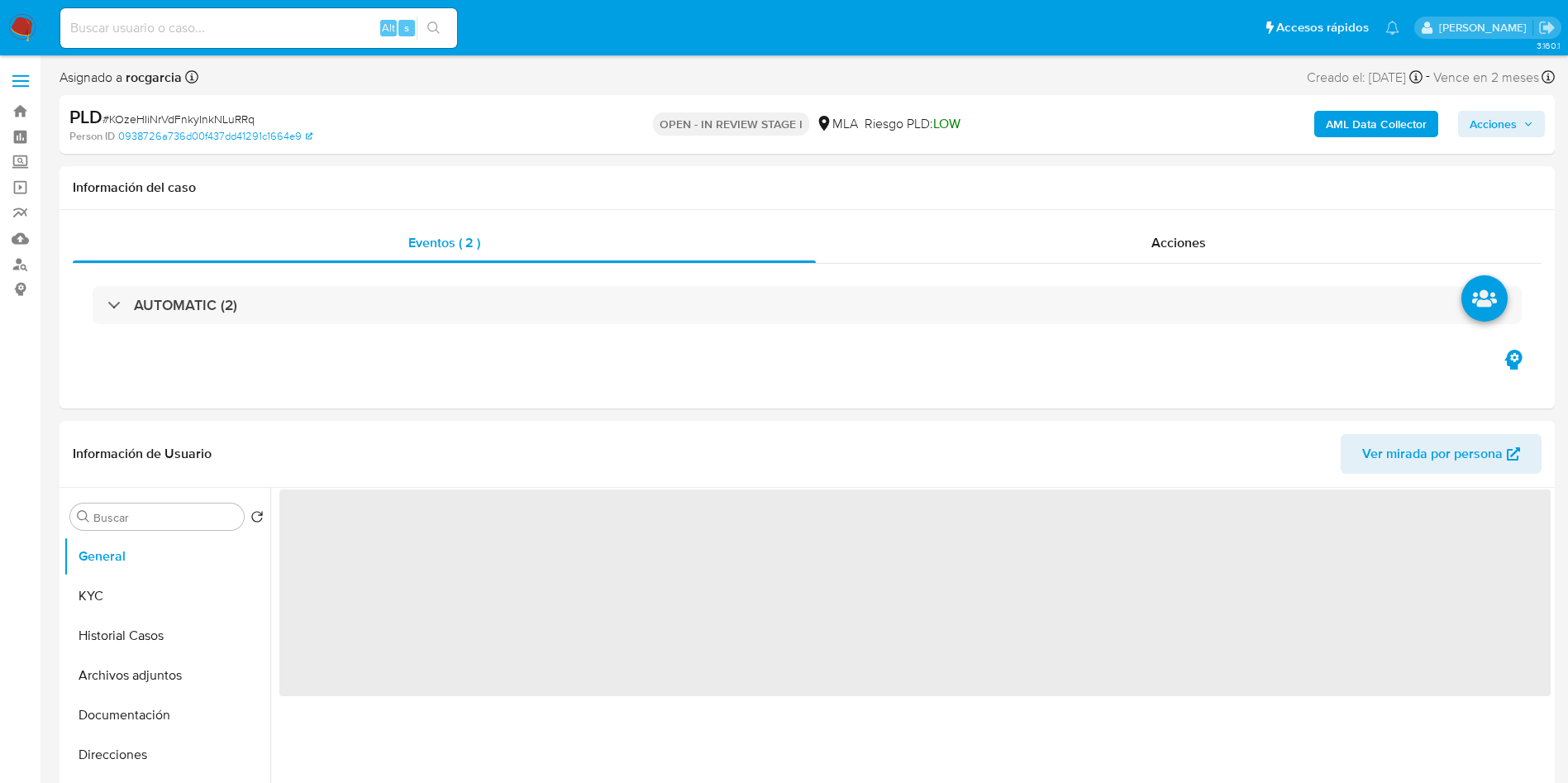
select select "10"
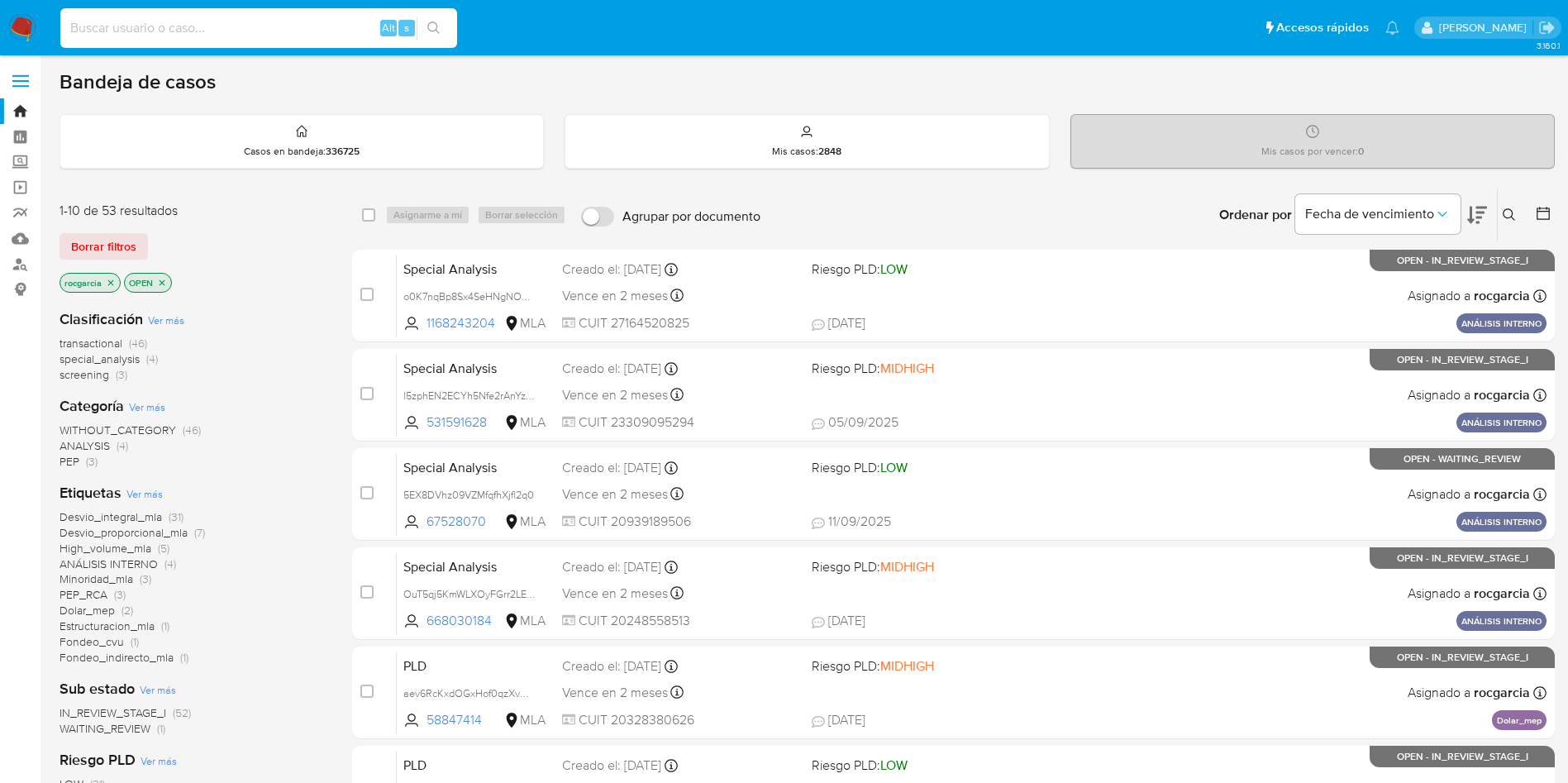
click at [198, 27] on input at bounding box center [258, 28] width 397 height 21
type input "WU4ZthXDT25NGuTpM715cqEG"
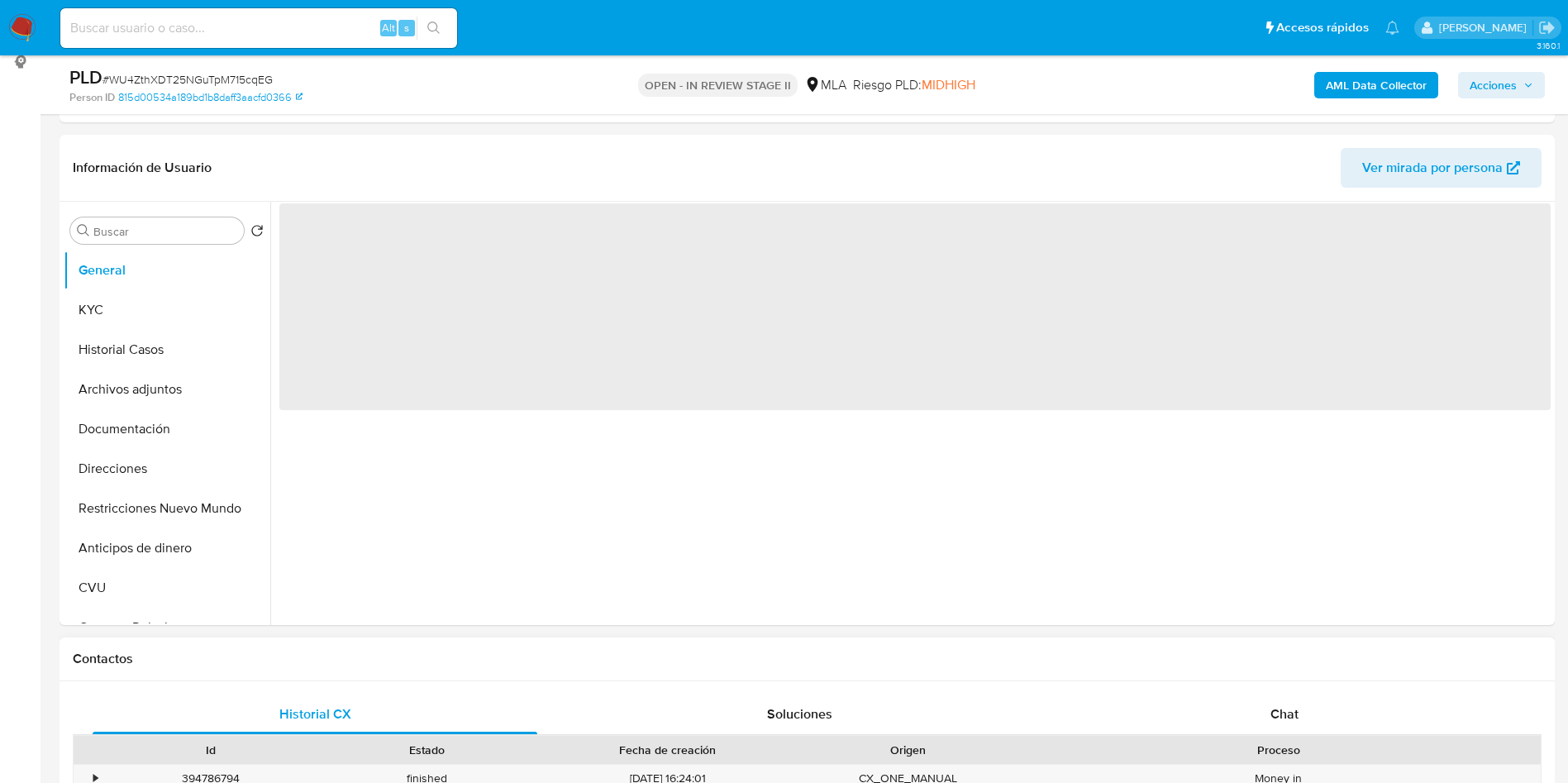
scroll to position [248, 0]
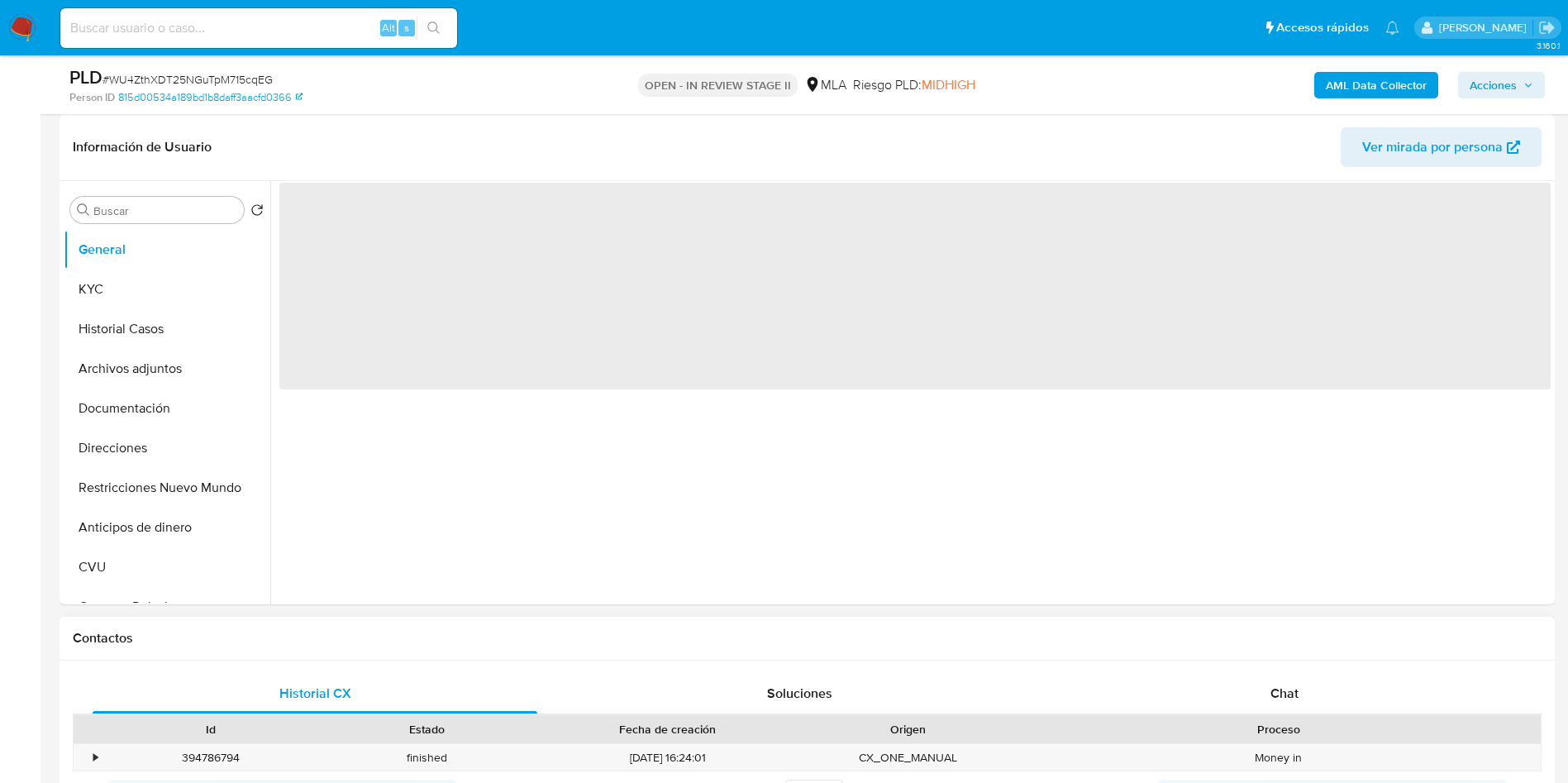
select select "10"
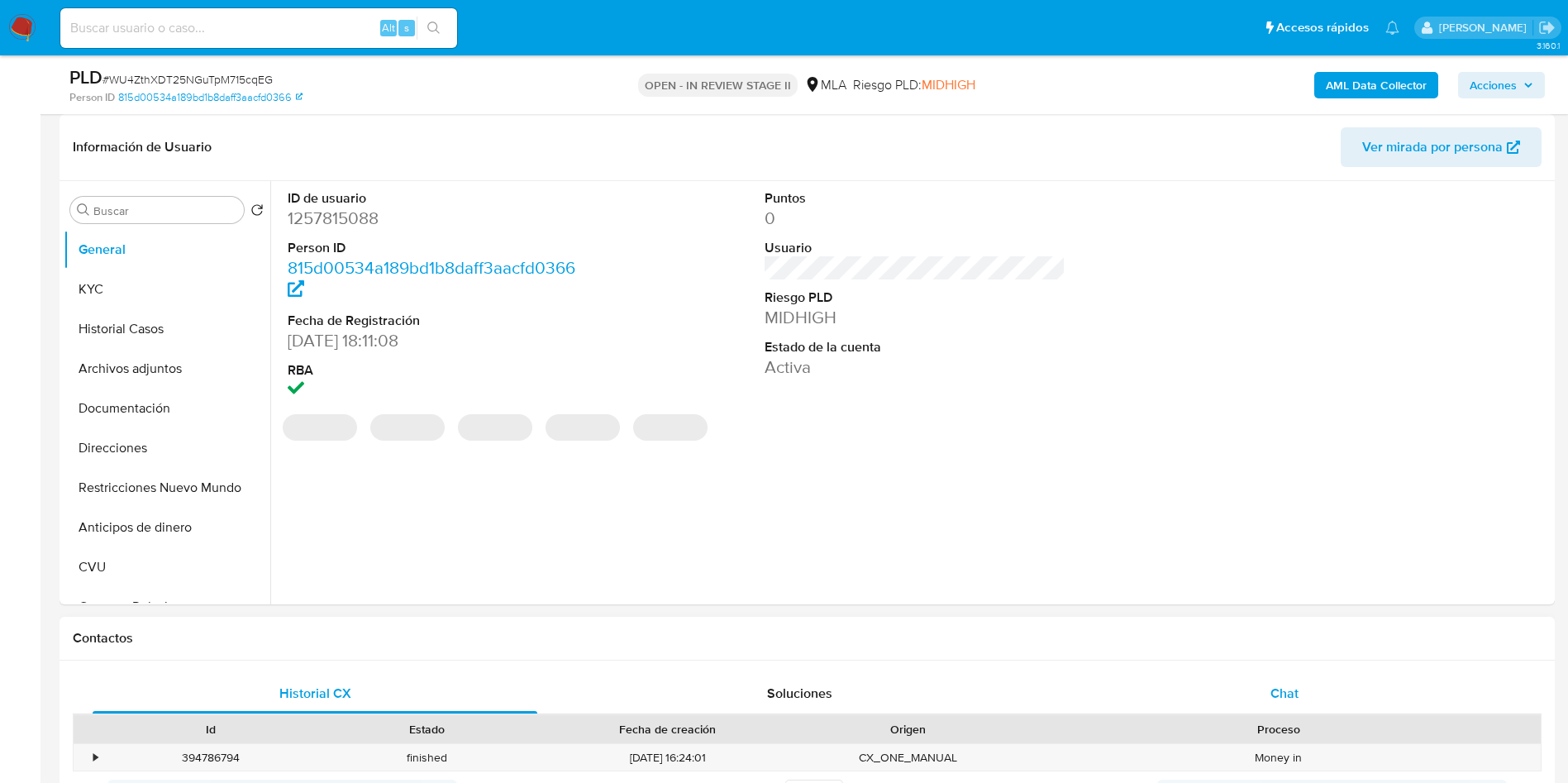
drag, startPoint x: 1293, startPoint y: 691, endPoint x: 1275, endPoint y: 691, distance: 18.0
click at [1293, 691] on span "Chat" at bounding box center [1284, 694] width 28 height 19
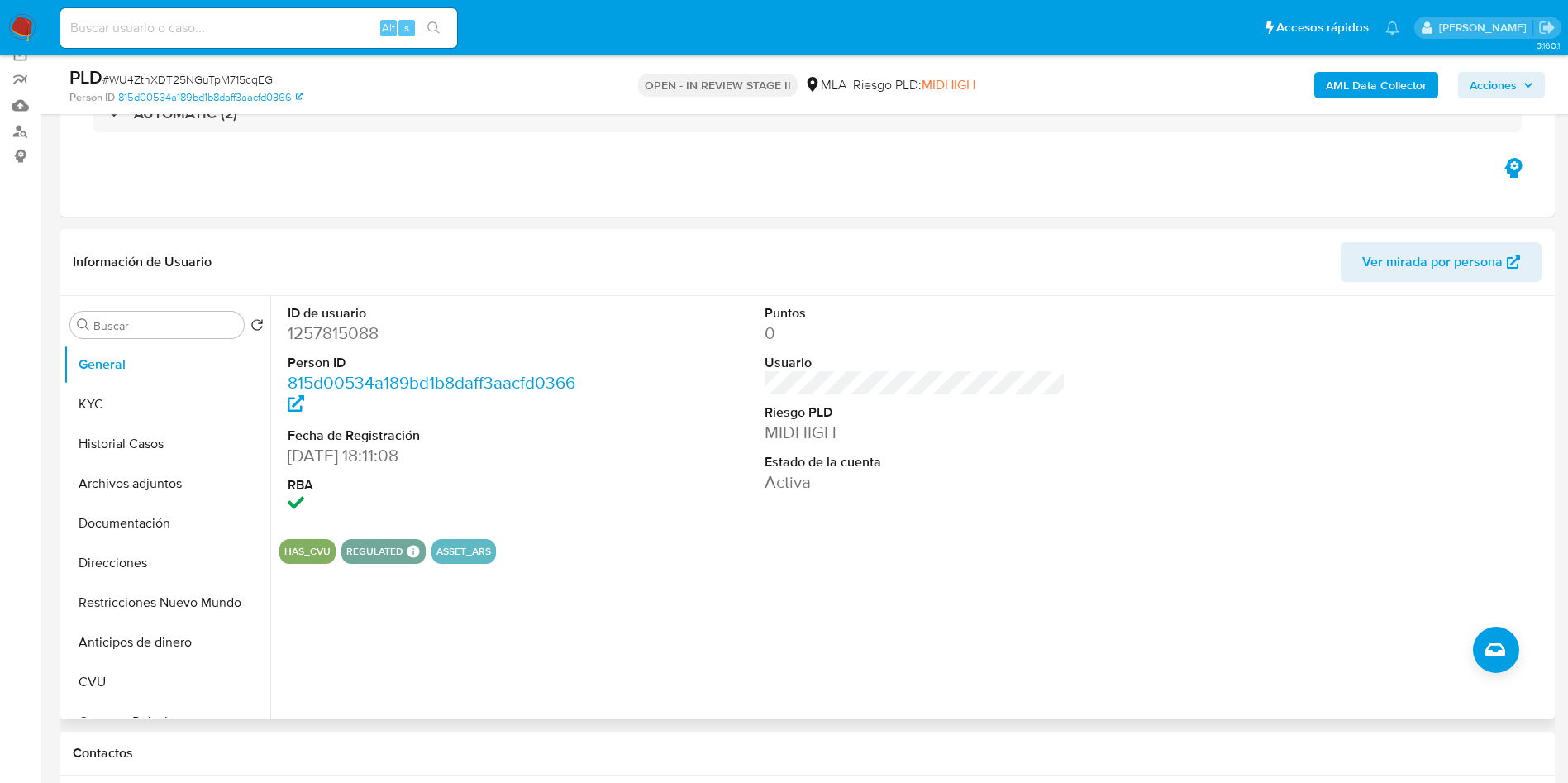
scroll to position [124, 0]
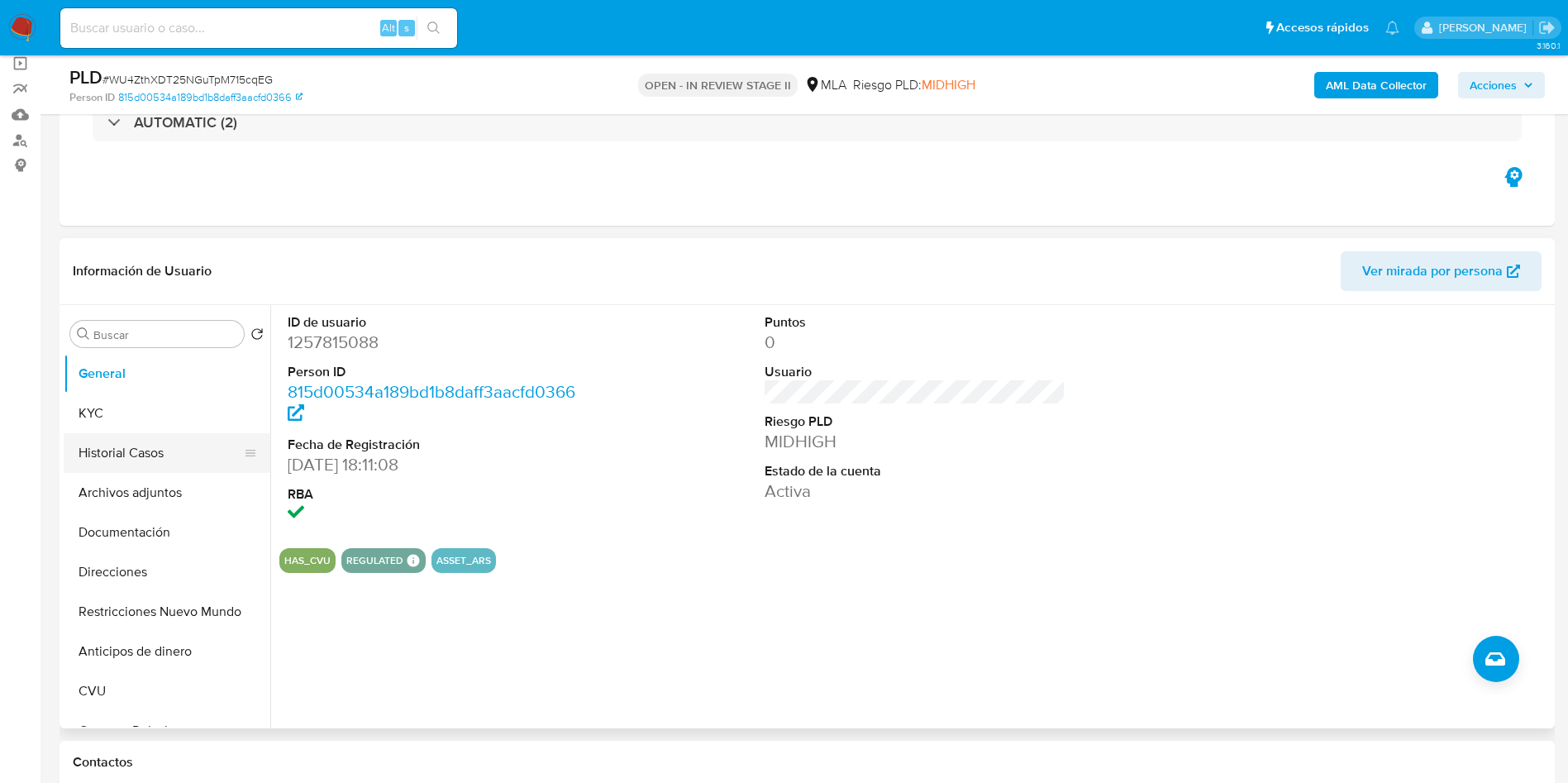
click at [124, 438] on button "Historial Casos" at bounding box center [161, 453] width 193 height 39
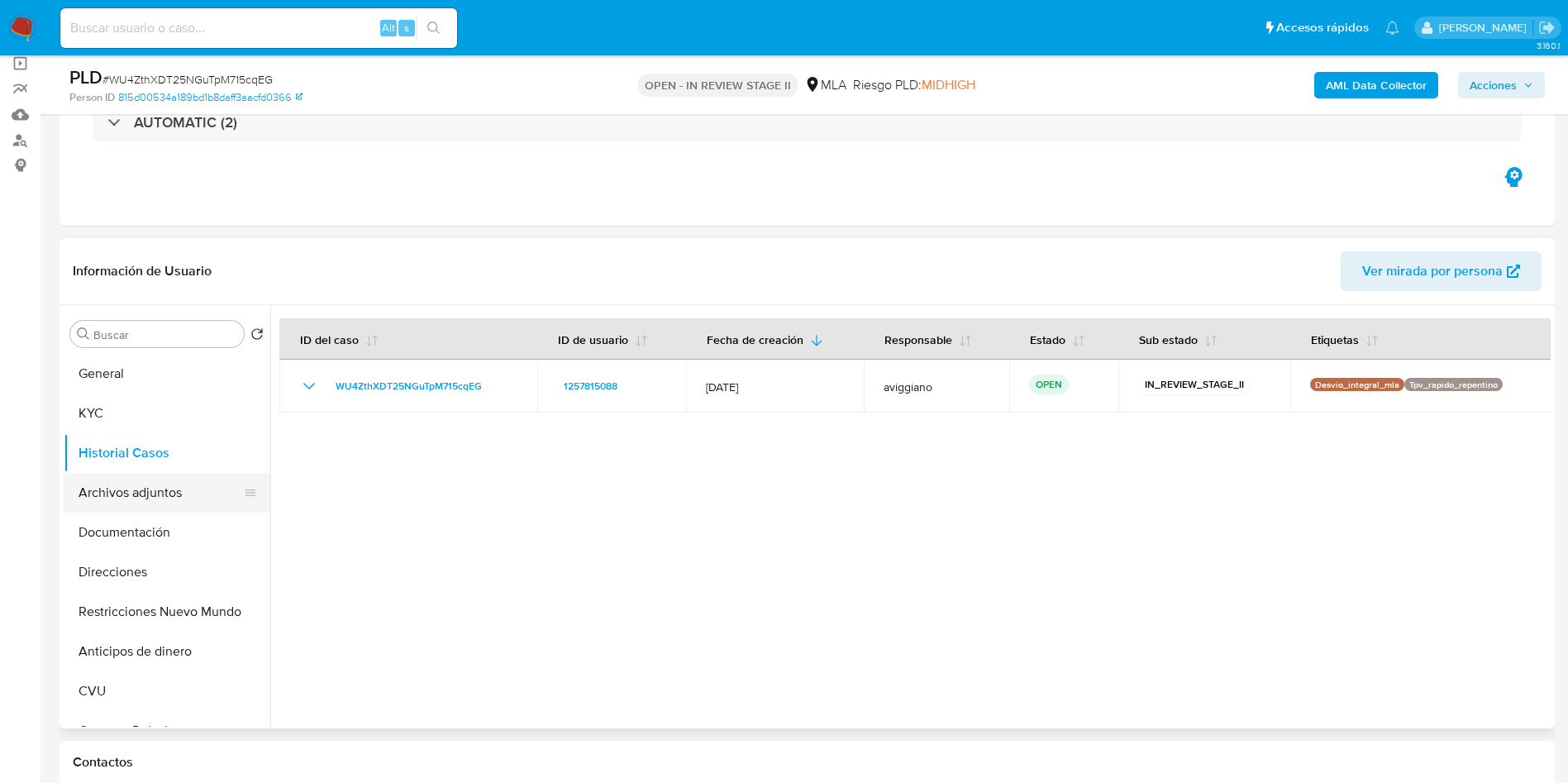
click at [204, 490] on button "Archivos adjuntos" at bounding box center [161, 492] width 193 height 39
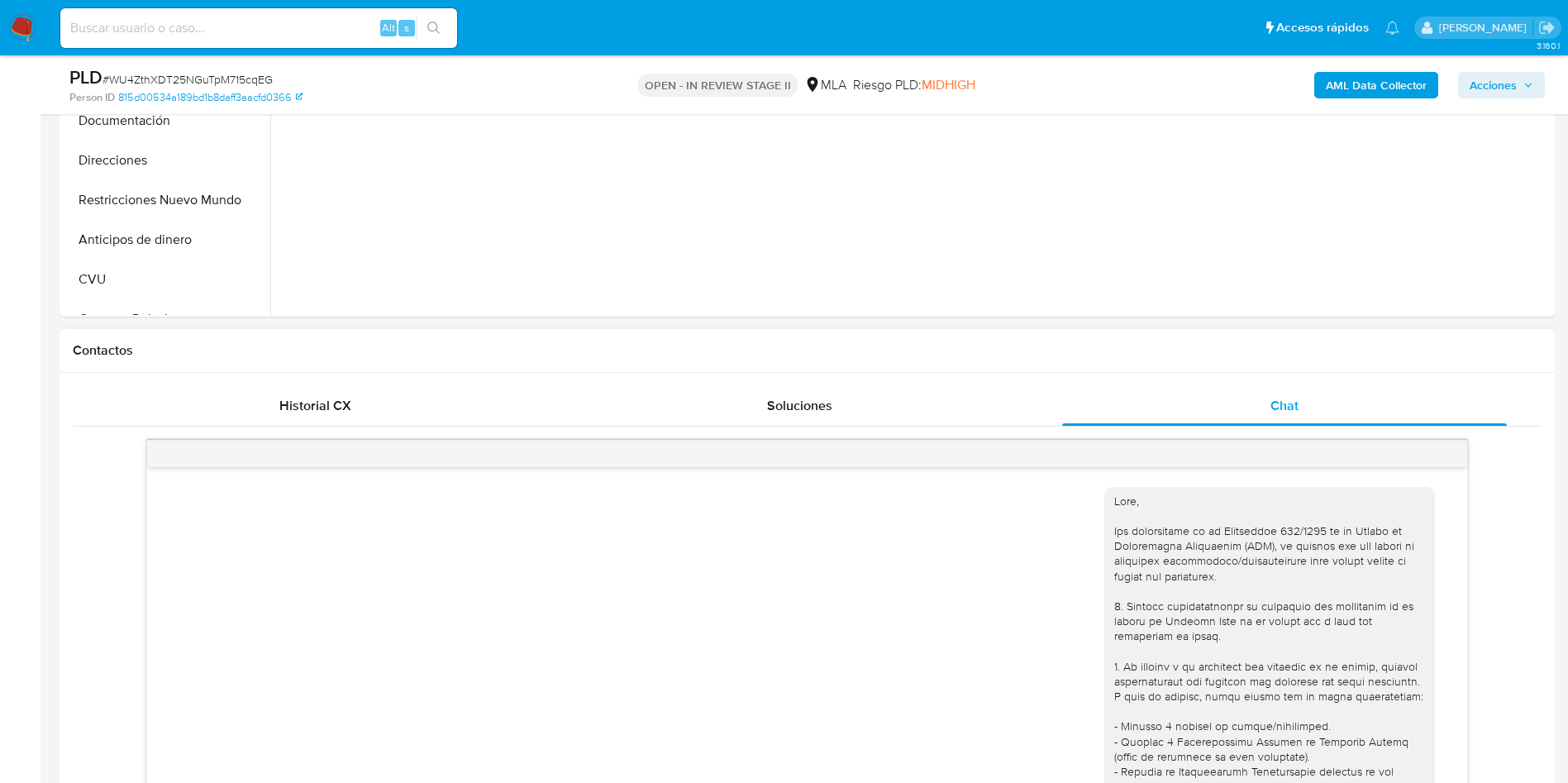
scroll to position [205, 0]
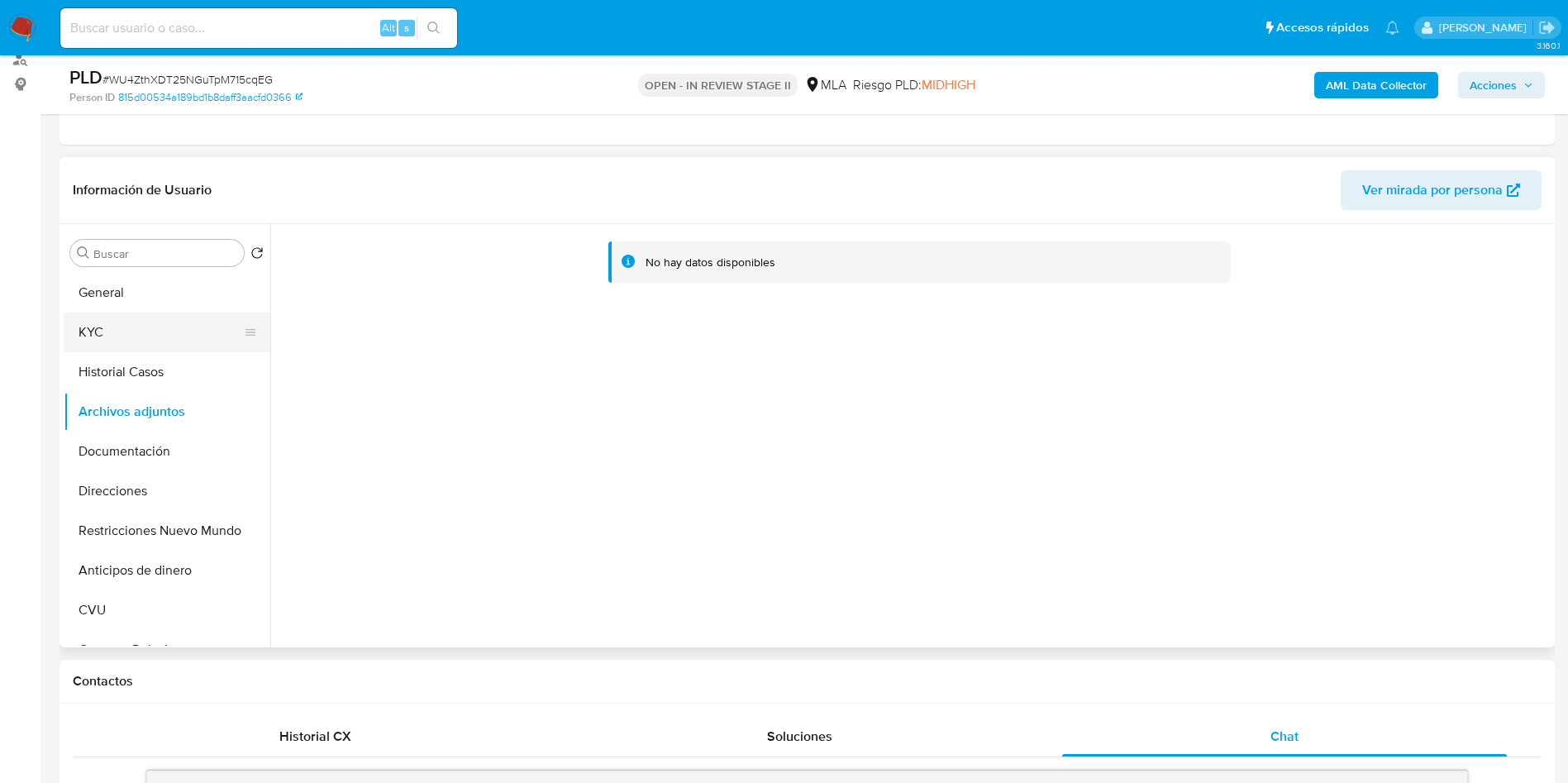
click at [180, 324] on button "KYC" at bounding box center [161, 332] width 193 height 39
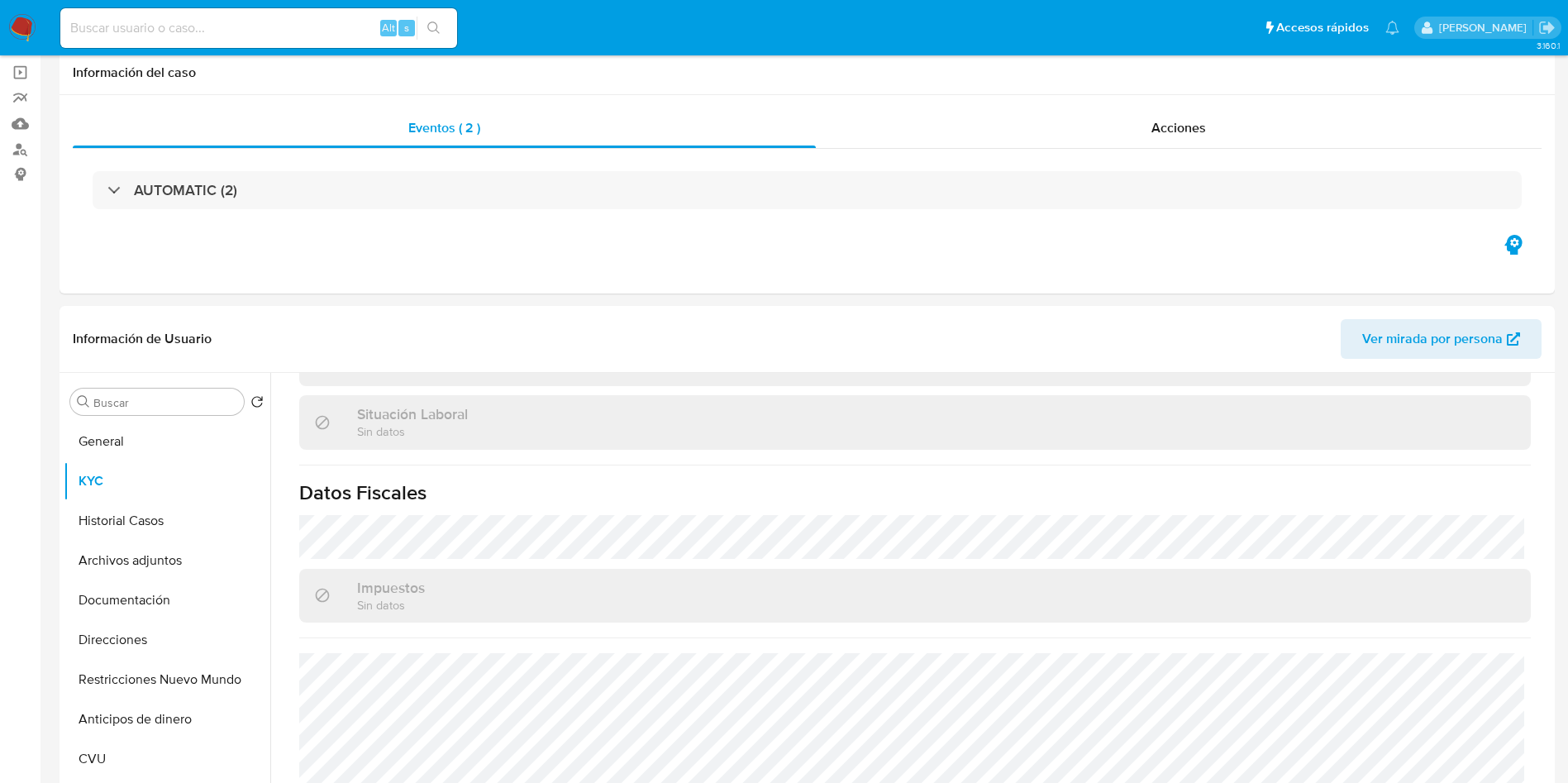
scroll to position [0, 0]
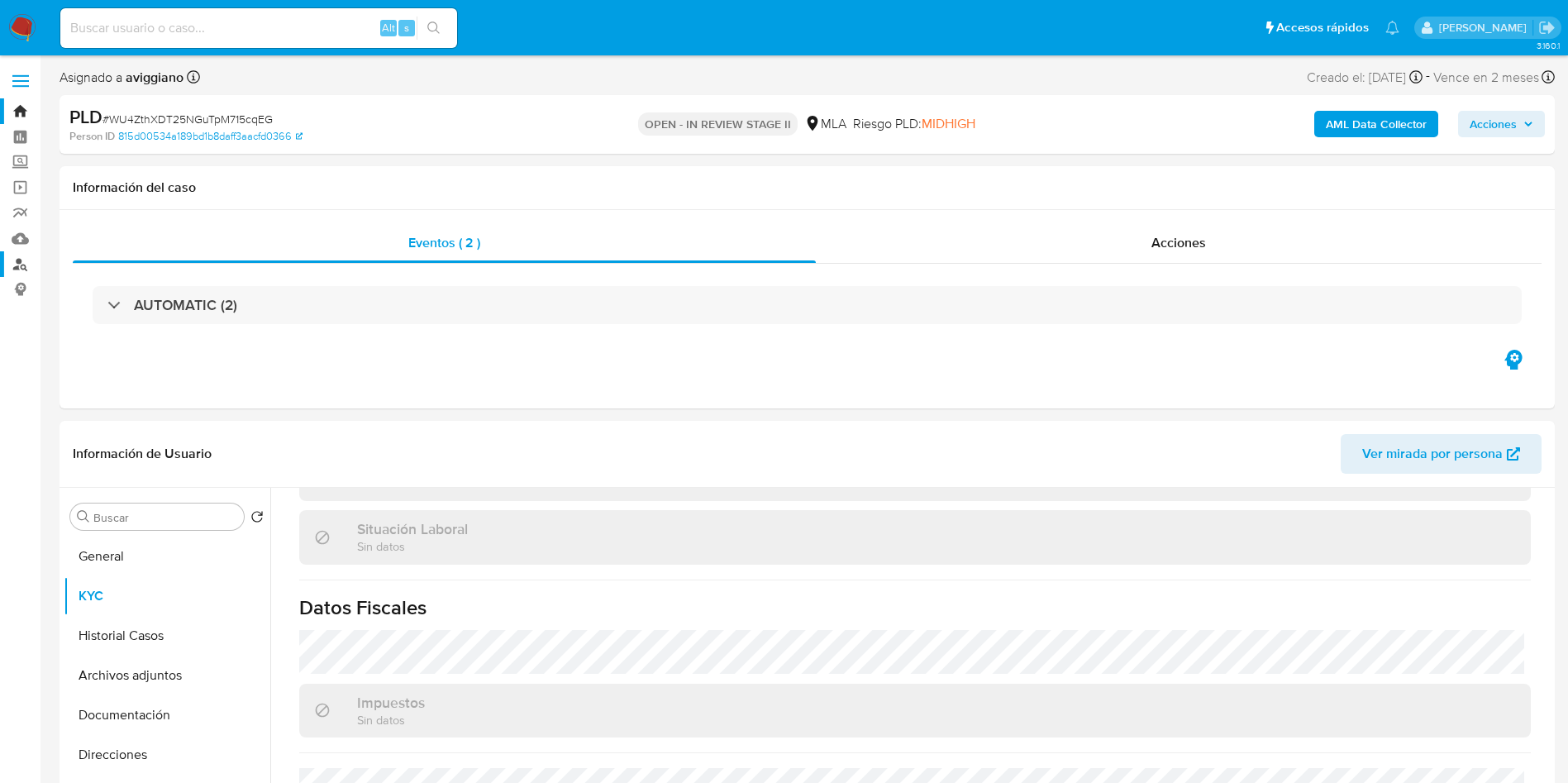
click at [20, 264] on link "Buscador de personas" at bounding box center [99, 264] width 197 height 26
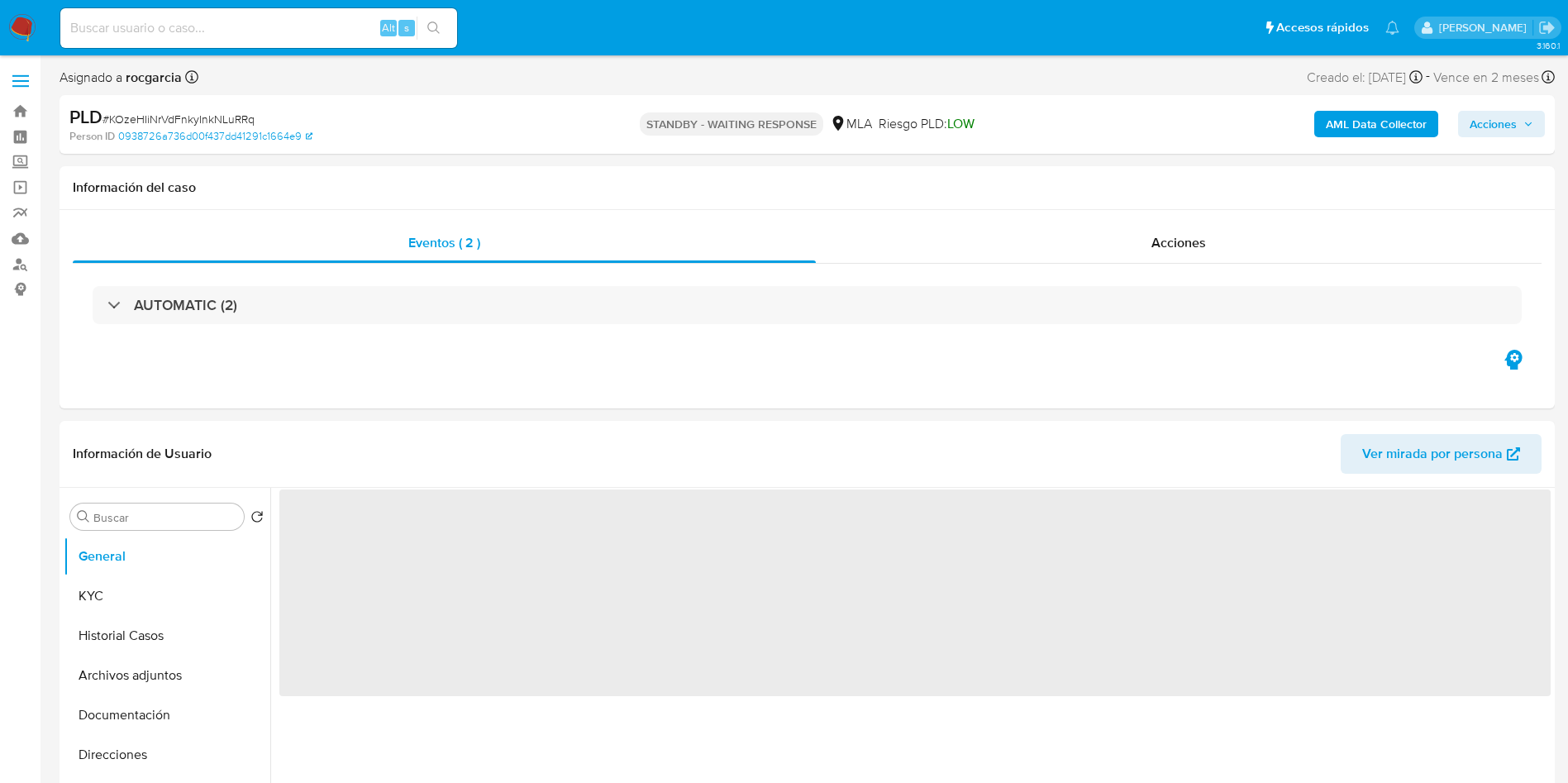
select select "10"
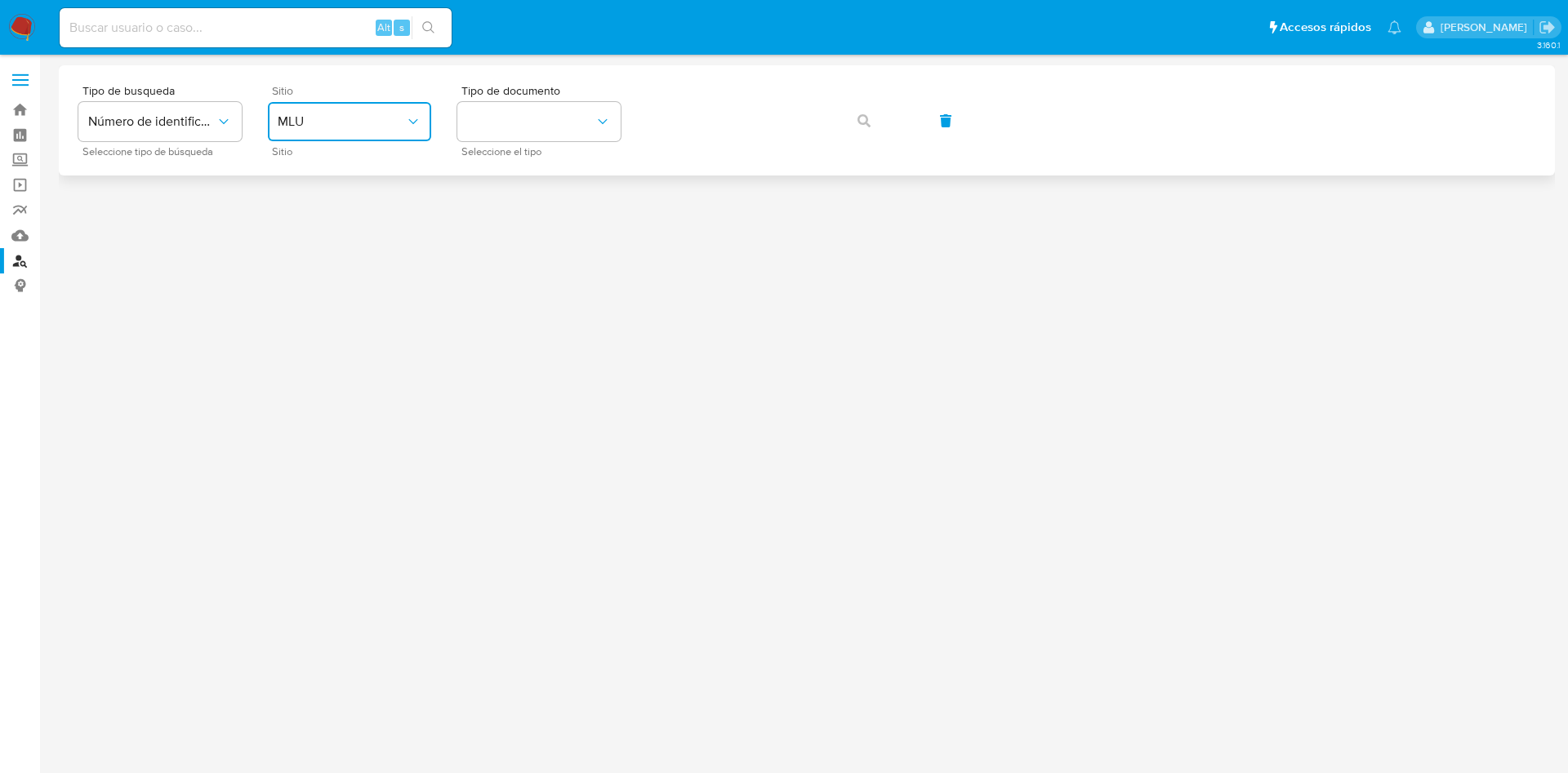
click at [395, 123] on span "MLU" at bounding box center [341, 121] width 128 height 16
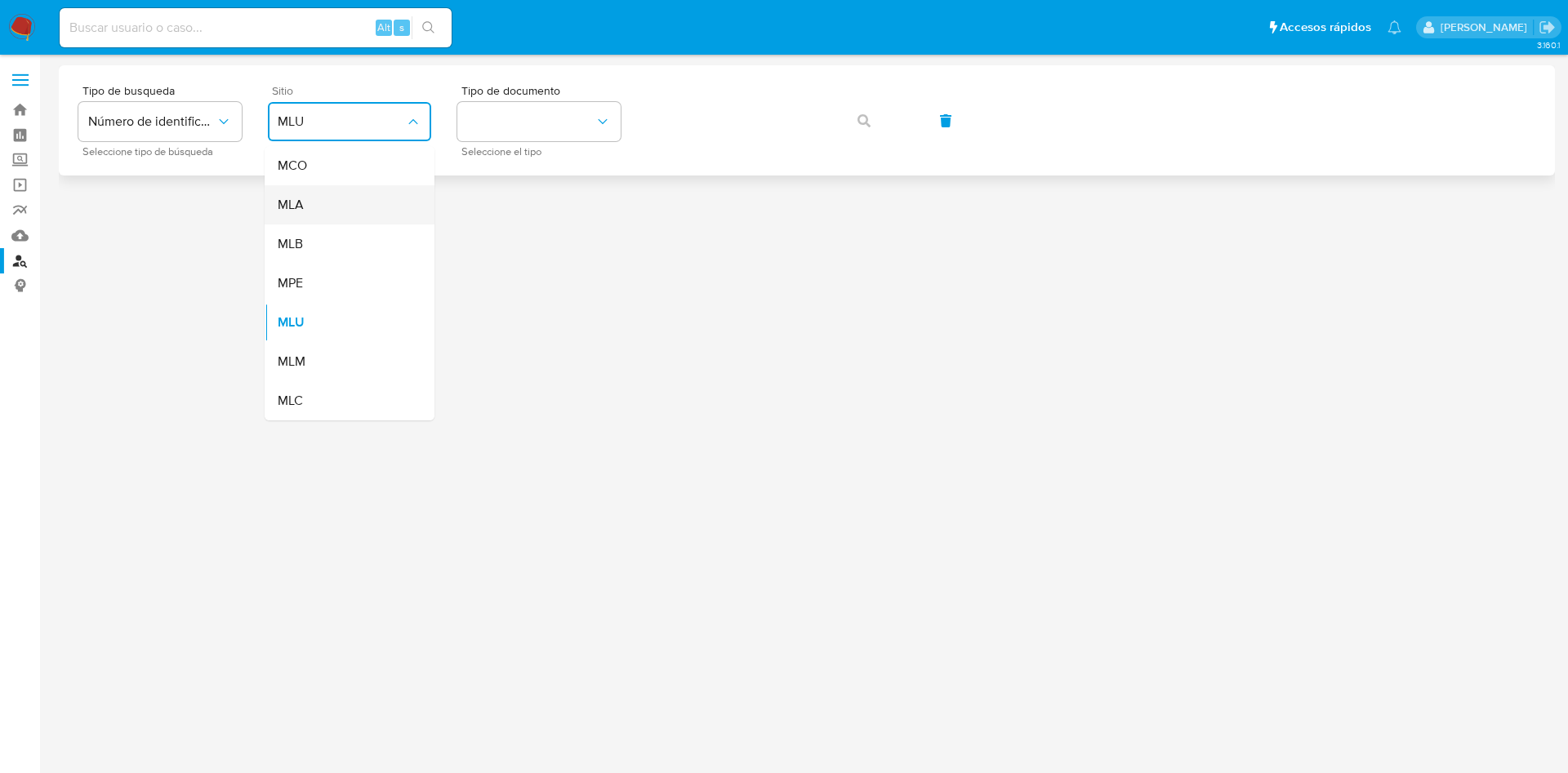
click at [375, 209] on div "MLA" at bounding box center [345, 204] width 134 height 39
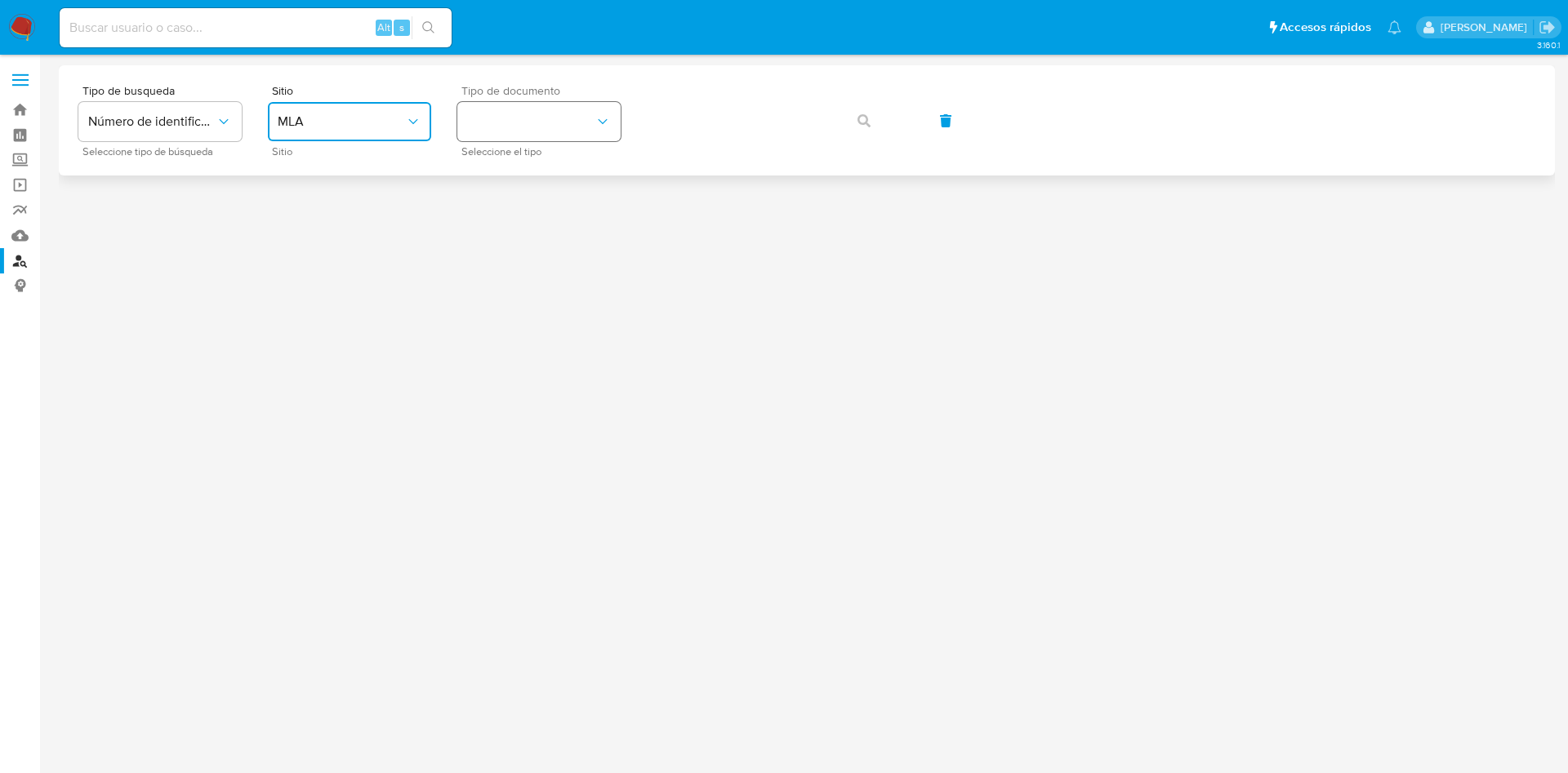
click at [484, 120] on button "identificationType" at bounding box center [539, 121] width 164 height 39
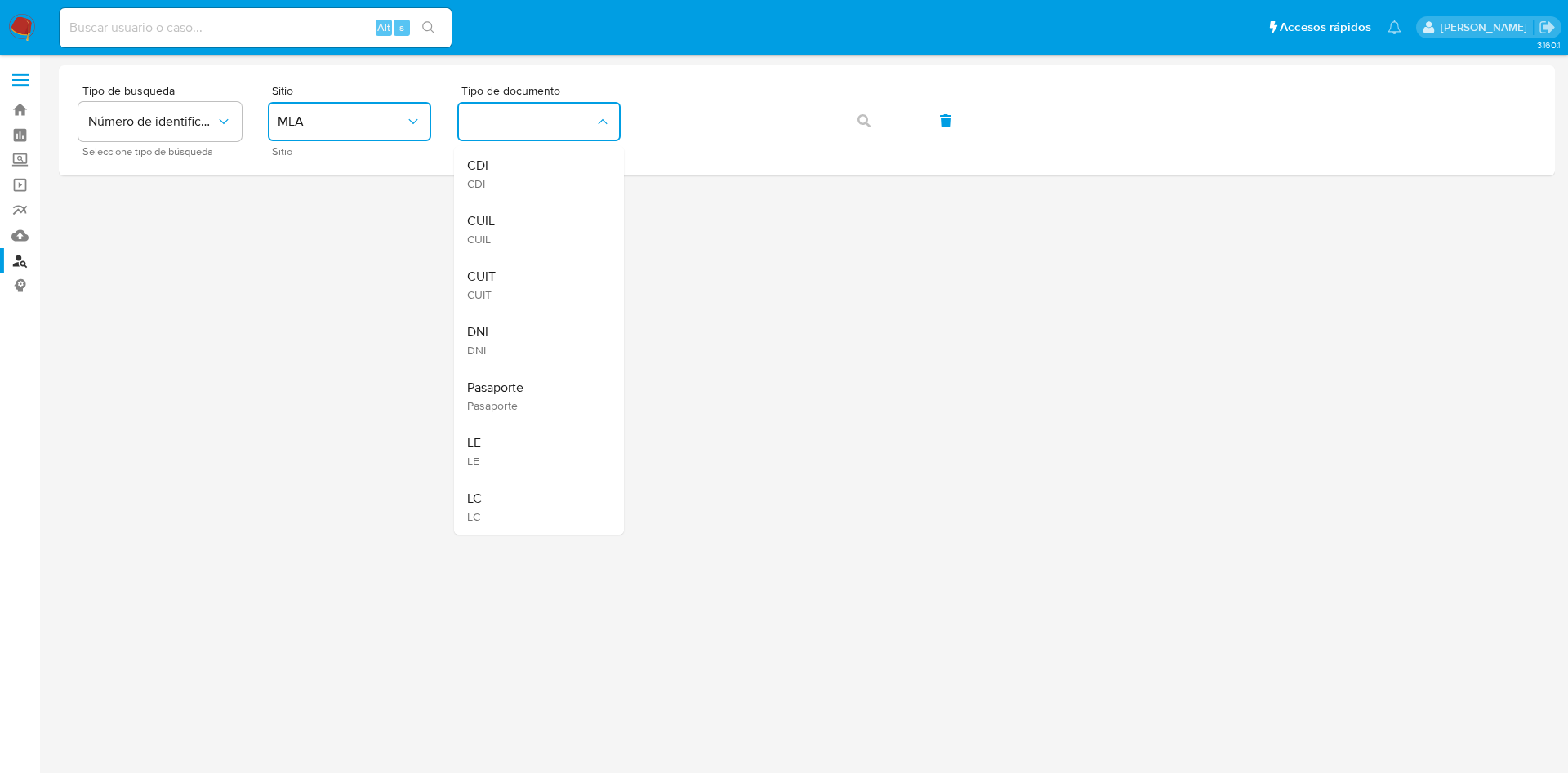
click at [502, 280] on div "CUIT CUIT" at bounding box center [534, 284] width 134 height 56
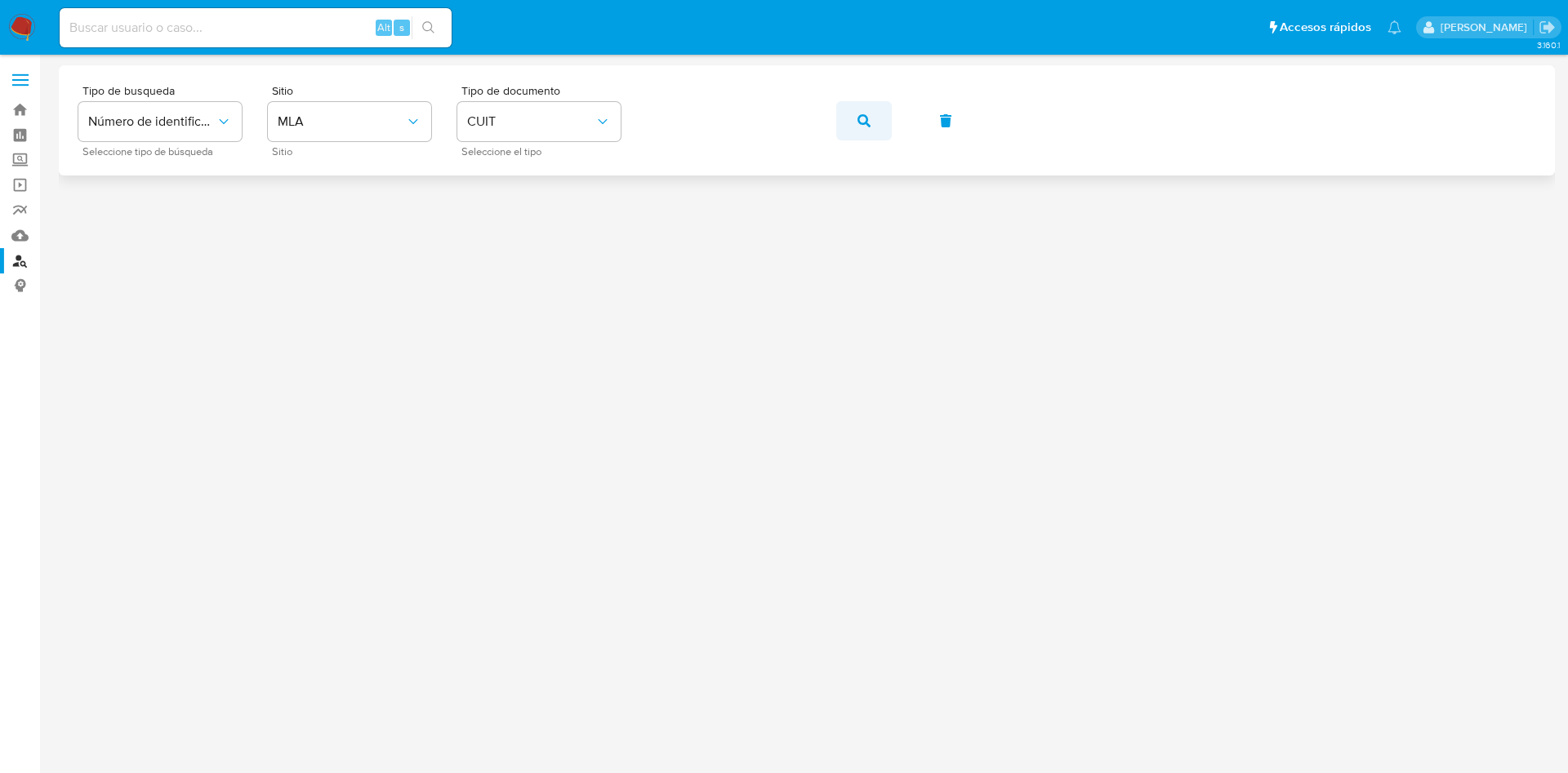
click at [866, 112] on span "button" at bounding box center [864, 121] width 13 height 36
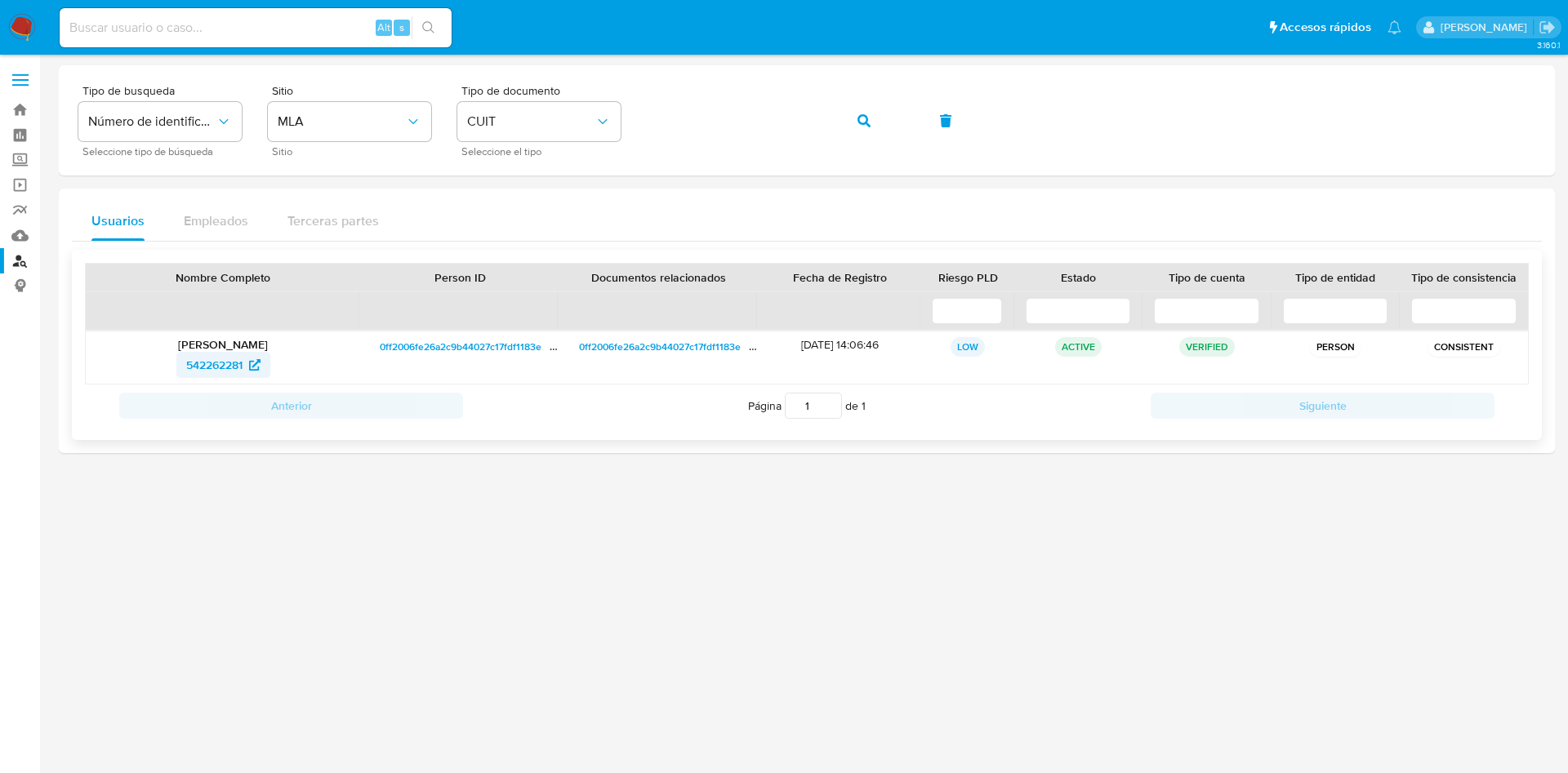
click at [205, 365] on span "542262281" at bounding box center [215, 365] width 57 height 26
click at [875, 123] on button "button" at bounding box center [864, 120] width 56 height 39
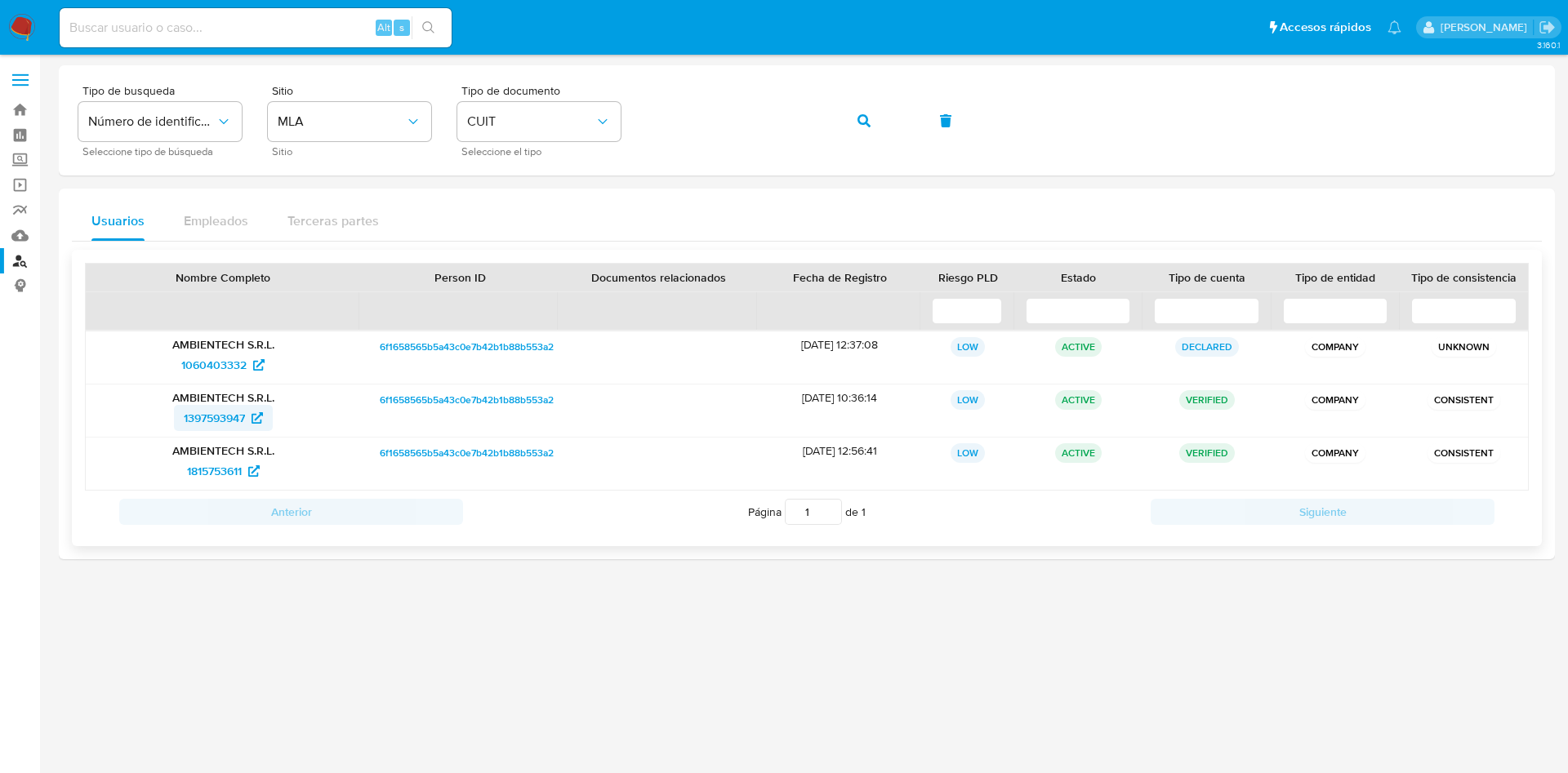
click at [198, 421] on span "1397593947" at bounding box center [214, 419] width 61 height 26
click at [21, 446] on aside "Bandeja Tablero Screening Búsqueda en Listas Watchlist Herramientas Operaciones…" at bounding box center [20, 386] width 40 height 773
click at [214, 474] on span "1815753611" at bounding box center [215, 472] width 55 height 26
click at [204, 364] on span "1060403332" at bounding box center [214, 365] width 65 height 26
click at [880, 116] on button "button" at bounding box center [864, 120] width 56 height 39
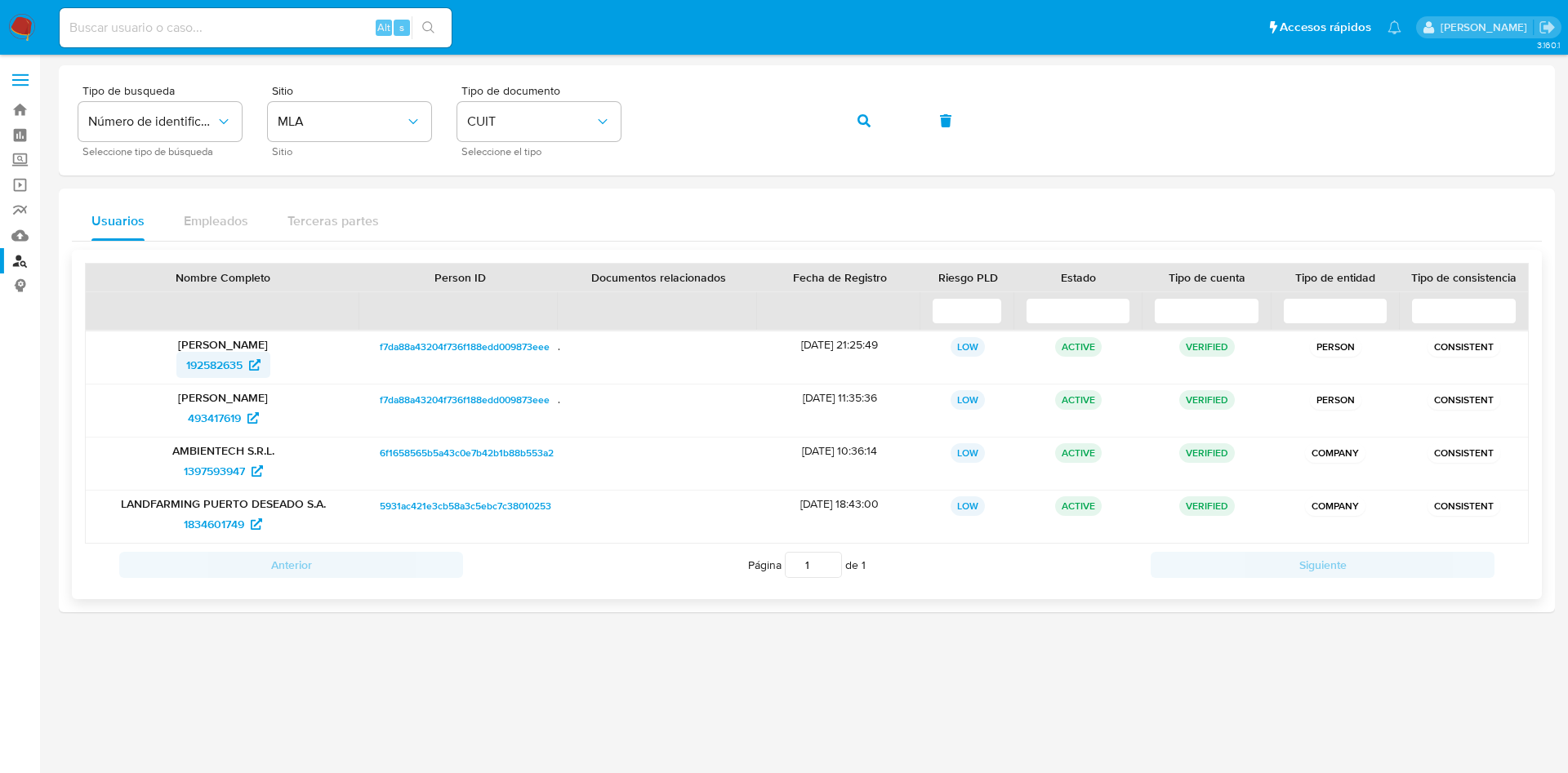
click at [199, 374] on span "192582635" at bounding box center [215, 365] width 57 height 26
click at [215, 464] on span "1397593947" at bounding box center [214, 472] width 61 height 26
click at [205, 524] on span "1834601749" at bounding box center [214, 524] width 60 height 26
click at [838, 128] on button "button" at bounding box center [864, 120] width 56 height 39
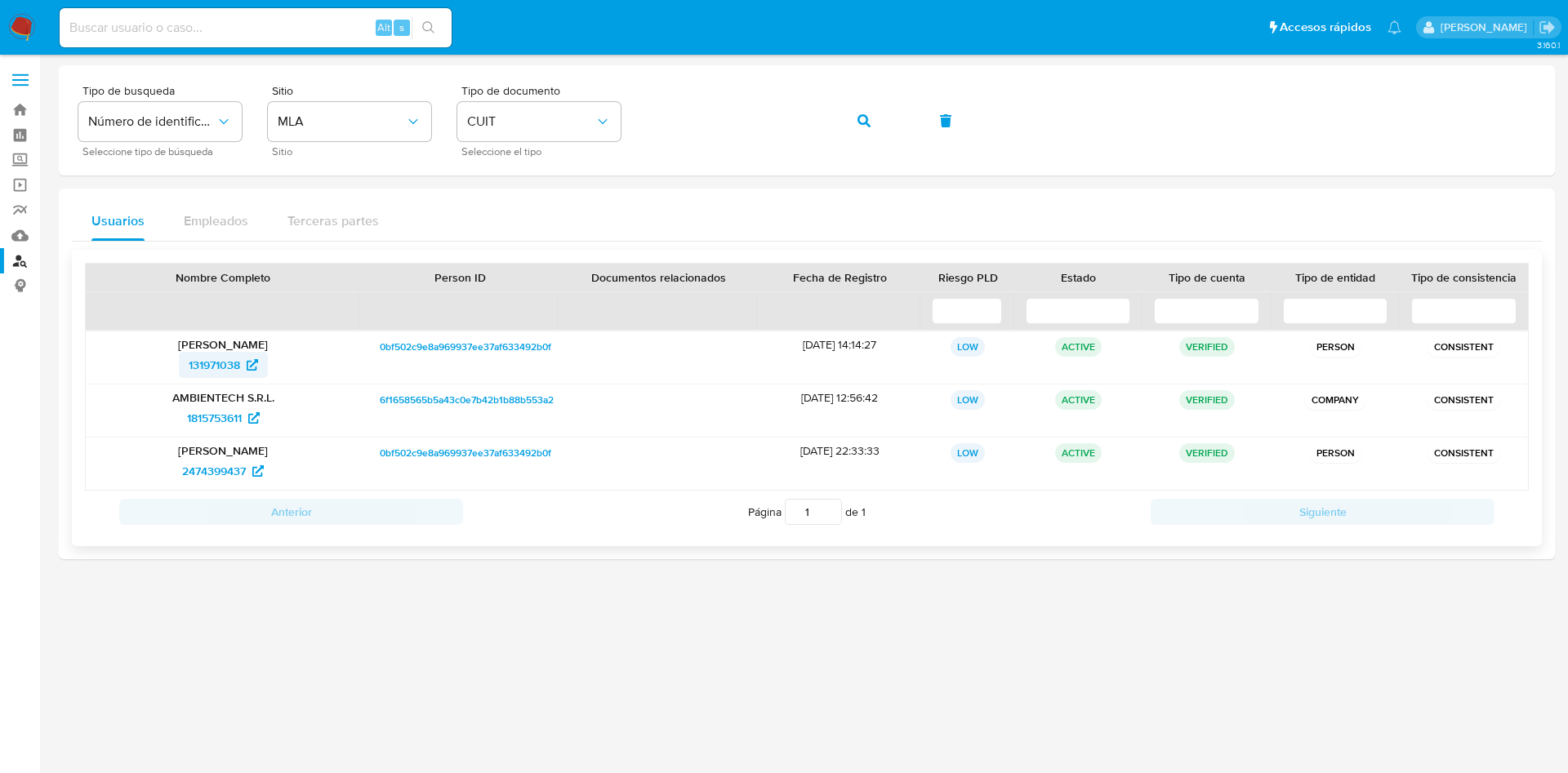
click at [220, 372] on span "131971038" at bounding box center [215, 365] width 51 height 26
click at [257, 22] on input at bounding box center [255, 27] width 392 height 21
paste input "1060403332"
type input "1060403332"
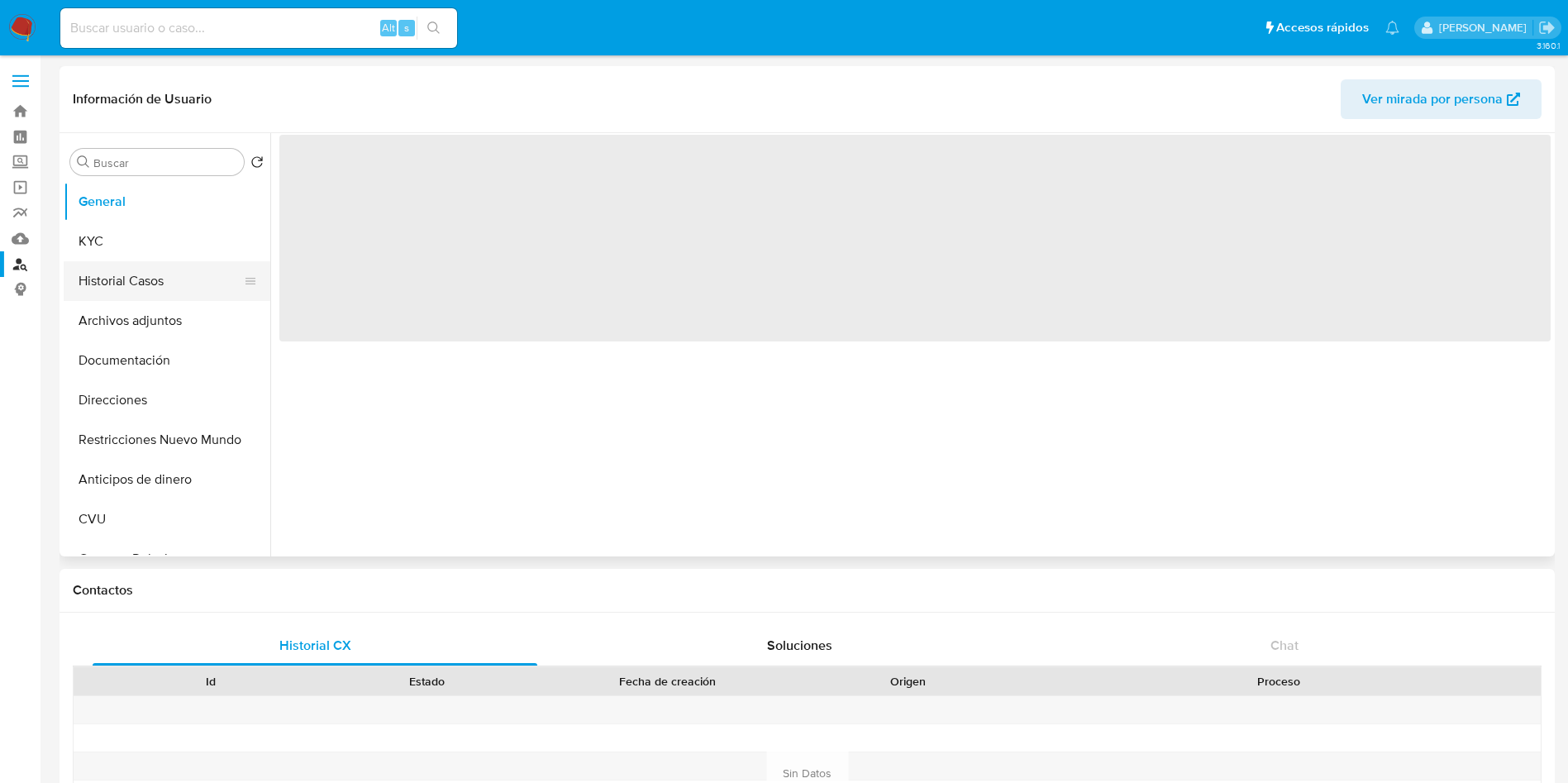
select select "10"
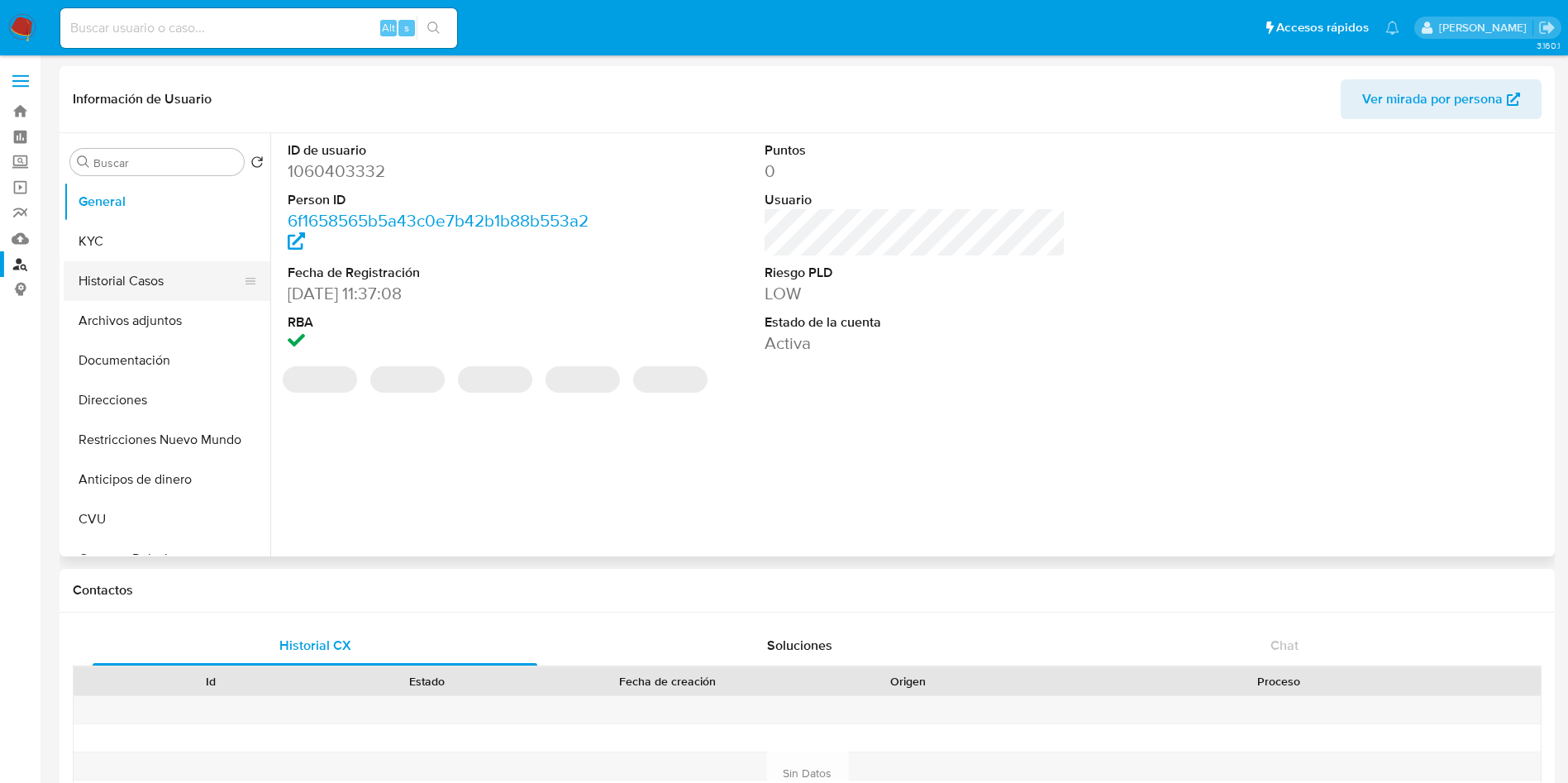
click at [102, 286] on button "Historial Casos" at bounding box center [161, 280] width 193 height 39
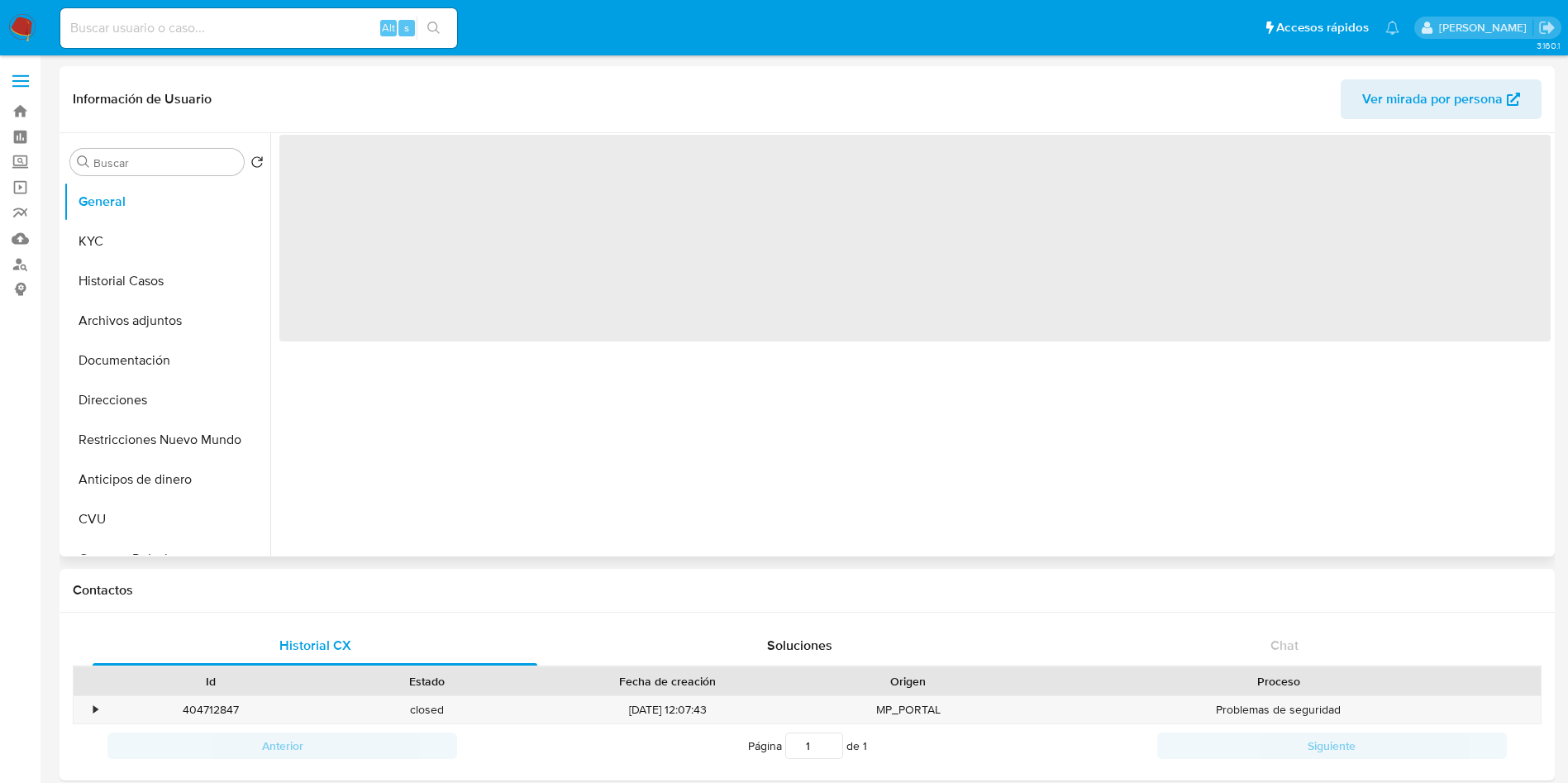
select select "10"
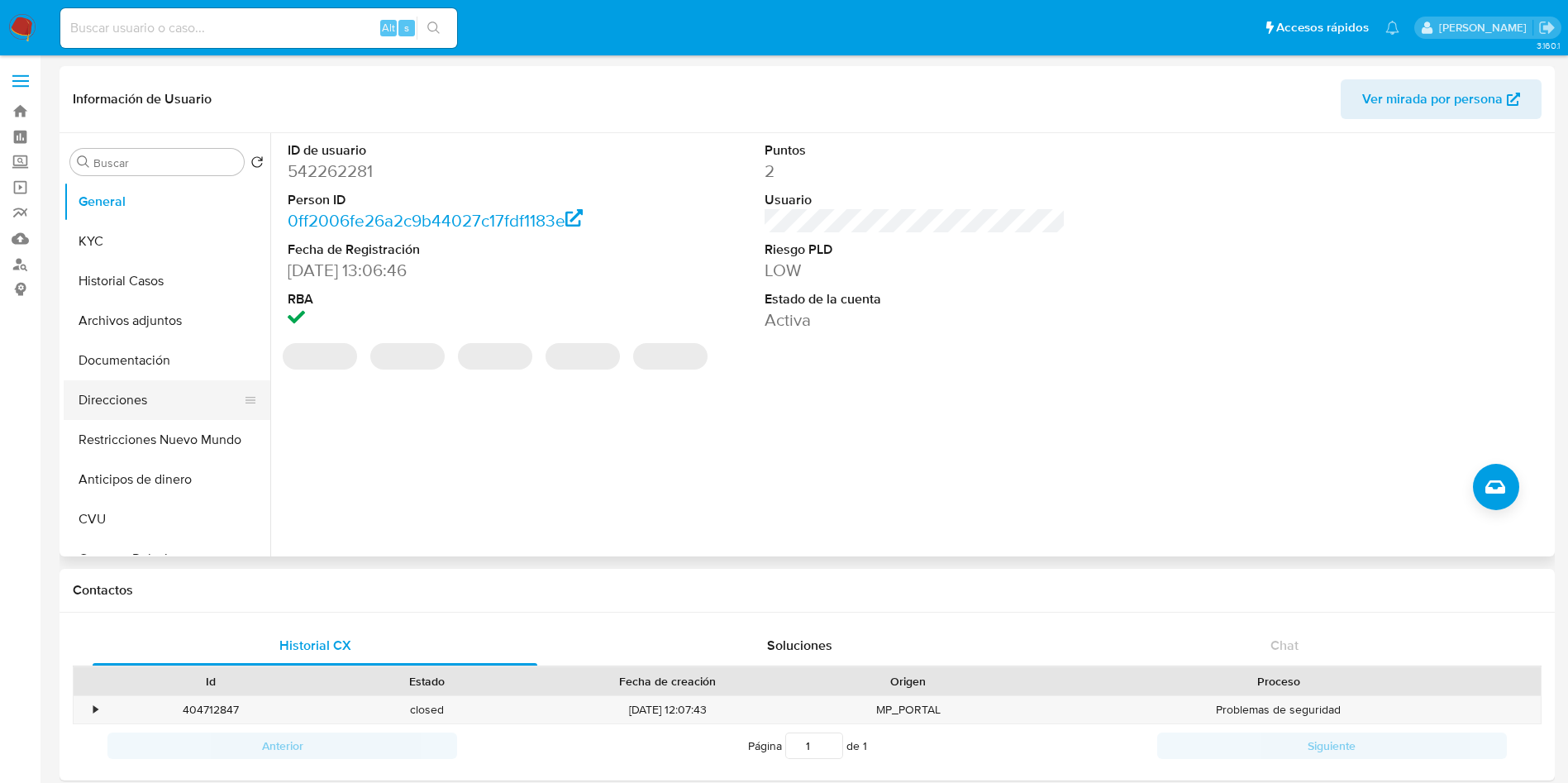
click at [149, 400] on button "Direcciones" at bounding box center [161, 400] width 193 height 39
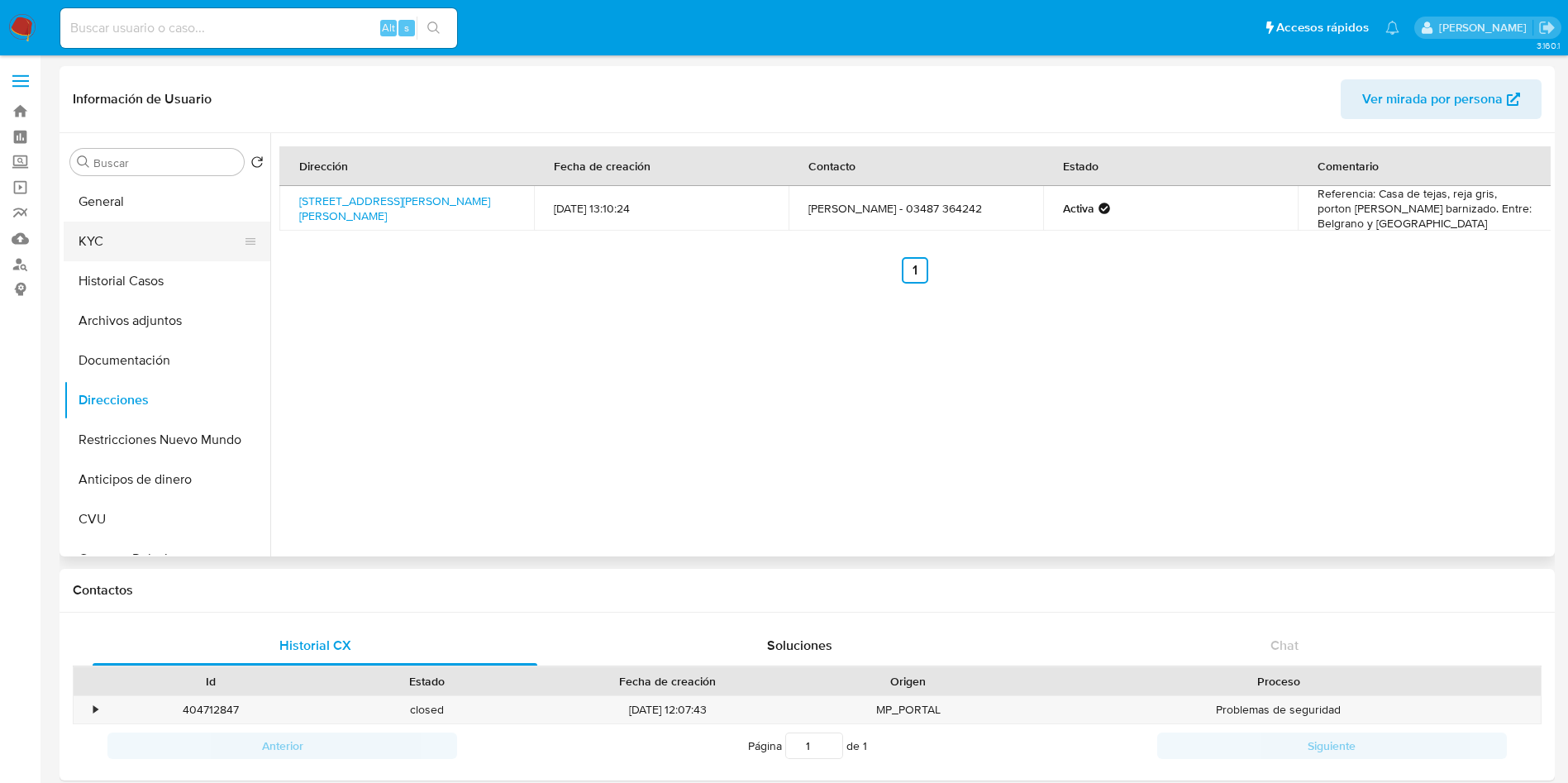
click at [168, 250] on button "KYC" at bounding box center [161, 241] width 193 height 39
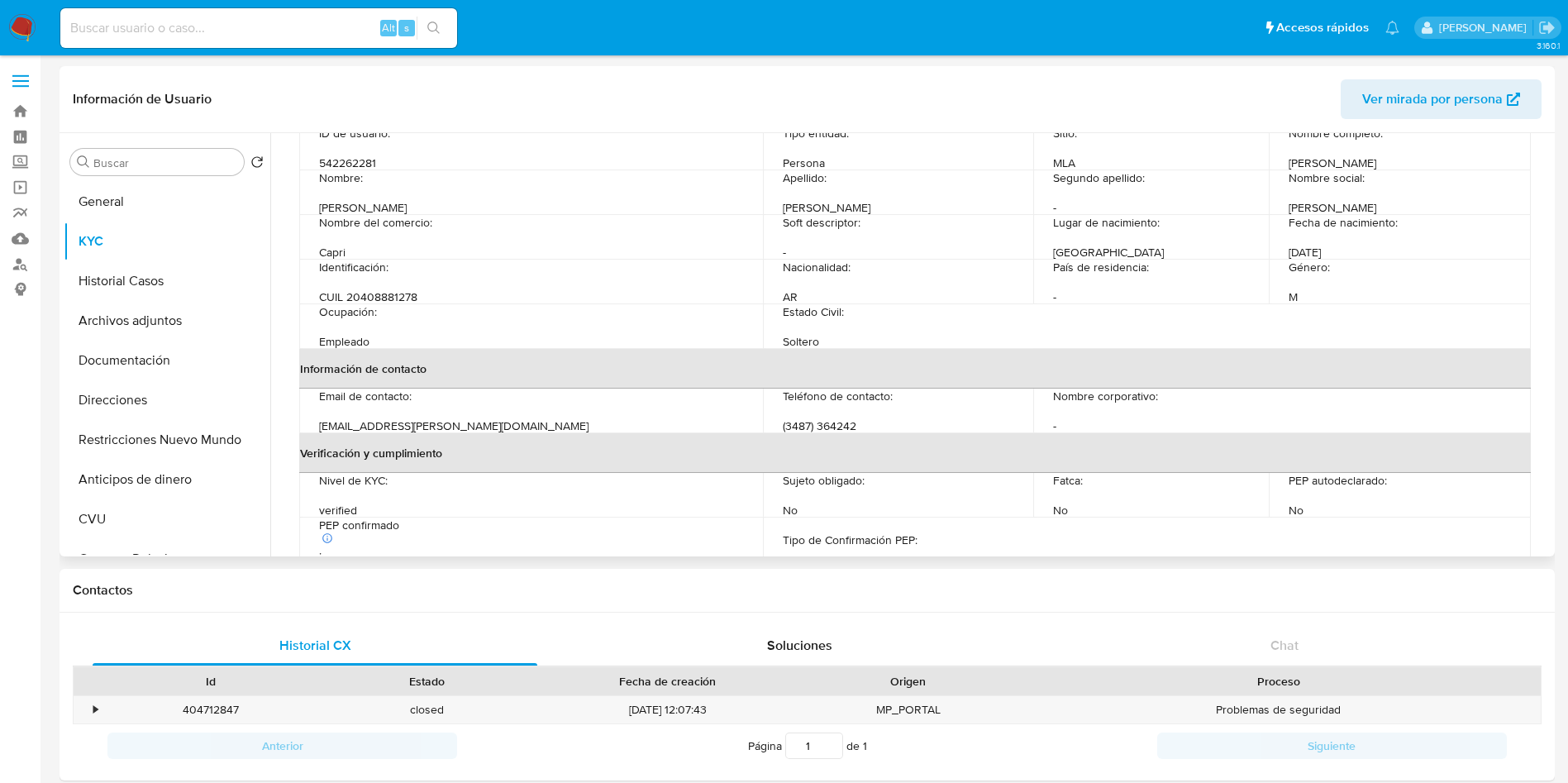
scroll to position [112, 0]
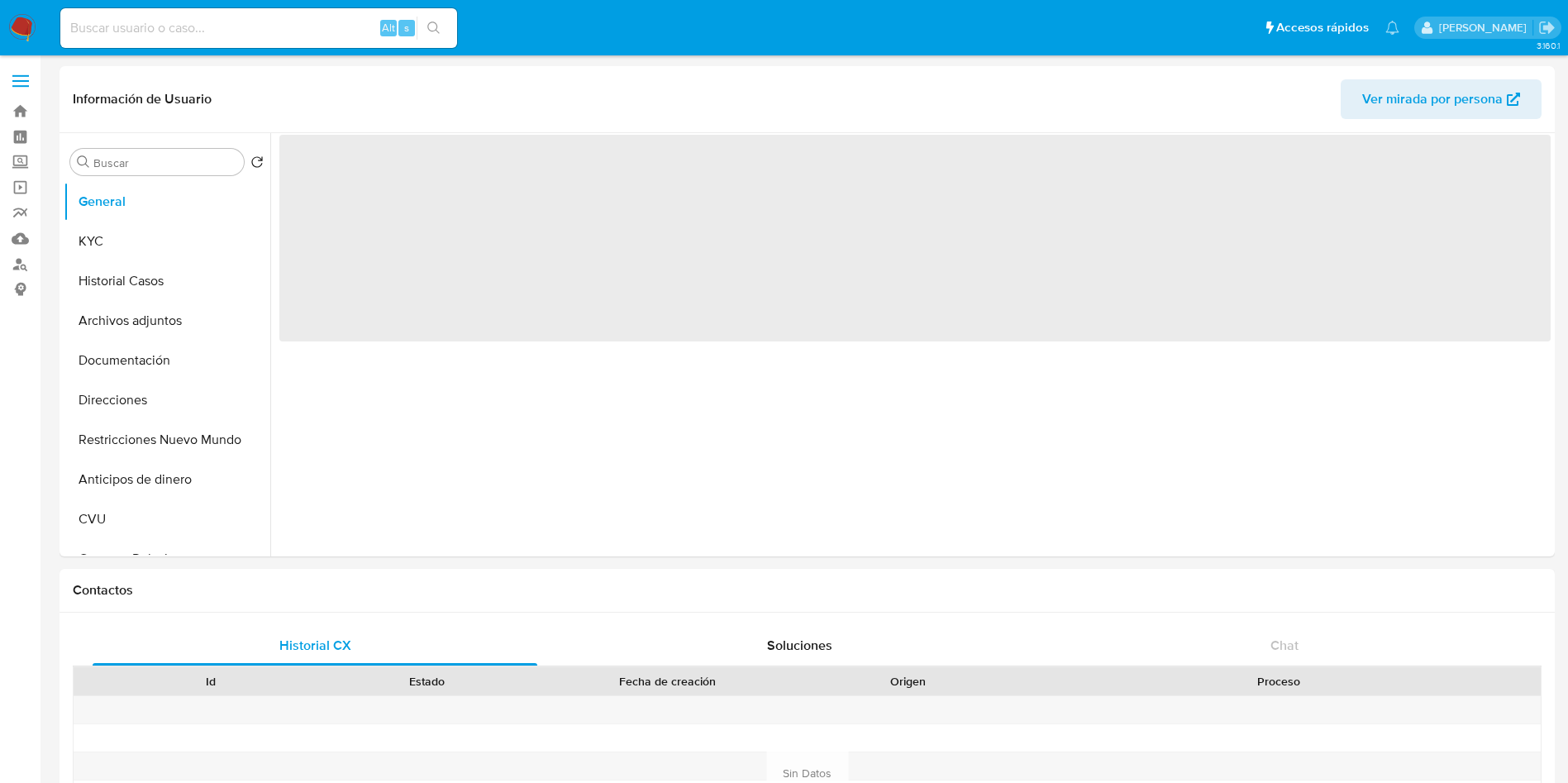
select select "10"
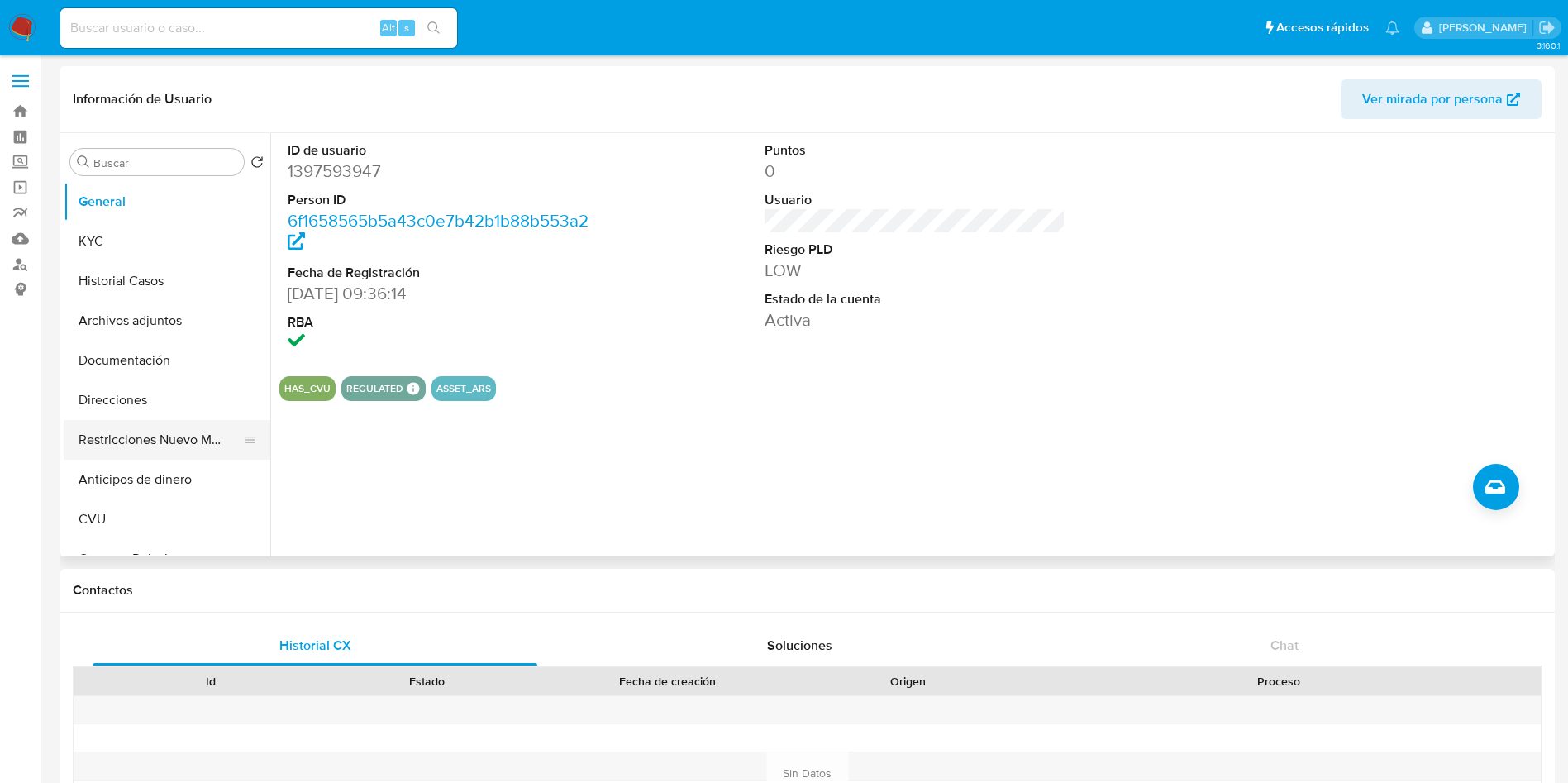
click at [156, 436] on button "Restricciones Nuevo Mundo" at bounding box center [161, 439] width 193 height 39
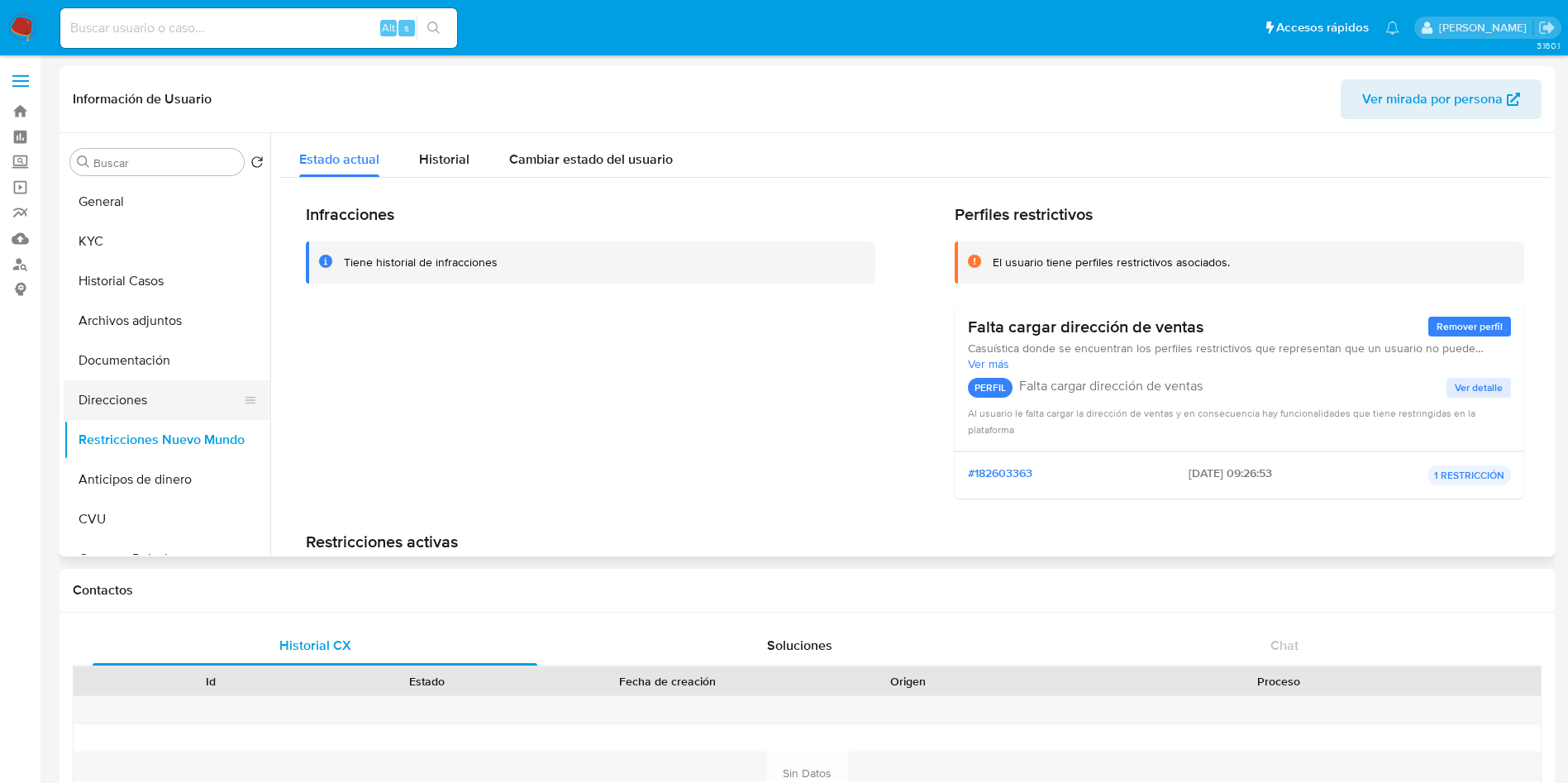
click at [119, 407] on button "Direcciones" at bounding box center [161, 400] width 193 height 39
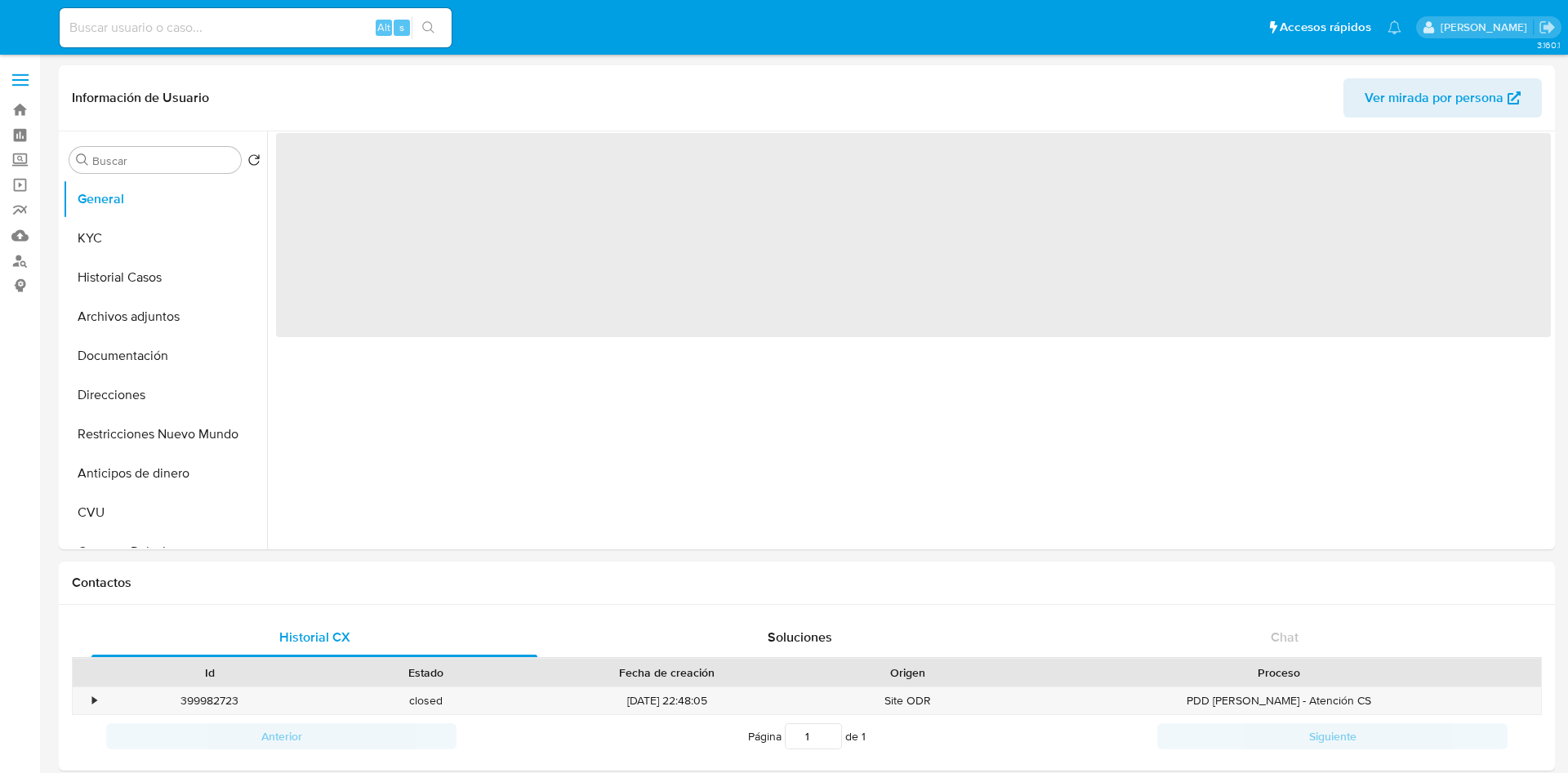
select select "10"
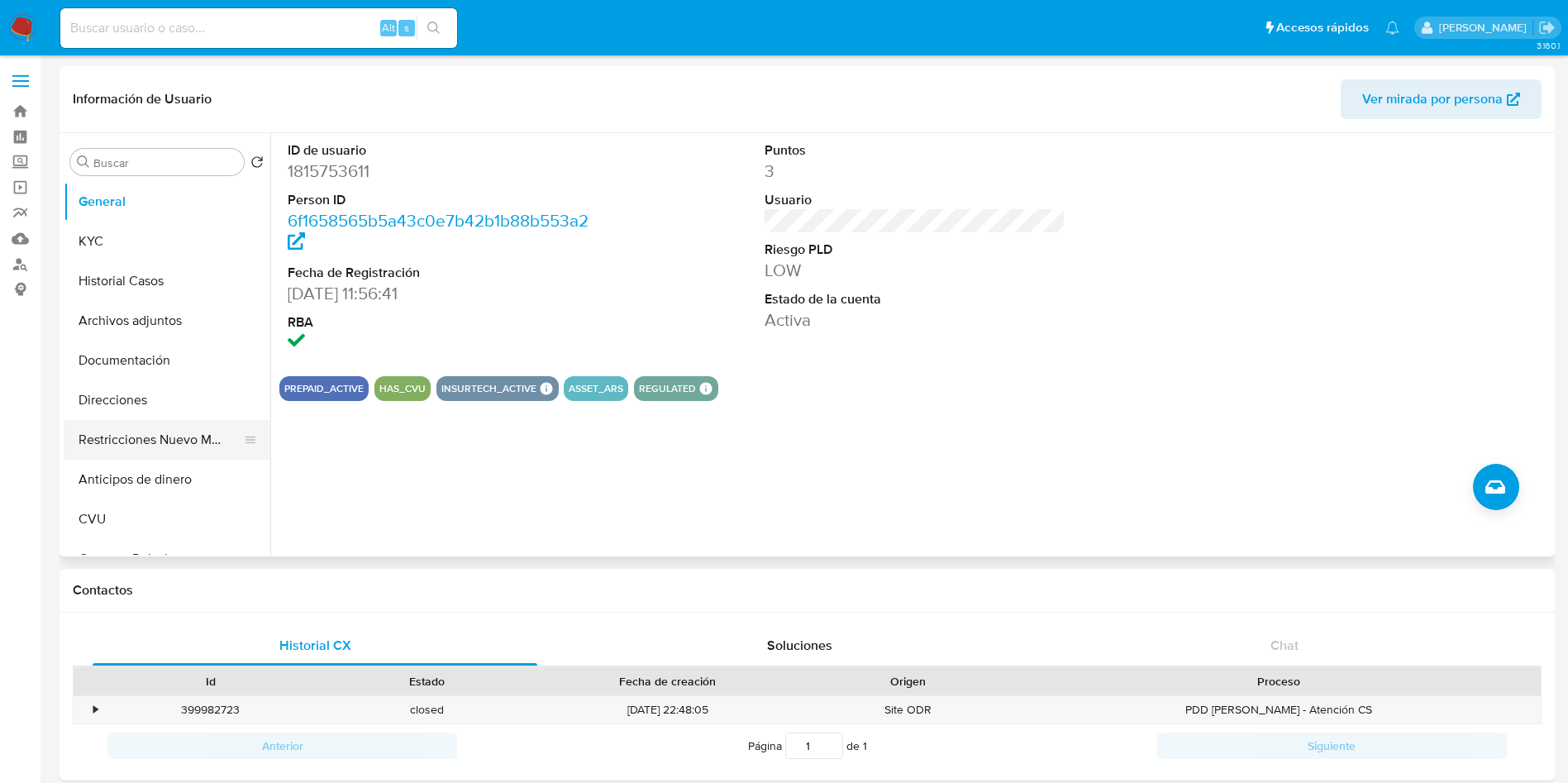
click at [106, 433] on button "Restricciones Nuevo Mundo" at bounding box center [161, 439] width 193 height 39
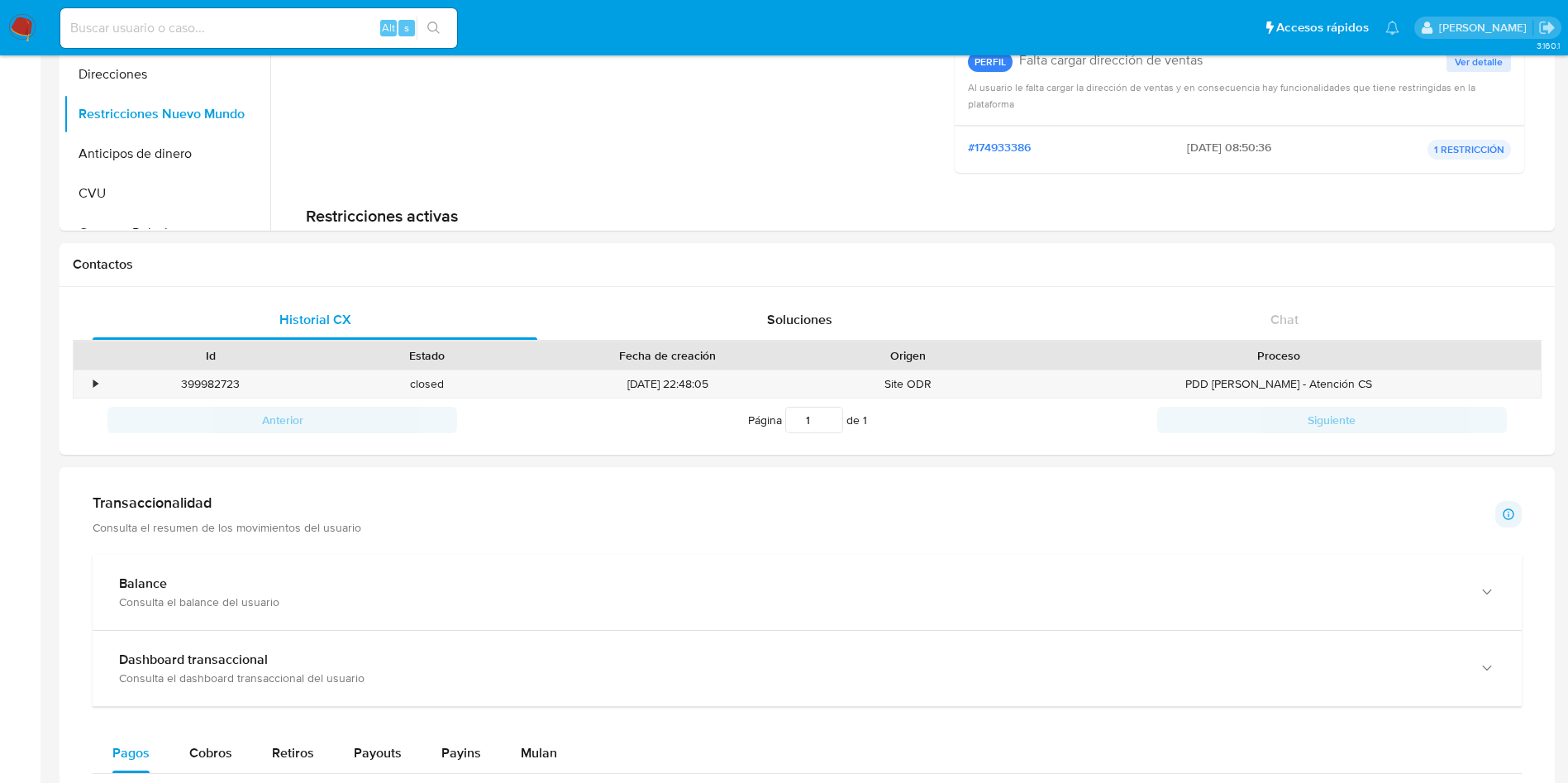
scroll to position [620, 0]
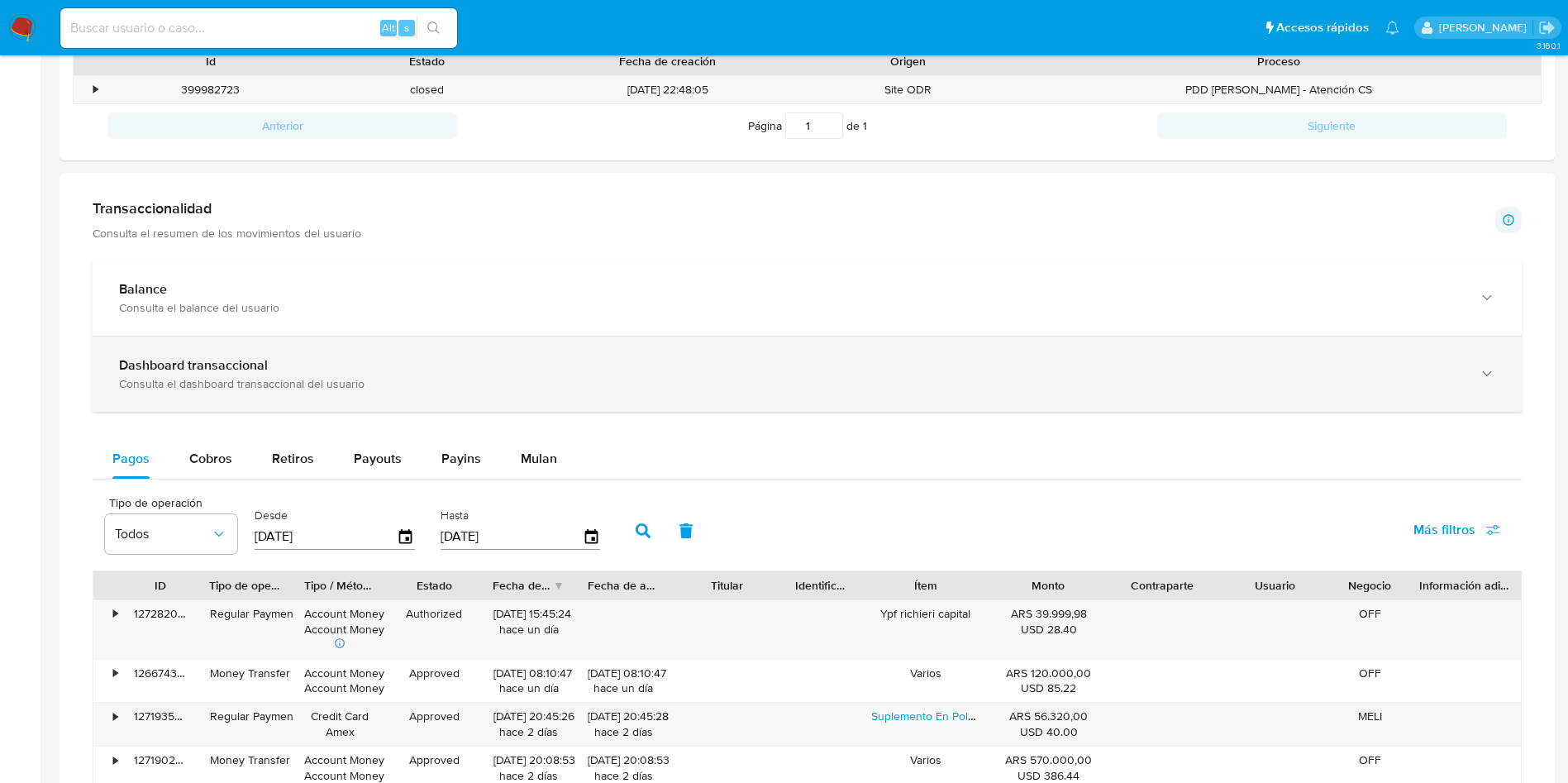
click at [214, 362] on b "Dashboard transaccional" at bounding box center [193, 366] width 149 height 19
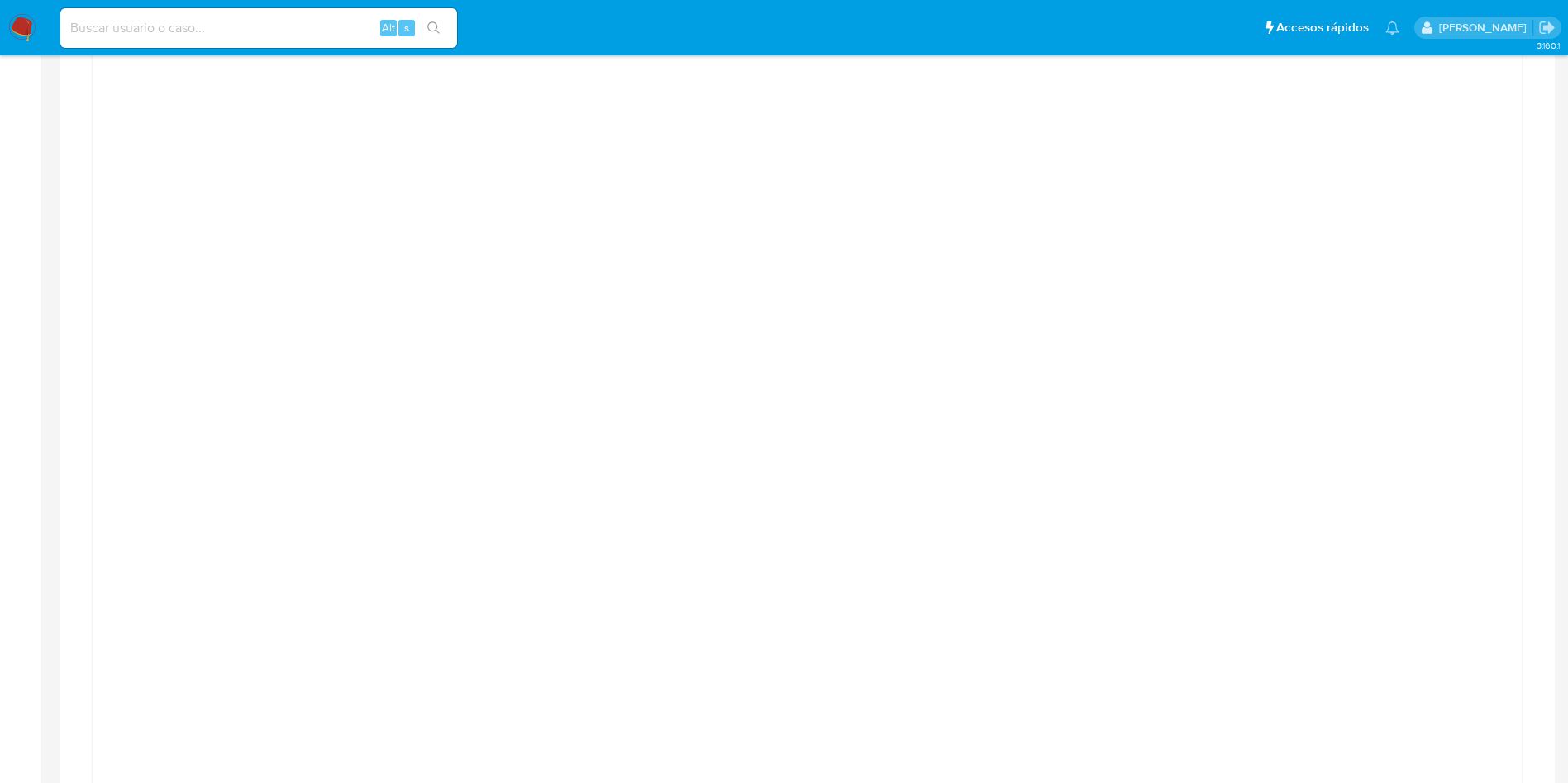
scroll to position [1117, 0]
click at [0, 506] on aside "Bandeja Tablero Screening Búsqueda en Listas Watchlist Herramientas Operaciones…" at bounding box center [20, 352] width 40 height 2940
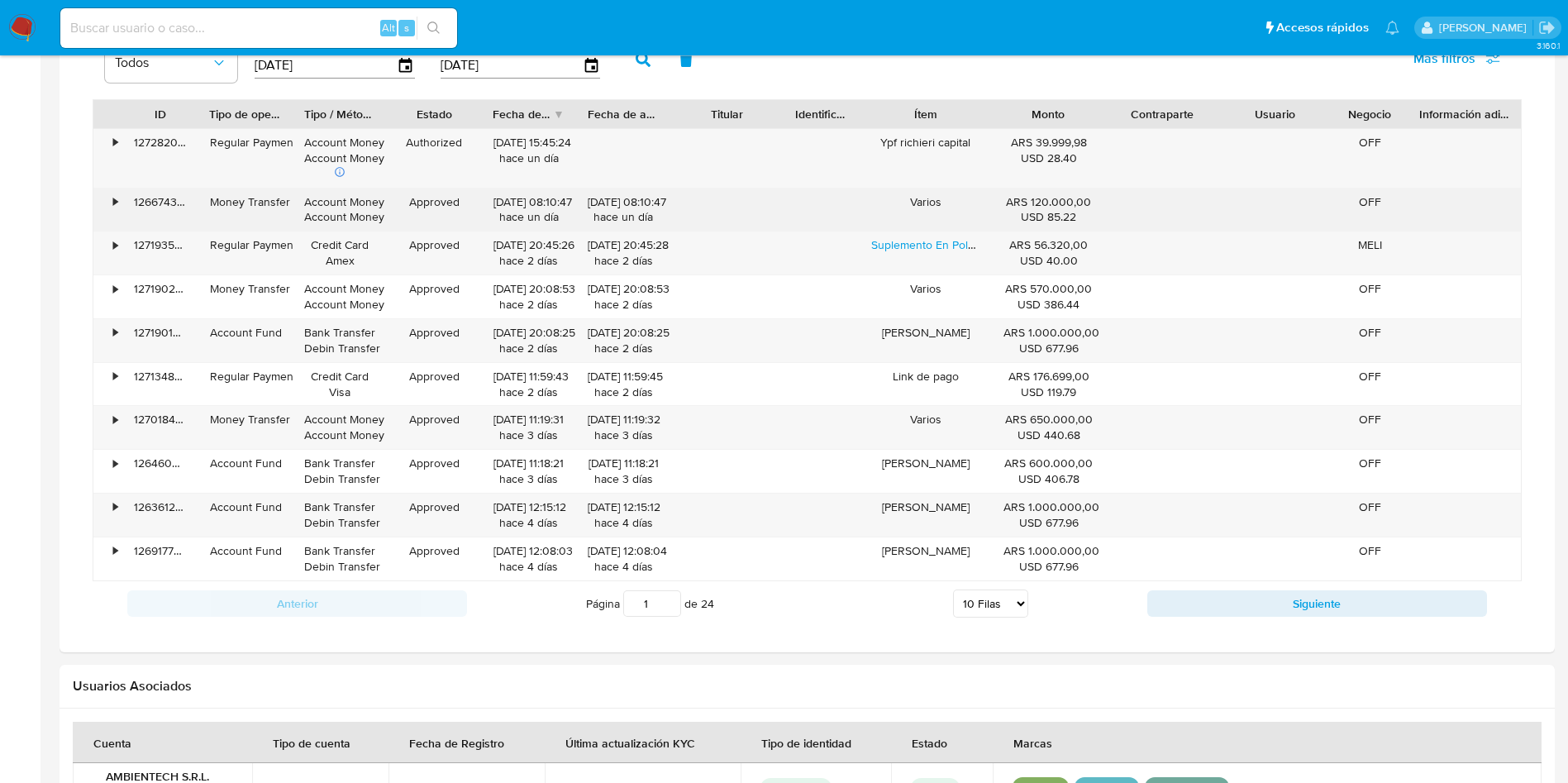
scroll to position [1412, 0]
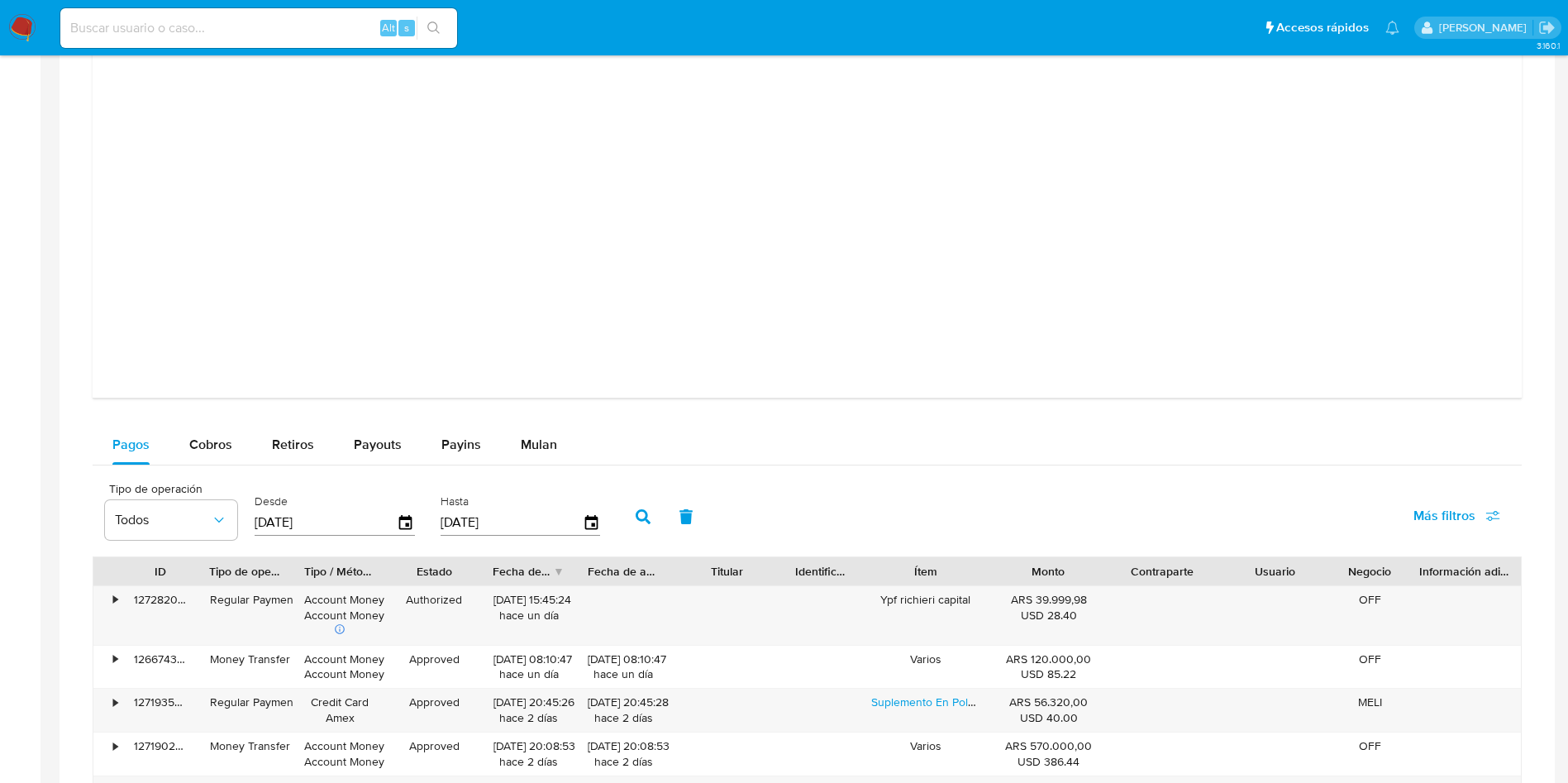
click at [0, 377] on aside "Bandeja Tablero Screening Búsqueda en Listas Watchlist Herramientas Operaciones…" at bounding box center [20, 57] width 40 height 2940
click at [0, 626] on aside "Bandeja Tablero Screening Búsqueda en Listas Watchlist Herramientas Operaciones…" at bounding box center [20, 57] width 40 height 2940
click at [513, 453] on button "Mulan" at bounding box center [540, 444] width 77 height 39
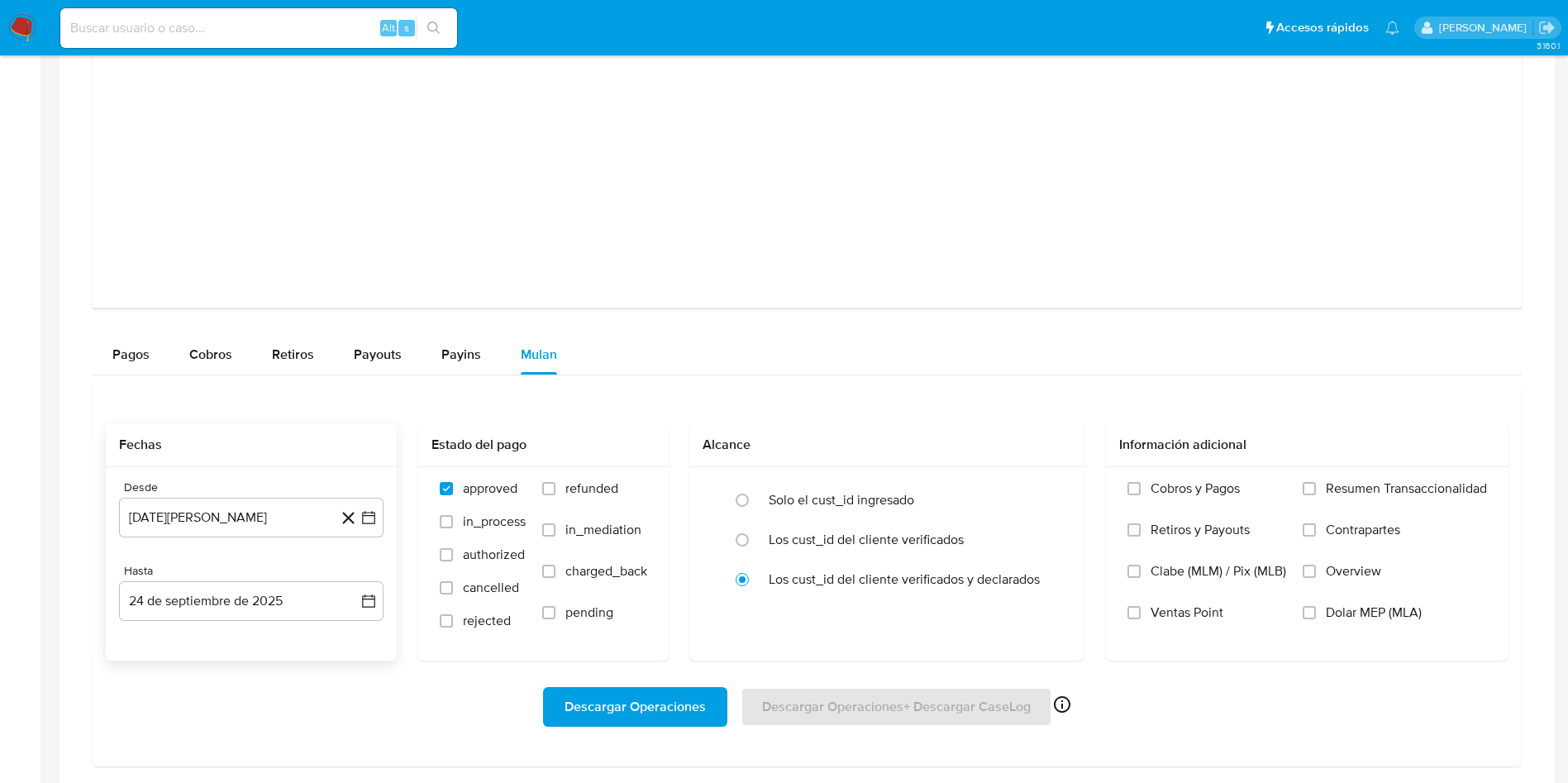
scroll to position [1536, 0]
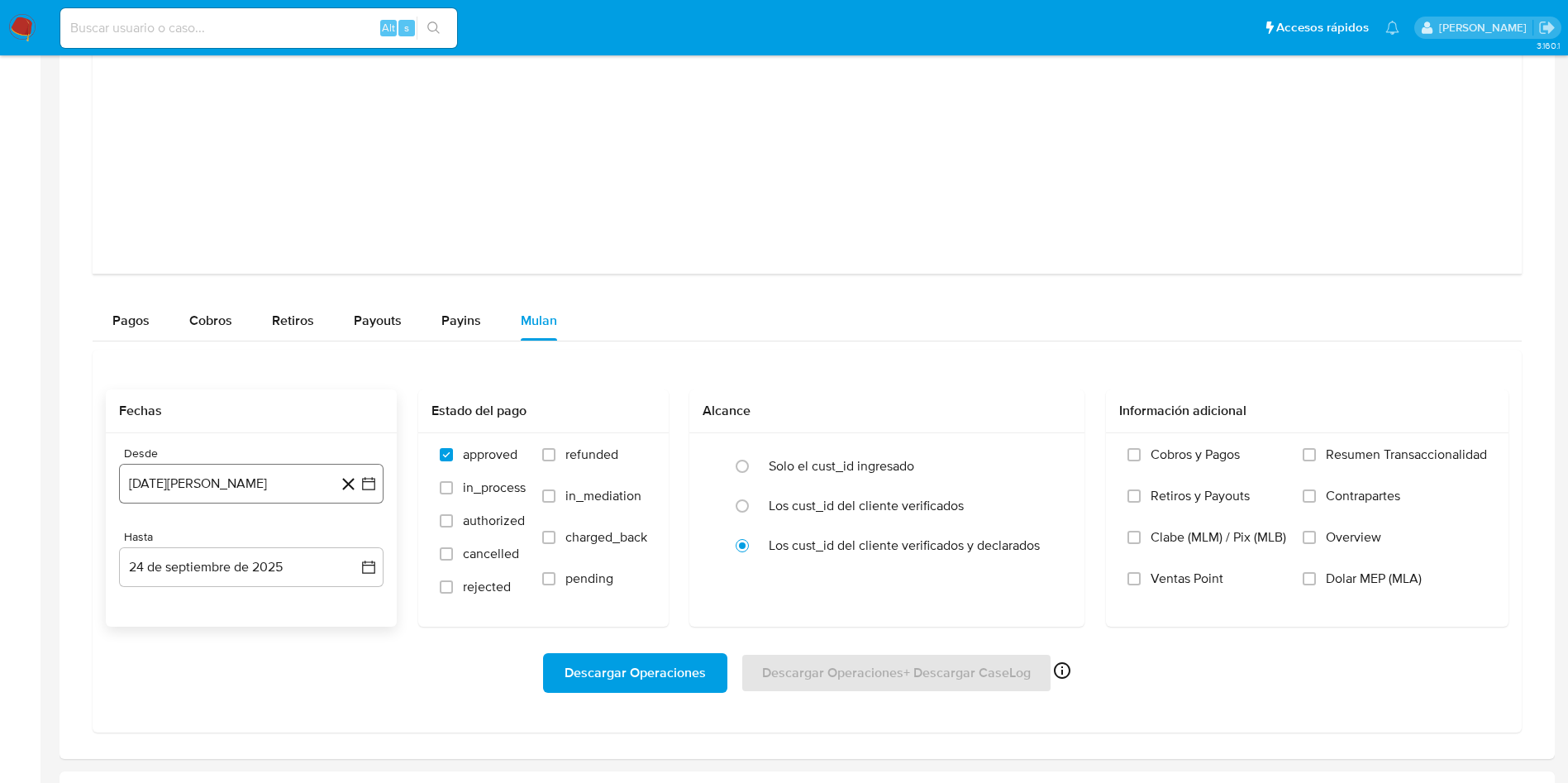
click at [368, 490] on icon "button" at bounding box center [368, 483] width 16 height 16
click at [291, 547] on icon "Seleccionar mes y año" at bounding box center [291, 544] width 13 height 13
click at [350, 542] on icon "Año siguiente" at bounding box center [350, 543] width 20 height 20
click at [248, 545] on span "2025" at bounding box center [242, 543] width 31 height 16
click at [346, 545] on icon "Mes siguiente" at bounding box center [353, 543] width 20 height 20
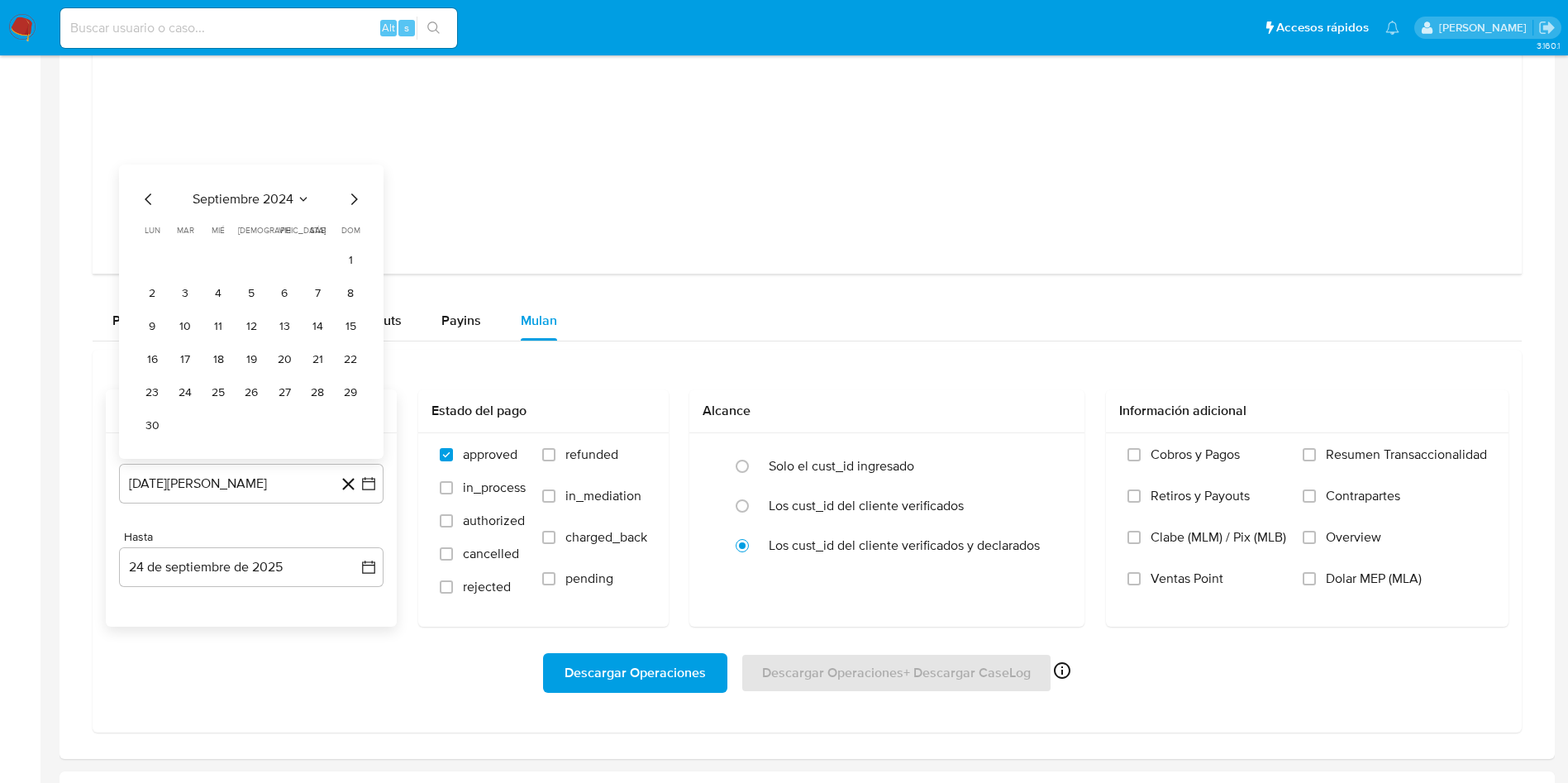
click at [298, 195] on button "septiembre 2024" at bounding box center [251, 199] width 118 height 16
click at [350, 213] on icon "Año siguiente" at bounding box center [350, 213] width 20 height 20
click at [173, 321] on span "abr" at bounding box center [178, 321] width 18 height 13
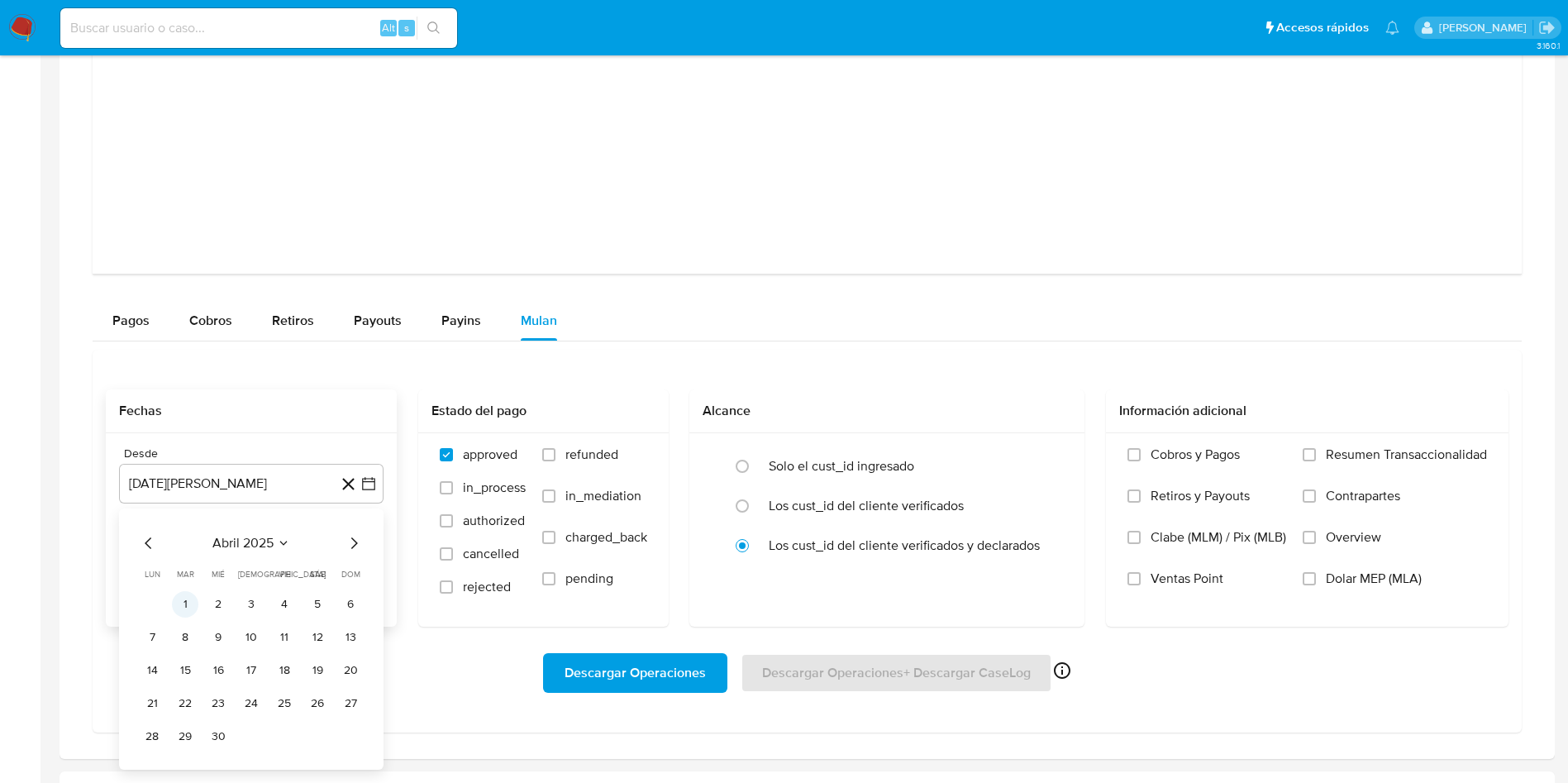
click at [187, 594] on button "1" at bounding box center [186, 605] width 27 height 27
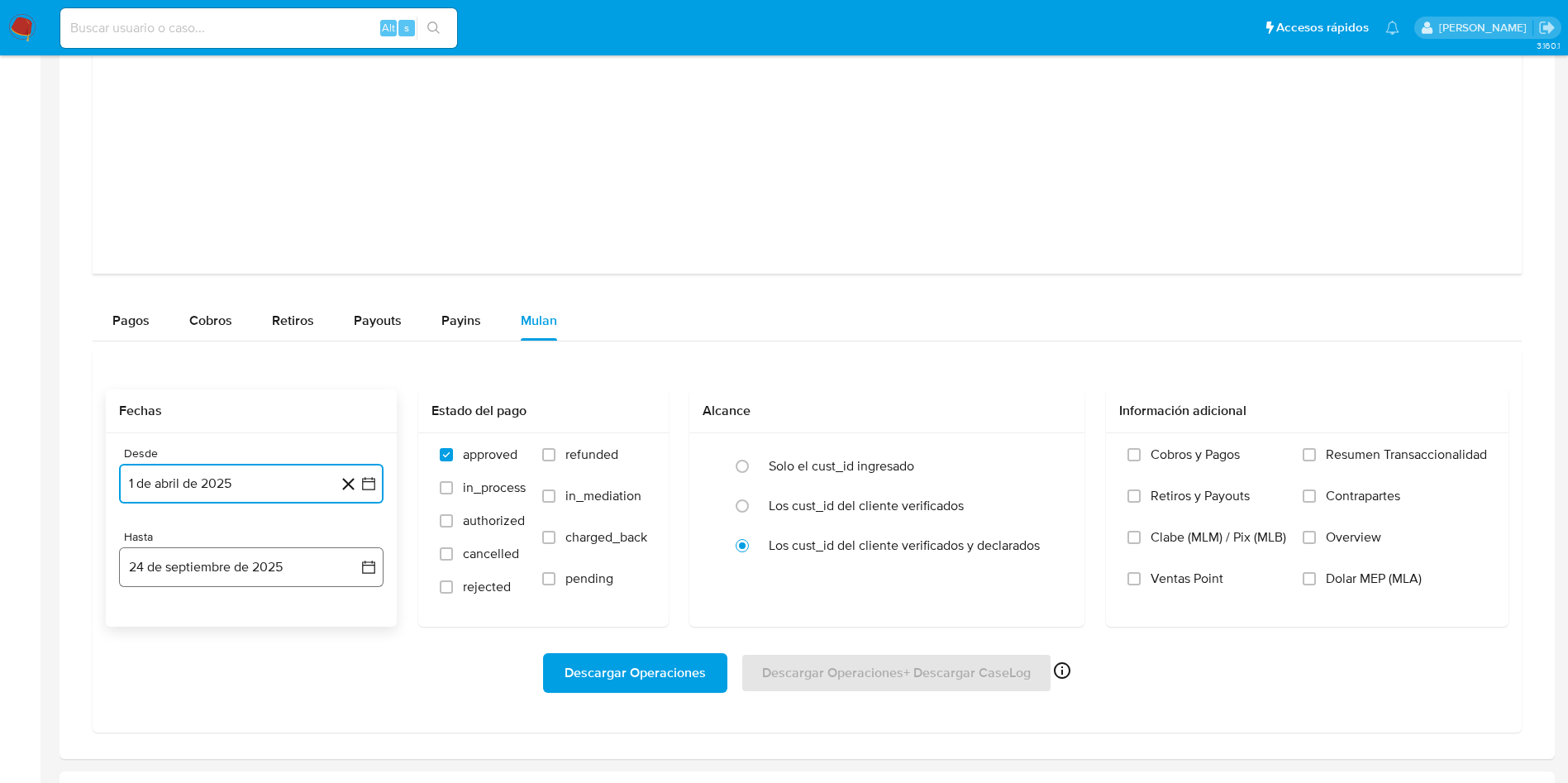
click at [364, 563] on icon "button" at bounding box center [368, 567] width 16 height 16
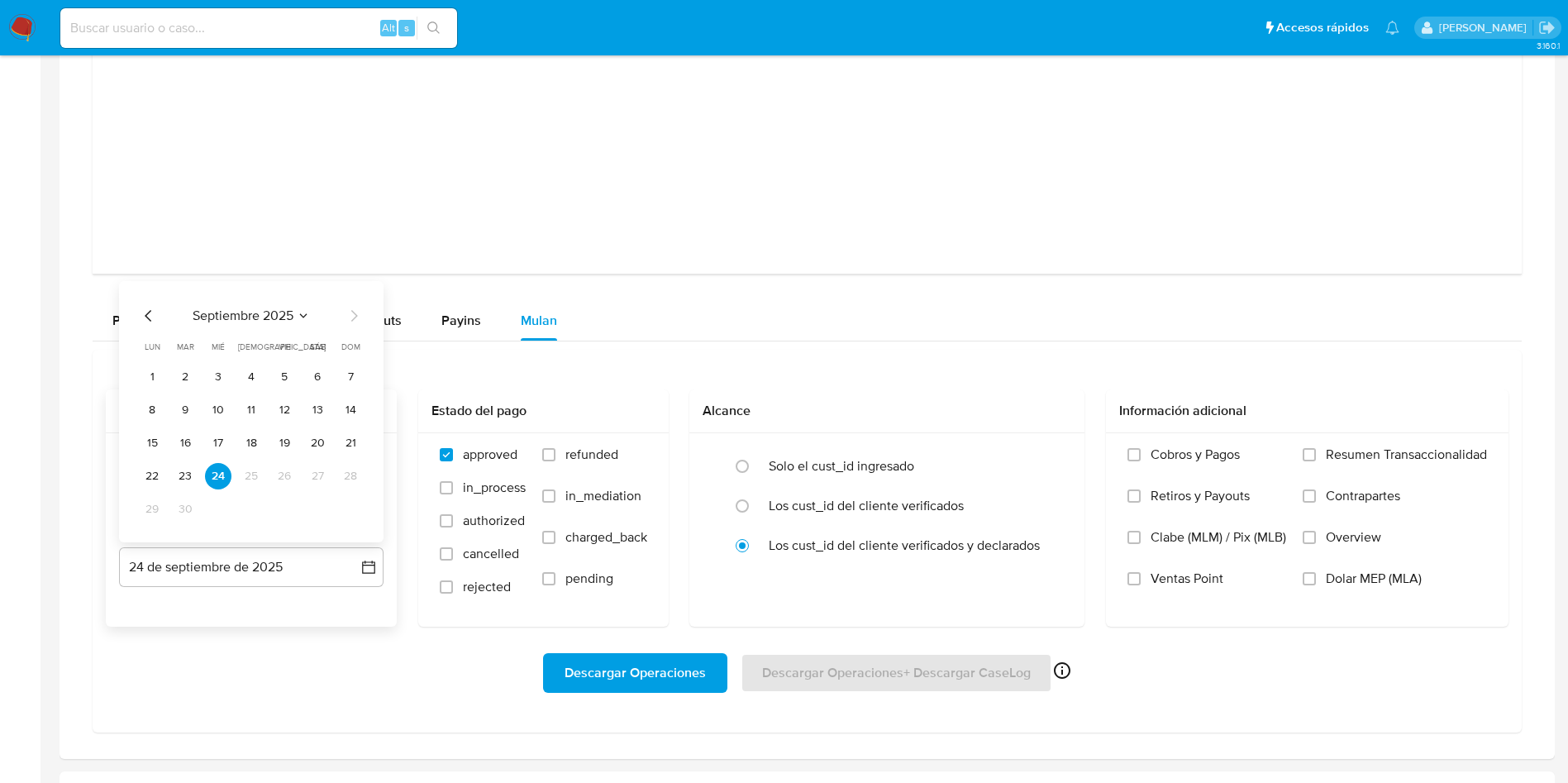
click at [149, 311] on icon "Mes anterior" at bounding box center [148, 316] width 20 height 20
click at [342, 510] on button "31" at bounding box center [351, 509] width 27 height 27
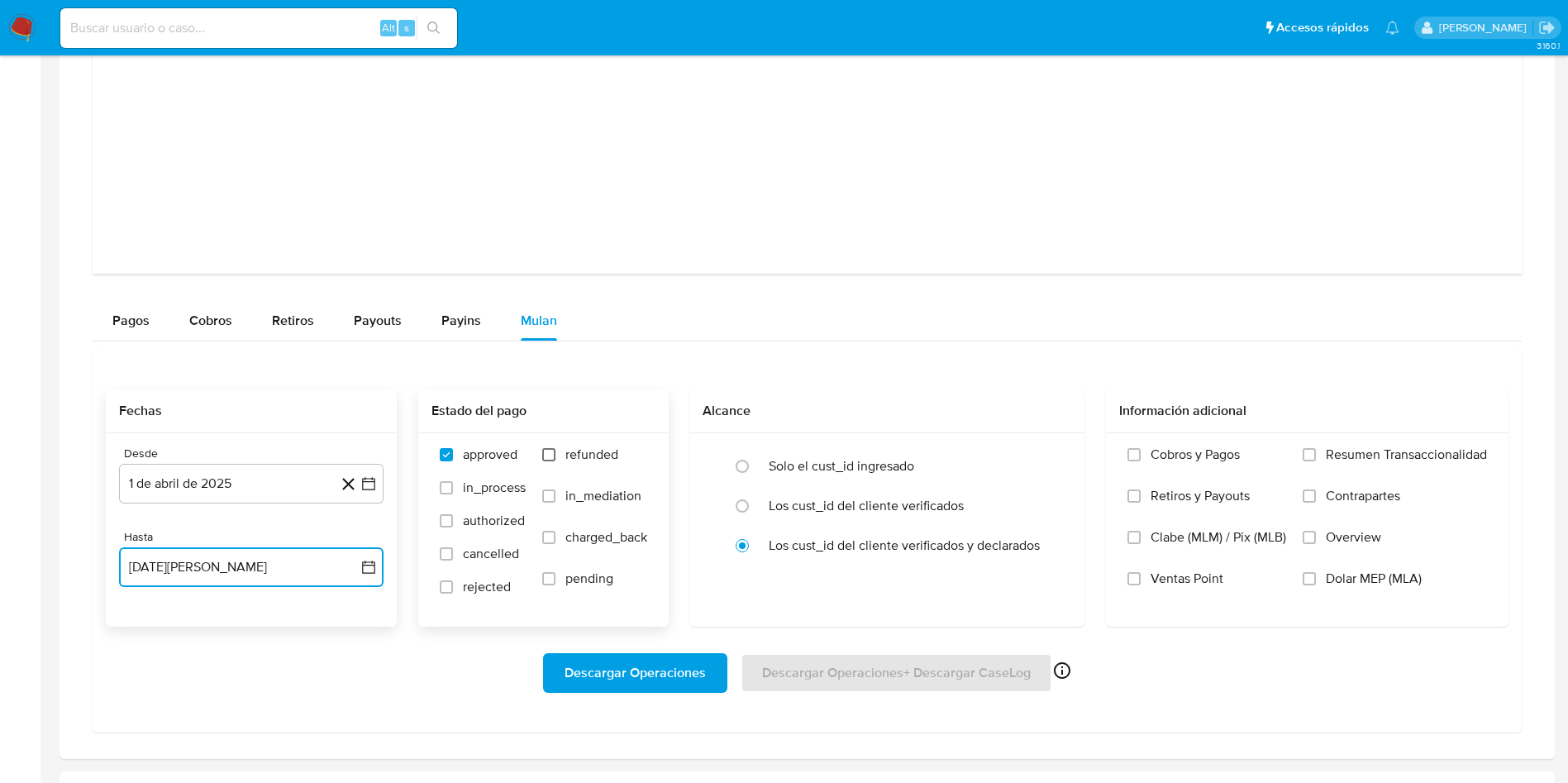
click at [550, 456] on input "refunded" at bounding box center [549, 455] width 13 height 13
checkbox input "true"
click at [612, 670] on span "Descargar Operaciones" at bounding box center [635, 673] width 142 height 36
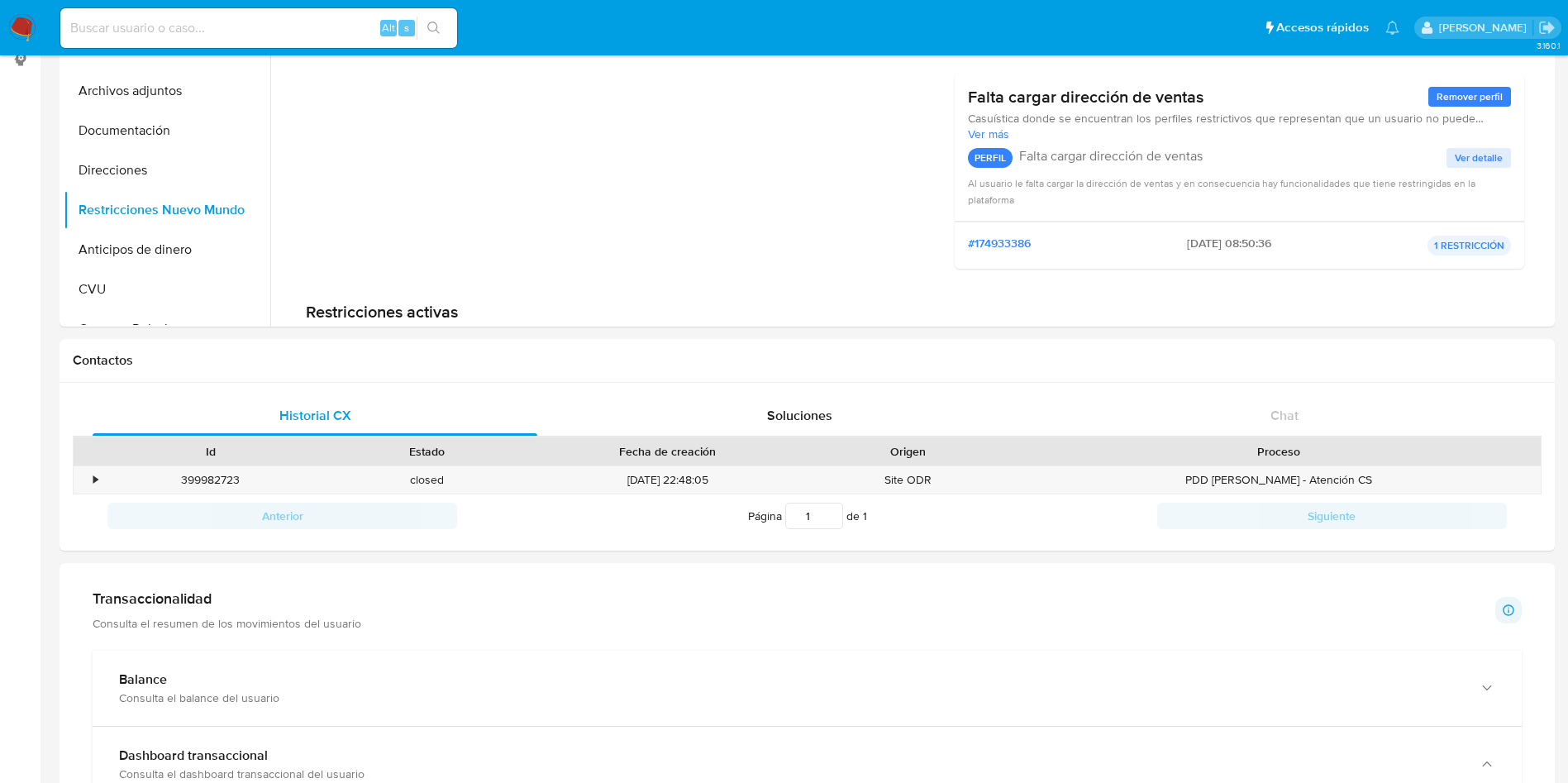
scroll to position [0, 0]
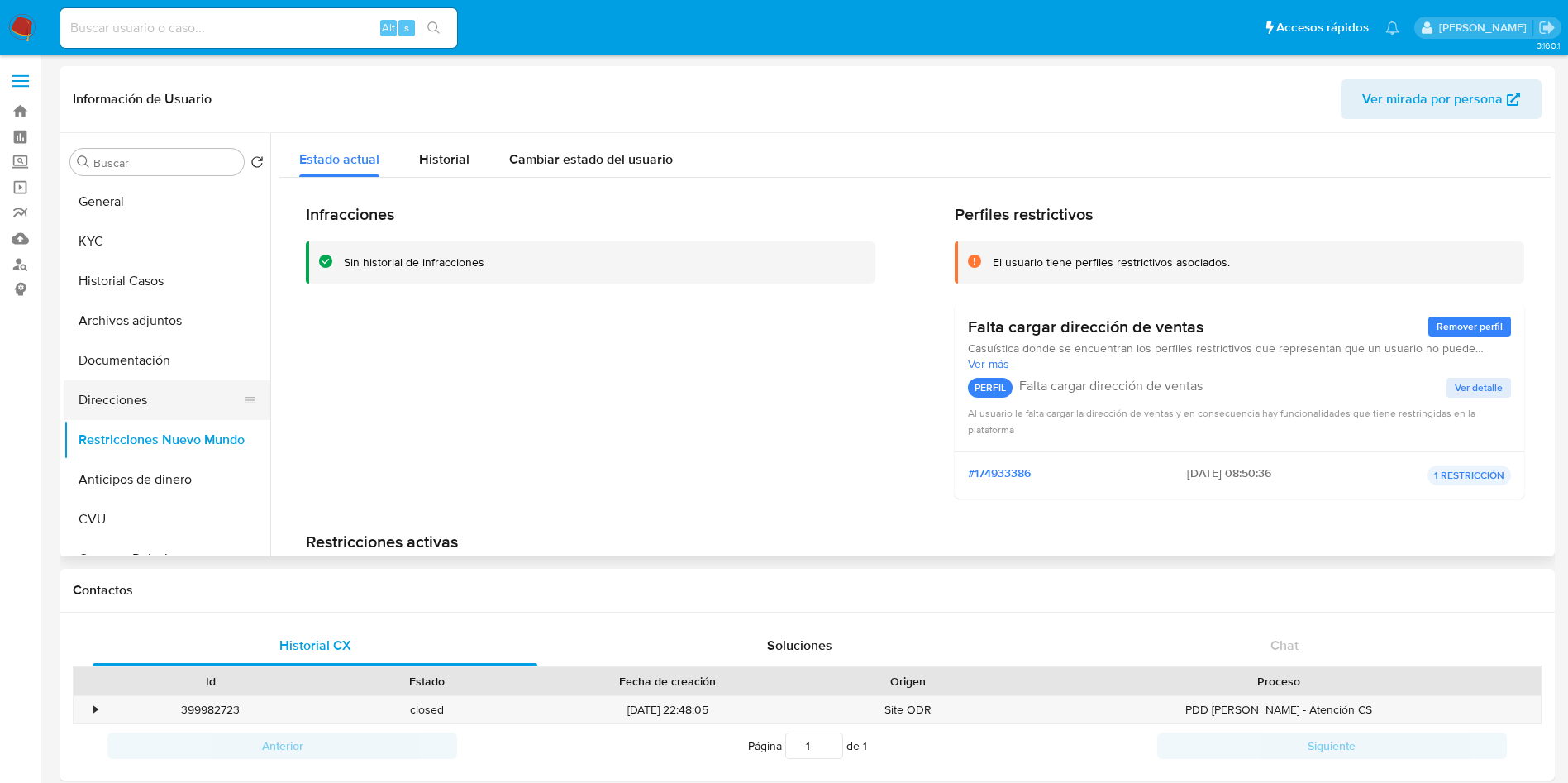
click at [118, 405] on button "Direcciones" at bounding box center [161, 400] width 193 height 39
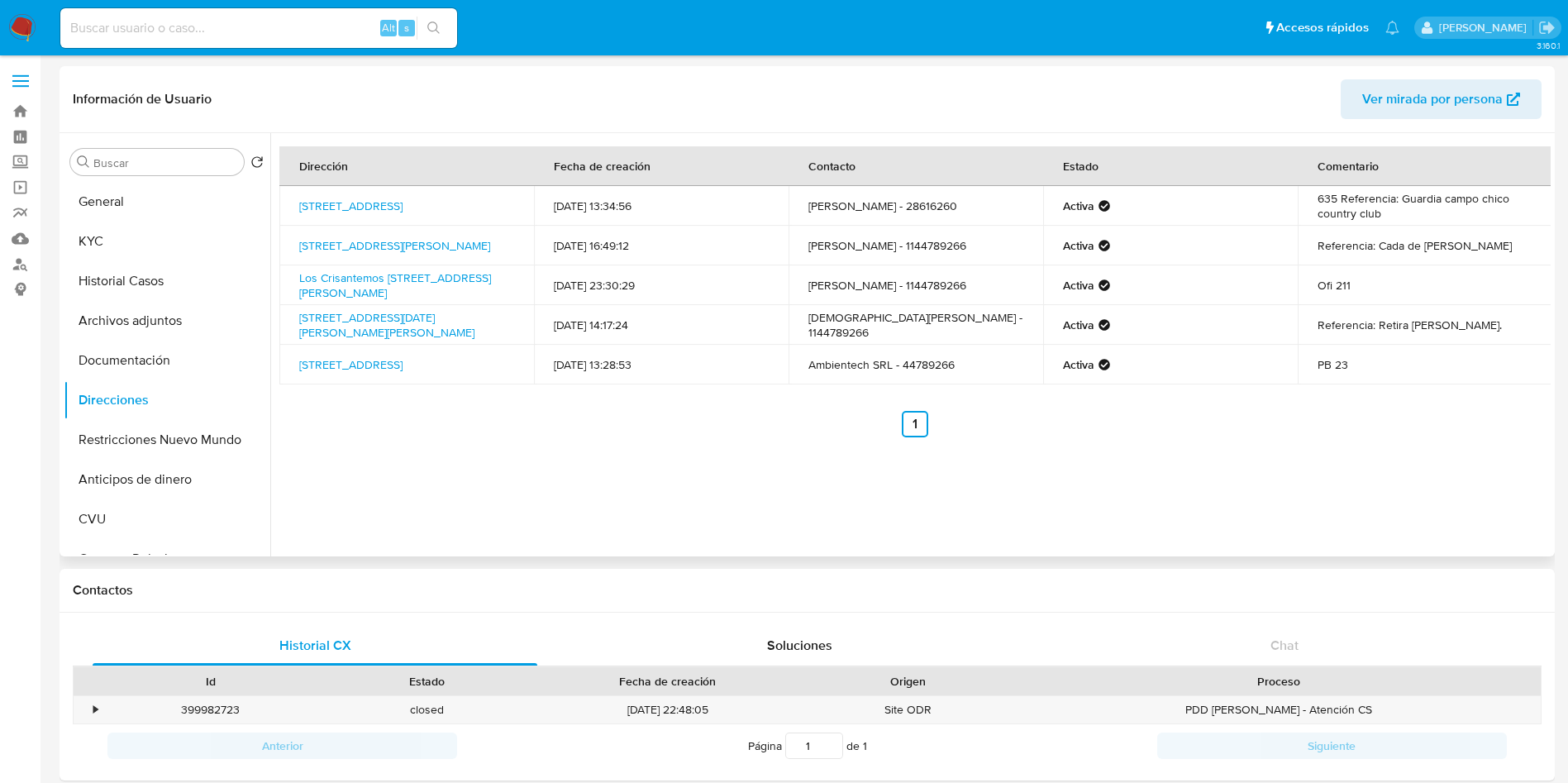
click at [627, 454] on div "Dirección Fecha de creación Contacto Estado Comentario [STREET_ADDRESS][PERSON_…" at bounding box center [911, 345] width 1281 height 423
click at [450, 526] on div "Dirección Fecha de creación Contacto Estado Comentario [STREET_ADDRESS][PERSON_…" at bounding box center [911, 345] width 1281 height 423
click at [149, 351] on button "Documentación" at bounding box center [161, 360] width 193 height 39
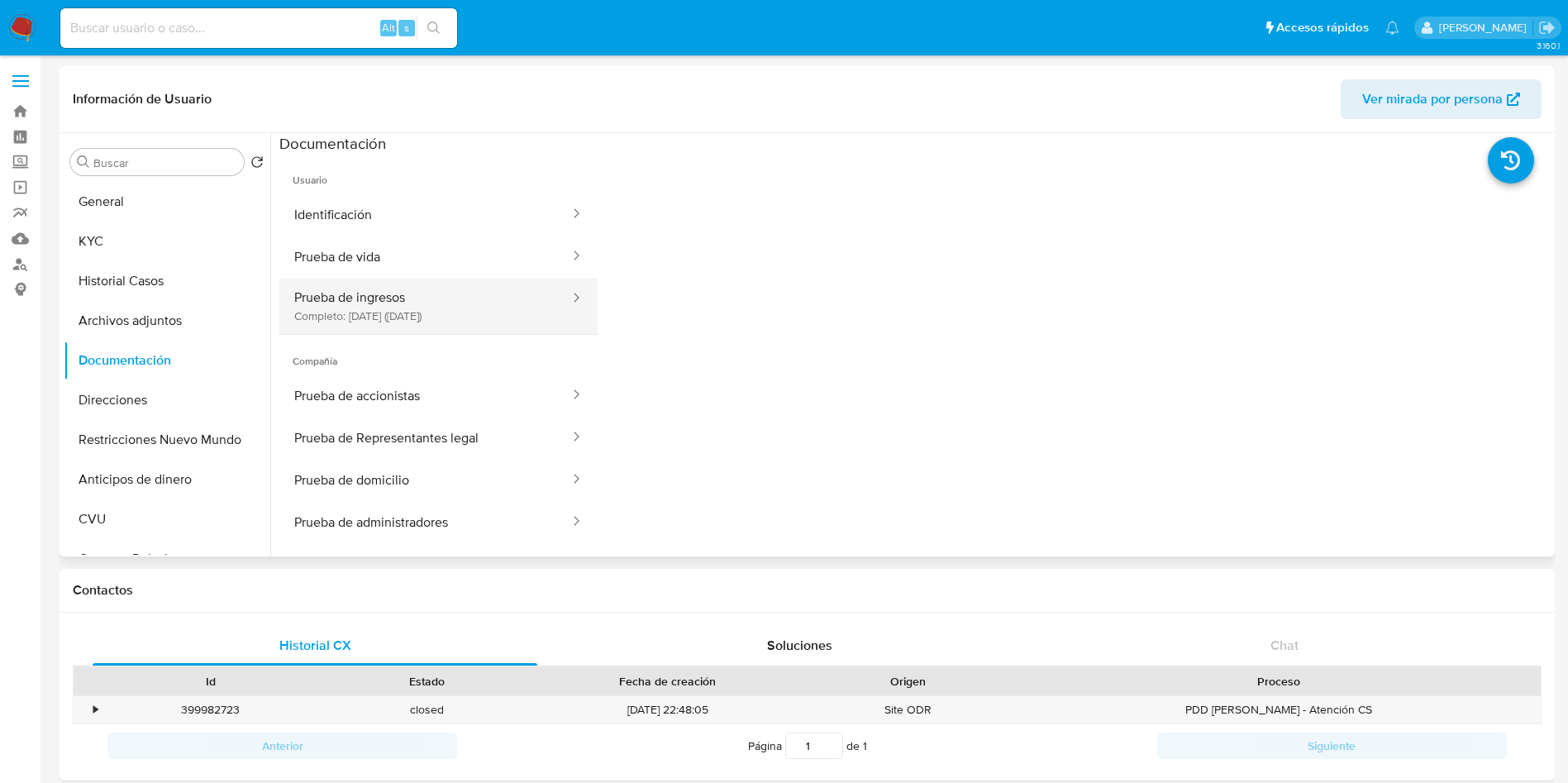
click at [387, 294] on button "Prueba de ingresos Completo: [DATE] ([DATE])" at bounding box center [425, 305] width 292 height 56
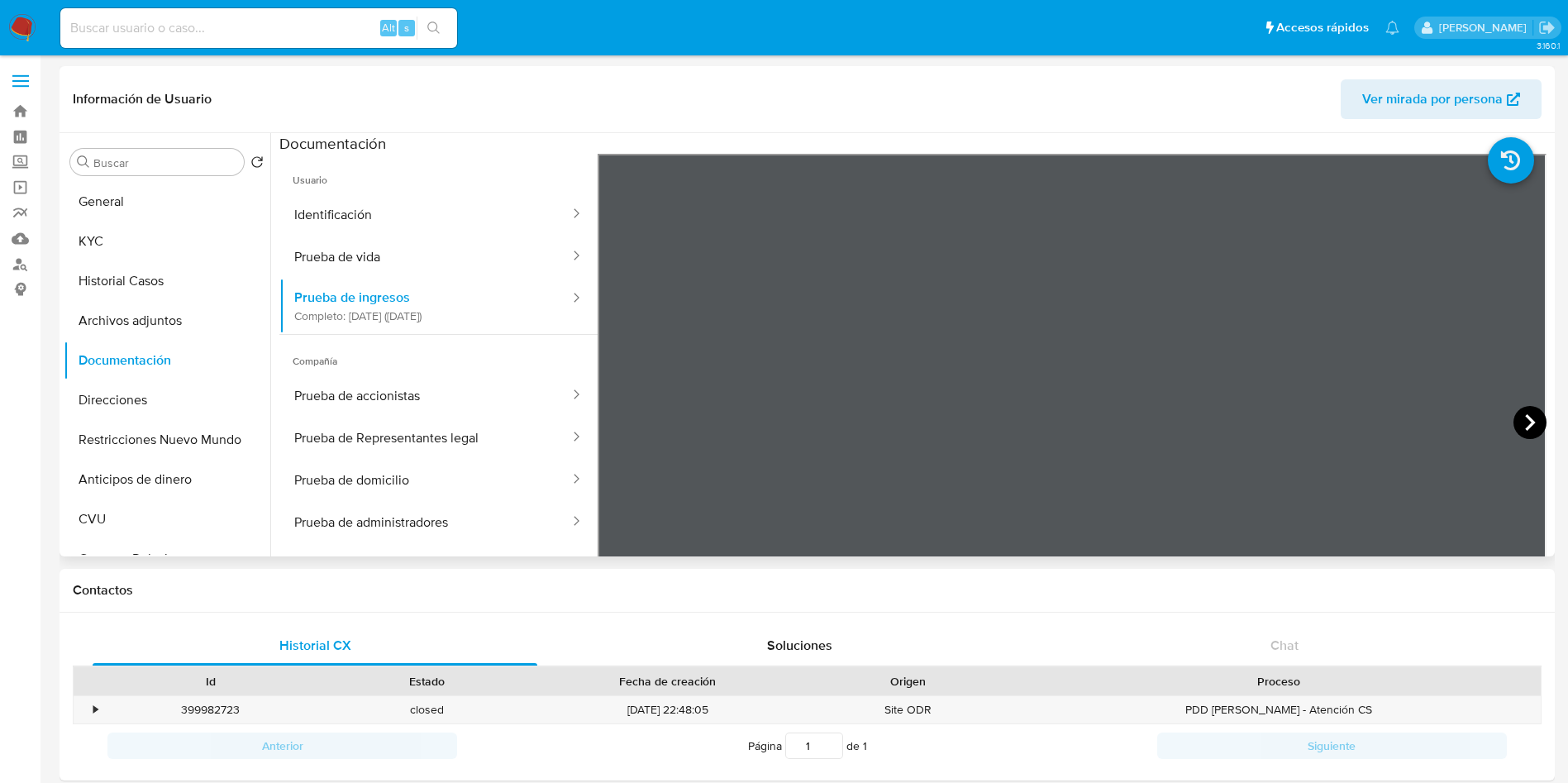
click at [1513, 426] on icon at bounding box center [1530, 422] width 33 height 34
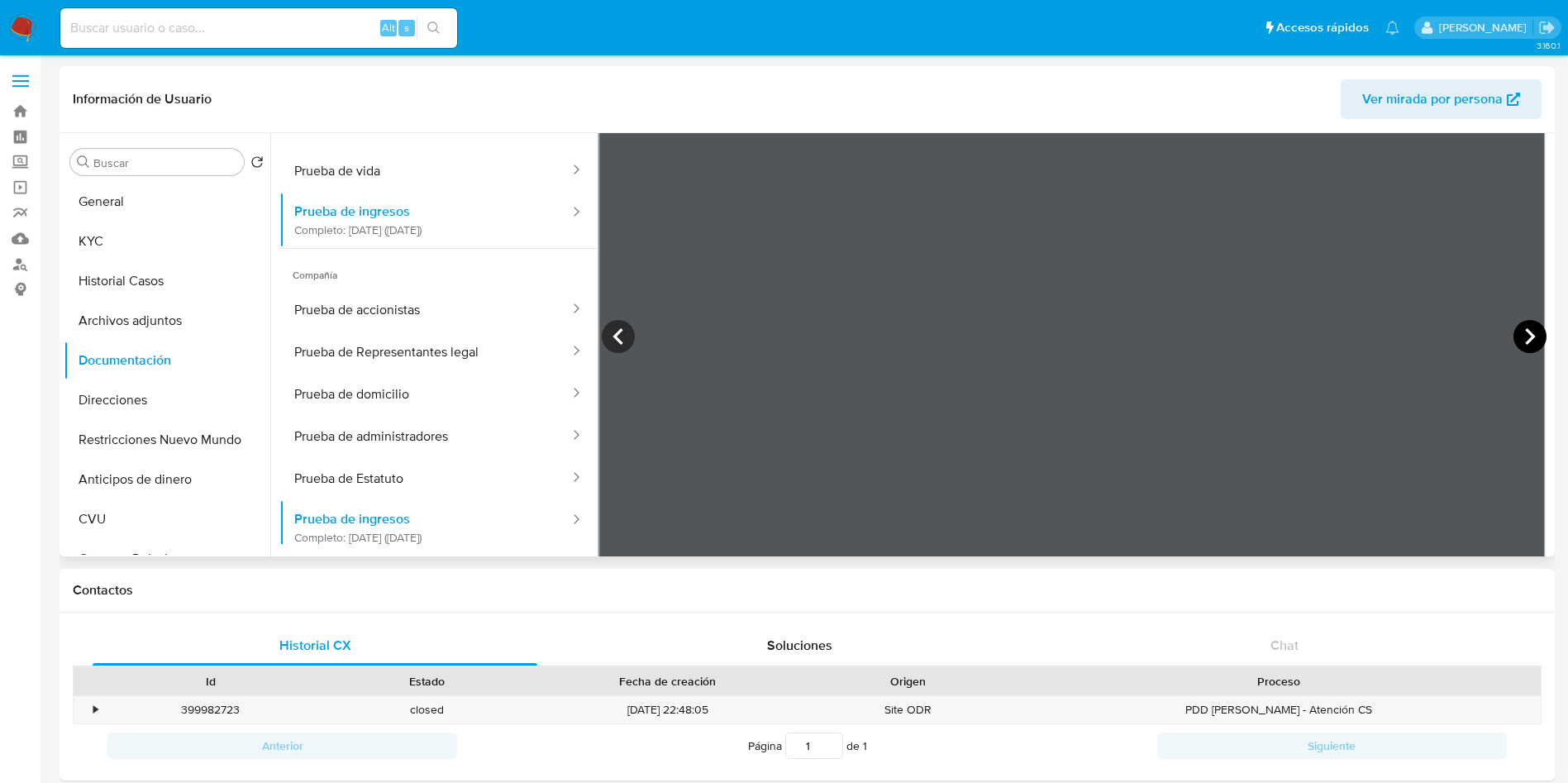
scroll to position [124, 0]
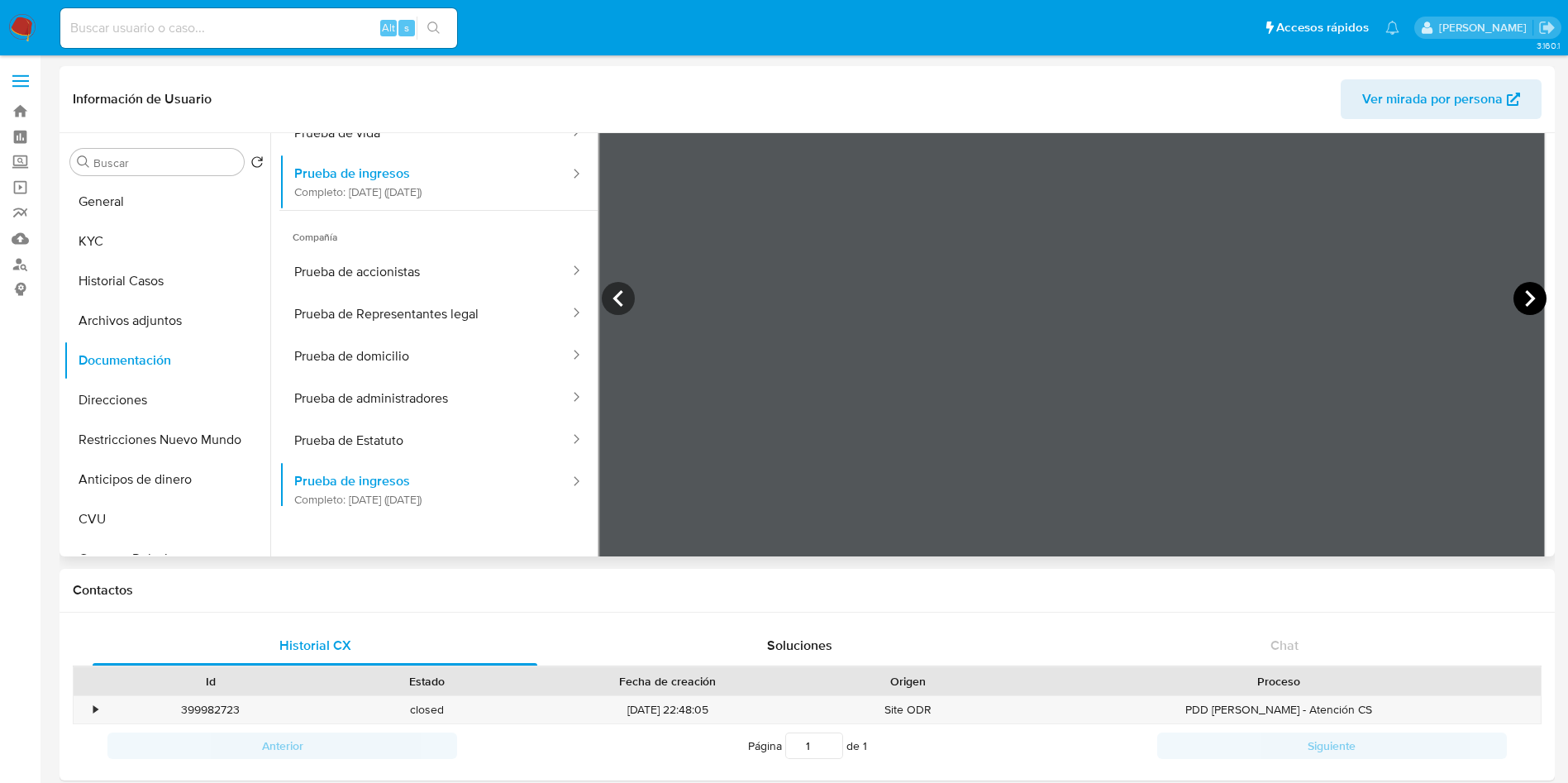
click at [1529, 302] on icon at bounding box center [1530, 299] width 33 height 34
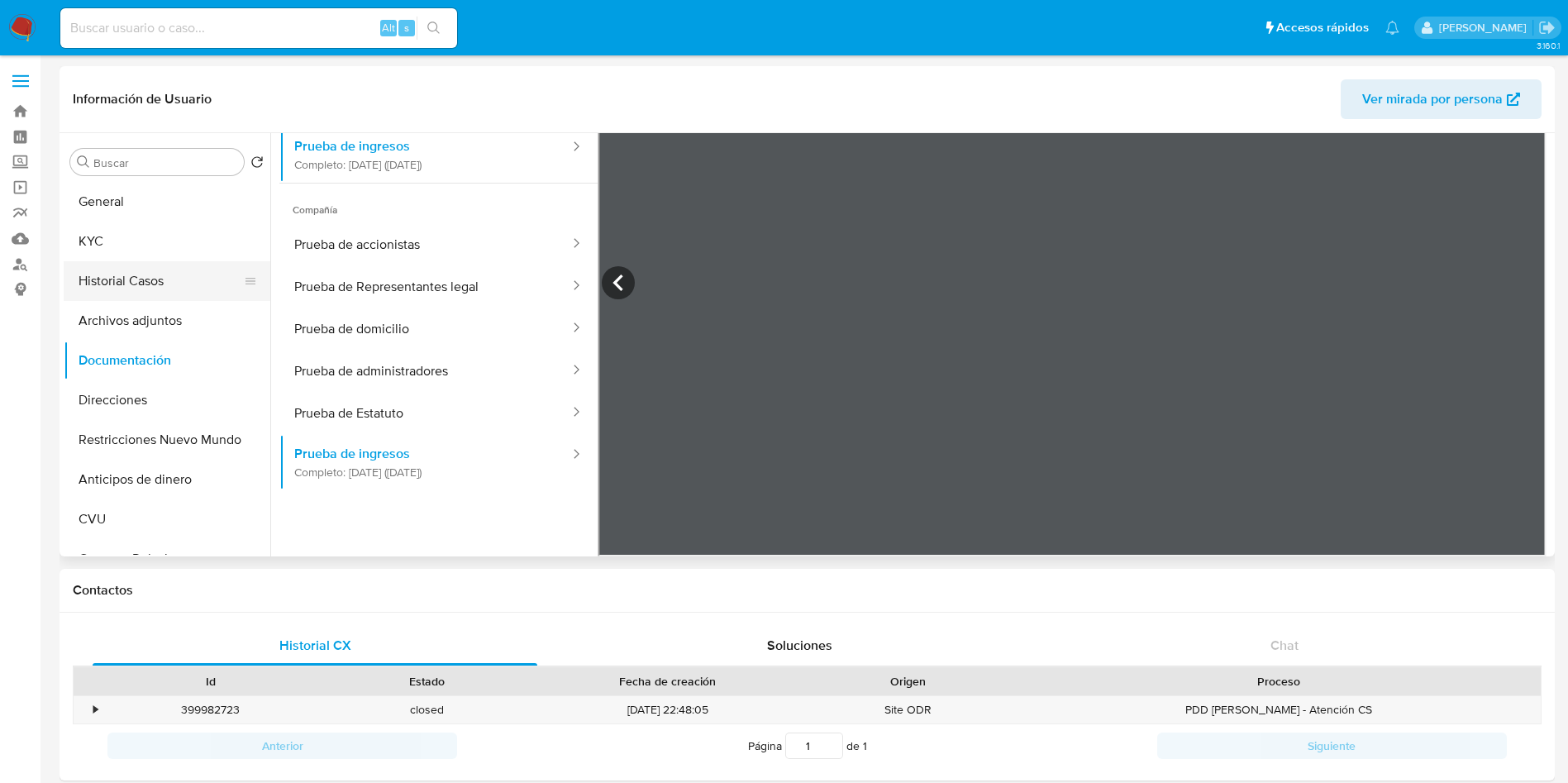
scroll to position [145, 0]
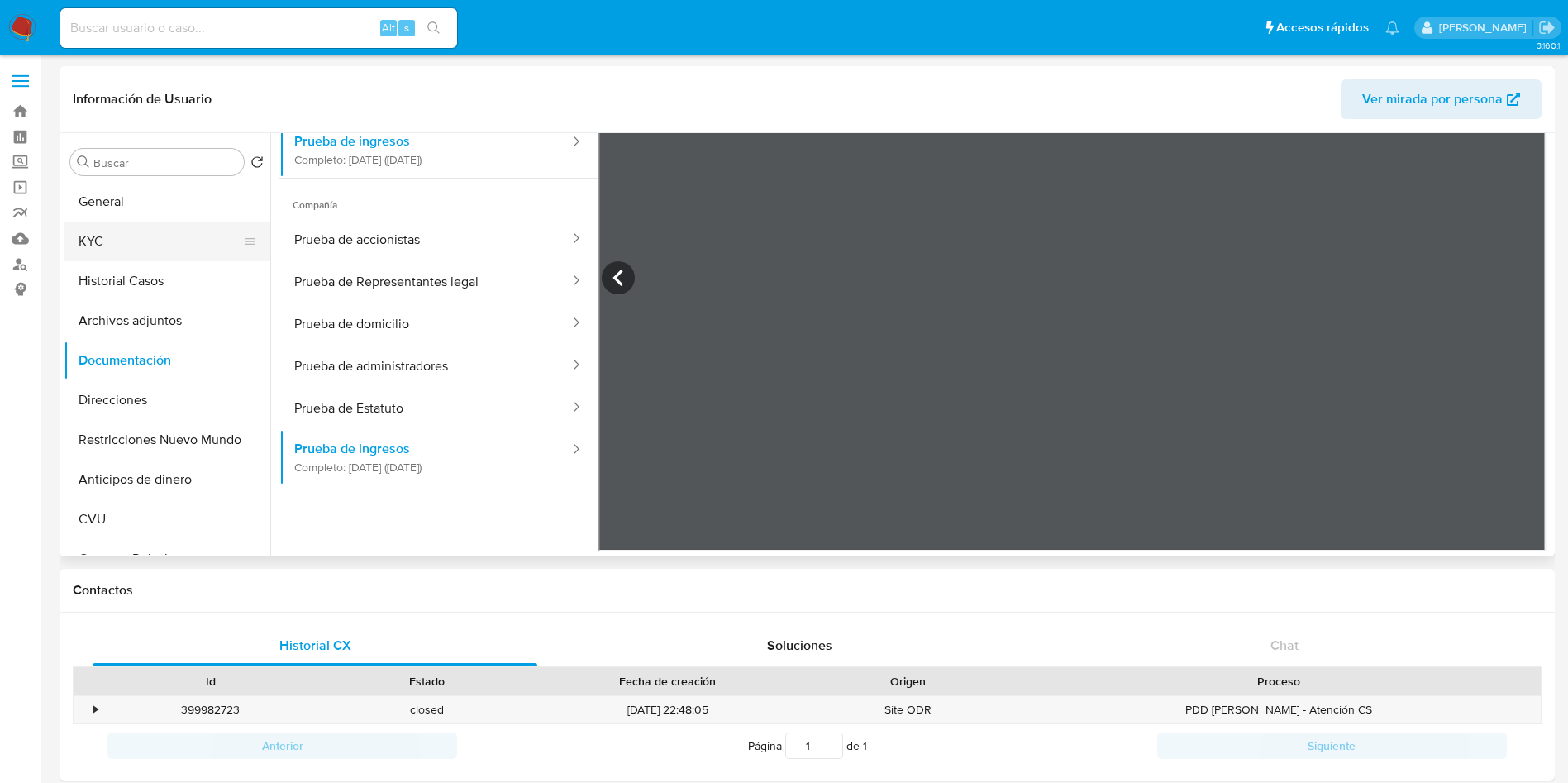
click at [145, 246] on button "KYC" at bounding box center [161, 241] width 193 height 39
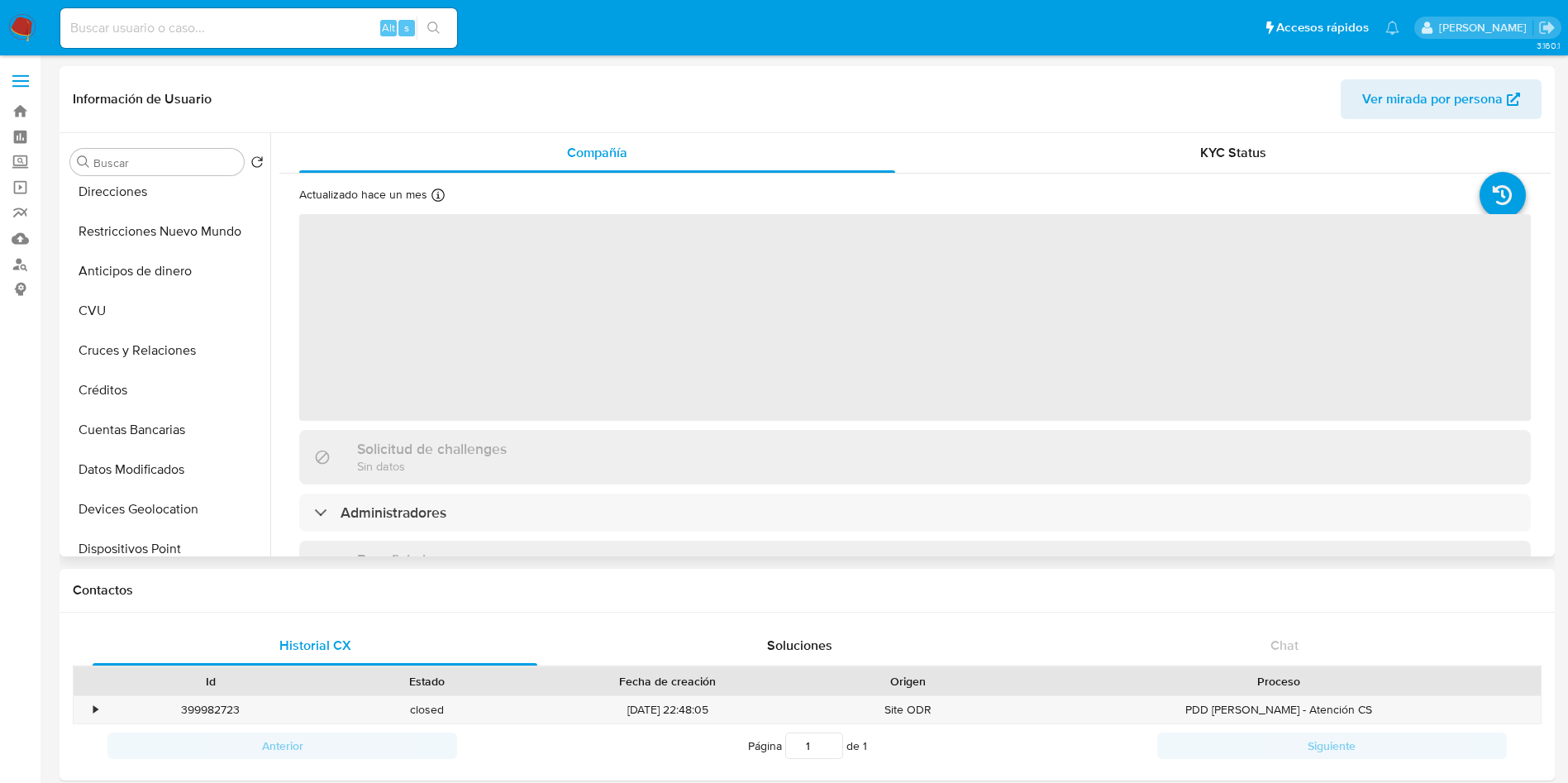
scroll to position [248, 0]
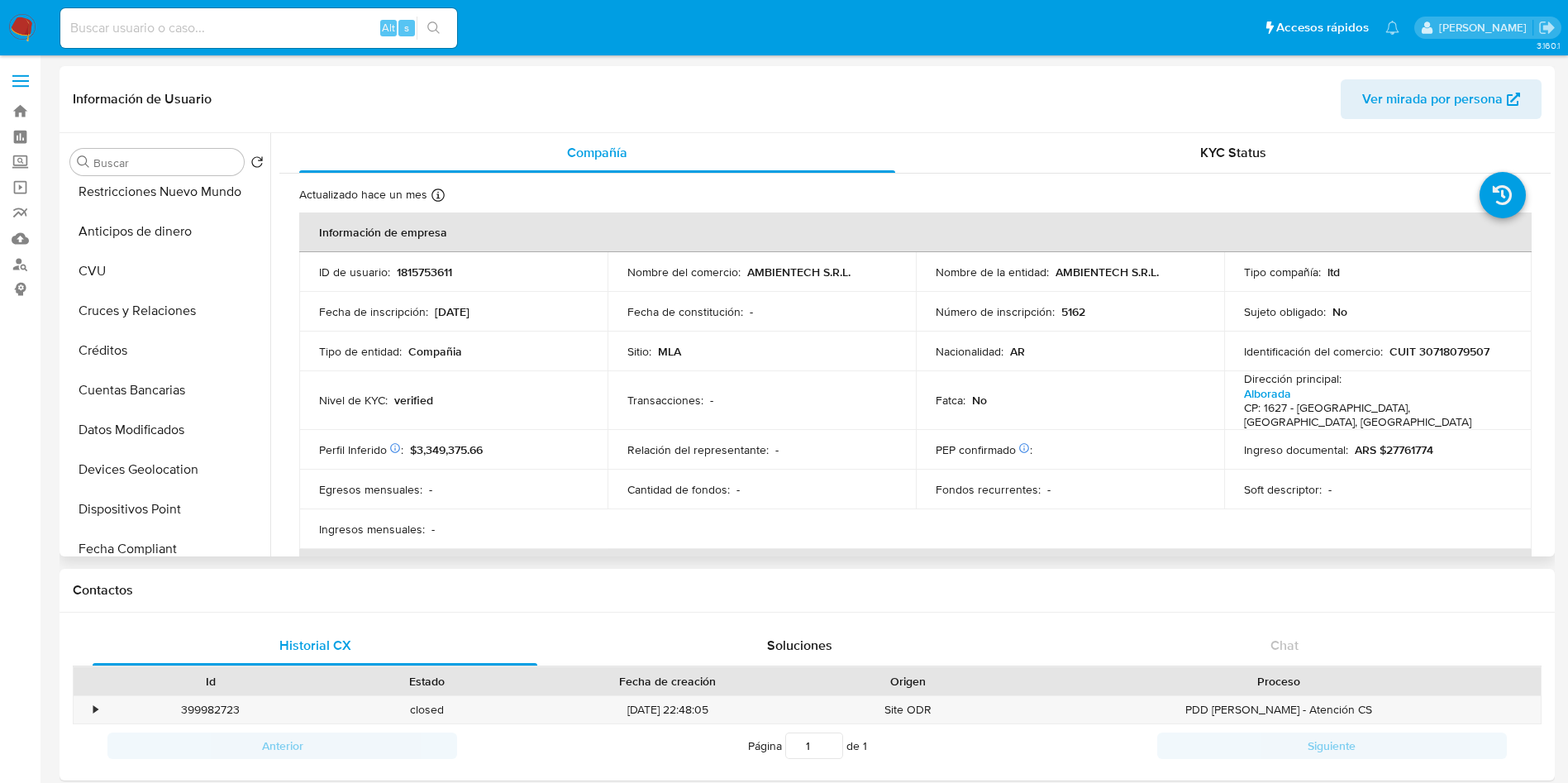
click at [384, 528] on td "Ingresos mensuales : -" at bounding box center [453, 528] width 308 height 39
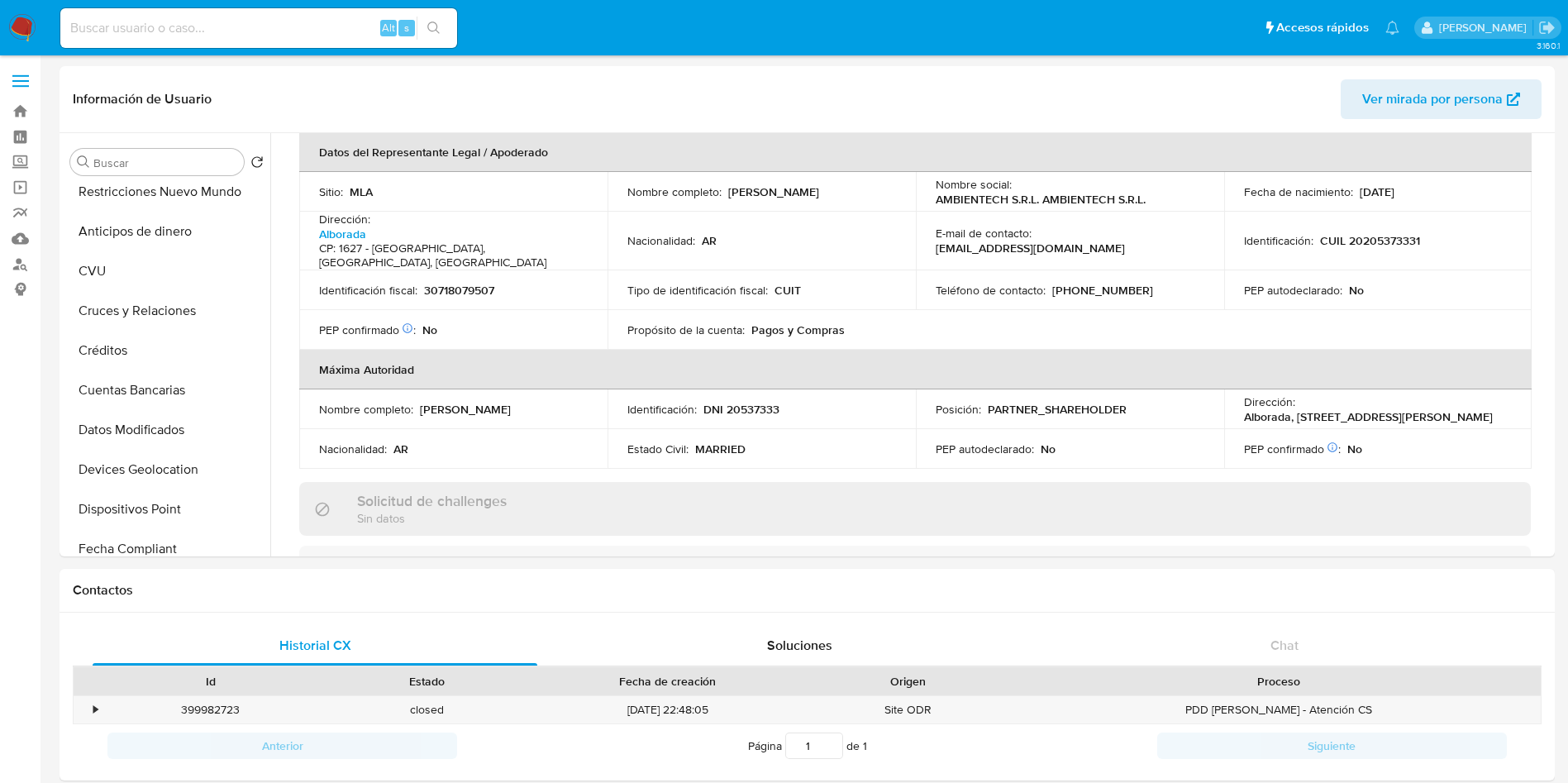
scroll to position [745, 0]
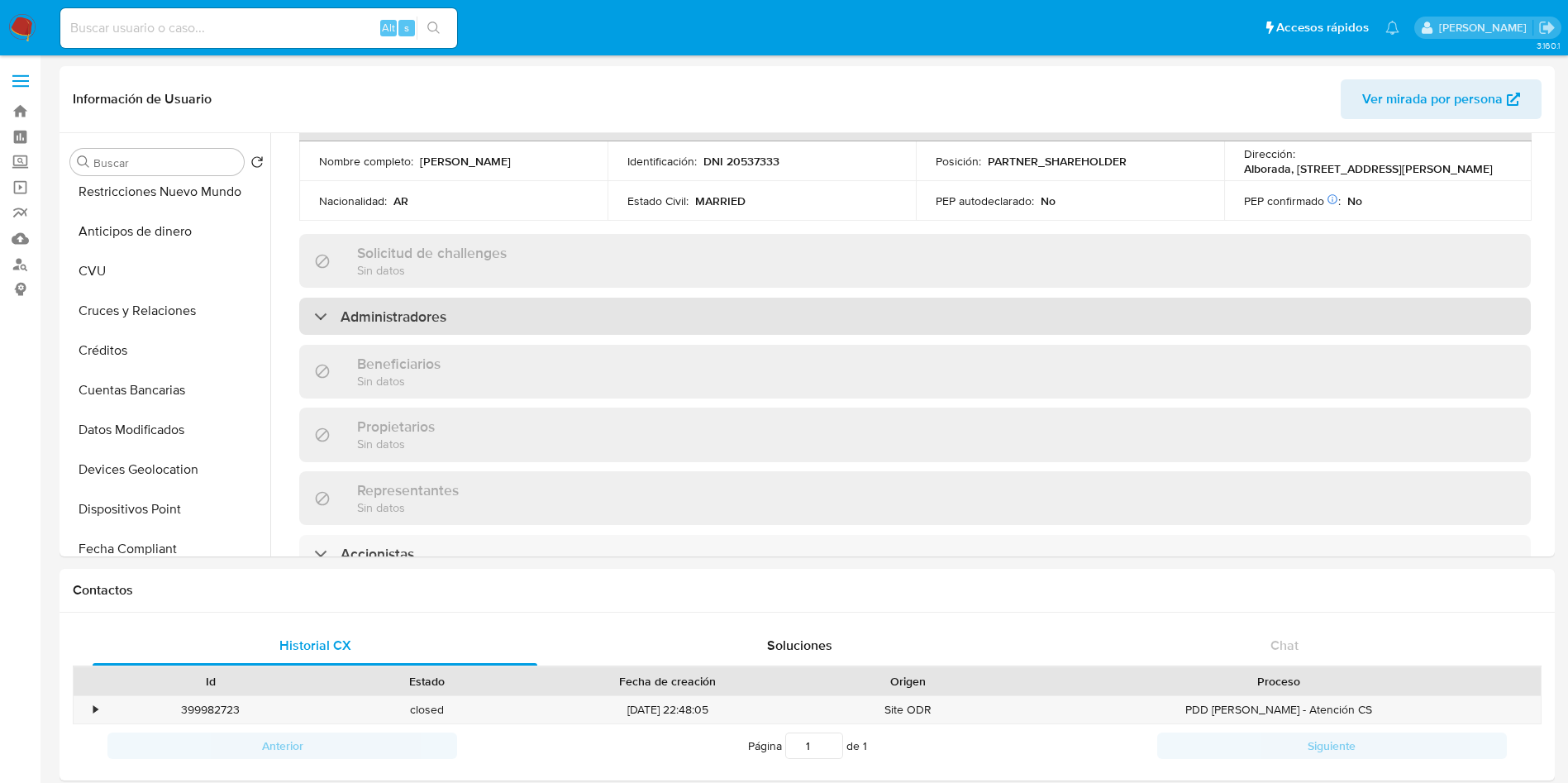
click at [424, 301] on div "Administradores" at bounding box center [916, 317] width 1232 height 38
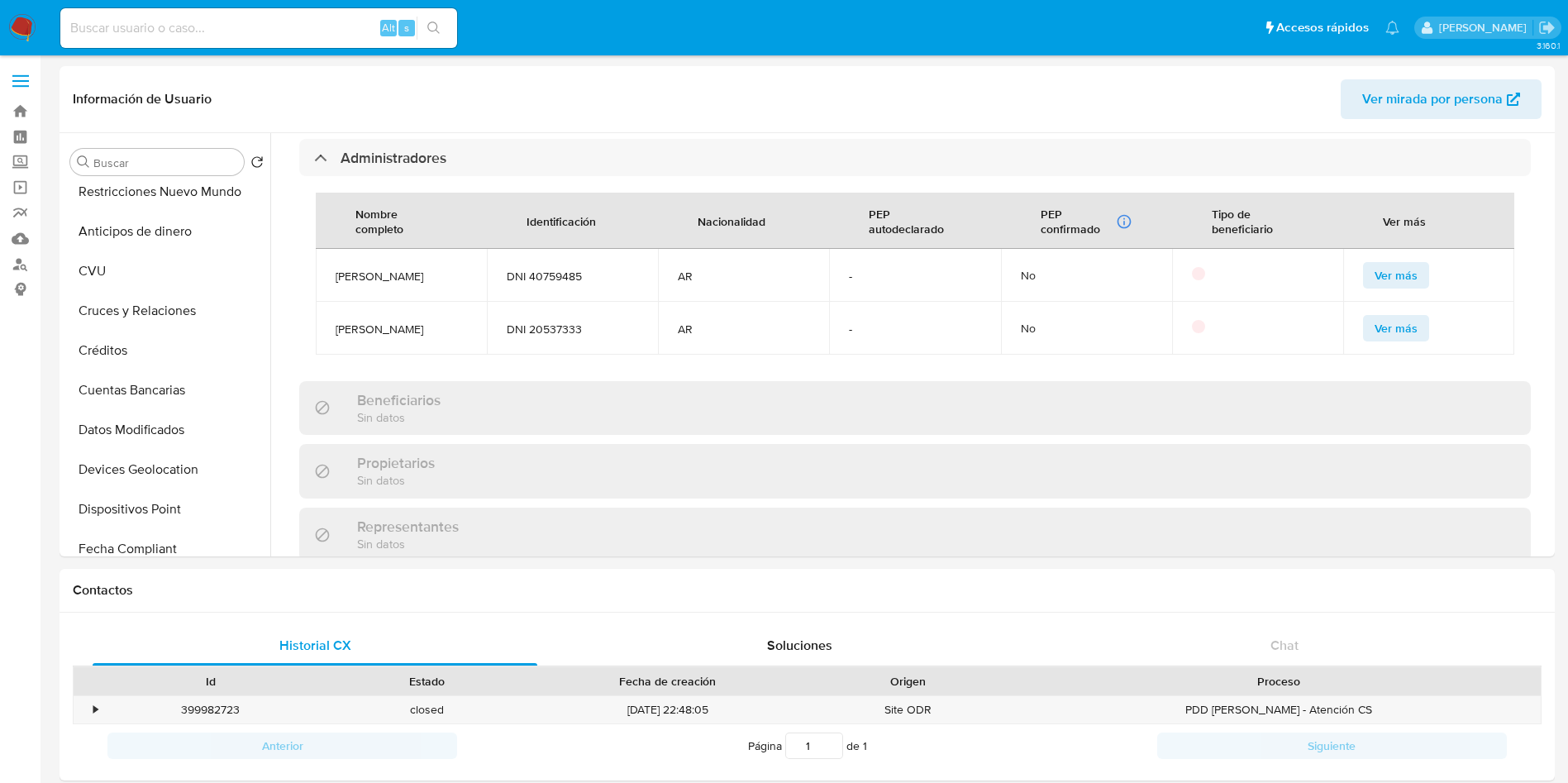
scroll to position [868, 0]
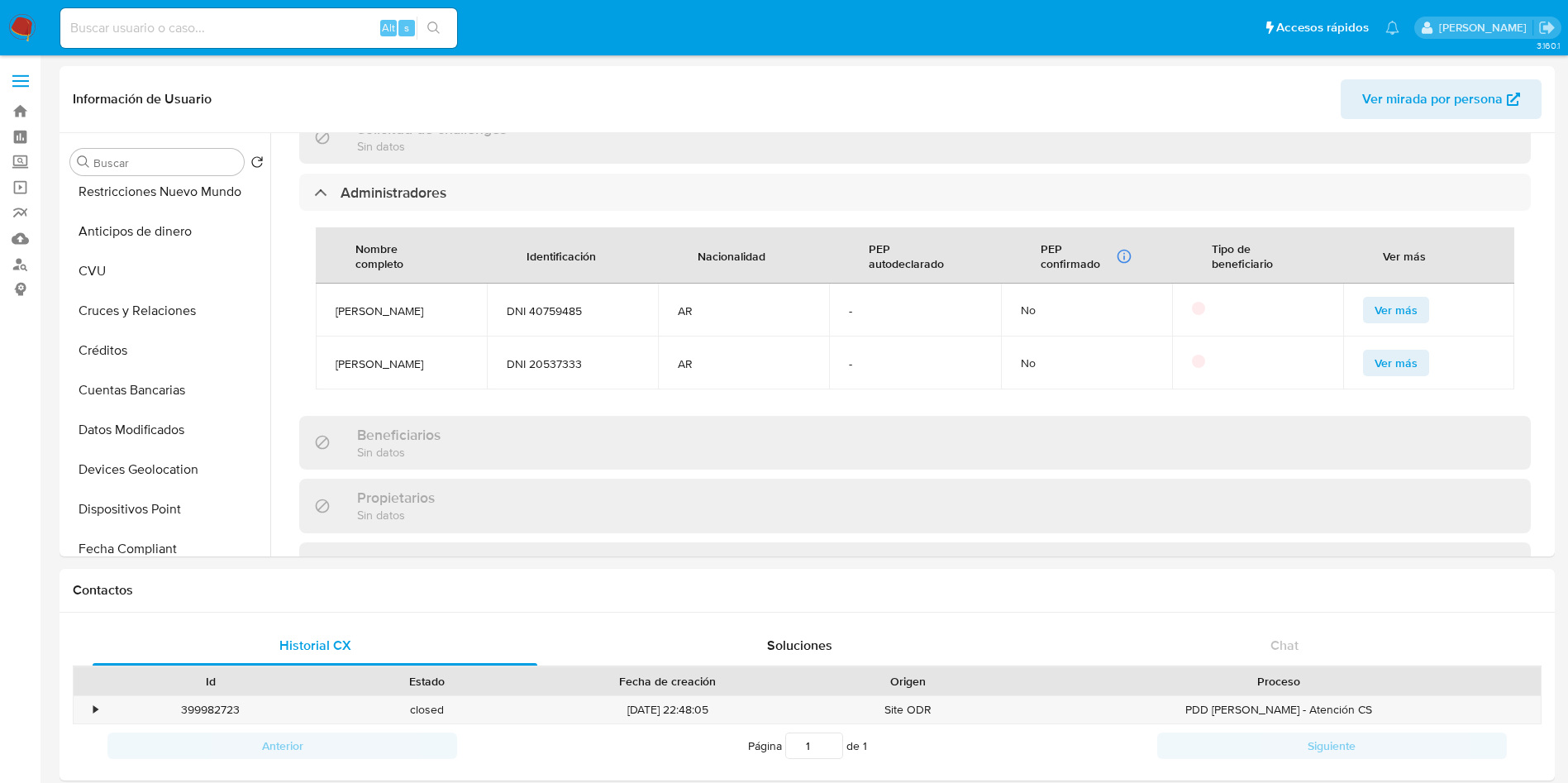
click at [566, 303] on span "DNI 40759485" at bounding box center [572, 311] width 131 height 15
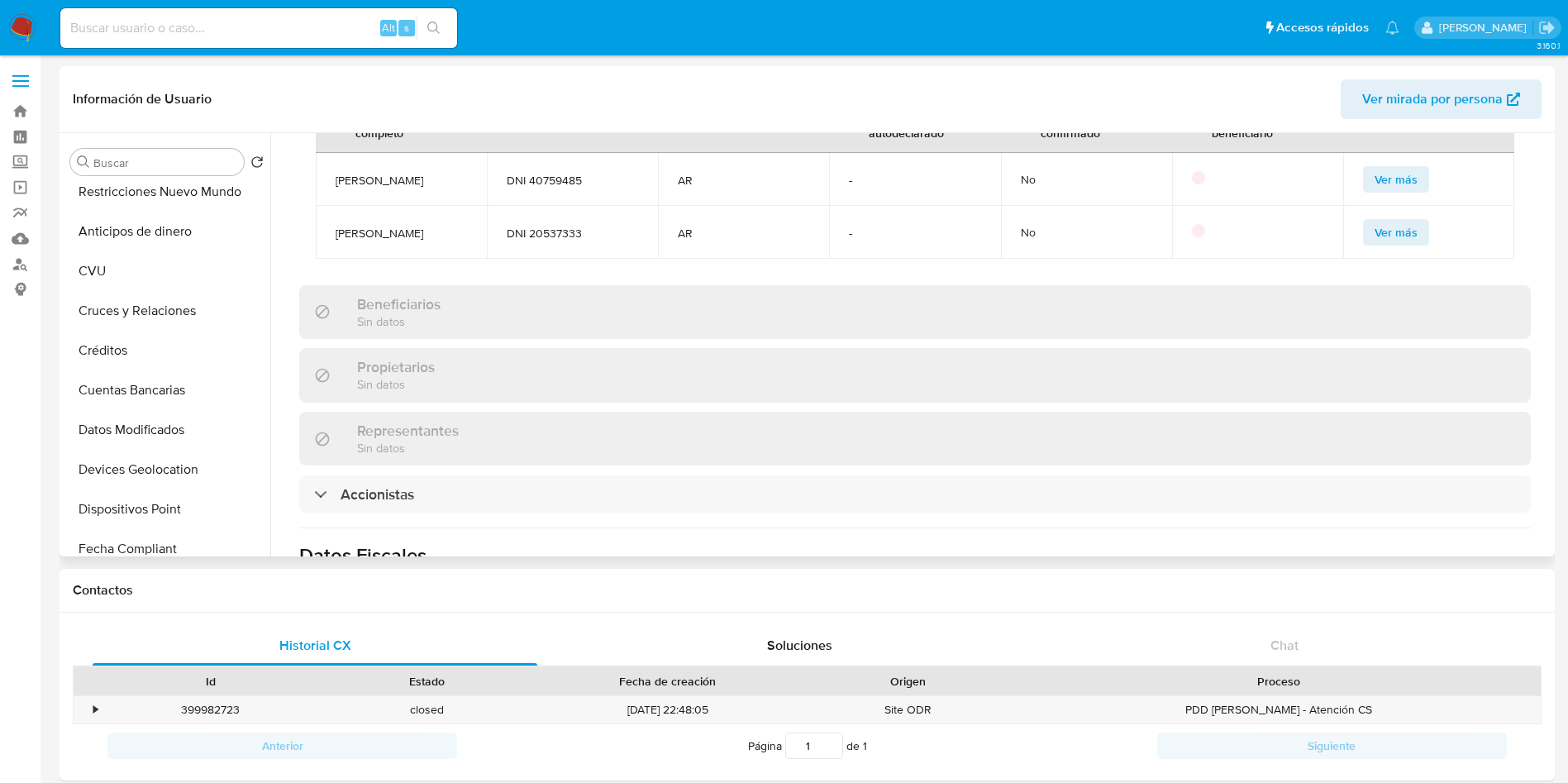
scroll to position [1117, 0]
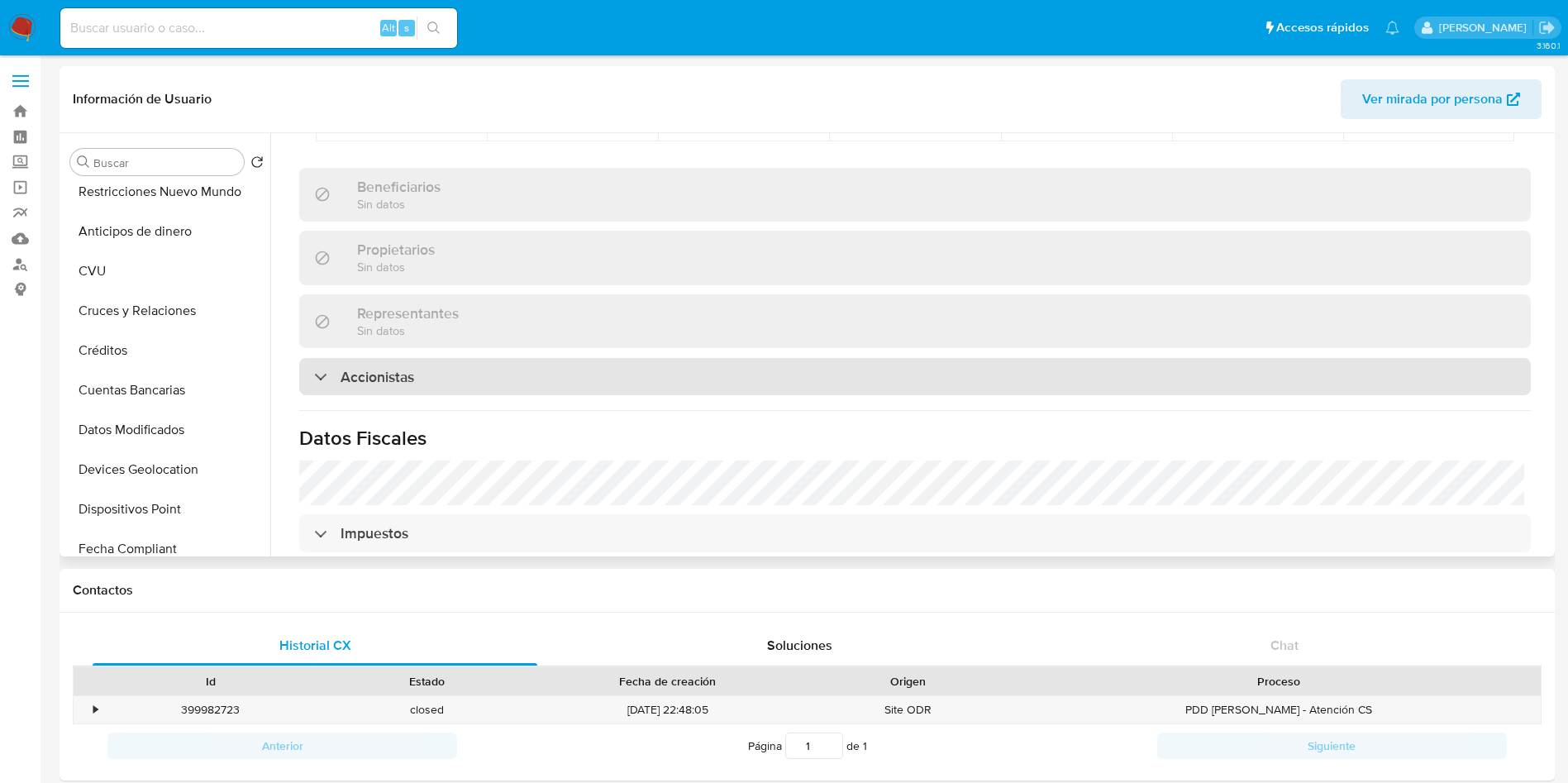
click at [361, 360] on div "Accionistas" at bounding box center [916, 377] width 1232 height 38
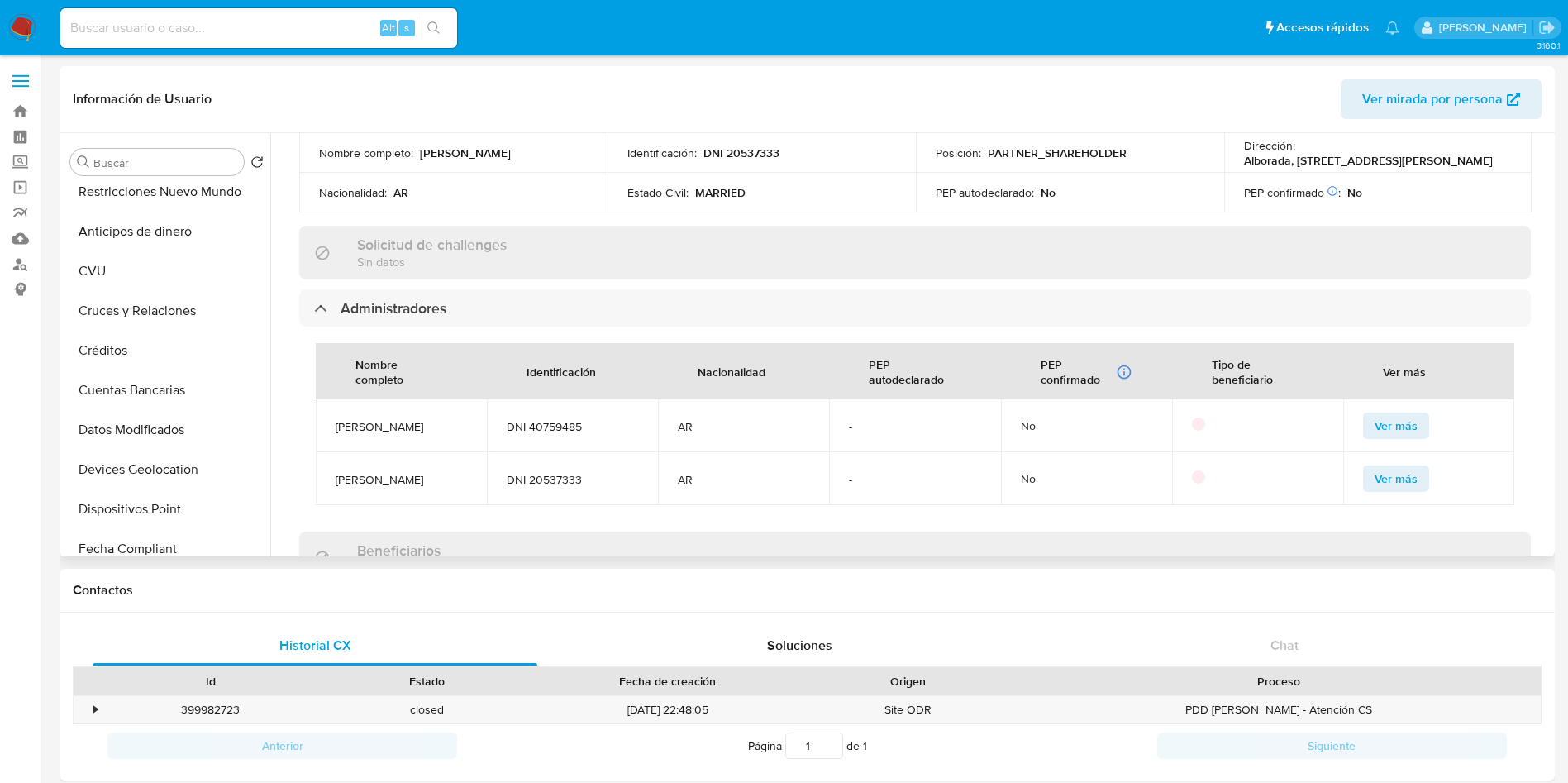
scroll to position [745, 0]
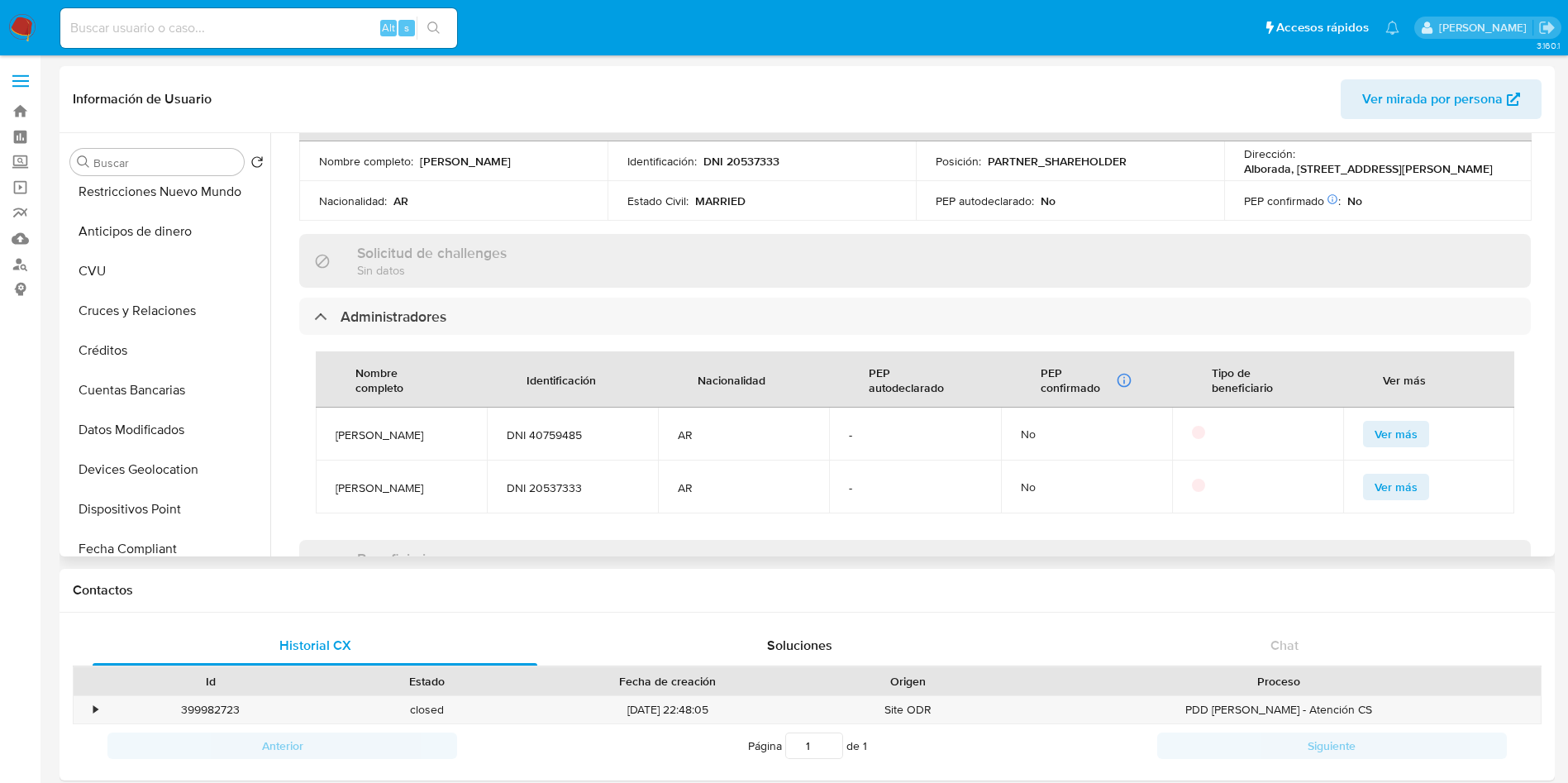
click at [1402, 423] on span "Ver más" at bounding box center [1396, 435] width 43 height 23
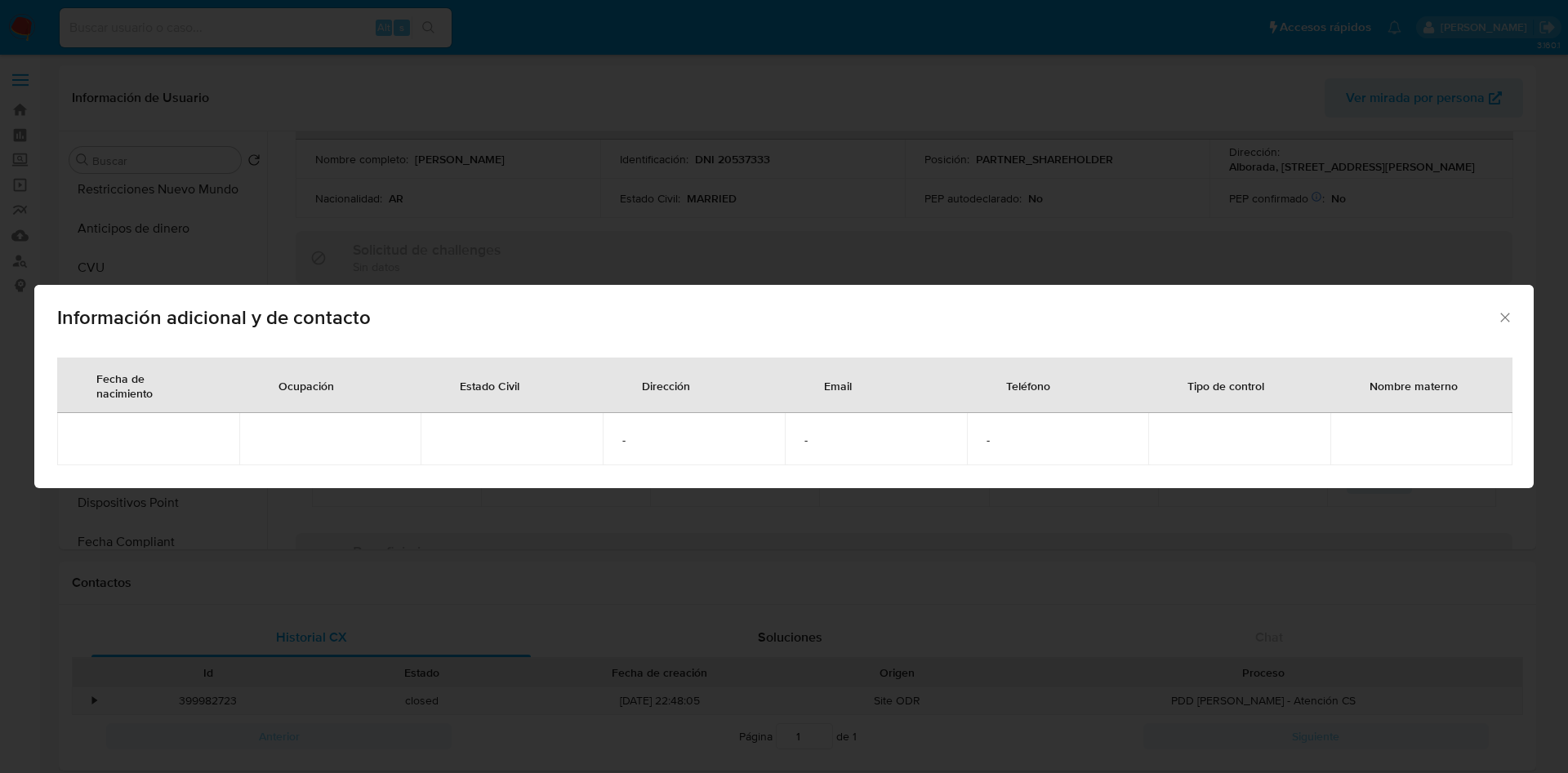
click at [1520, 312] on div "Información adicional y de contacto" at bounding box center [784, 315] width 1500 height 60
drag, startPoint x: 1505, startPoint y: 317, endPoint x: 1269, endPoint y: 373, distance: 242.6
click at [1503, 317] on icon "Cerrar" at bounding box center [1505, 318] width 16 height 16
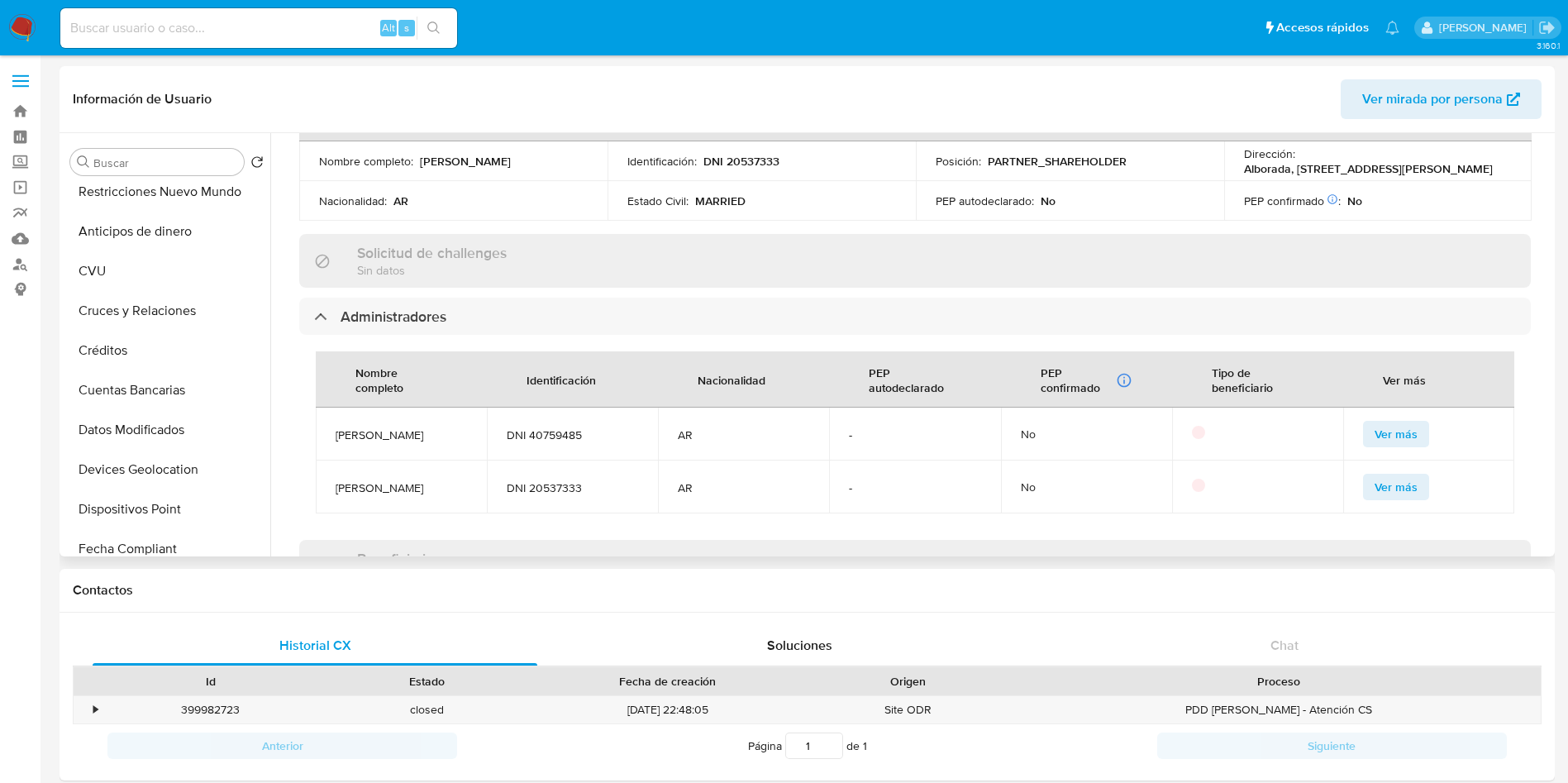
click at [567, 428] on span "DNI 40759485" at bounding box center [572, 436] width 131 height 15
copy span "40759485"
click at [551, 481] on span "DNI 20537333" at bounding box center [572, 488] width 131 height 15
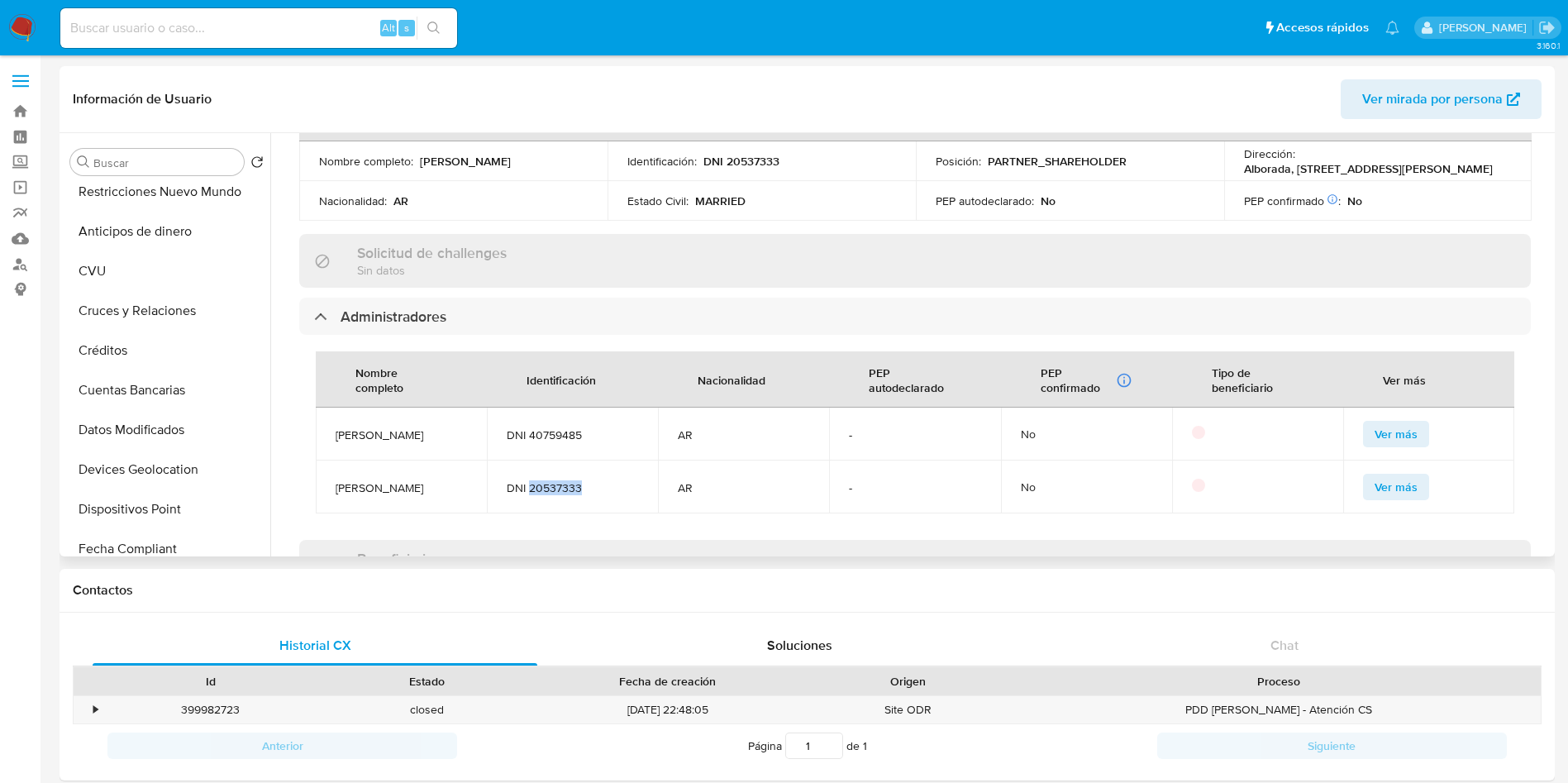
copy span "20537333"
click at [607, 540] on div "Beneficiarios Sin datos" at bounding box center [916, 567] width 1232 height 54
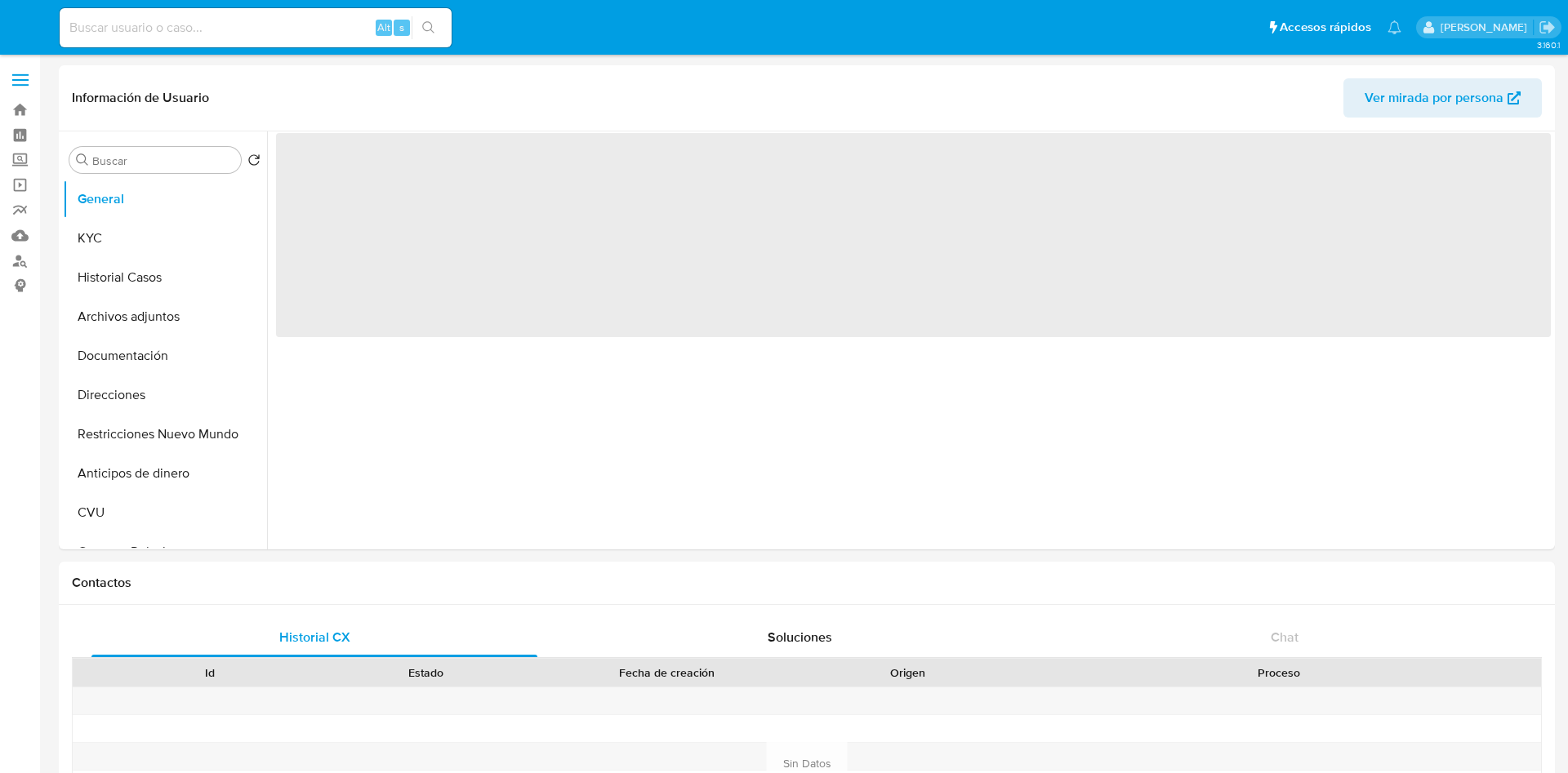
select select "10"
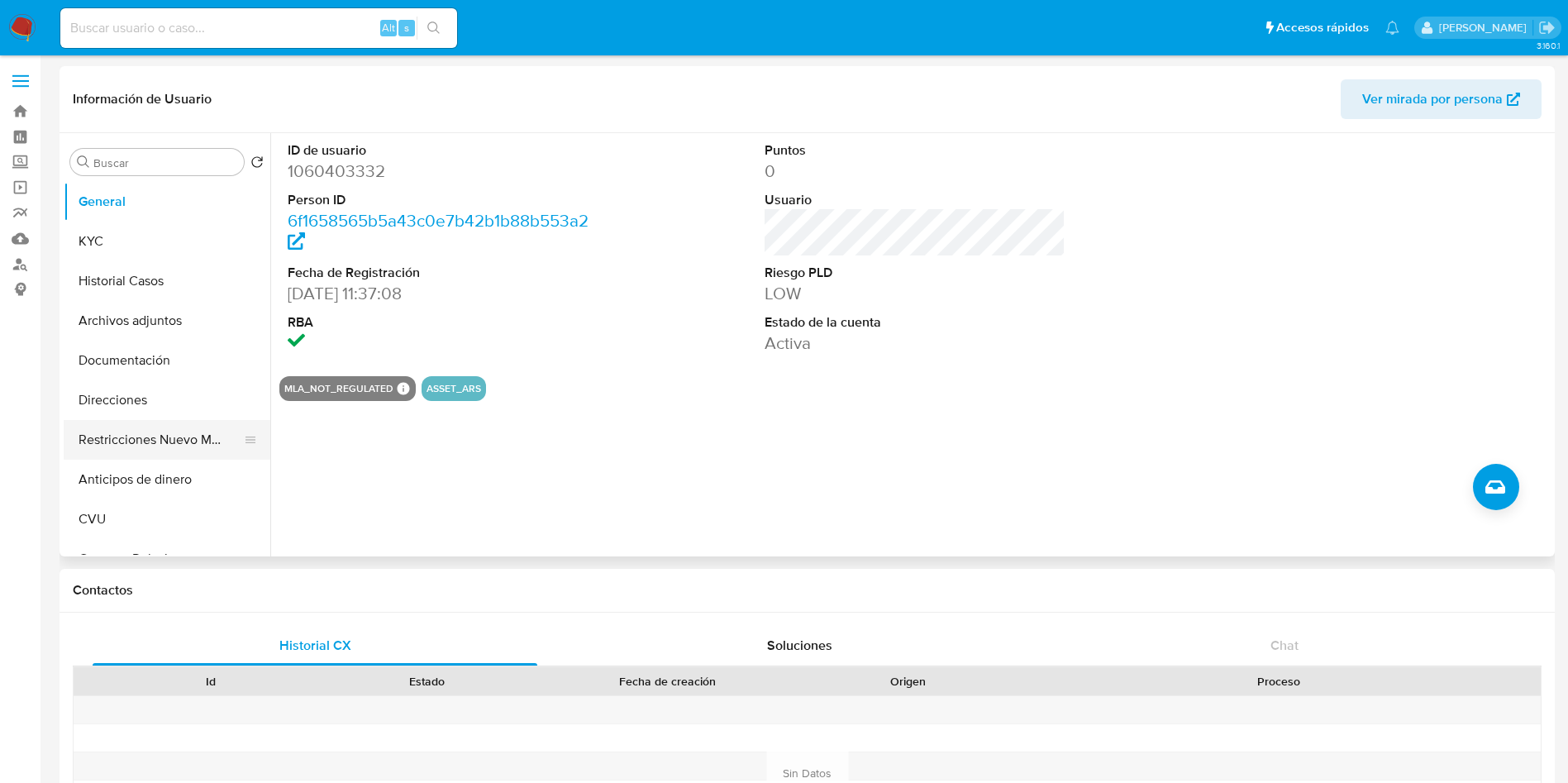
click at [140, 454] on button "Restricciones Nuevo Mundo" at bounding box center [161, 439] width 193 height 39
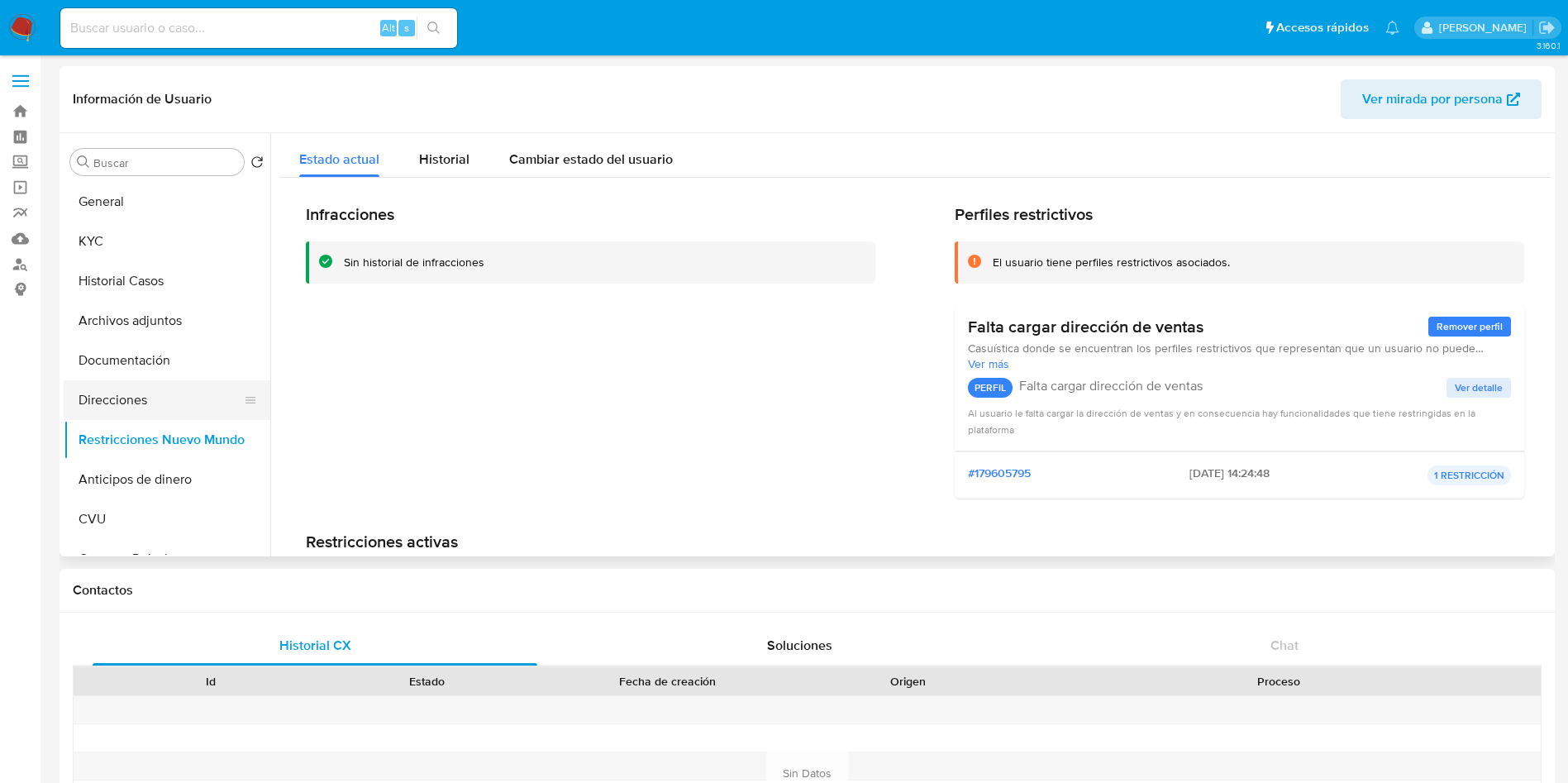
click at [144, 399] on button "Direcciones" at bounding box center [161, 400] width 193 height 39
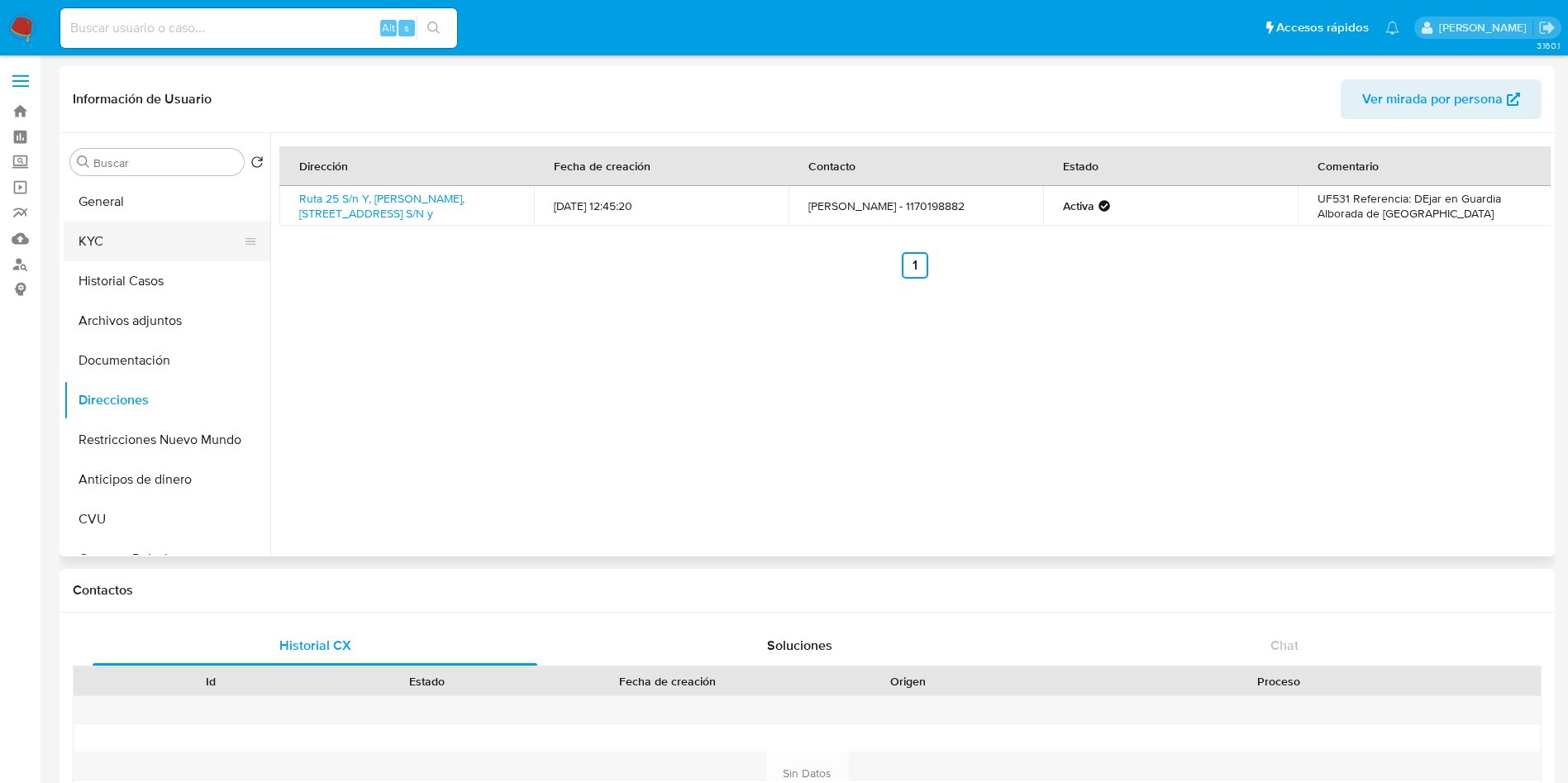
click at [135, 246] on button "KYC" at bounding box center [161, 241] width 193 height 39
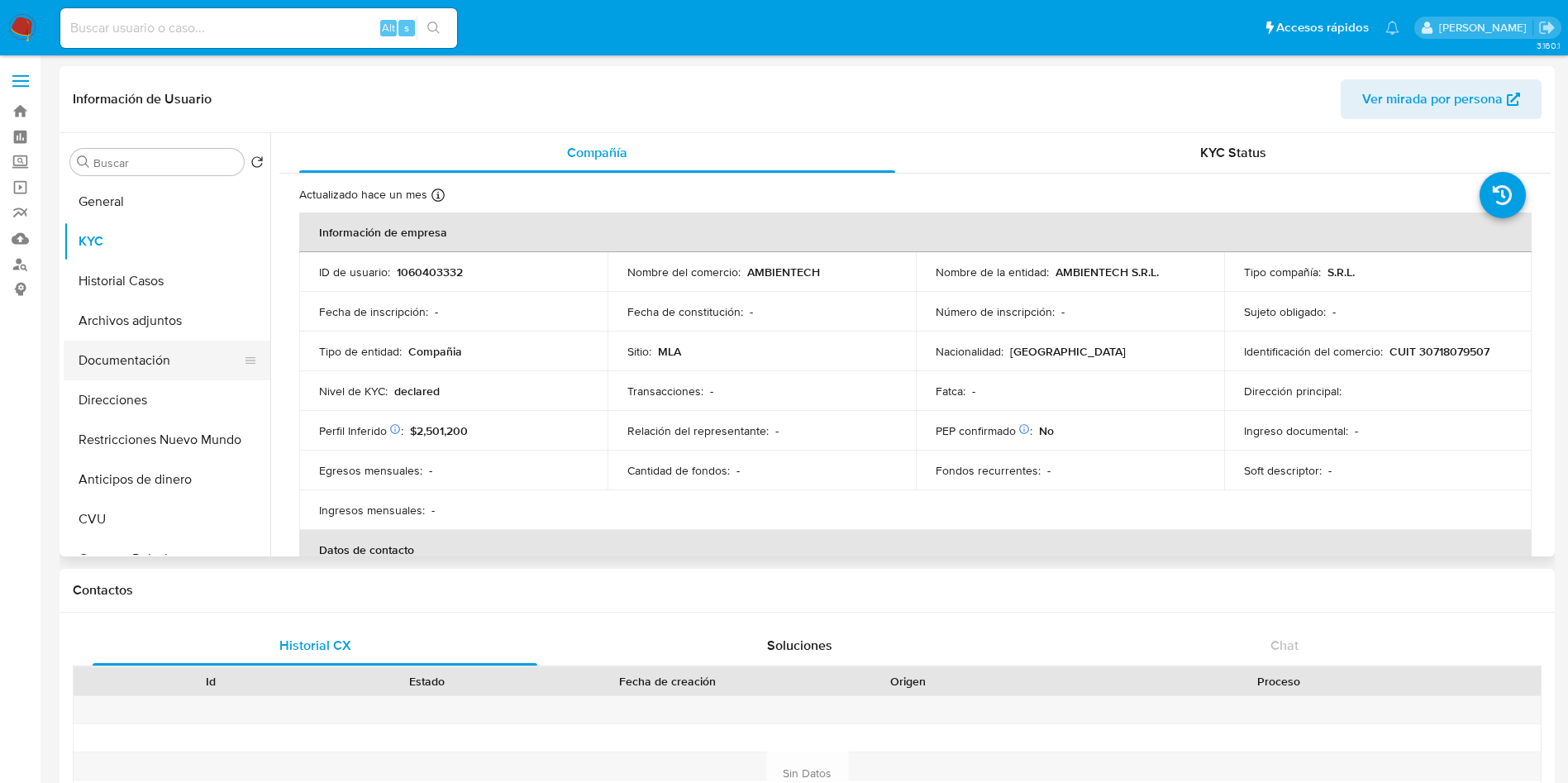
click at [161, 359] on button "Documentación" at bounding box center [161, 360] width 193 height 39
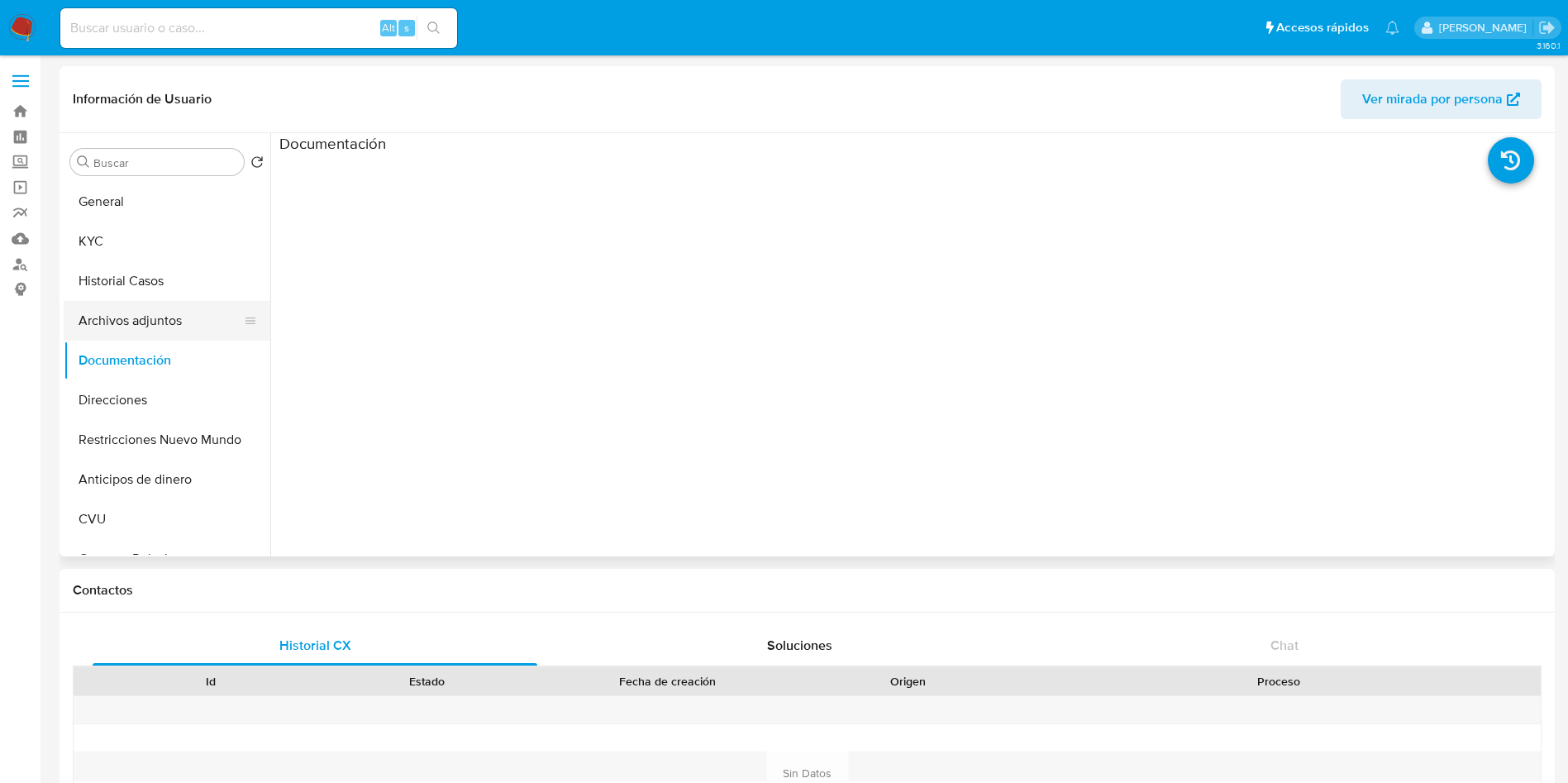
click at [150, 322] on button "Archivos adjuntos" at bounding box center [161, 321] width 193 height 39
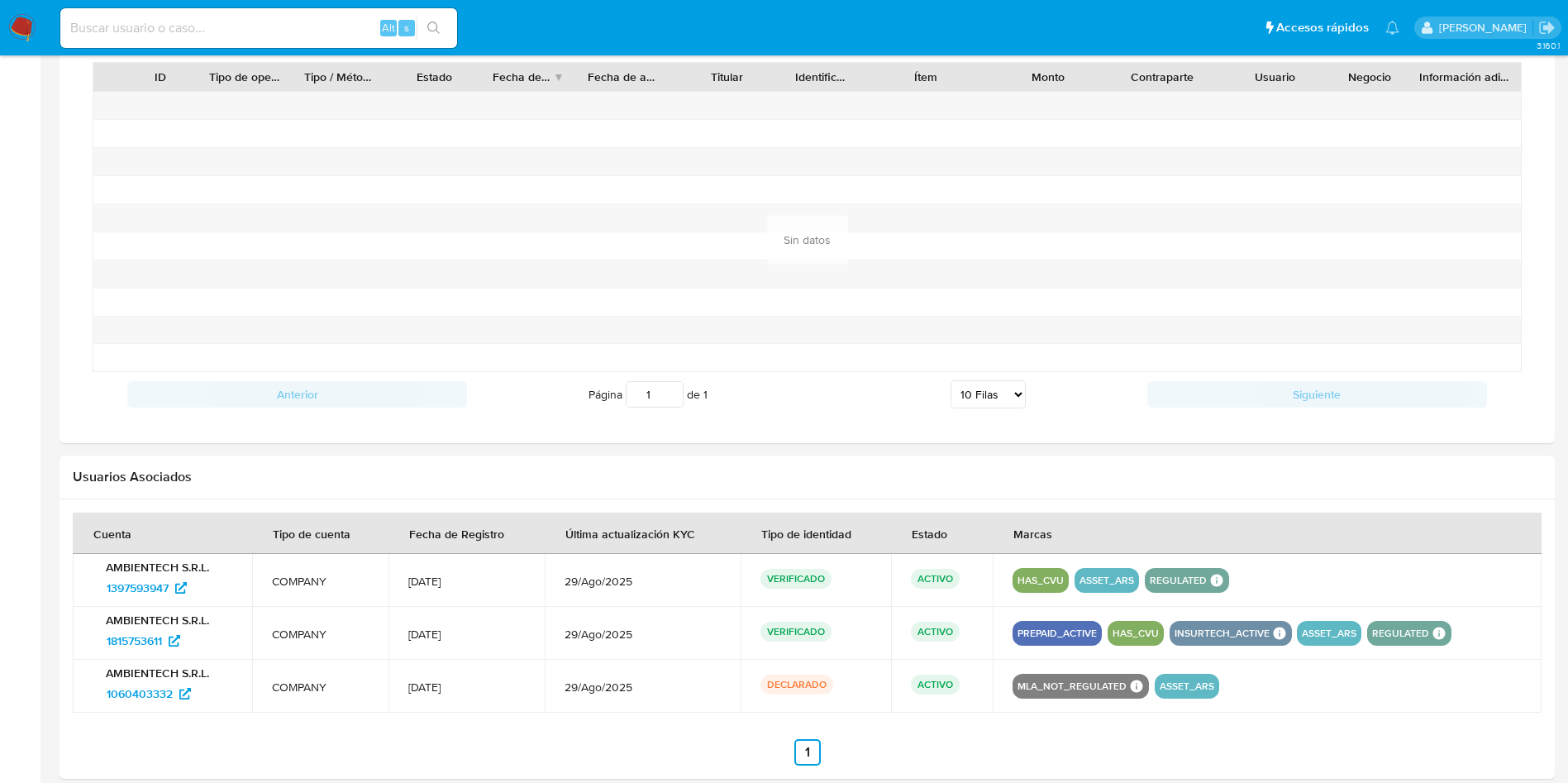
scroll to position [1319, 0]
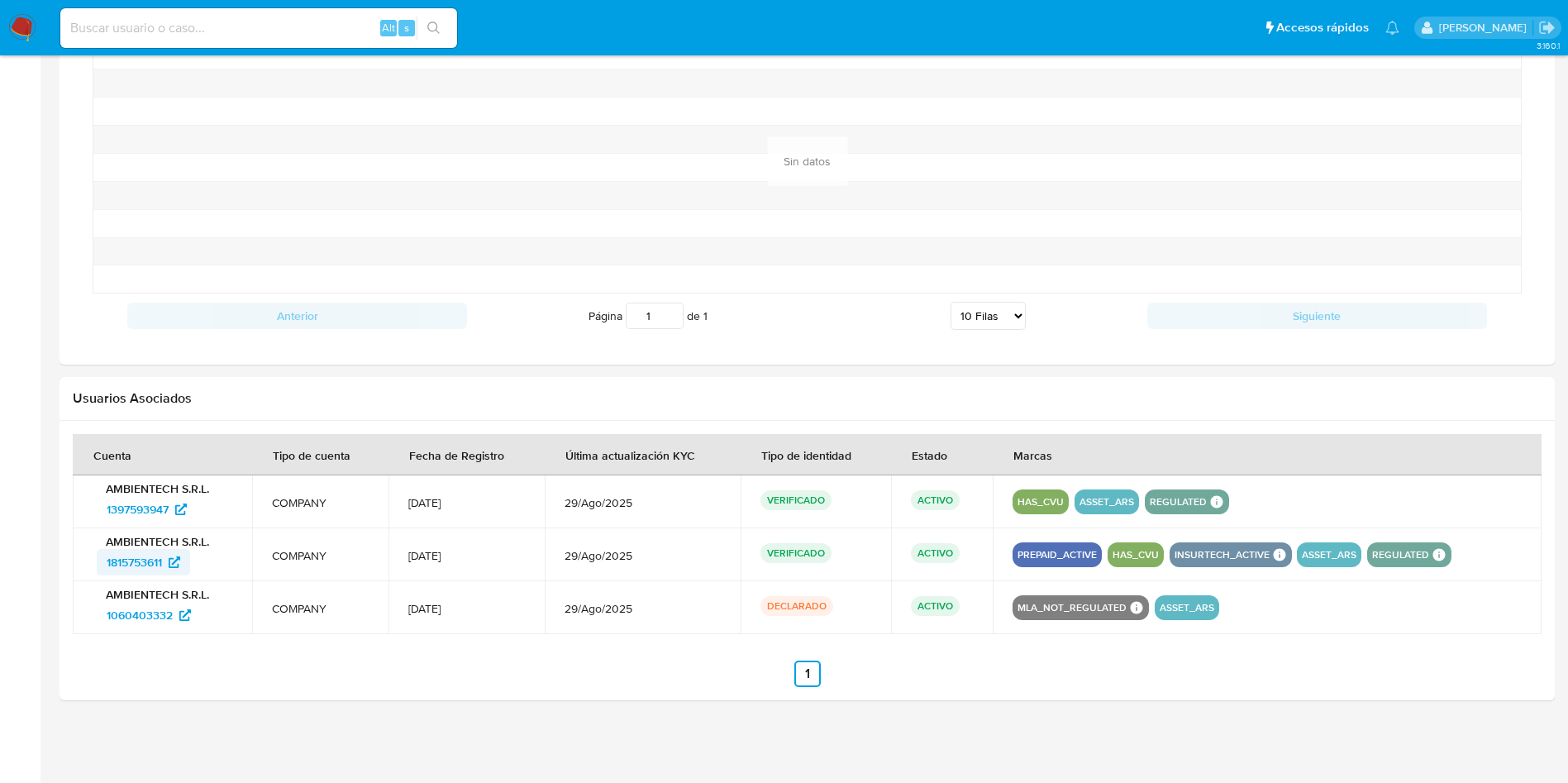
click at [121, 564] on span "1815753611" at bounding box center [134, 563] width 55 height 27
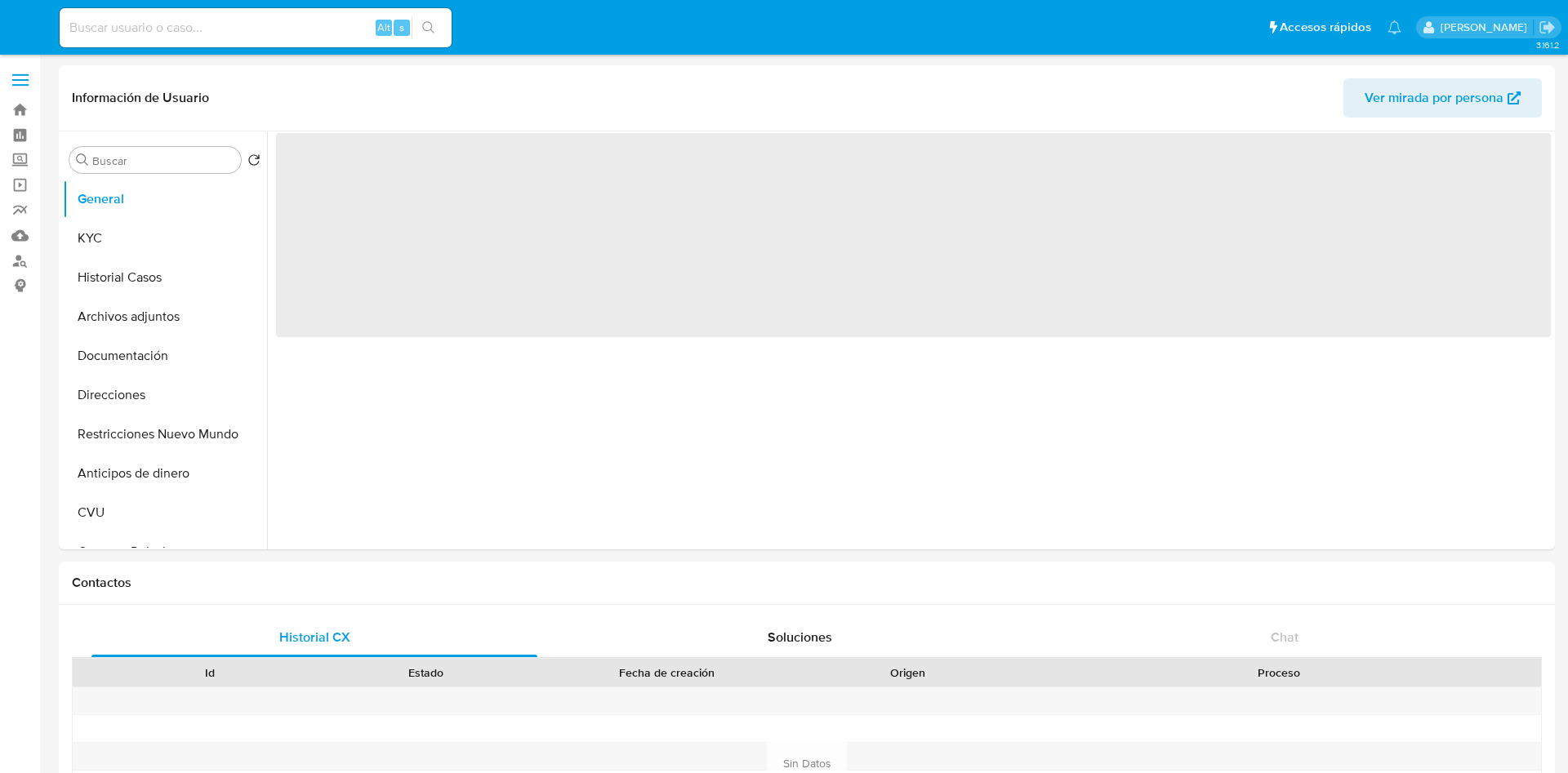
select select "10"
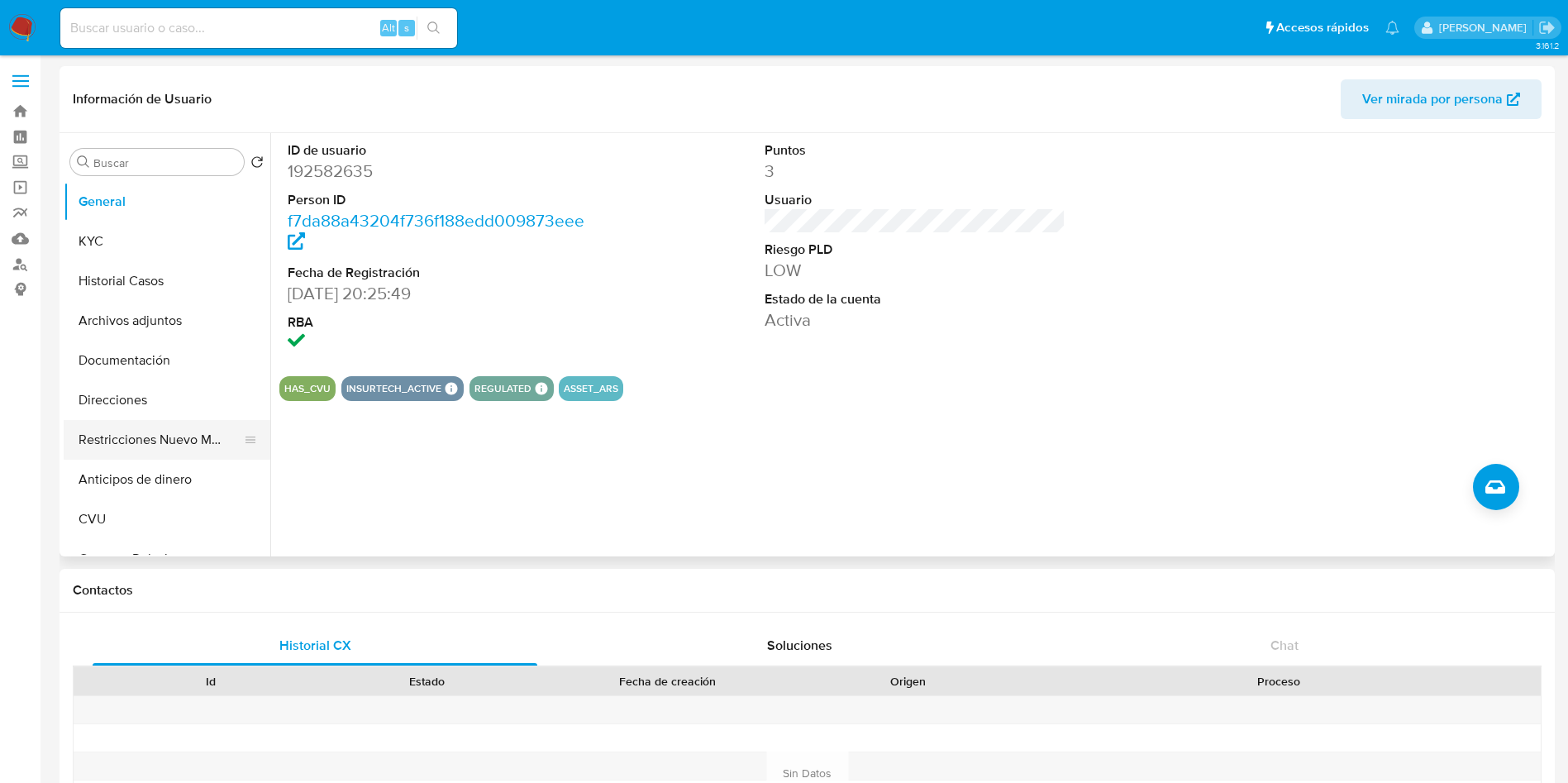
click at [107, 436] on button "Restricciones Nuevo Mundo" at bounding box center [161, 439] width 193 height 39
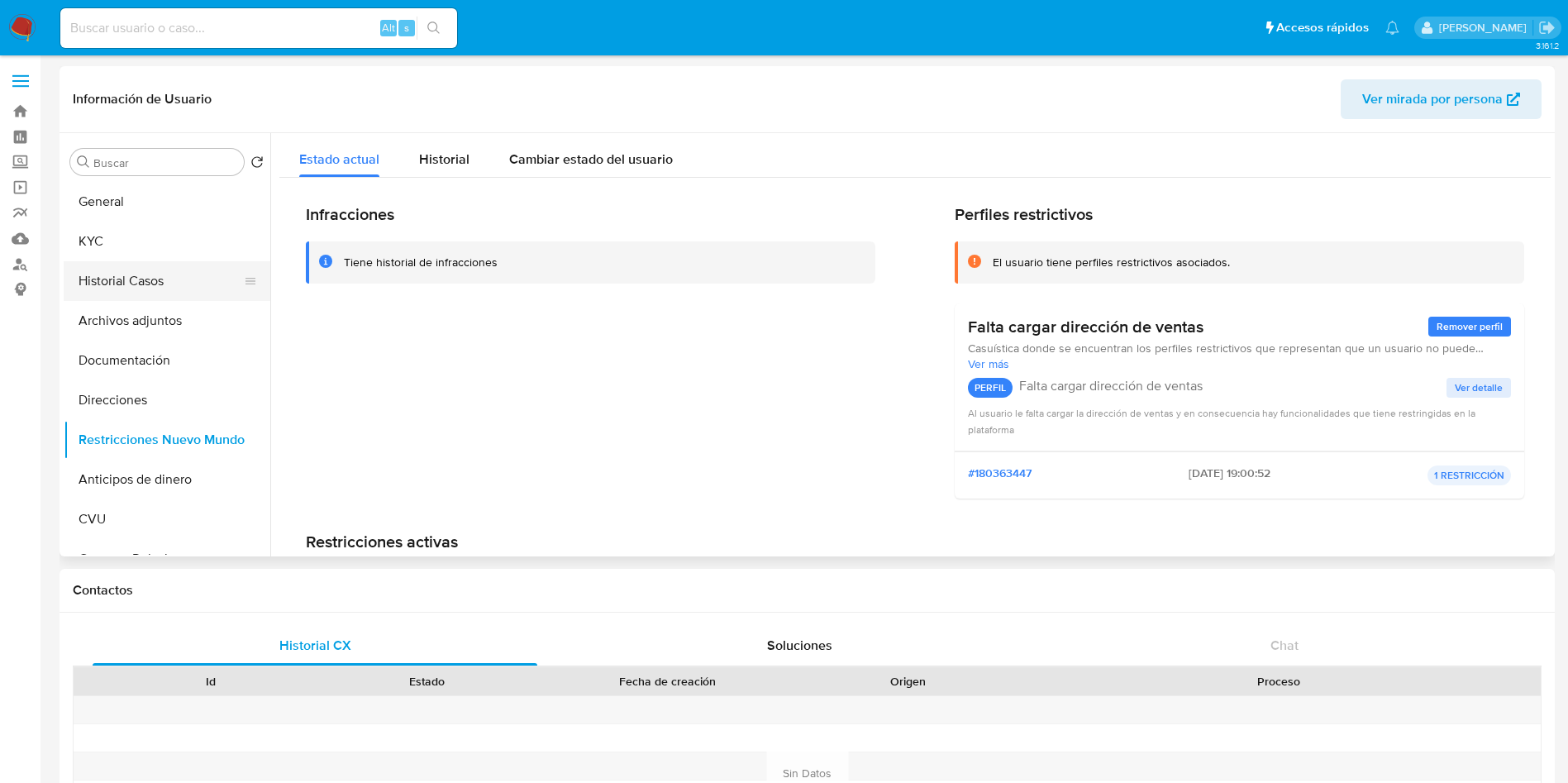
click at [156, 274] on button "Historial Casos" at bounding box center [161, 280] width 193 height 39
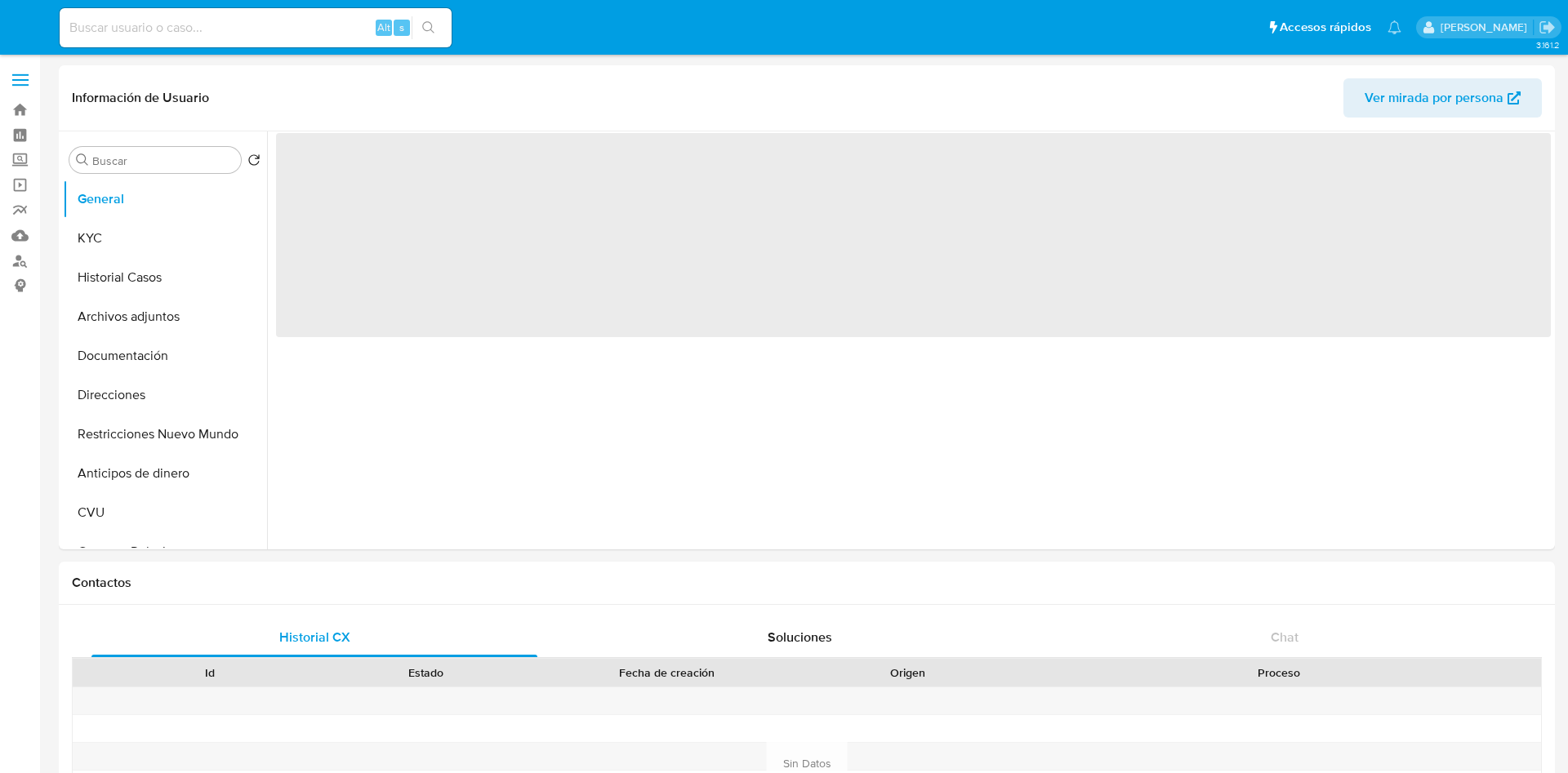
select select "10"
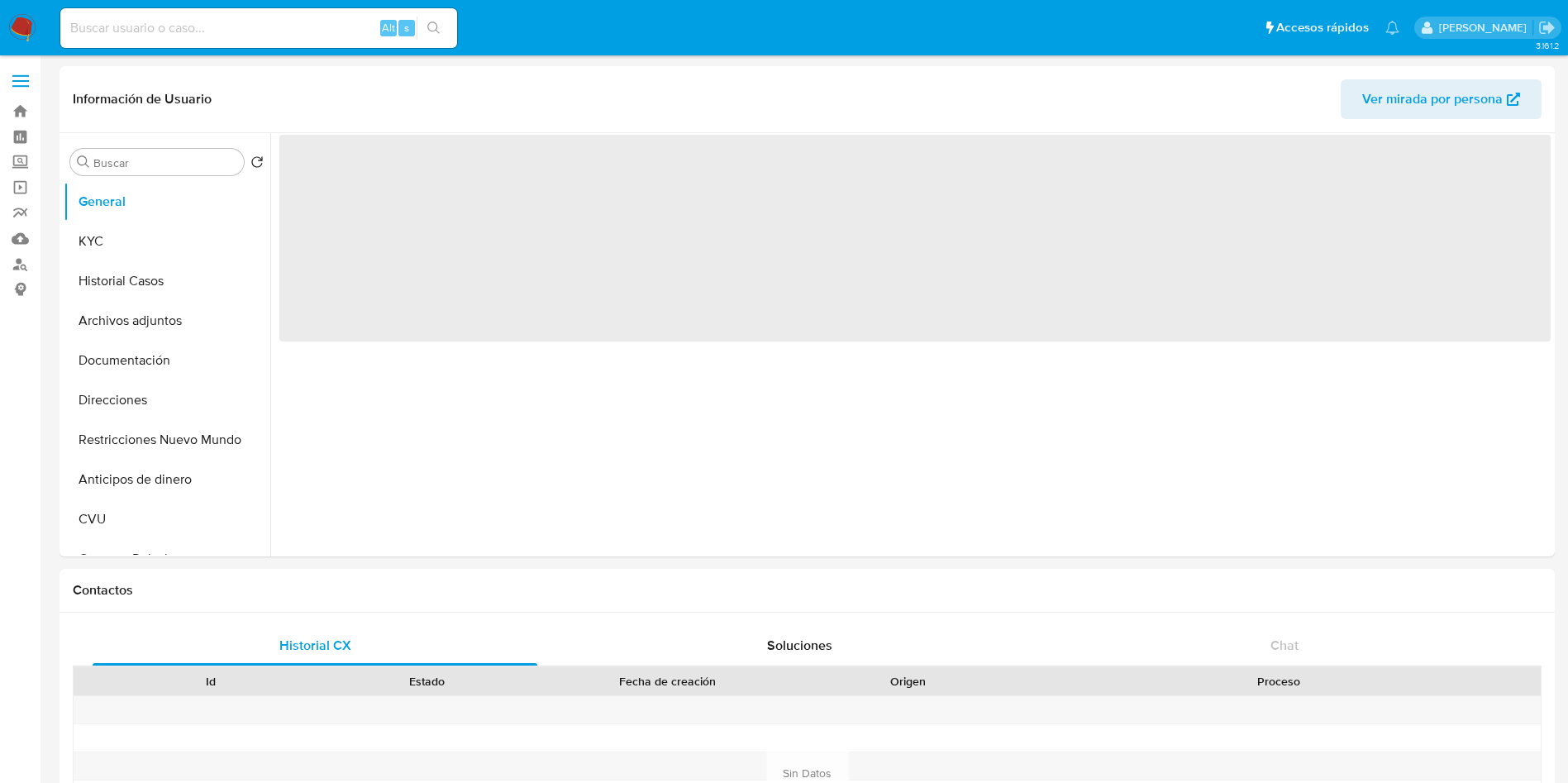
select select "10"
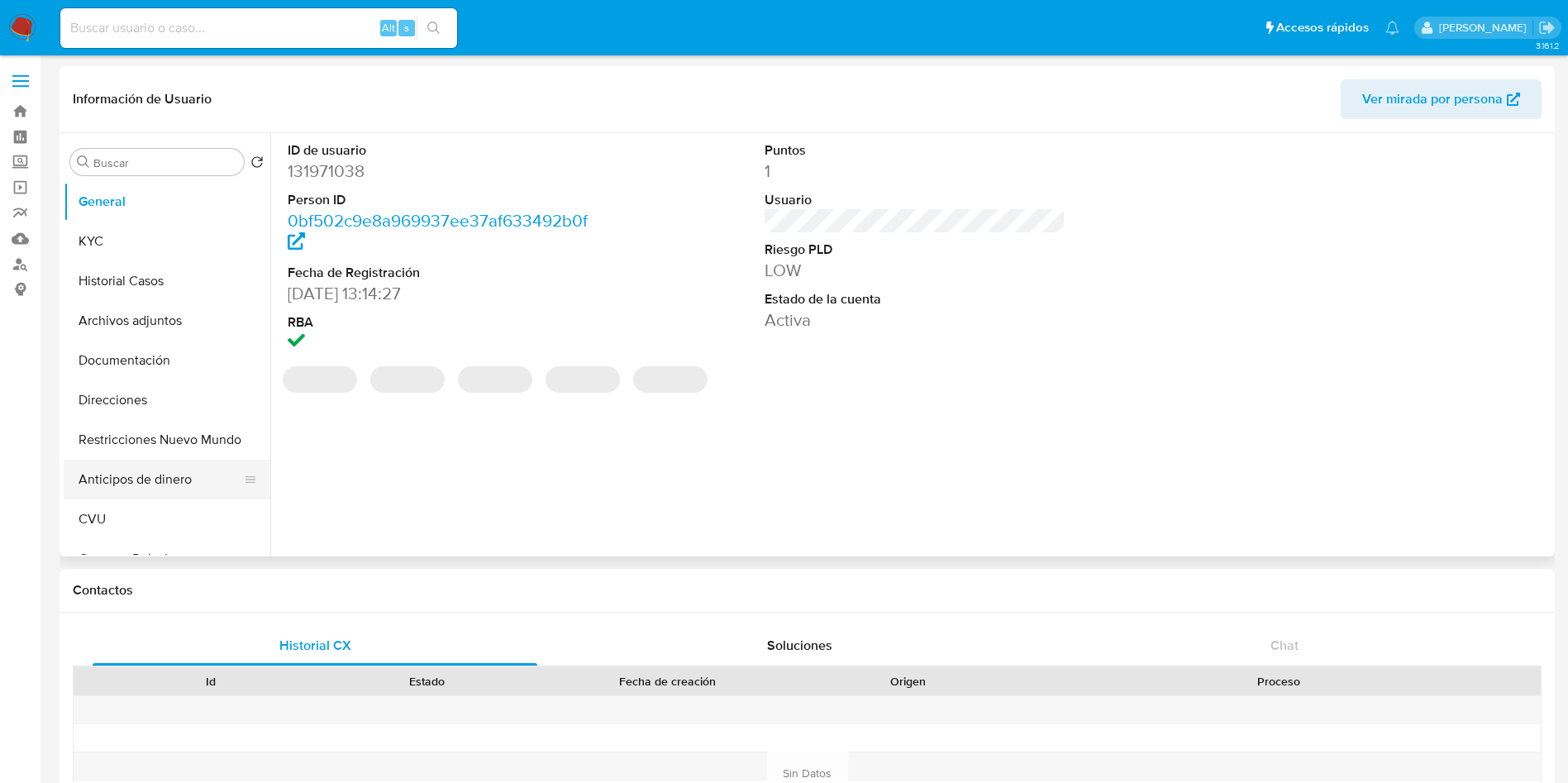
select select "10"
click at [88, 434] on button "Restricciones Nuevo Mundo" at bounding box center [161, 439] width 193 height 39
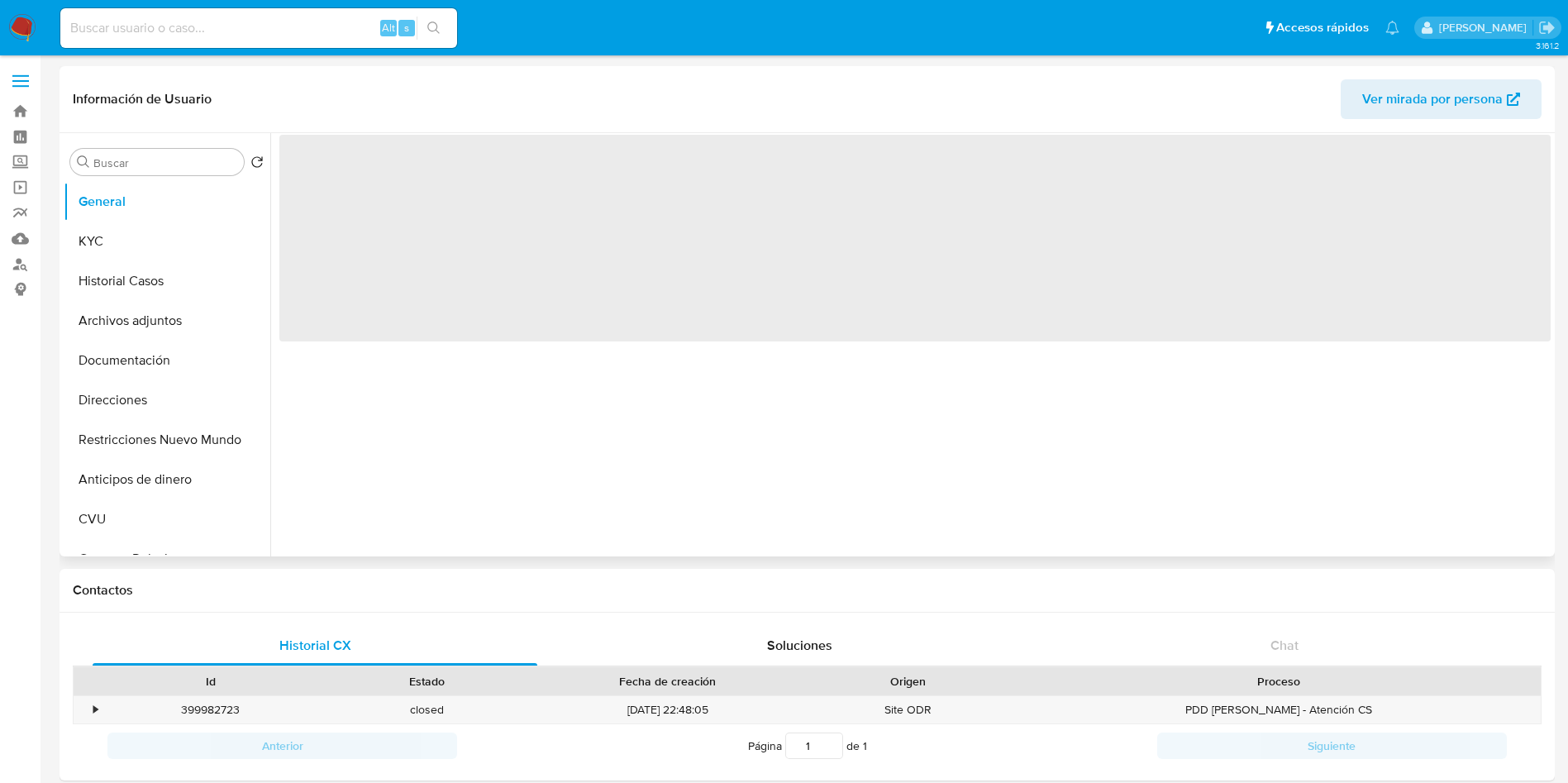
select select "10"
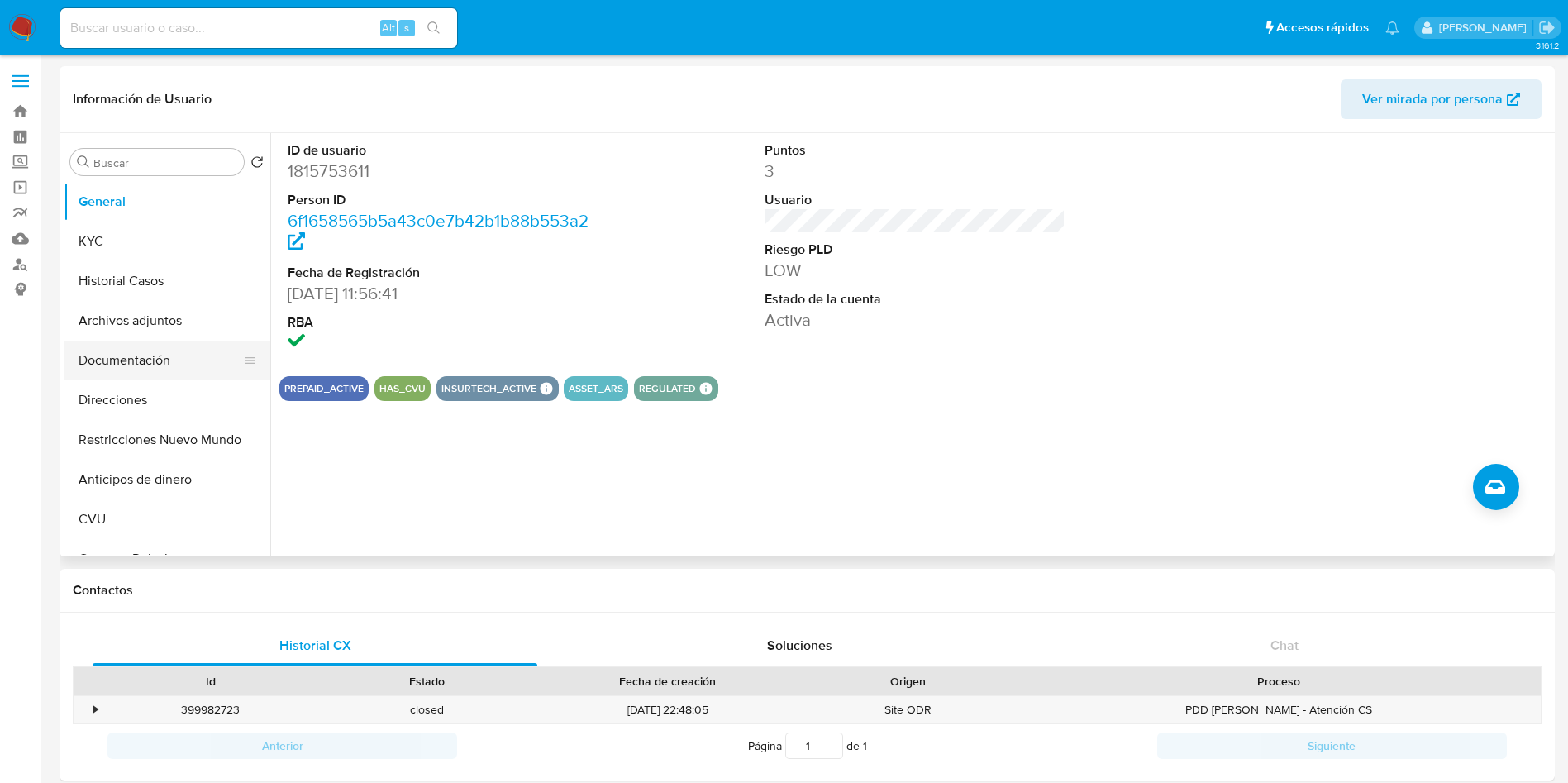
click at [144, 364] on button "Documentación" at bounding box center [161, 360] width 193 height 39
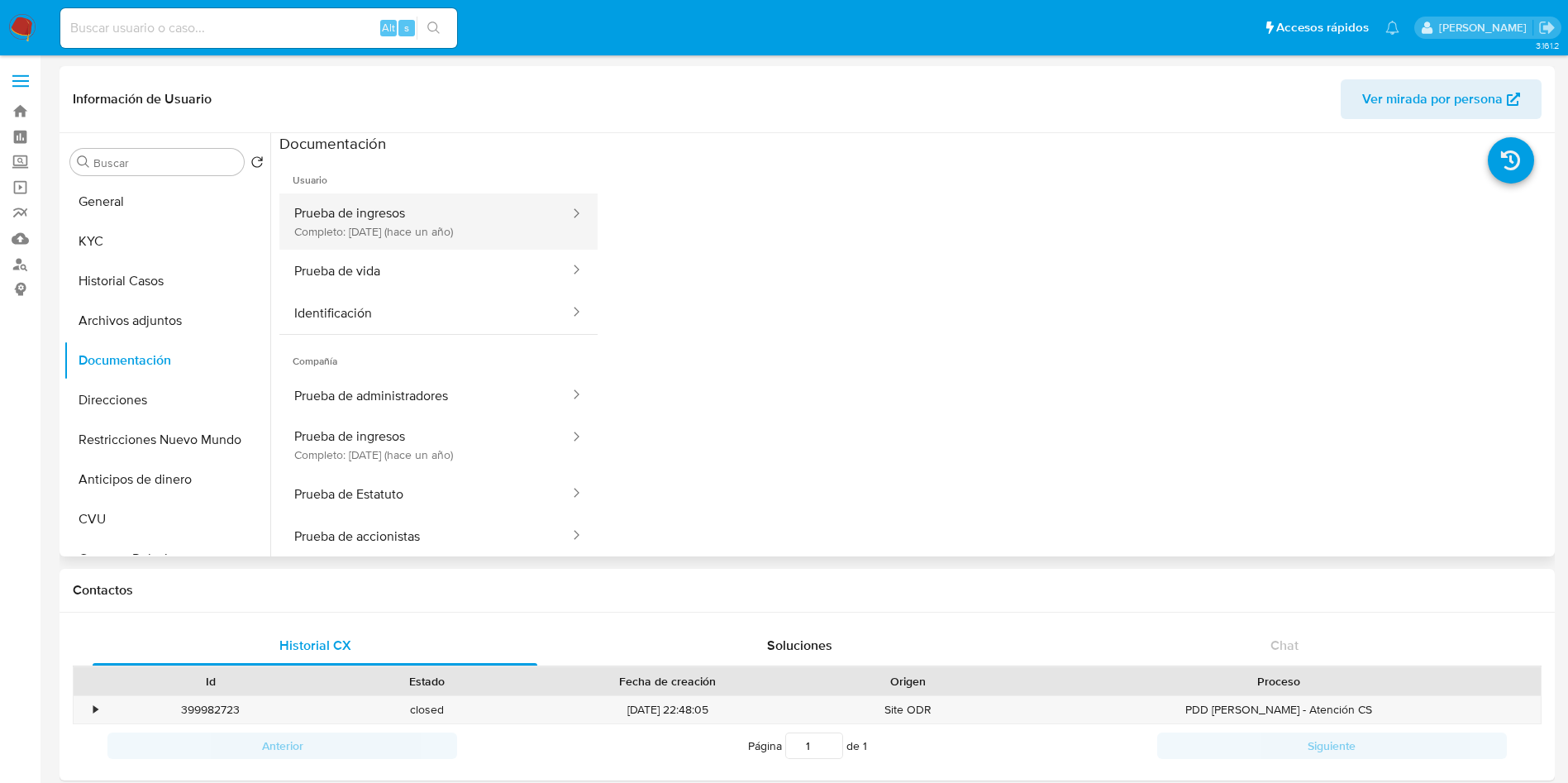
click at [450, 234] on button "Prueba de ingresos Completo: 04/06/2024 (hace un año)" at bounding box center [425, 221] width 292 height 56
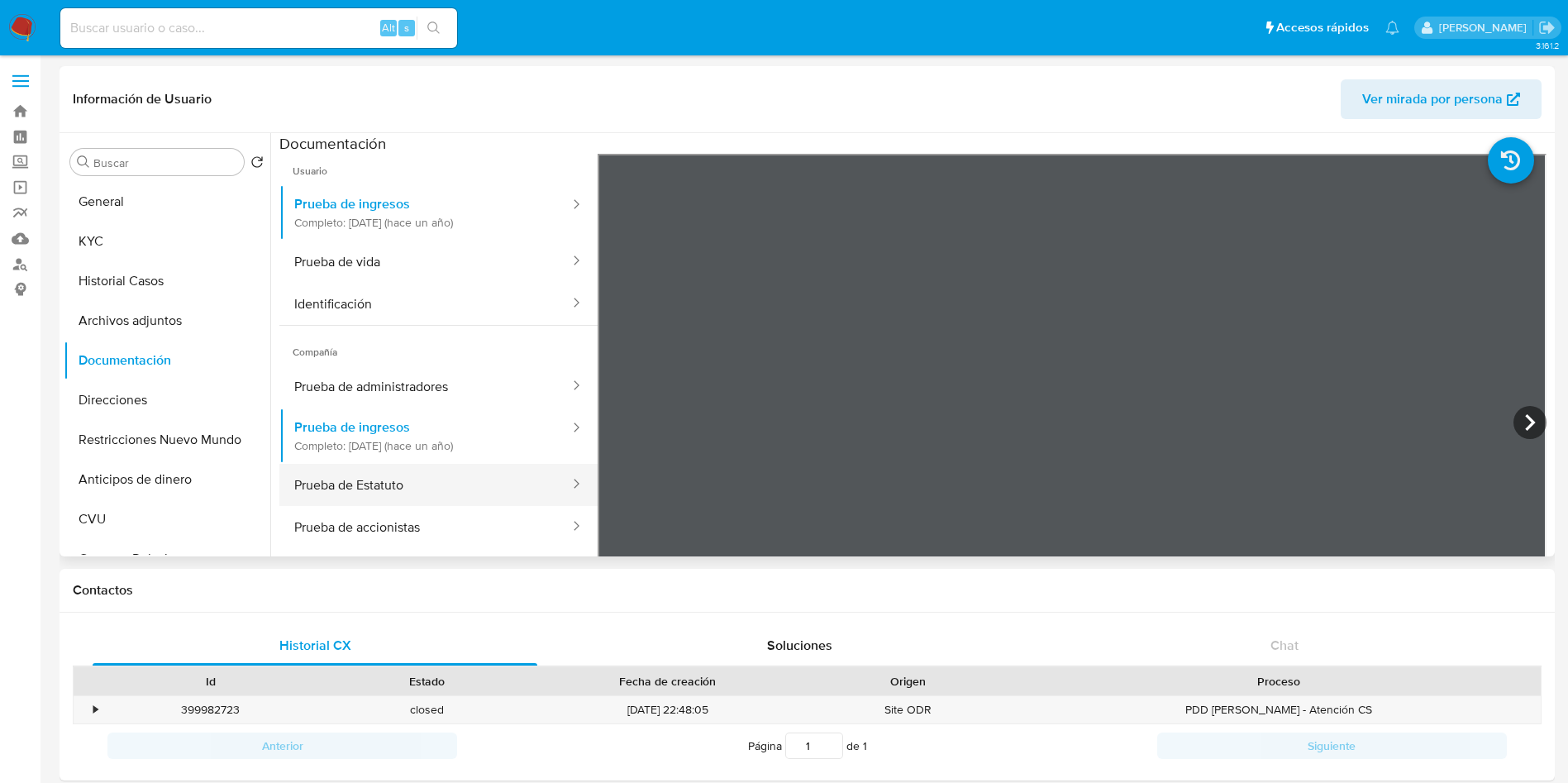
scroll to position [11, 0]
click at [1519, 421] on icon at bounding box center [1530, 422] width 33 height 34
click at [1514, 417] on icon at bounding box center [1530, 422] width 33 height 34
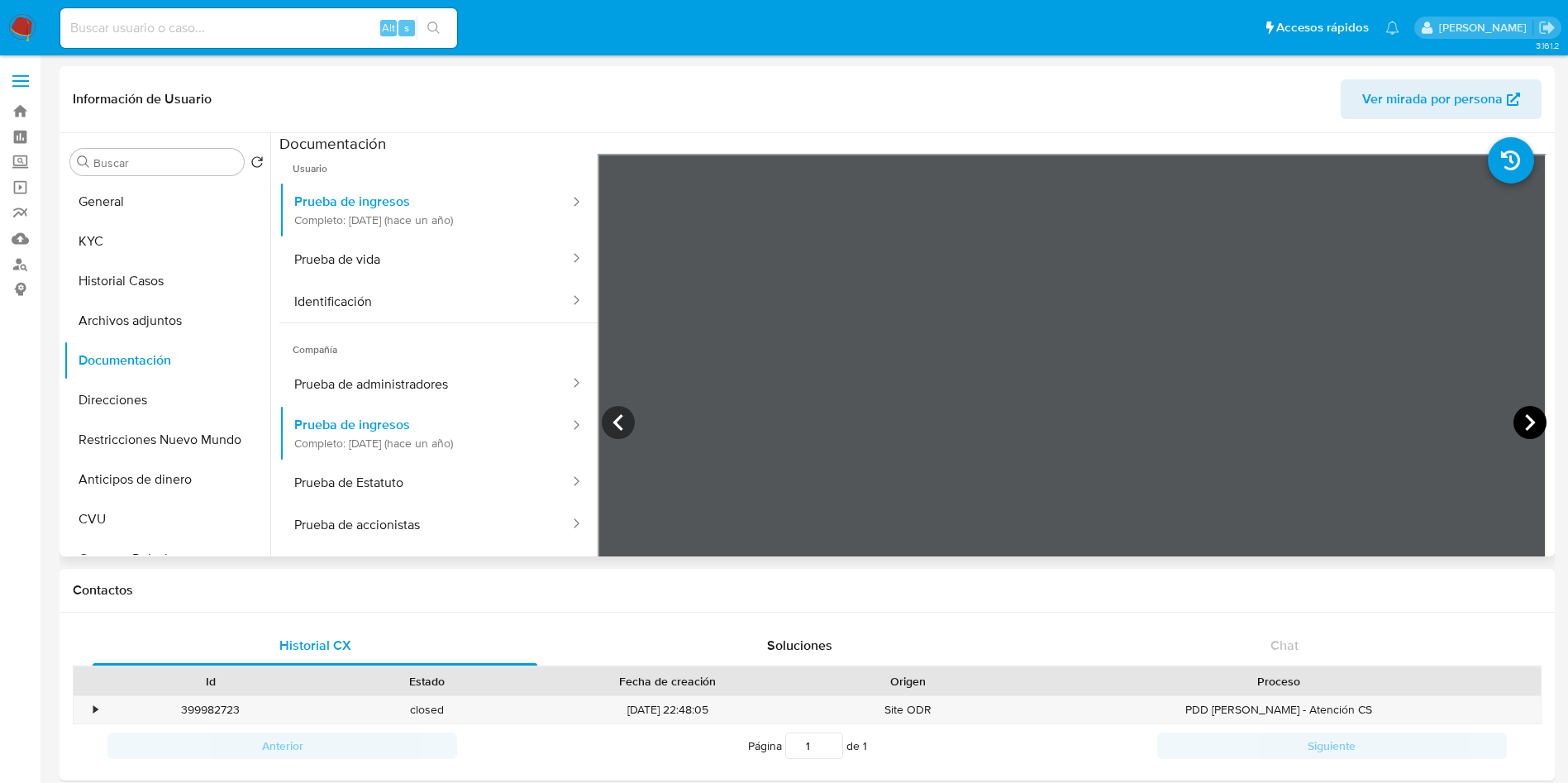
click at [1528, 420] on icon at bounding box center [1530, 422] width 33 height 34
click at [146, 202] on button "General" at bounding box center [161, 201] width 193 height 39
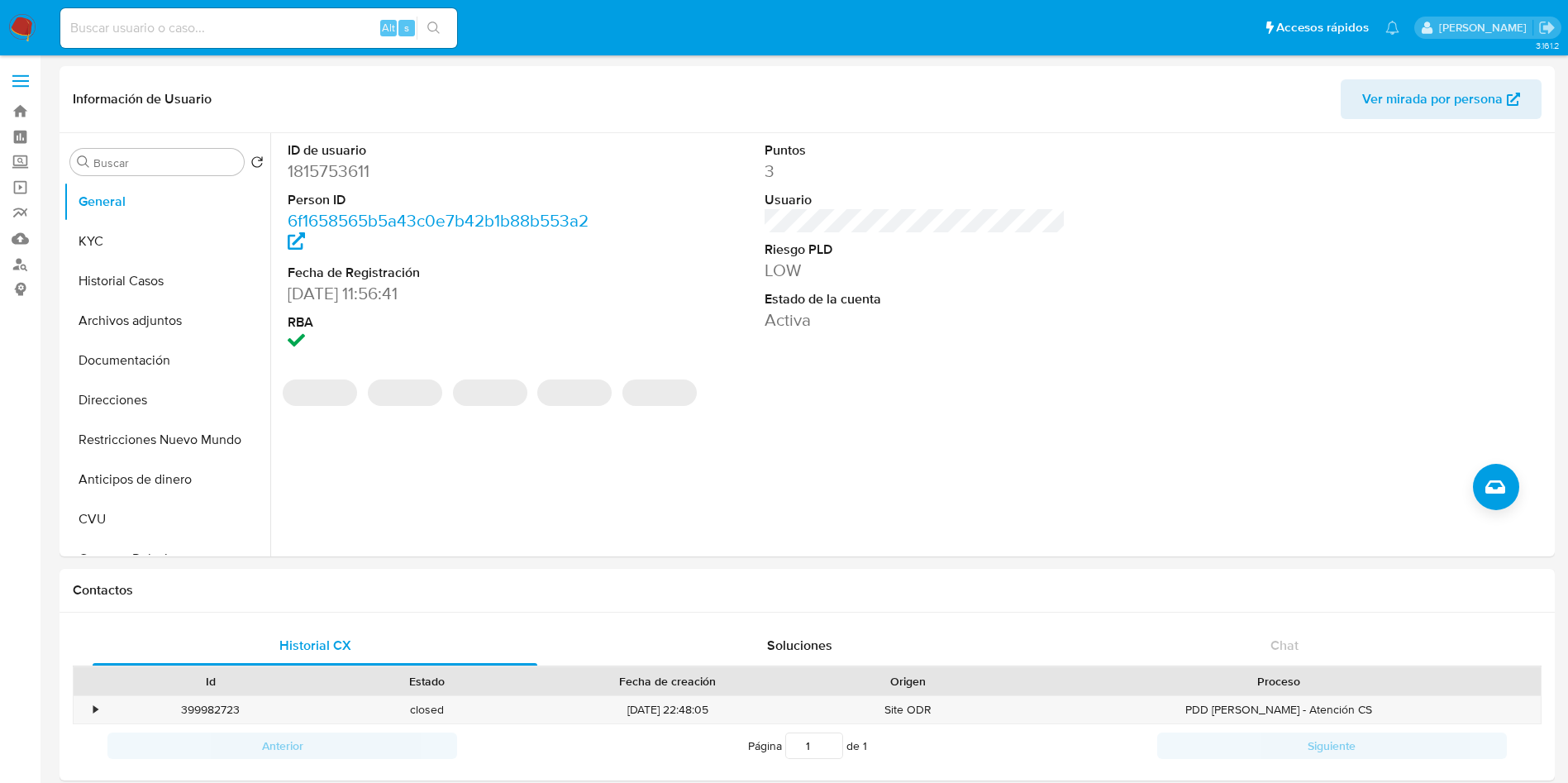
click at [336, 168] on dd "1815753611" at bounding box center [438, 171] width 301 height 23
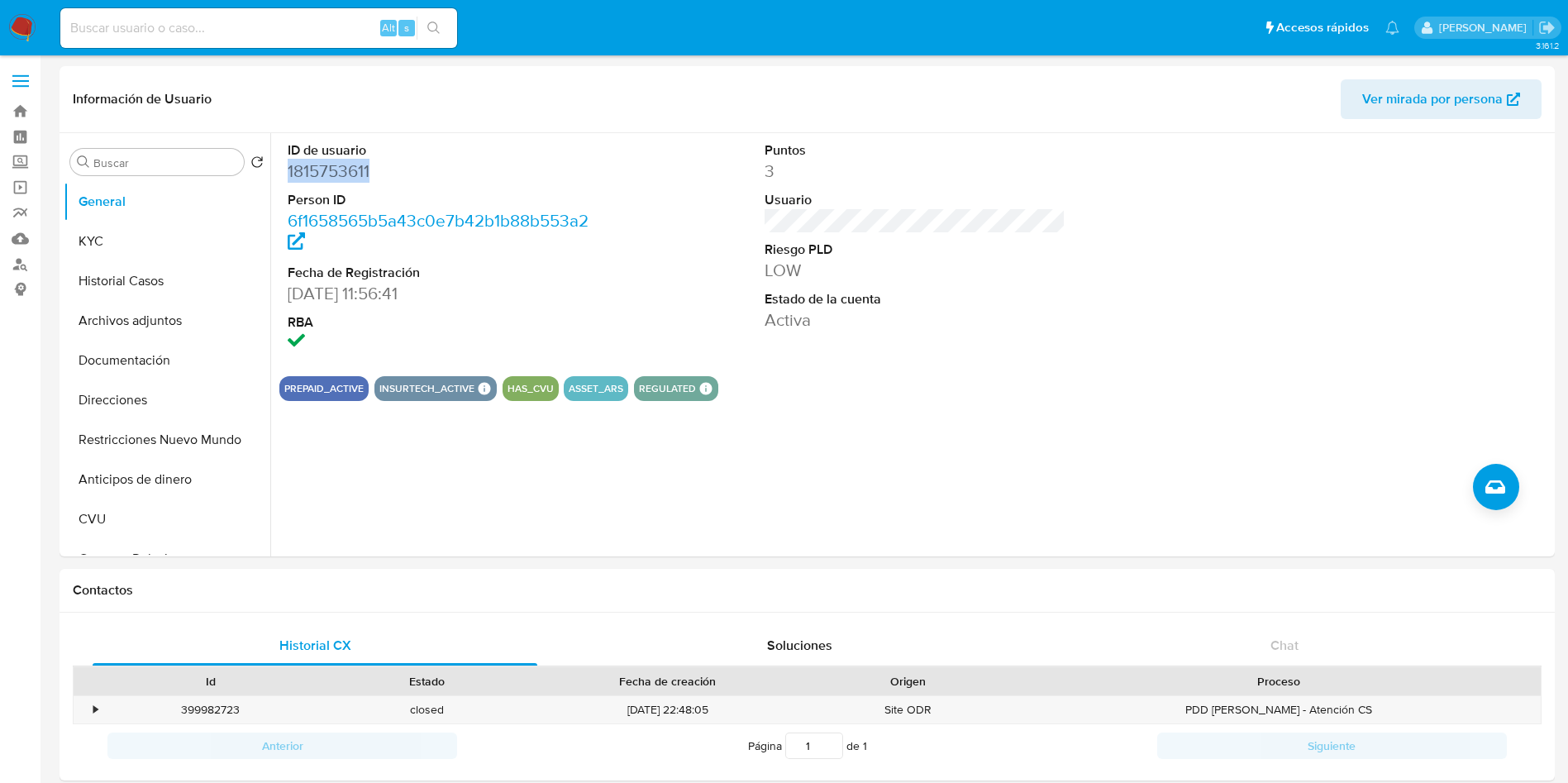
copy dd "1815753611"
click at [116, 227] on button "KYC" at bounding box center [161, 241] width 193 height 39
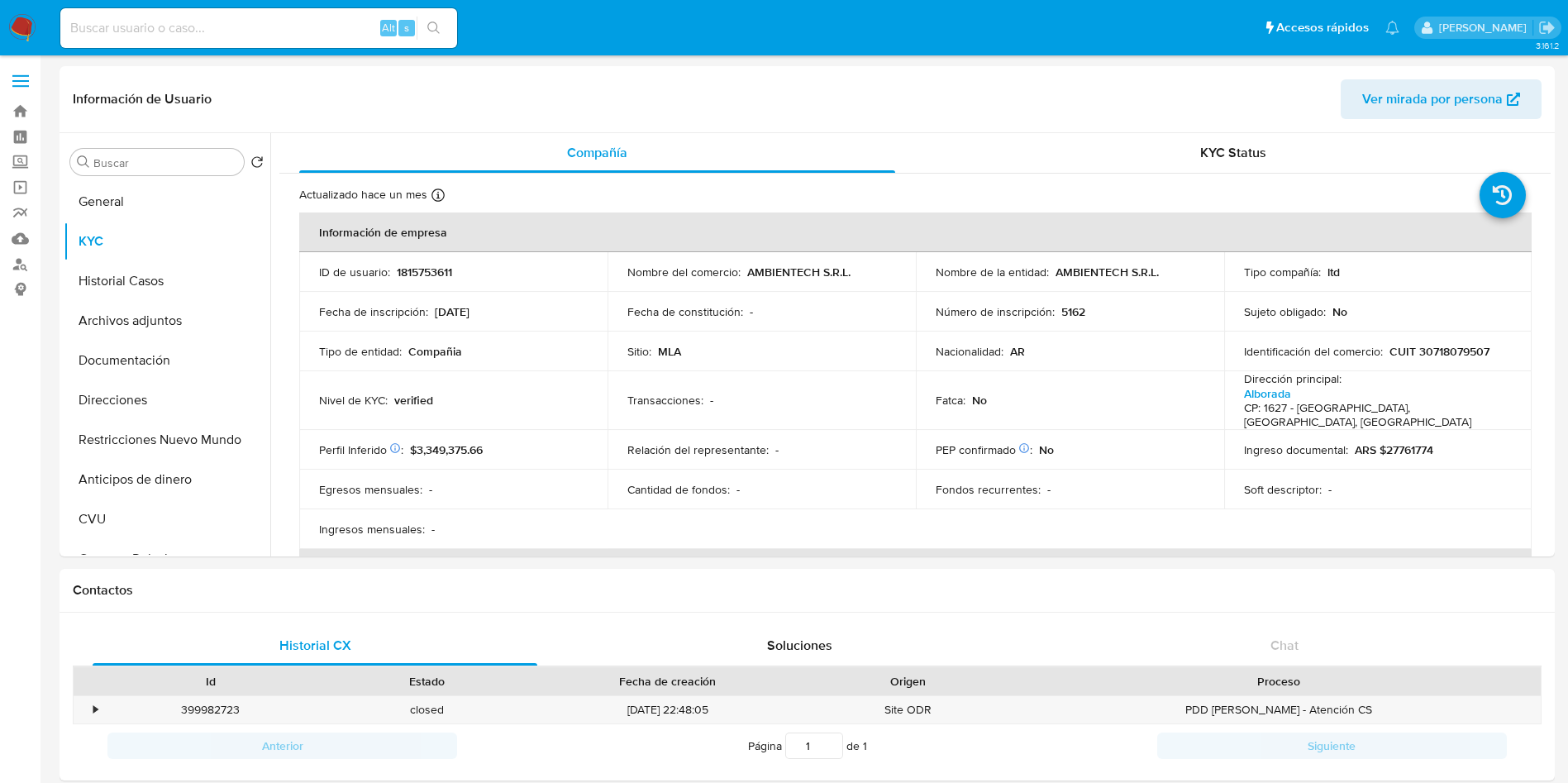
click at [750, 276] on p "AMBIENTECH S.R.L." at bounding box center [799, 273] width 103 height 15
copy p "AMBIENTECH"
